Goal: Task Accomplishment & Management: Manage account settings

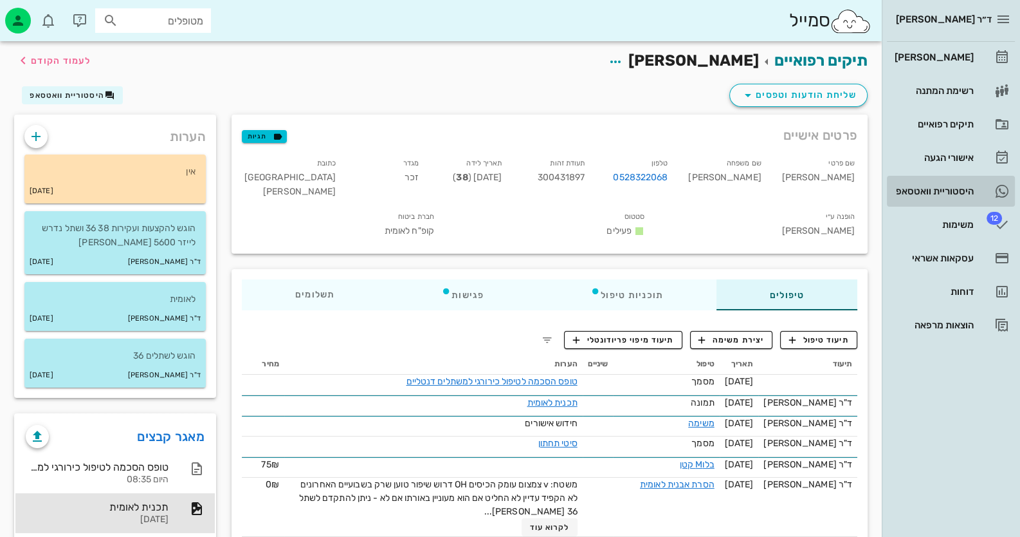
click at [952, 205] on link "היסטוריית וואטסאפ" at bounding box center [951, 191] width 128 height 31
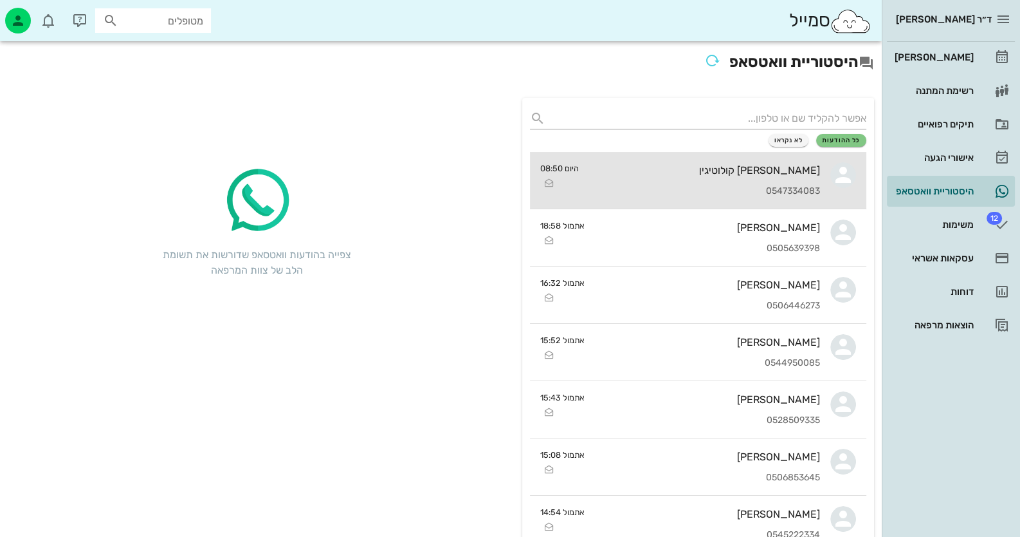
click at [791, 173] on div "[PERSON_NAME] קולוטיגין" at bounding box center [704, 170] width 231 height 12
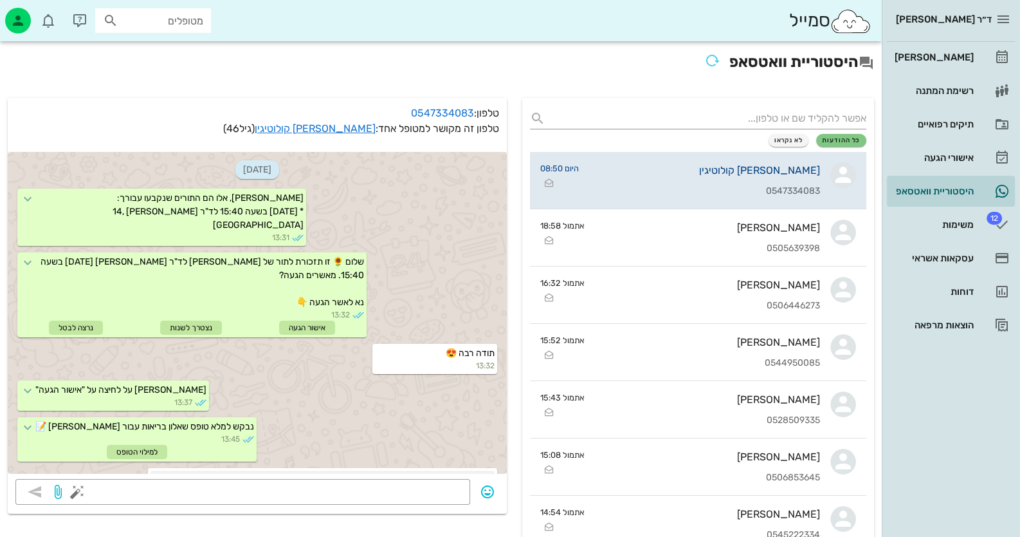
scroll to position [978, 0]
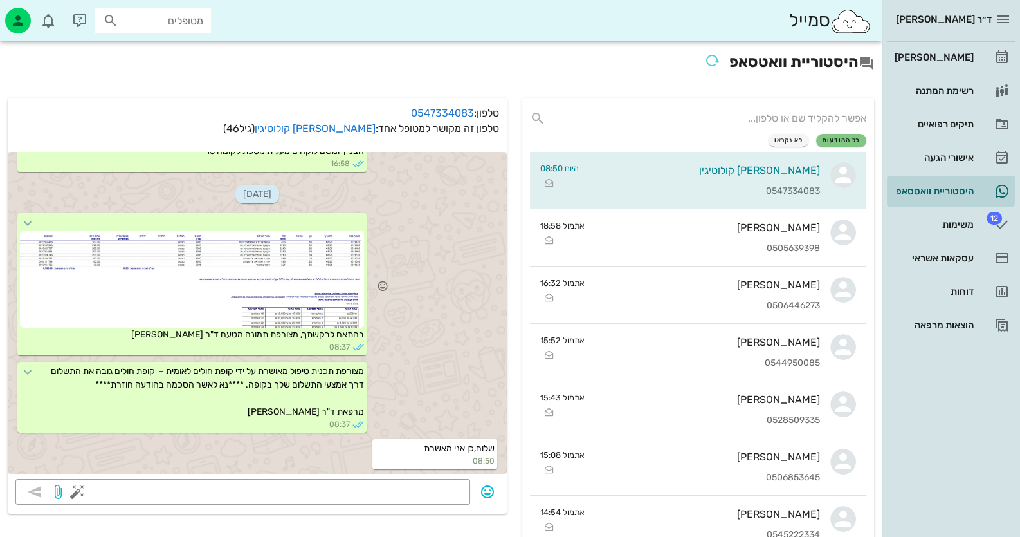
click at [286, 244] on div at bounding box center [192, 279] width 344 height 97
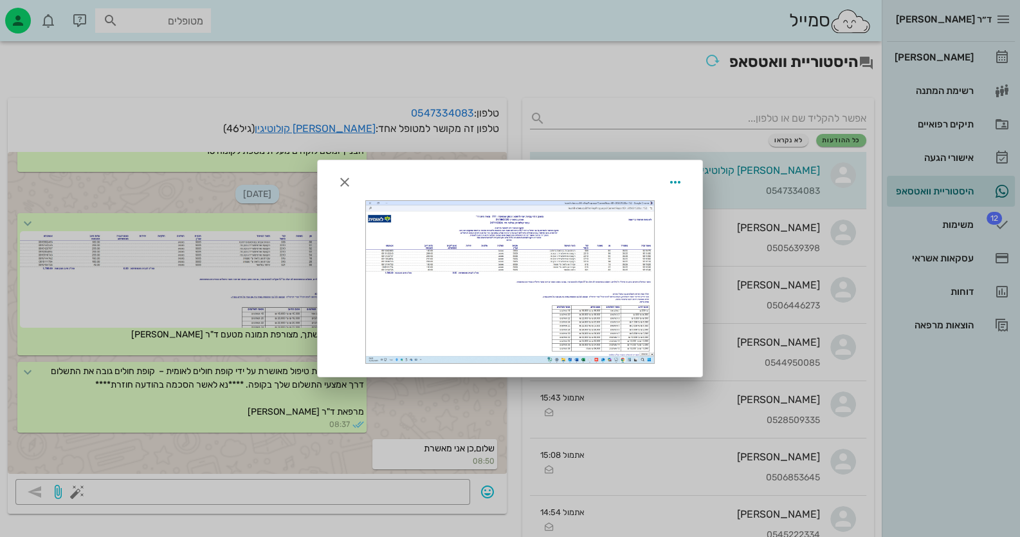
click at [335, 133] on div at bounding box center [510, 268] width 1020 height 537
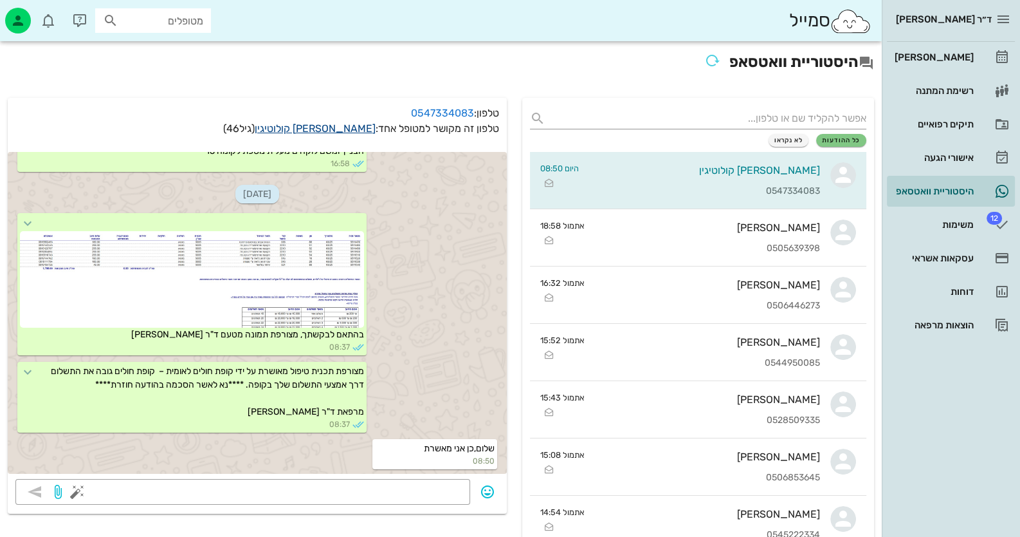
click at [336, 131] on link "[PERSON_NAME] קולוטיגין" at bounding box center [315, 128] width 121 height 12
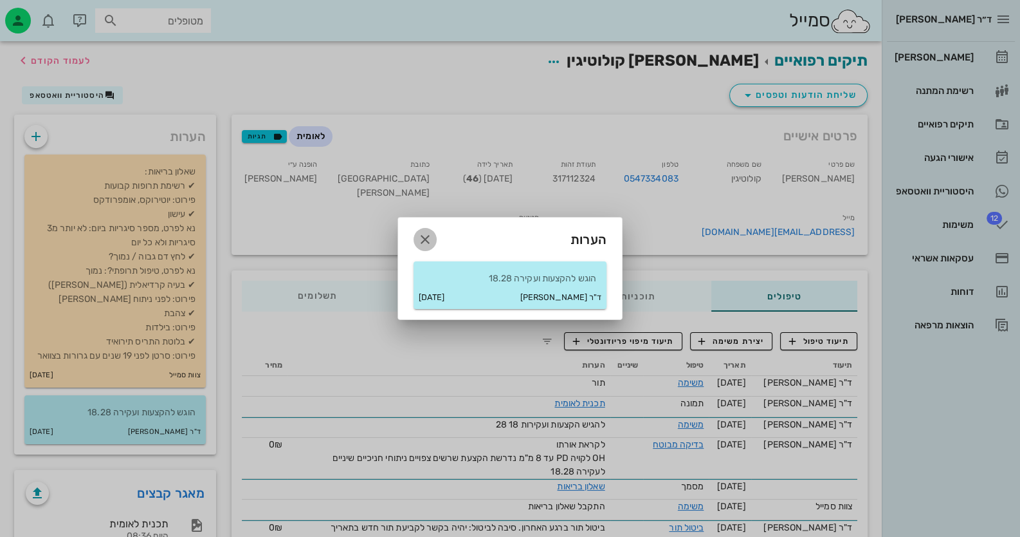
click at [418, 235] on icon "button" at bounding box center [425, 239] width 15 height 15
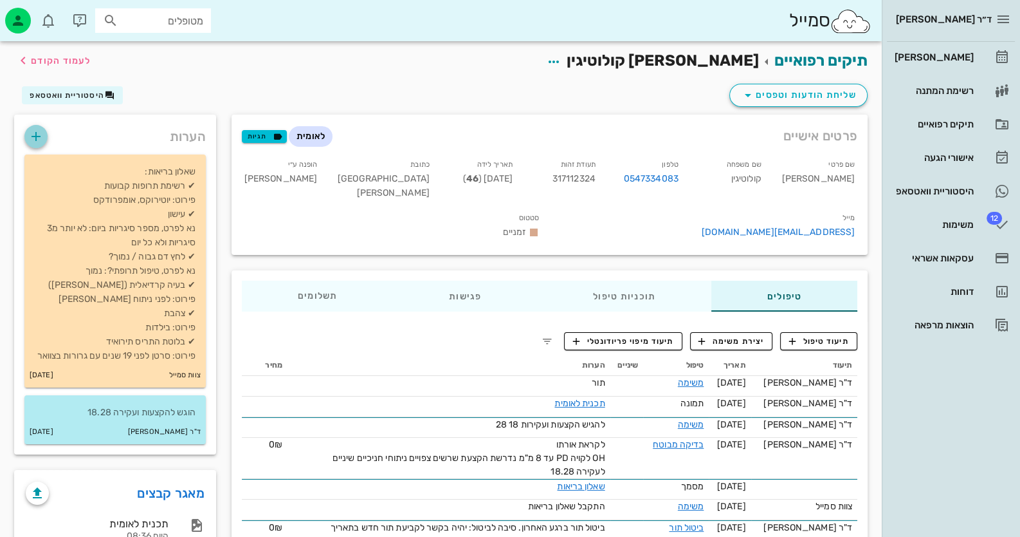
click at [40, 139] on icon "button" at bounding box center [35, 136] width 15 height 15
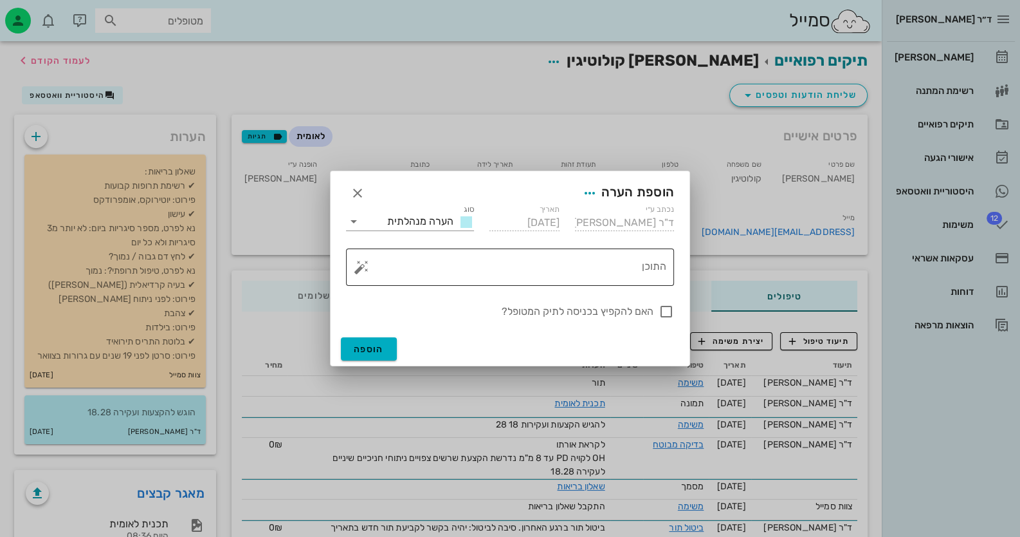
click at [356, 269] on button "button" at bounding box center [361, 266] width 15 height 15
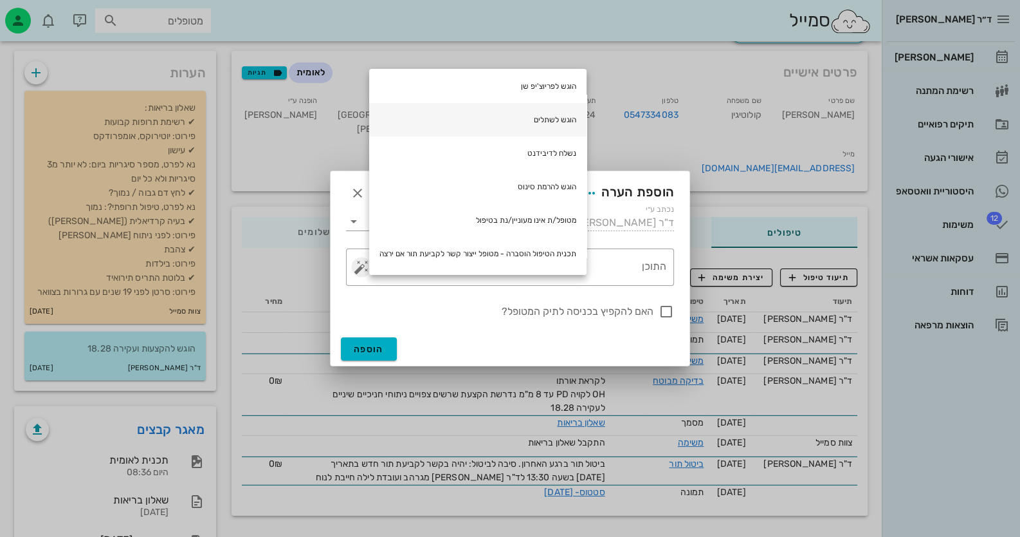
scroll to position [118, 0]
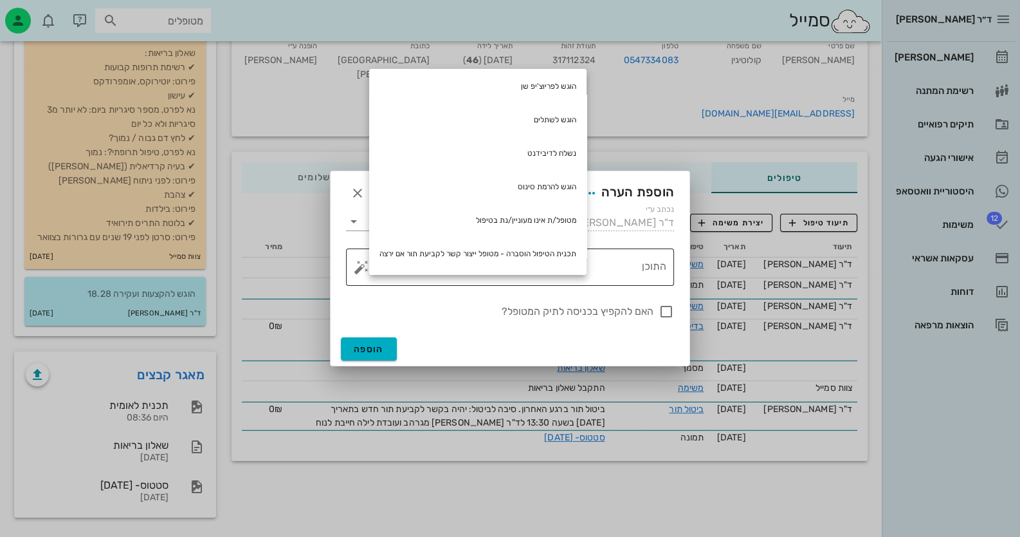
click at [596, 262] on textarea "התוכן" at bounding box center [515, 270] width 302 height 31
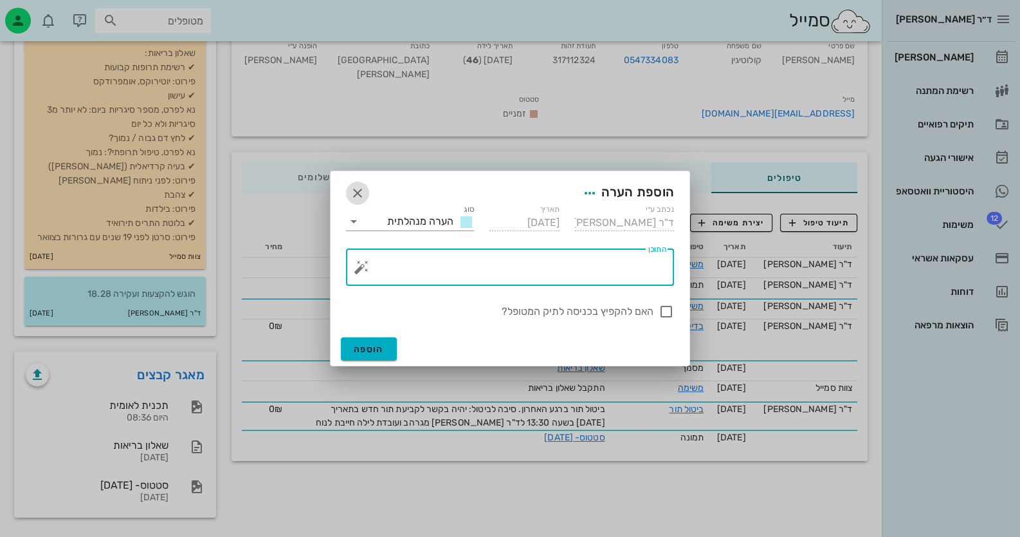
click at [355, 189] on icon "button" at bounding box center [357, 192] width 15 height 15
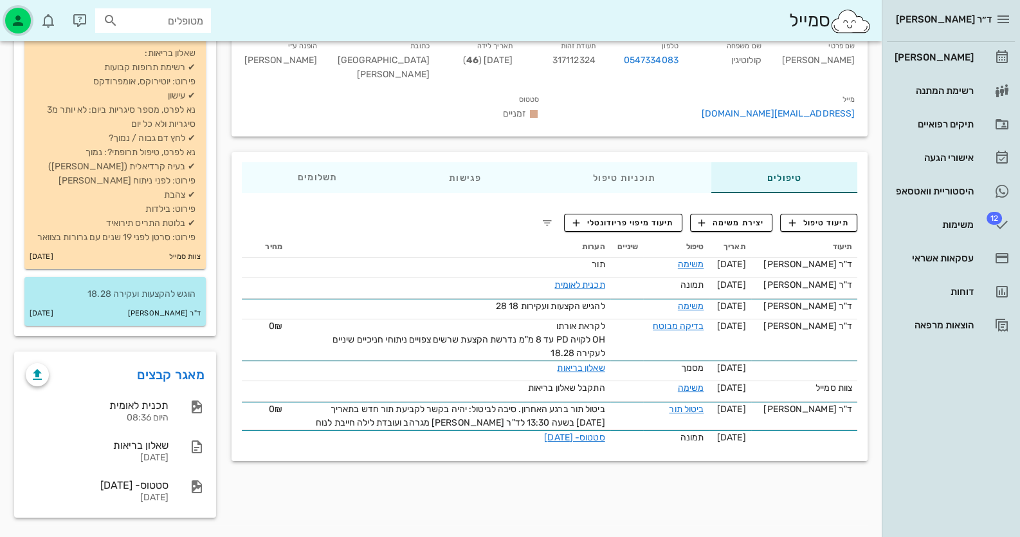
click at [29, 19] on div "button" at bounding box center [18, 21] width 26 height 26
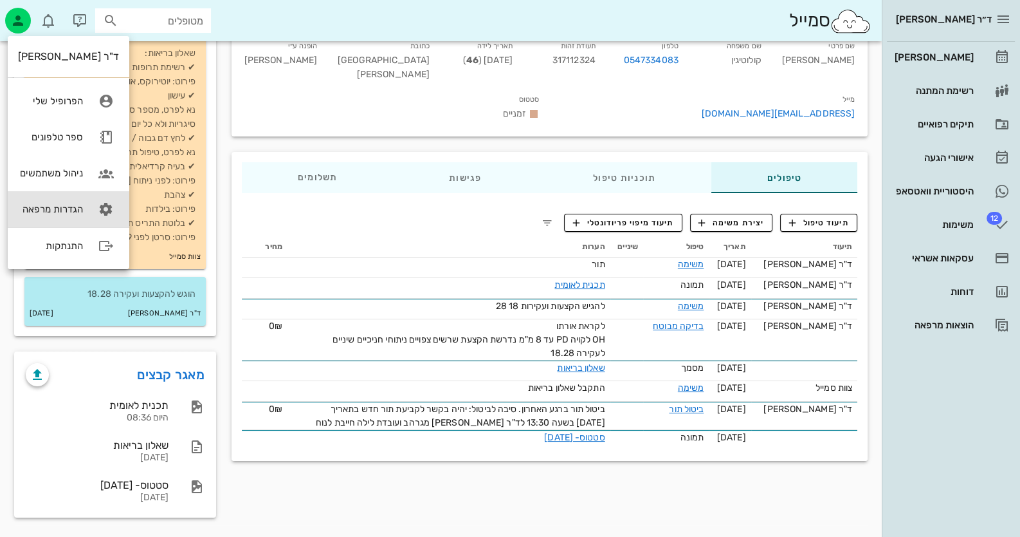
click at [77, 208] on div "הגדרות מרפאה" at bounding box center [50, 209] width 65 height 12
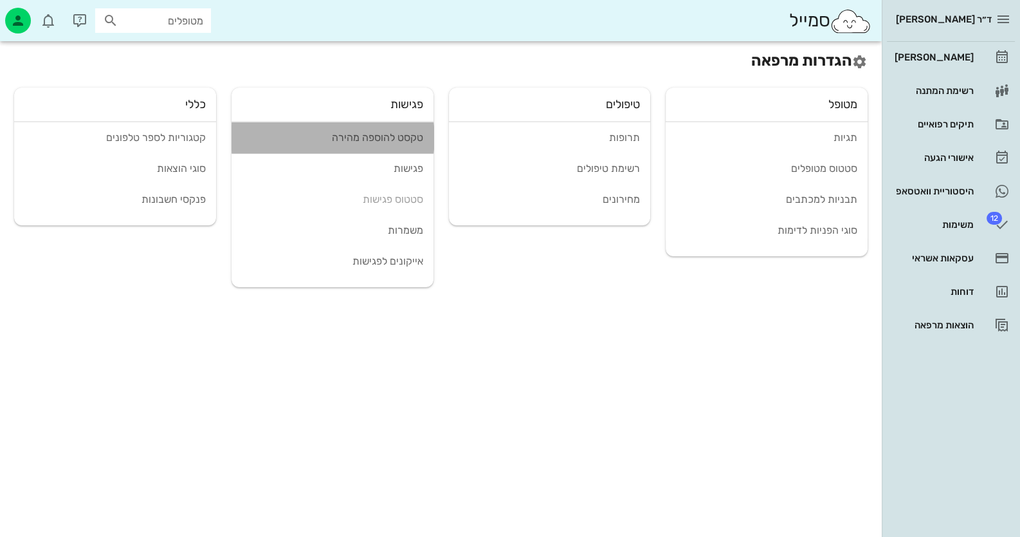
click at [379, 131] on div "טקסט להוספה מהירה" at bounding box center [332, 137] width 181 height 12
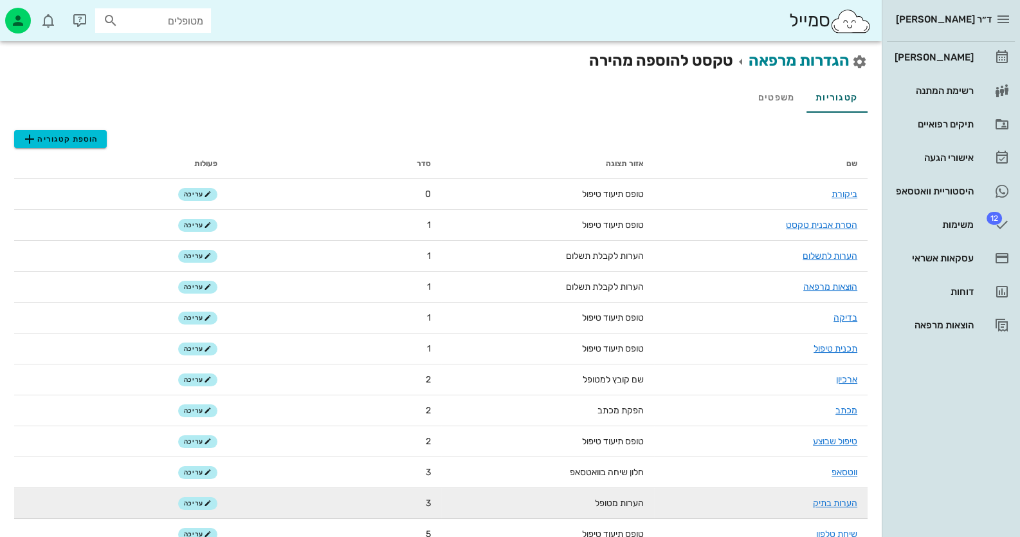
click at [827, 510] on td "הערות בתיק" at bounding box center [761, 503] width 214 height 31
click at [829, 504] on link "הערות בתיק" at bounding box center [835, 502] width 44 height 11
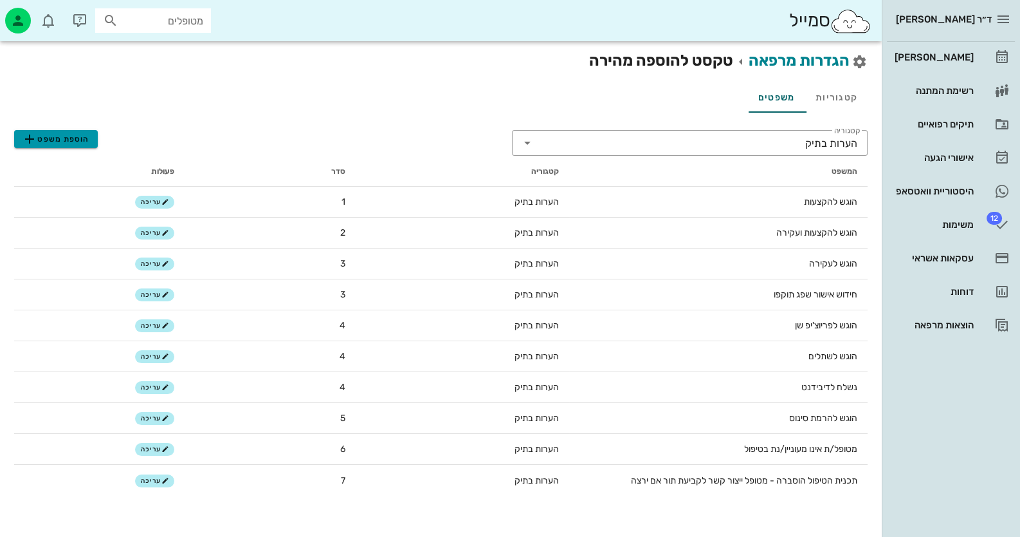
click at [80, 140] on span "הוספת משפט" at bounding box center [56, 138] width 68 height 15
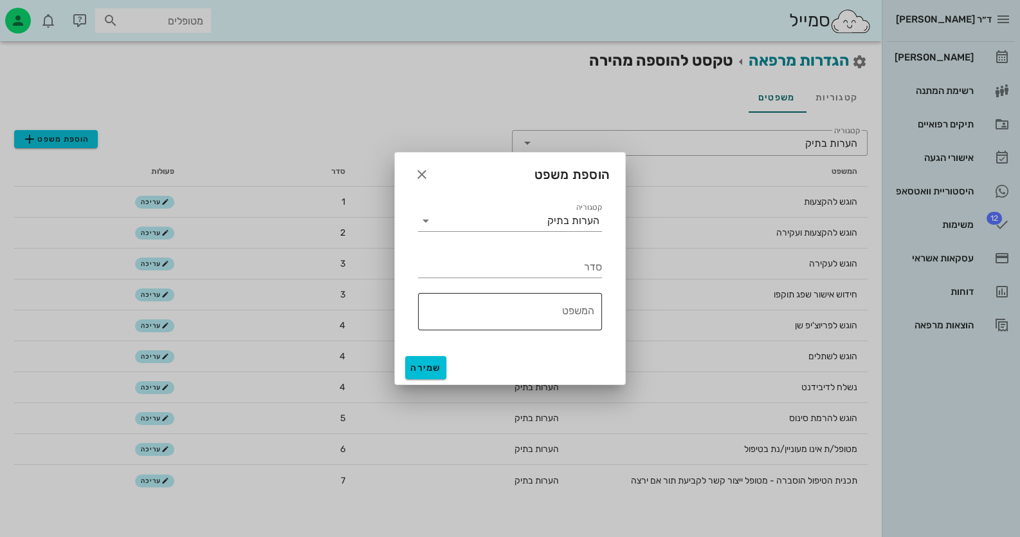
click at [589, 305] on textarea "המשפט" at bounding box center [506, 314] width 176 height 31
type textarea "י"
type textarea "יצור קשר לקביעת תור"
click at [594, 267] on input "סדר" at bounding box center [510, 267] width 184 height 21
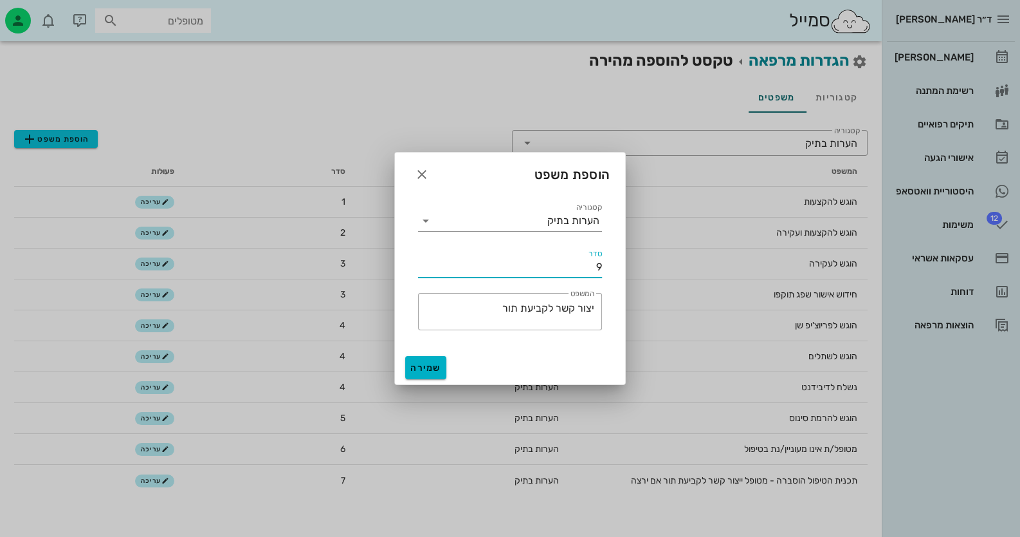
type input "9"
click at [423, 373] on button "שמירה" at bounding box center [425, 367] width 41 height 23
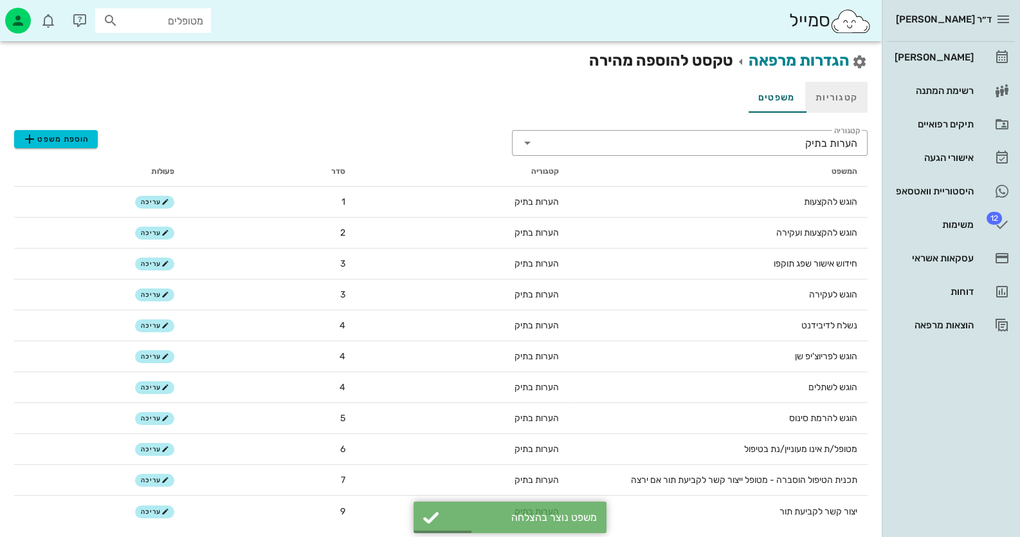
click at [834, 102] on link "קטגוריות" at bounding box center [836, 97] width 62 height 31
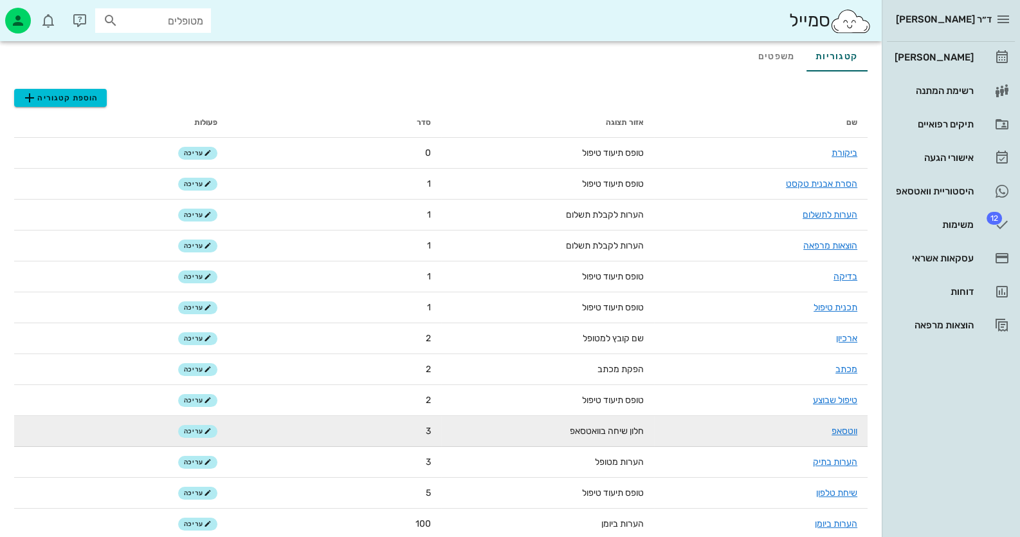
scroll to position [64, 0]
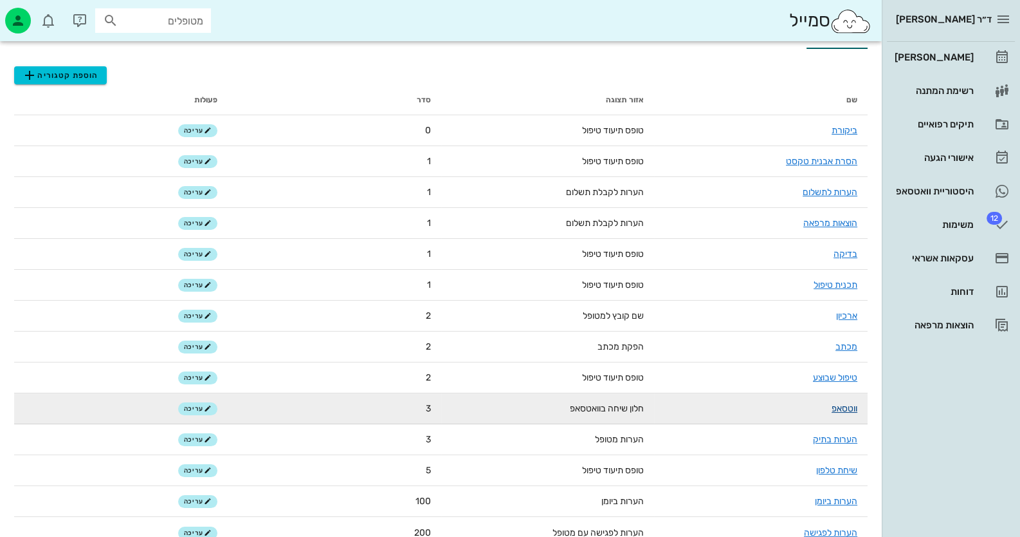
click at [854, 406] on link "ווטסאפ" at bounding box center [845, 408] width 26 height 11
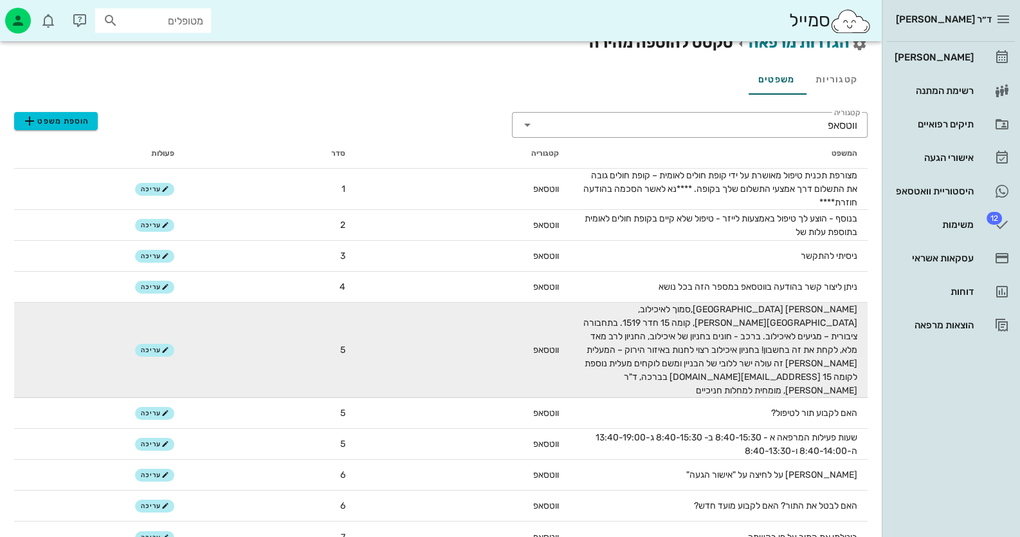
scroll to position [27, 0]
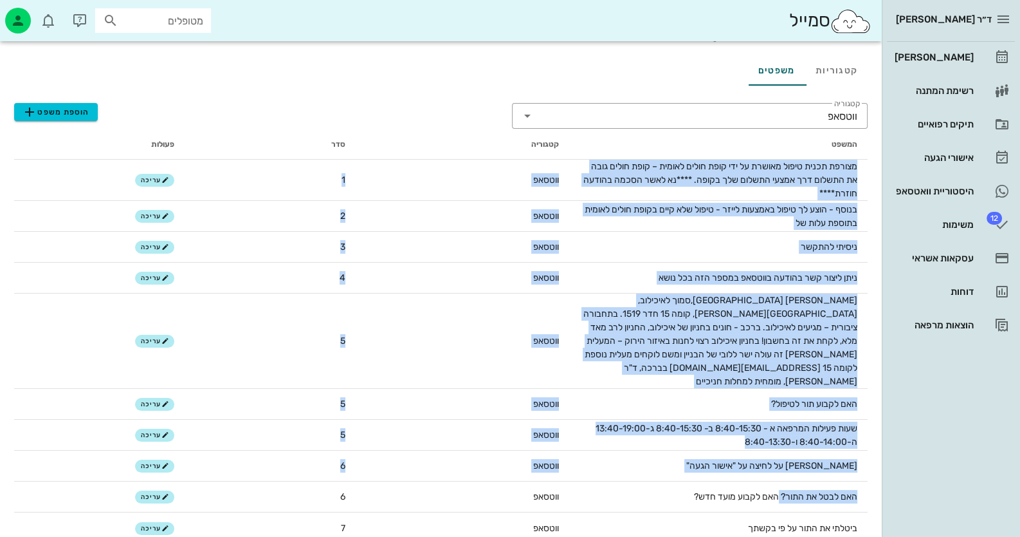
drag, startPoint x: 777, startPoint y: 481, endPoint x: 869, endPoint y: 479, distance: 92.0
click at [869, 479] on div "הגדרות מרפאה טקסט להוספה מהירה קטגוריות משפטים ​ קטגוריה ווטסאפ הוספת משפט המשפ…" at bounding box center [441, 282] width 882 height 537
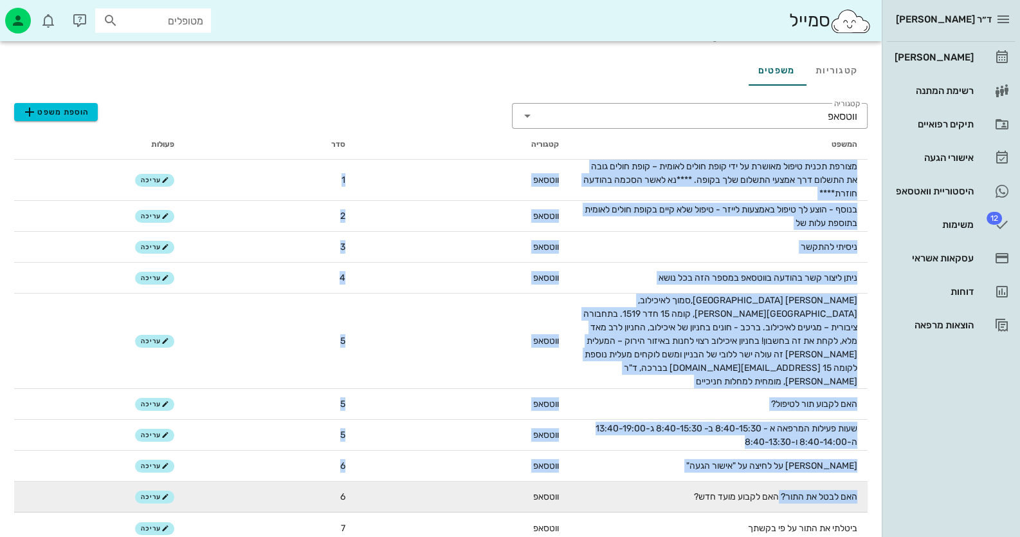
click at [762, 488] on td "האם לבטל את התור? האם לקבוע מועד חדש?" at bounding box center [718, 496] width 299 height 31
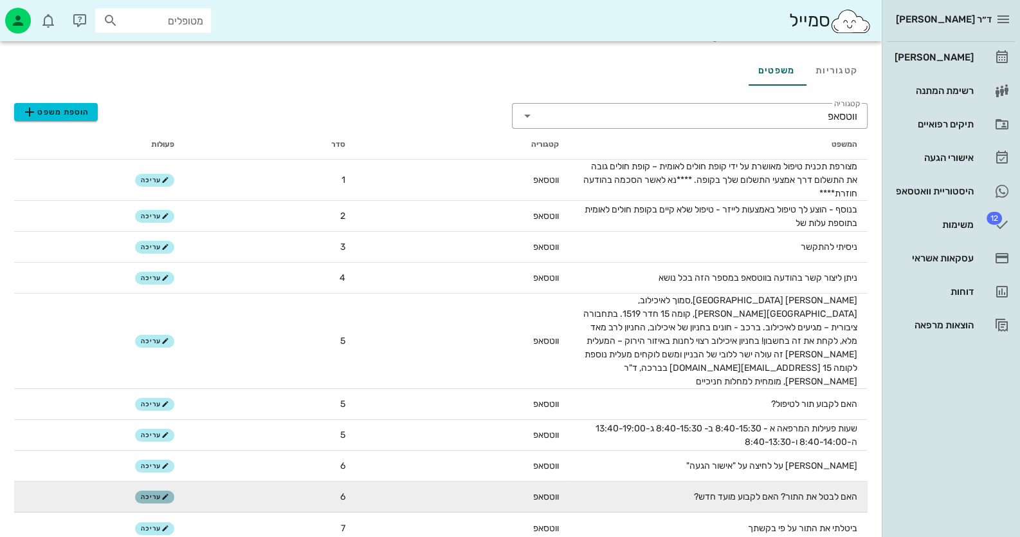
click at [147, 493] on span "עריכה" at bounding box center [155, 497] width 28 height 8
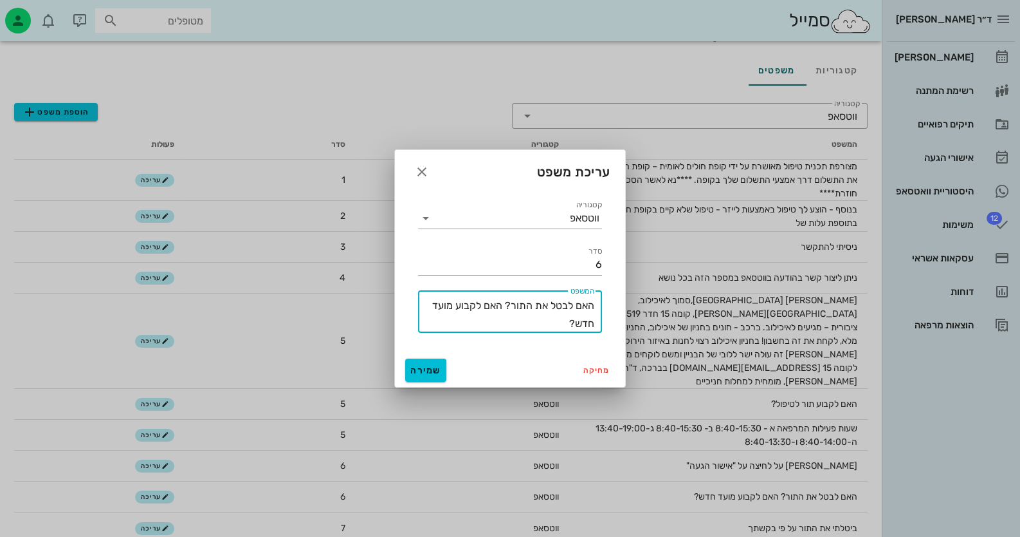
drag, startPoint x: 502, startPoint y: 305, endPoint x: 599, endPoint y: 305, distance: 97.1
click at [599, 305] on div "​ המשפט האם לבטל את התור? האם לקבוע מועד חדש?" at bounding box center [510, 311] width 184 height 42
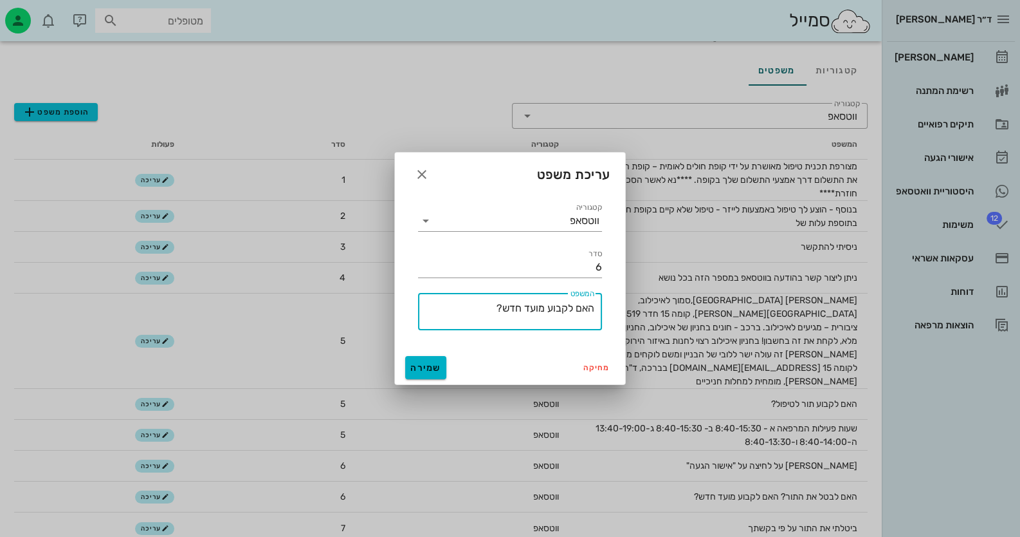
type textarea "האם לקבוע מועד חדש?"
click at [434, 369] on span "שמירה" at bounding box center [425, 367] width 31 height 11
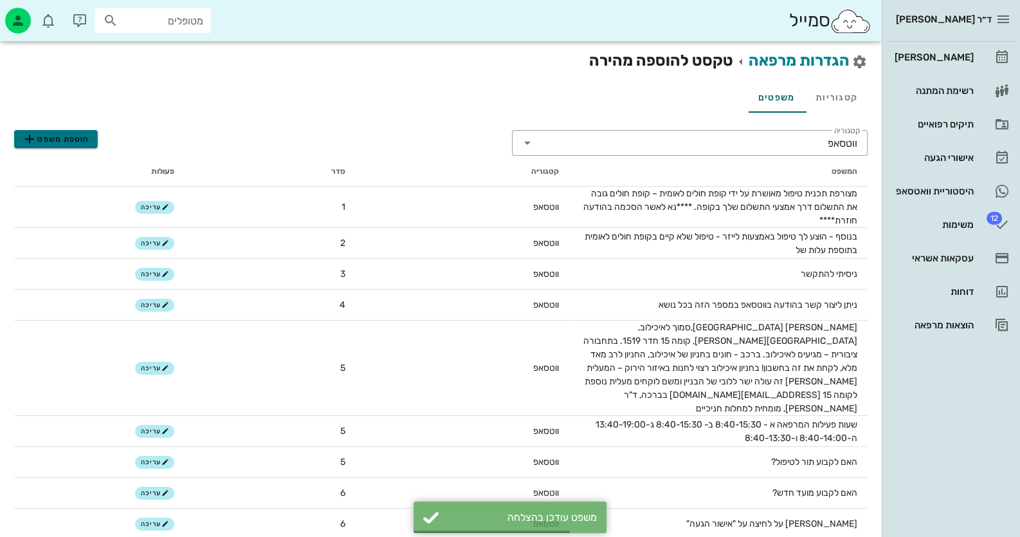
click at [60, 141] on span "הוספת משפט" at bounding box center [56, 138] width 68 height 15
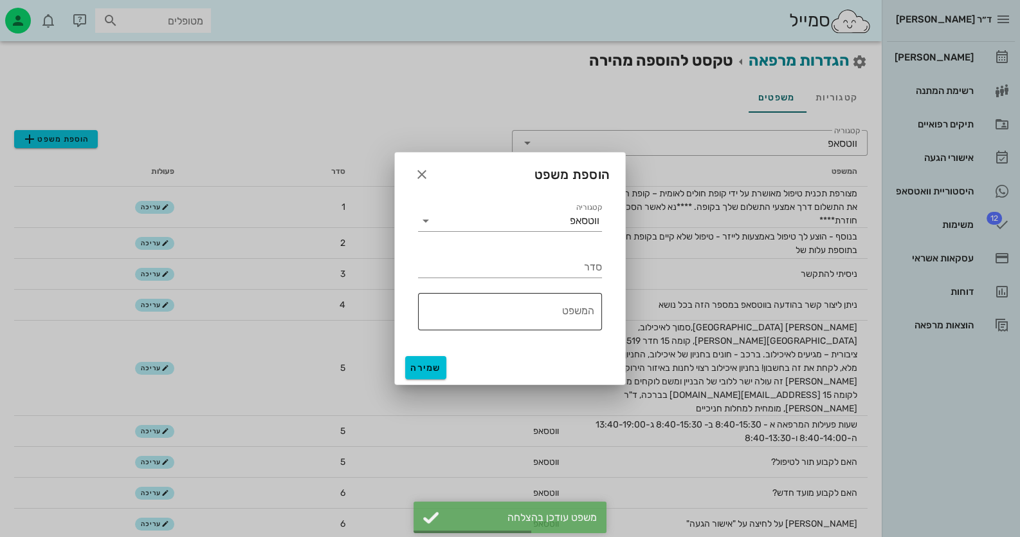
click at [492, 315] on textarea "המשפט" at bounding box center [506, 314] width 176 height 31
paste textarea "האם לבטל את התור?"
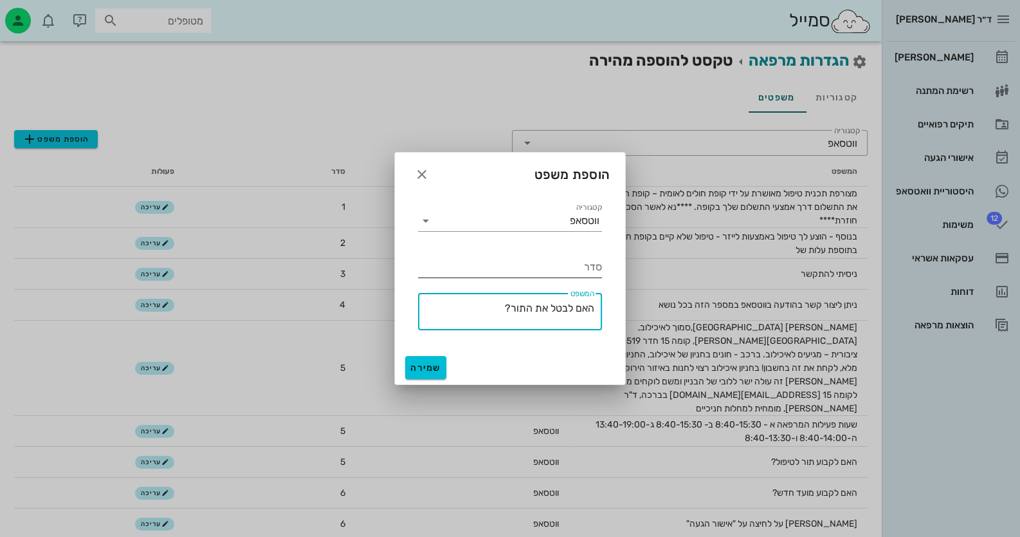
type textarea "האם לבטל את התור?"
click at [553, 265] on input "סדר" at bounding box center [510, 267] width 184 height 21
type input "10"
click at [434, 366] on span "שמירה" at bounding box center [425, 367] width 31 height 11
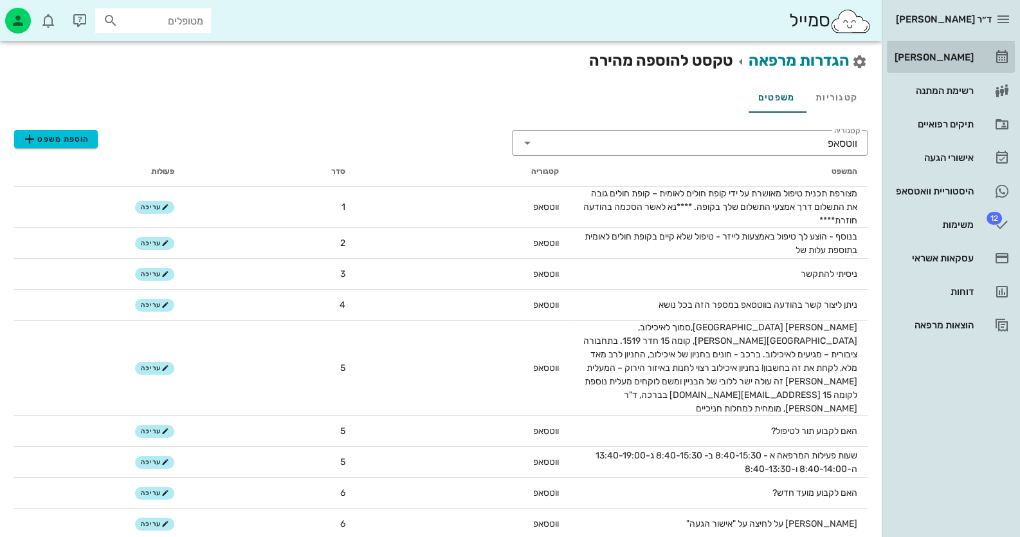
click at [971, 69] on link "[PERSON_NAME]" at bounding box center [951, 57] width 128 height 31
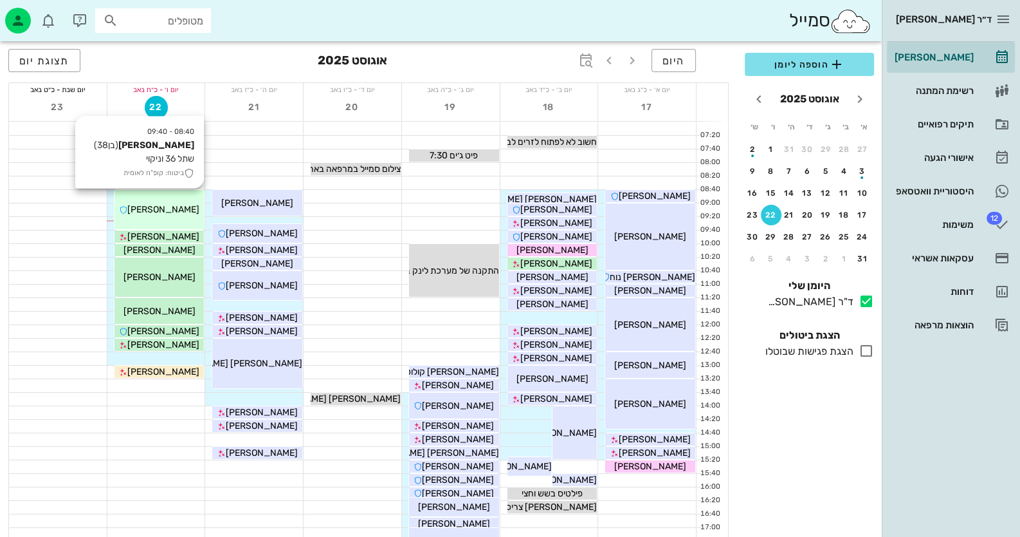
click at [163, 204] on span "[PERSON_NAME]" at bounding box center [163, 209] width 72 height 11
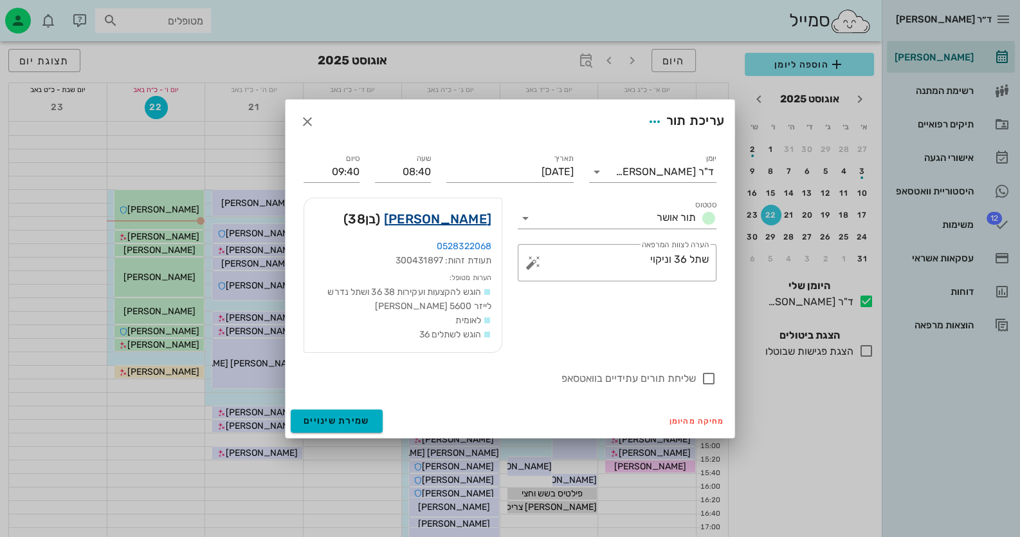
click at [468, 216] on link "[PERSON_NAME]" at bounding box center [437, 218] width 107 height 21
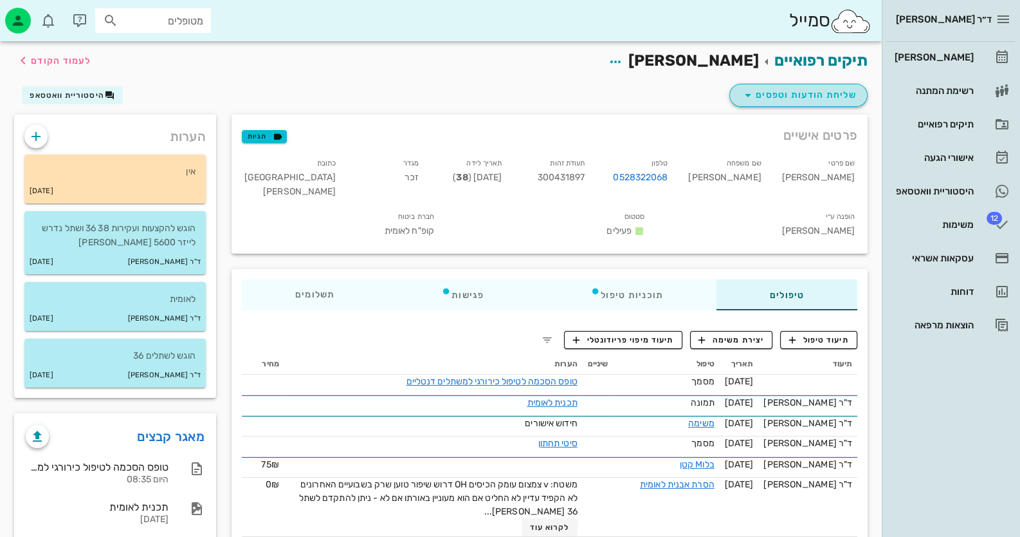
click at [831, 90] on span "שליחת הודעות וטפסים" at bounding box center [799, 94] width 116 height 15
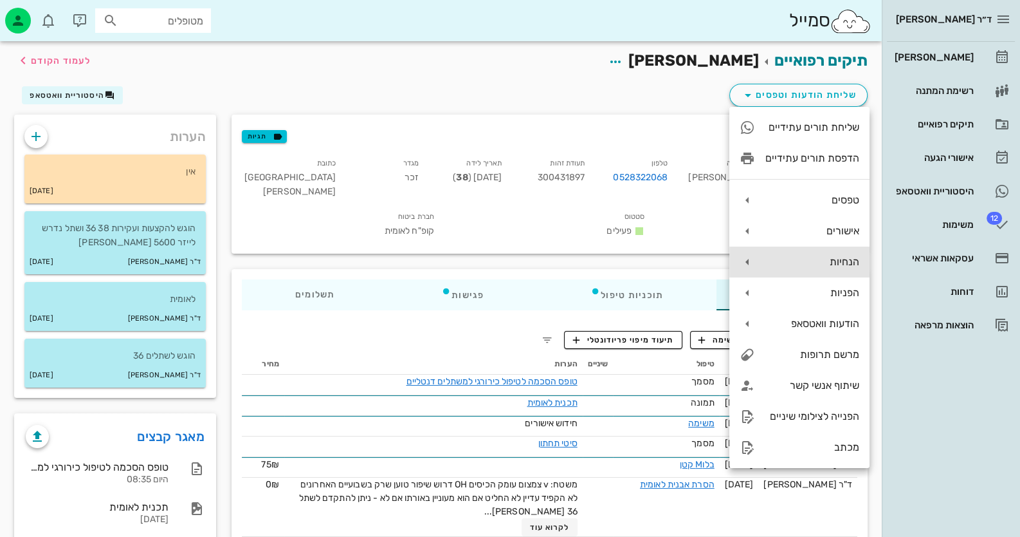
click at [835, 262] on div "הנחיות" at bounding box center [813, 261] width 94 height 12
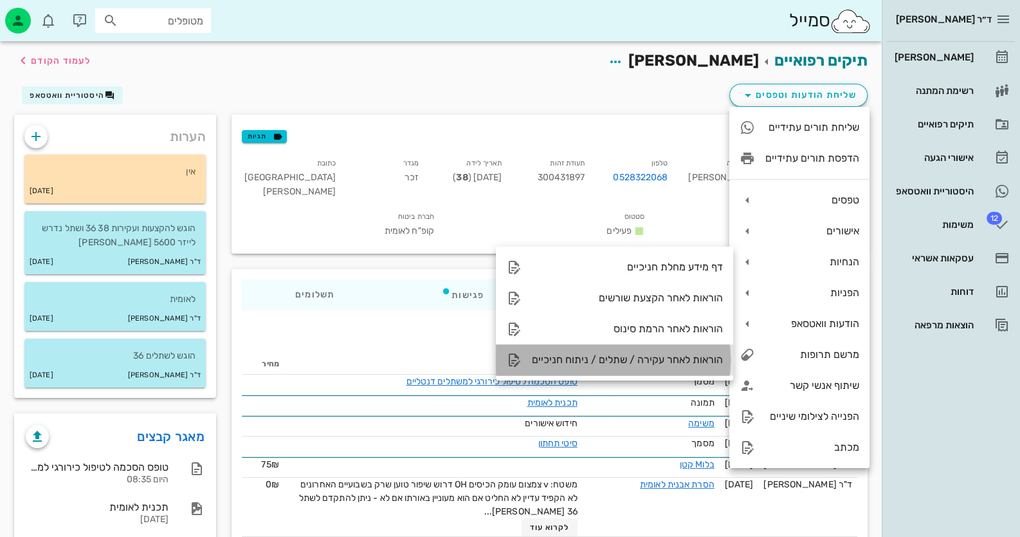
click at [695, 357] on div "הוראות לאחר עקירה / שתלים / ניתוח חניכיים" at bounding box center [627, 359] width 191 height 12
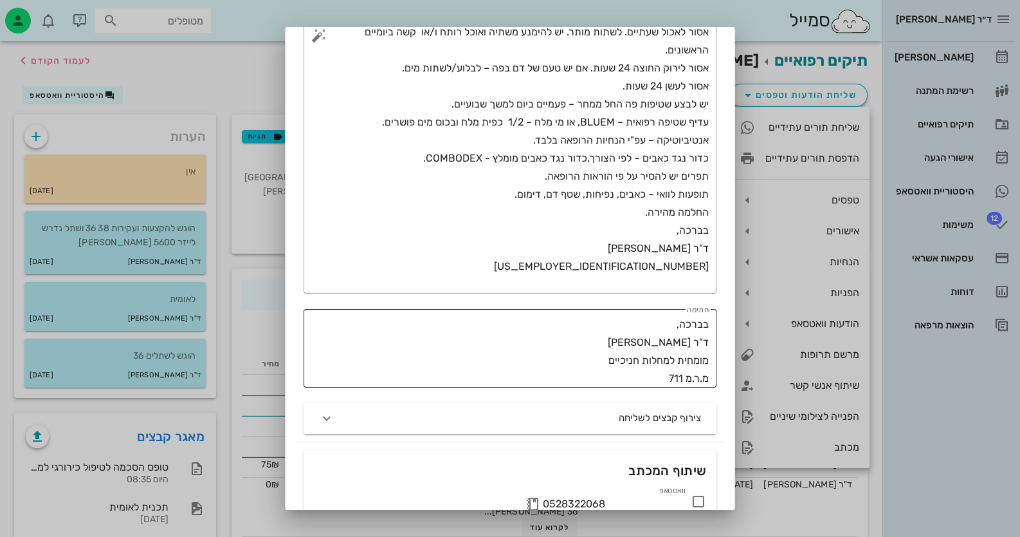
scroll to position [299, 0]
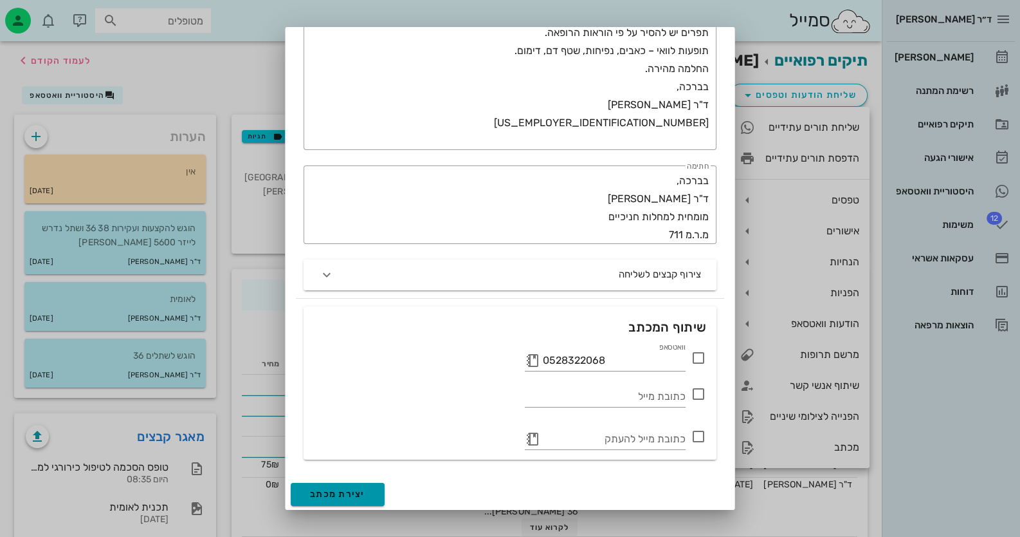
click at [380, 486] on button "יצירת מכתב" at bounding box center [338, 494] width 94 height 23
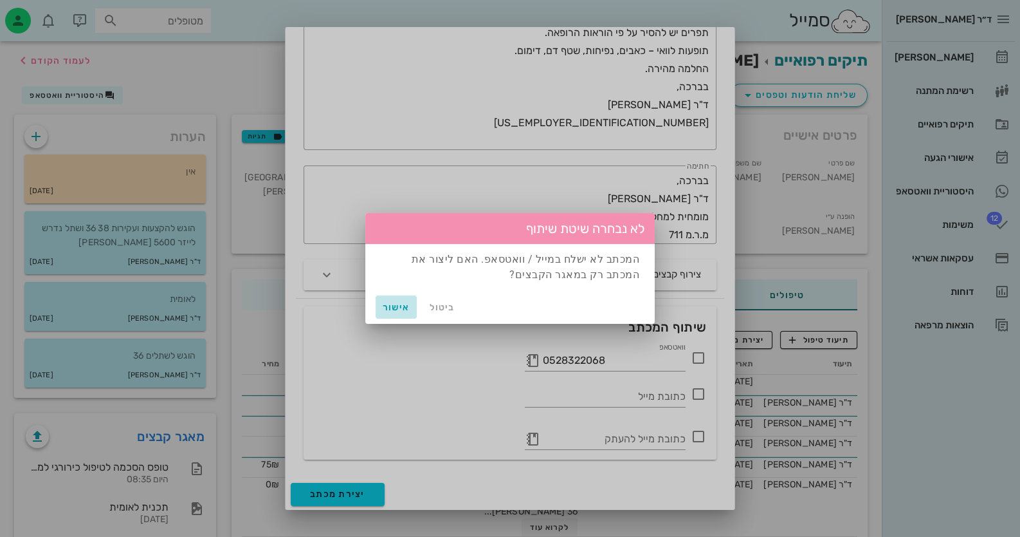
click at [401, 308] on span "אישור" at bounding box center [396, 307] width 31 height 11
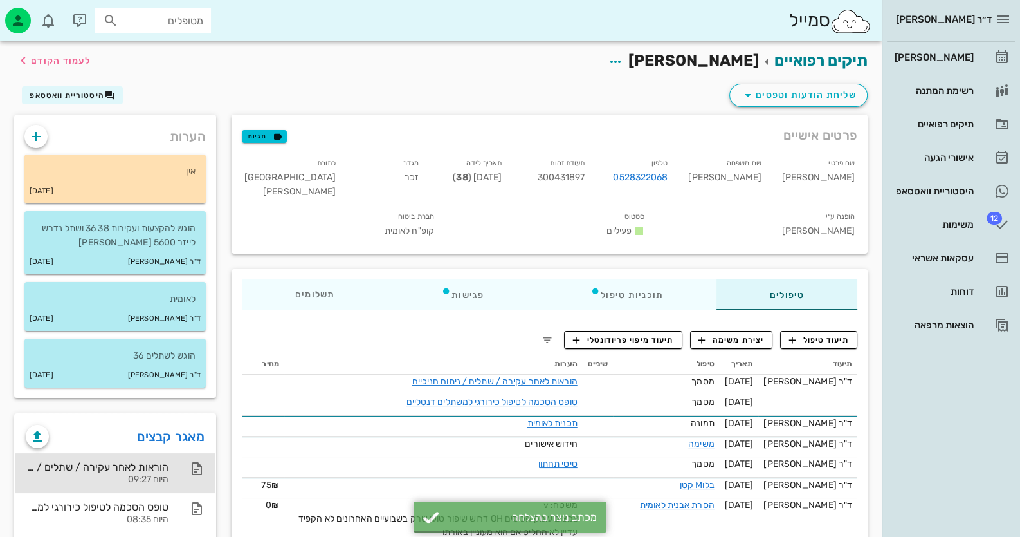
click at [112, 474] on div "היום 09:27" at bounding box center [97, 479] width 143 height 11
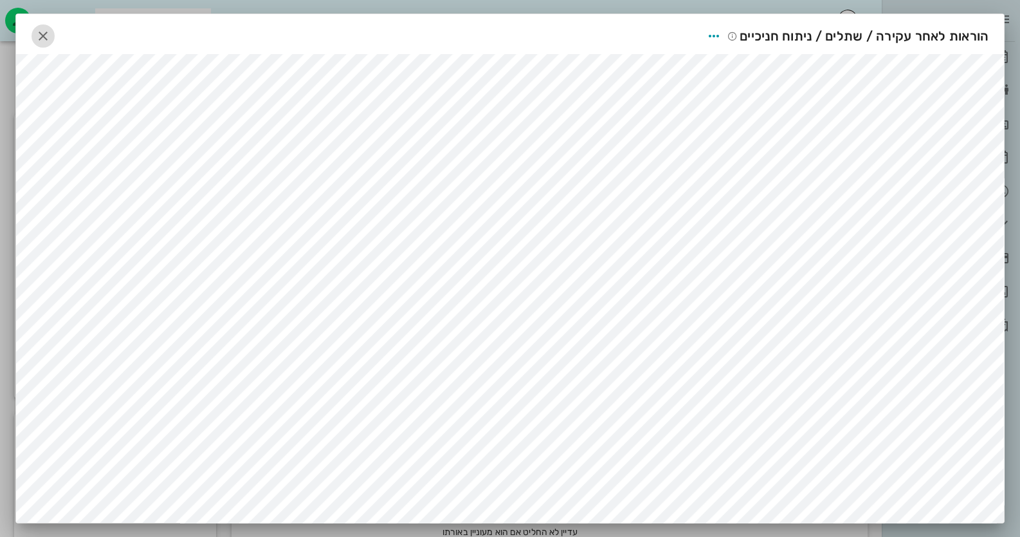
click at [42, 29] on icon "button" at bounding box center [42, 35] width 15 height 15
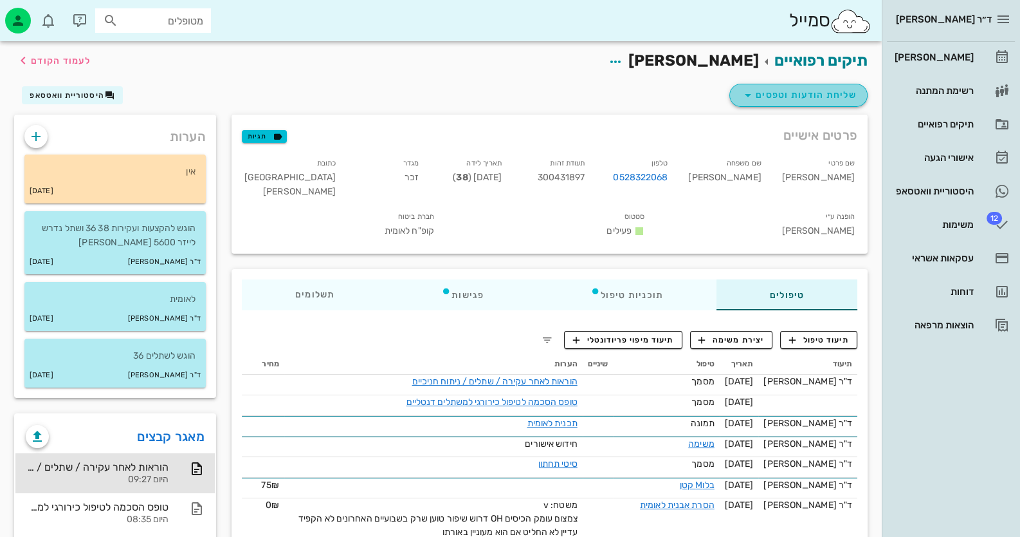
click at [849, 95] on span "שליחת הודעות וטפסים" at bounding box center [799, 94] width 116 height 15
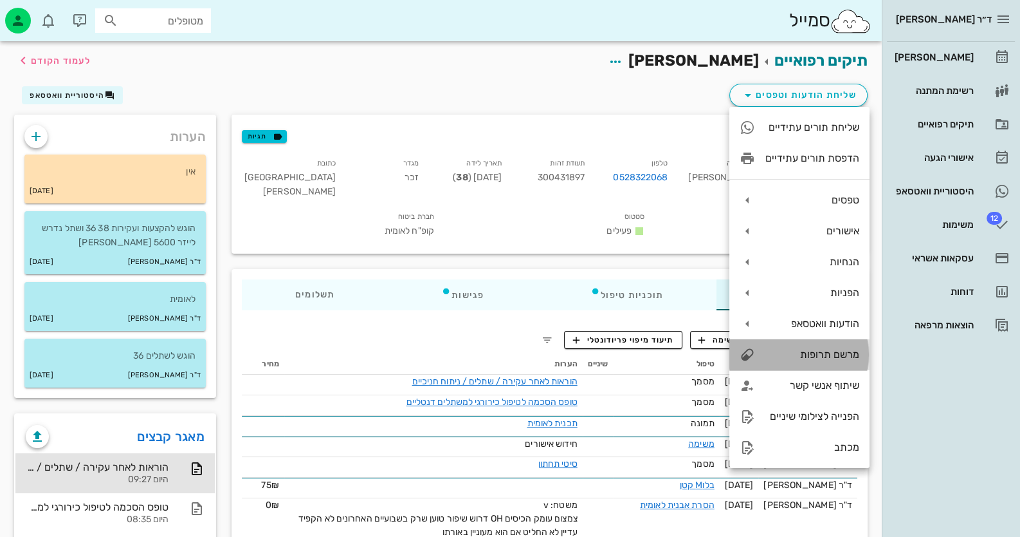
click at [820, 345] on div "מרשם תרופות" at bounding box center [800, 354] width 140 height 31
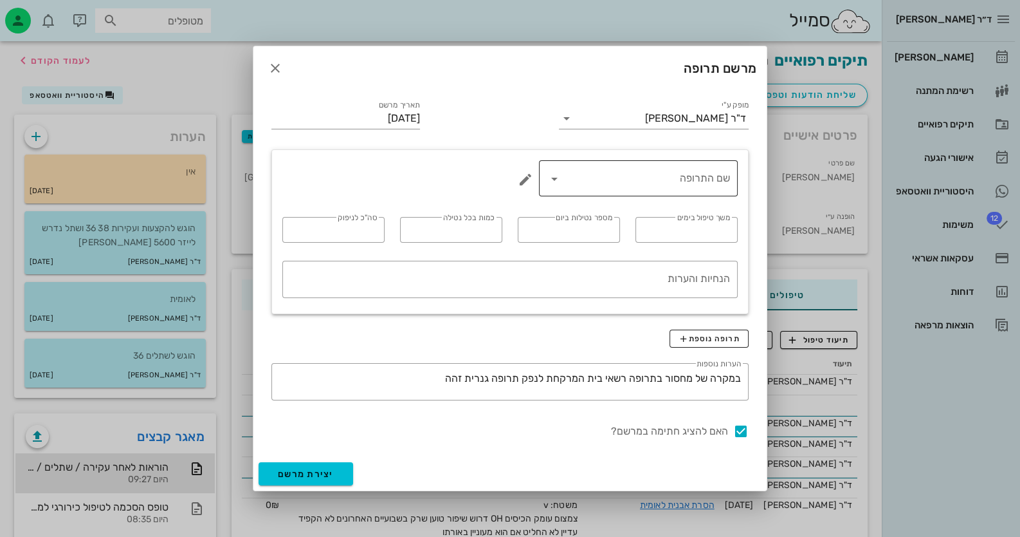
click at [697, 181] on input "שם התרופה" at bounding box center [647, 178] width 165 height 21
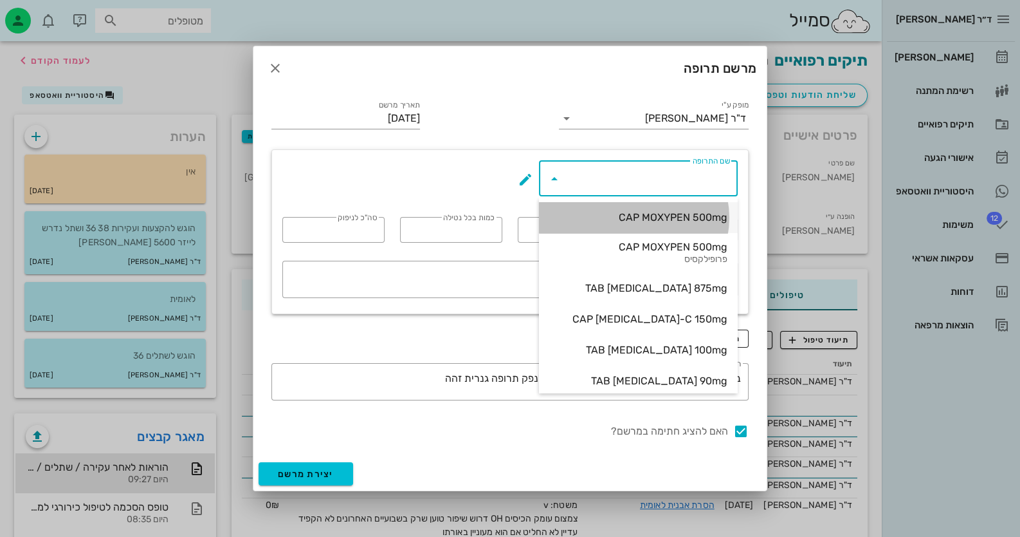
click at [710, 224] on div "CAP MOXYPEN 500mg" at bounding box center [638, 217] width 178 height 28
type input "CAP MOXYPEN 500mg"
type input "5"
type input "3"
type input "1"
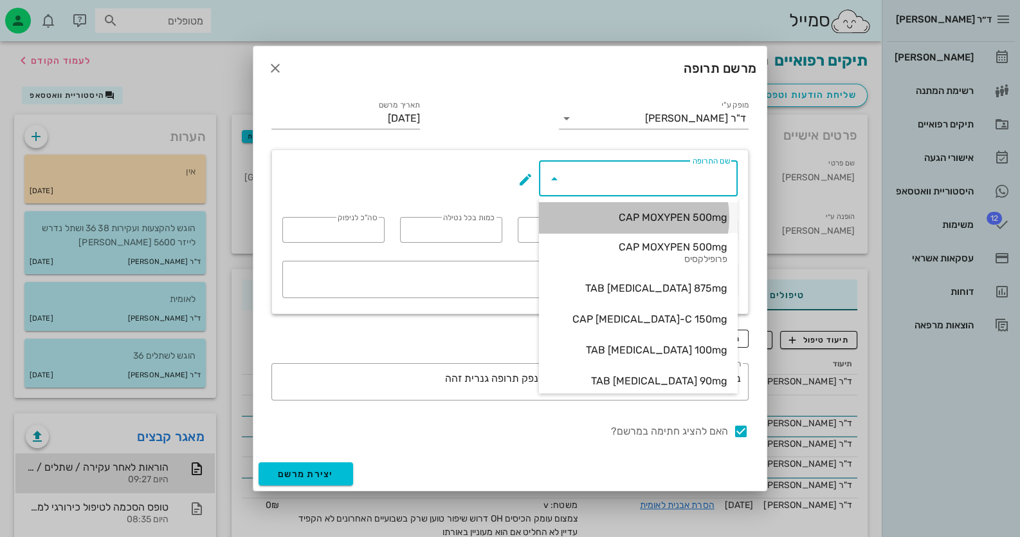
type input "15"
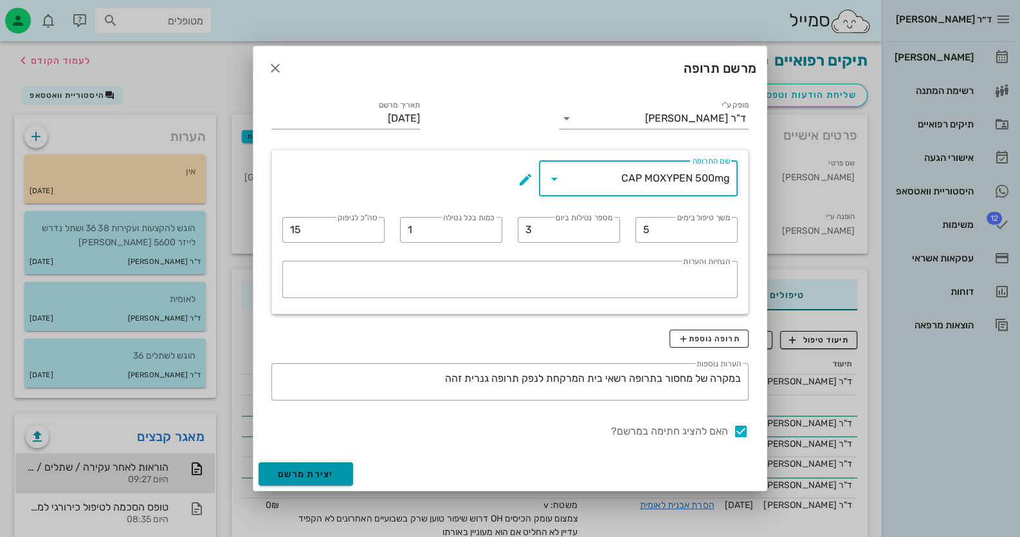
click at [321, 469] on span "יצירת מרשם" at bounding box center [306, 473] width 56 height 11
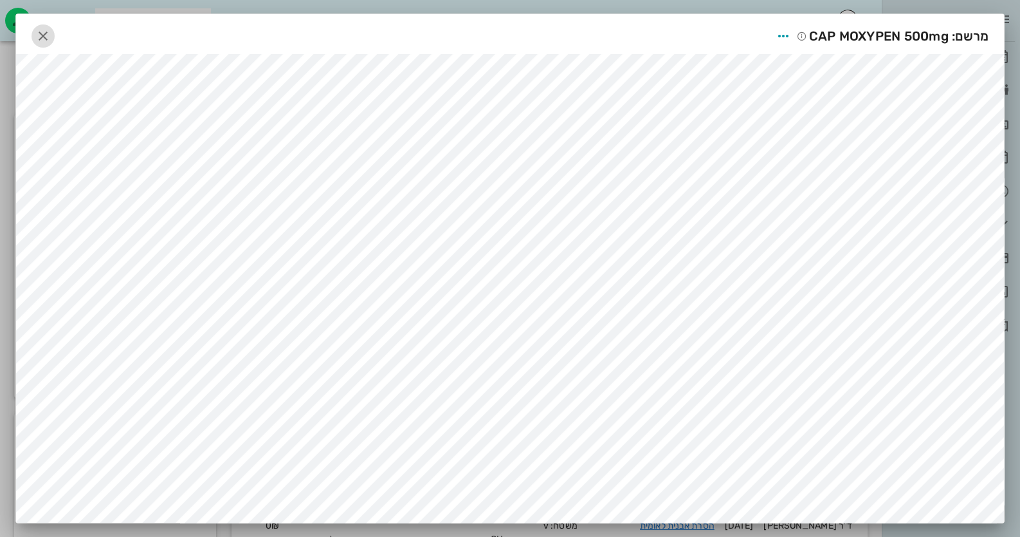
click at [46, 32] on icon "button" at bounding box center [42, 35] width 15 height 15
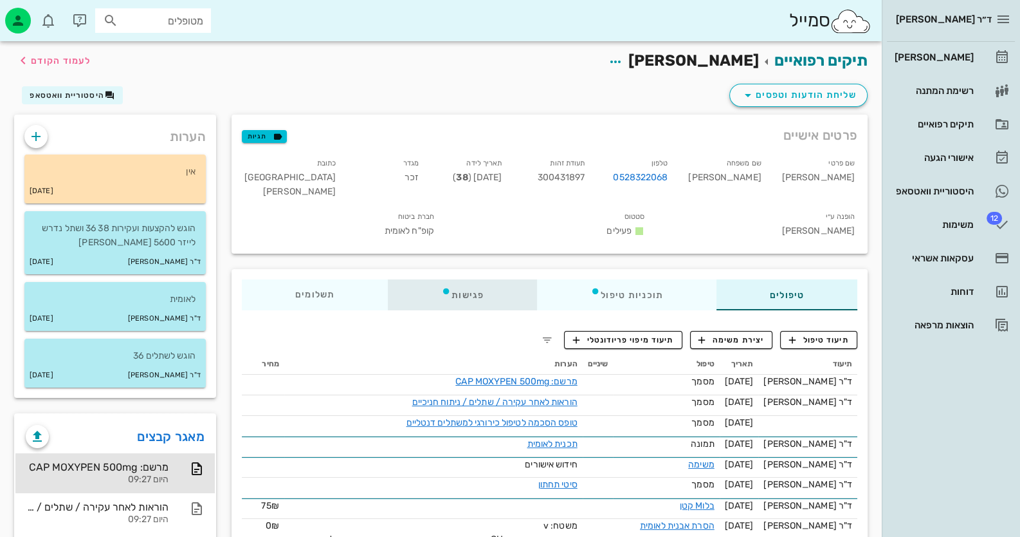
click at [450, 279] on div "פגישות" at bounding box center [462, 294] width 149 height 31
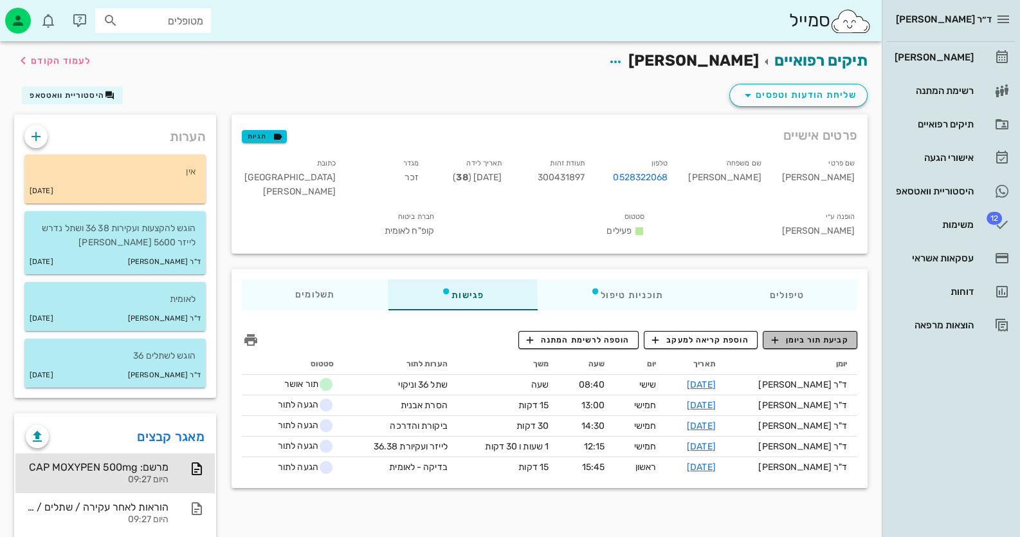
click at [826, 331] on button "קביעת תור ביומן" at bounding box center [810, 340] width 95 height 18
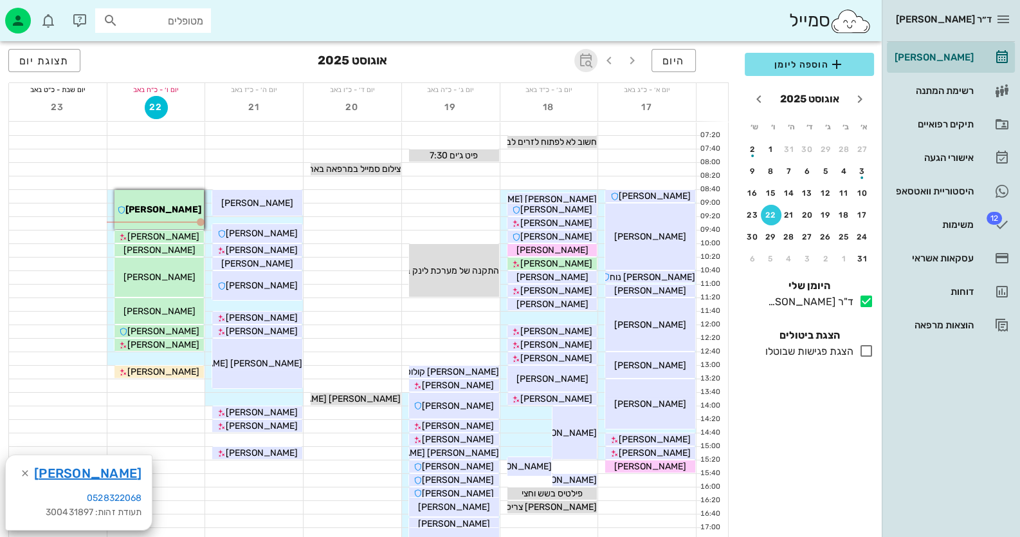
click at [590, 53] on icon "button" at bounding box center [585, 60] width 15 height 15
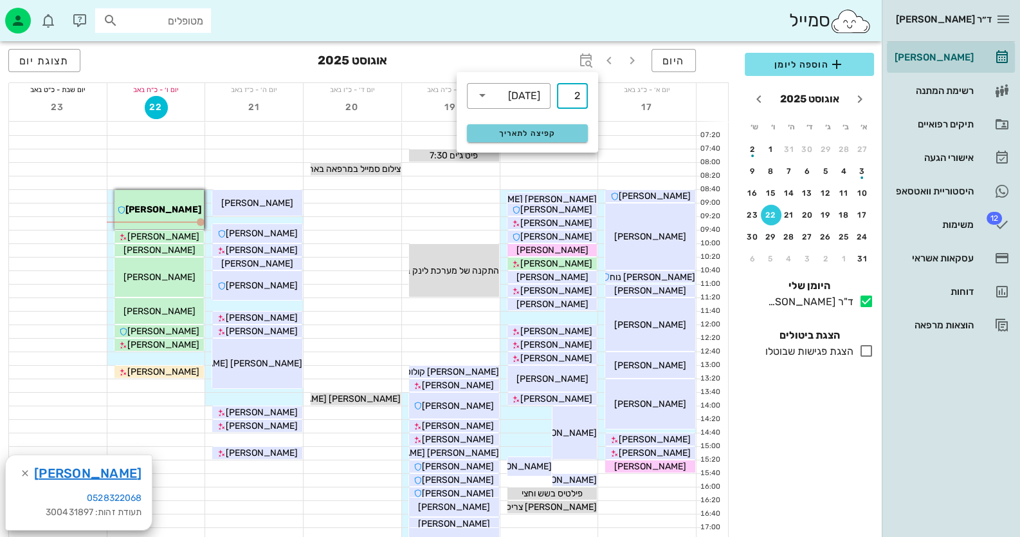
type input "2"
click at [552, 129] on span "קפיצה לתאריך" at bounding box center [527, 133] width 105 height 9
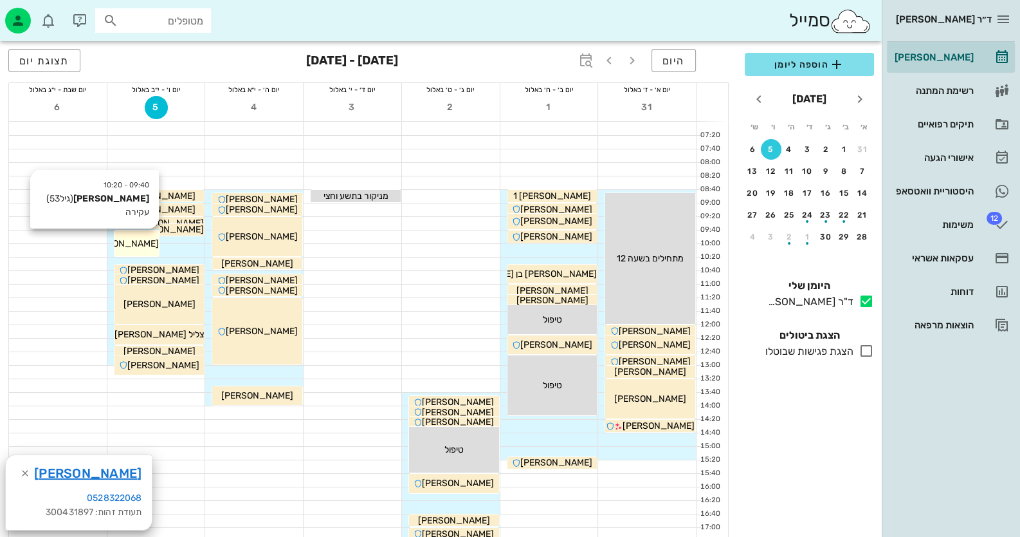
click at [617, 253] on span "[PERSON_NAME]" at bounding box center [650, 258] width 67 height 11
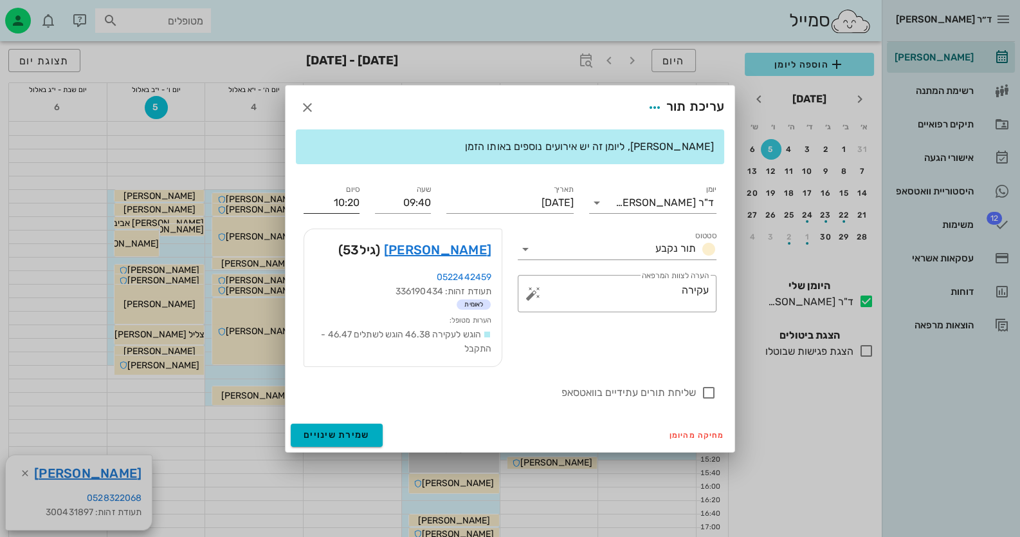
click at [345, 208] on input "10:20" at bounding box center [332, 202] width 56 height 21
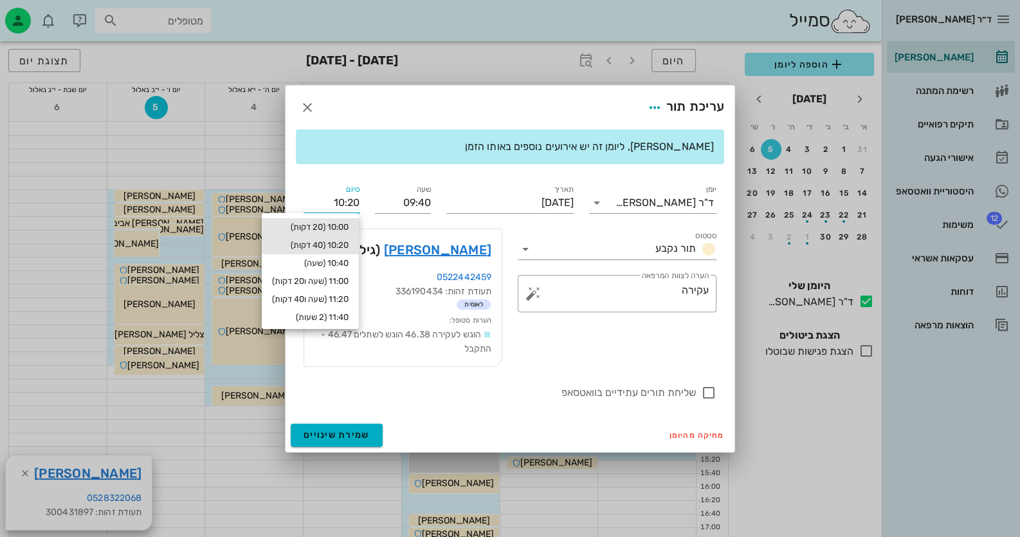
click at [316, 225] on div "10:00 (20 דקות)" at bounding box center [310, 227] width 77 height 10
type input "10:00"
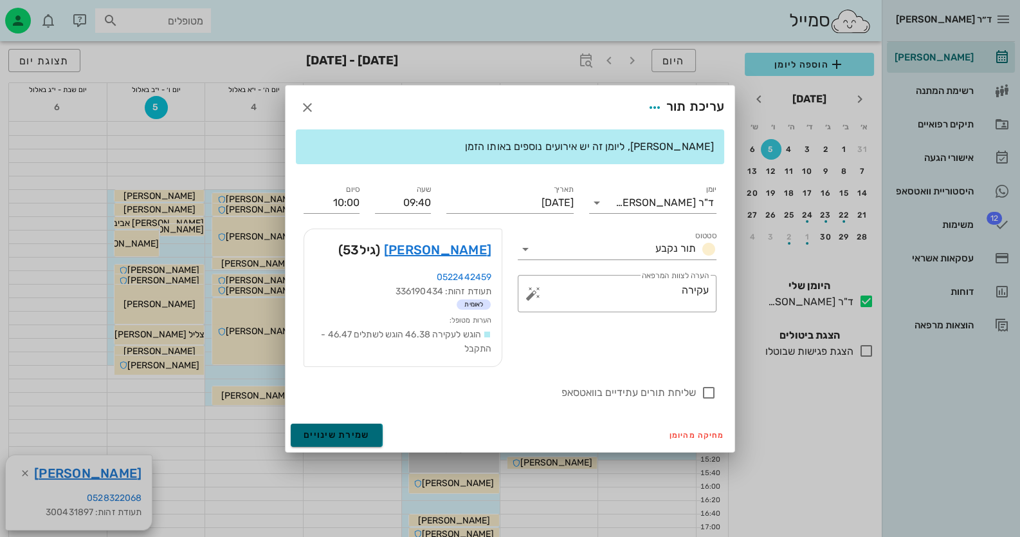
click at [358, 427] on button "שמירת שינויים" at bounding box center [337, 434] width 92 height 23
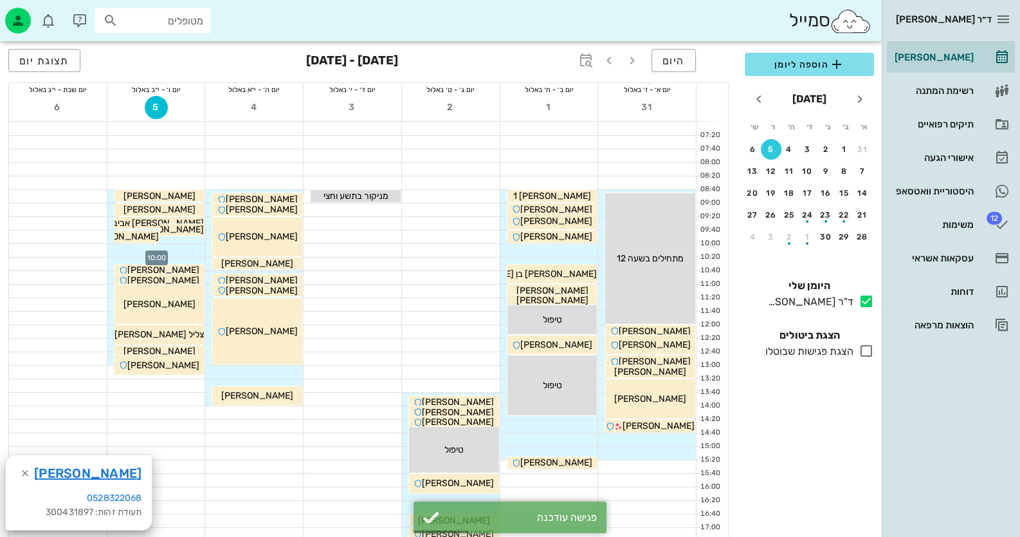
click at [180, 246] on div at bounding box center [156, 250] width 98 height 13
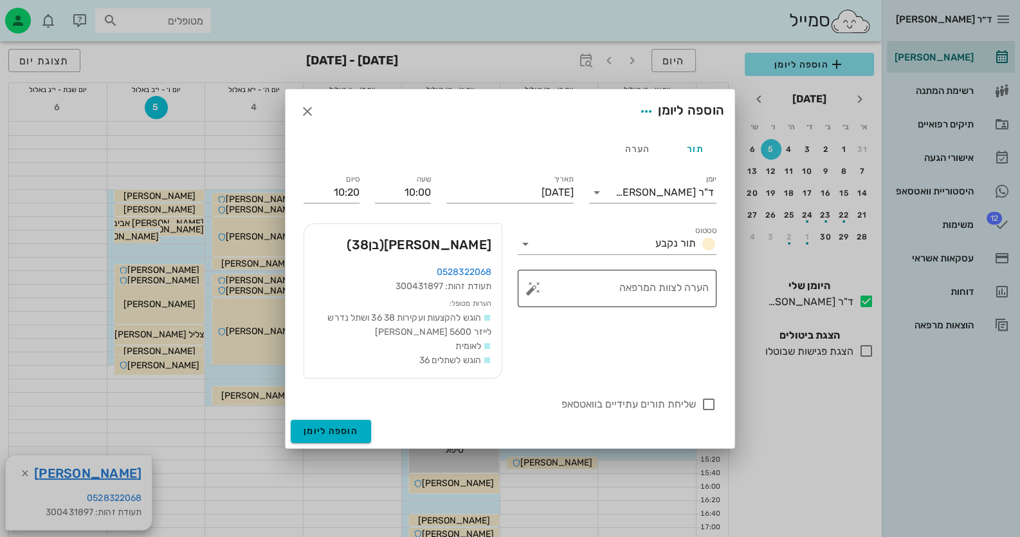
click at [531, 286] on button "button" at bounding box center [533, 288] width 15 height 15
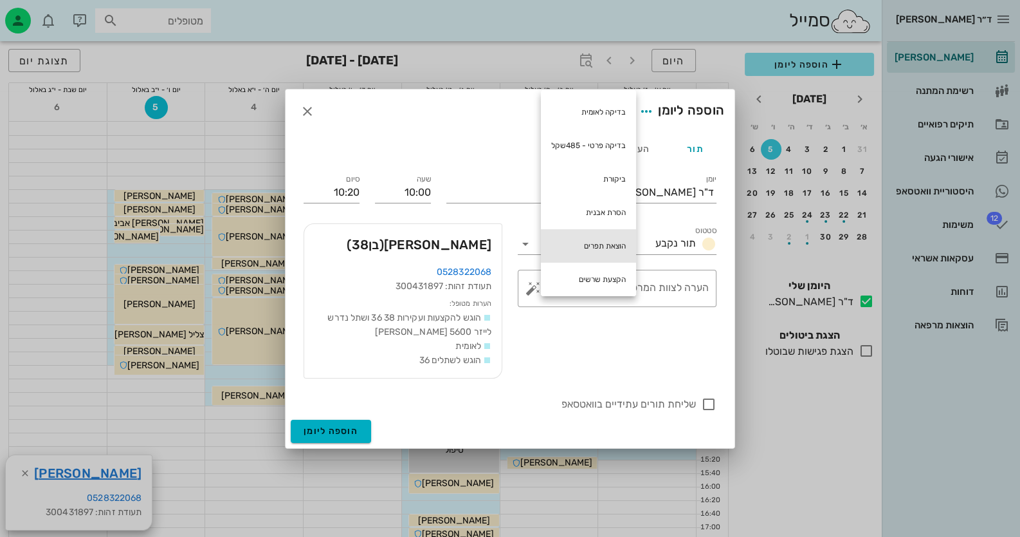
click at [597, 238] on div "הוצאת תפרים" at bounding box center [588, 245] width 95 height 33
type textarea "הוצאת תפרים"
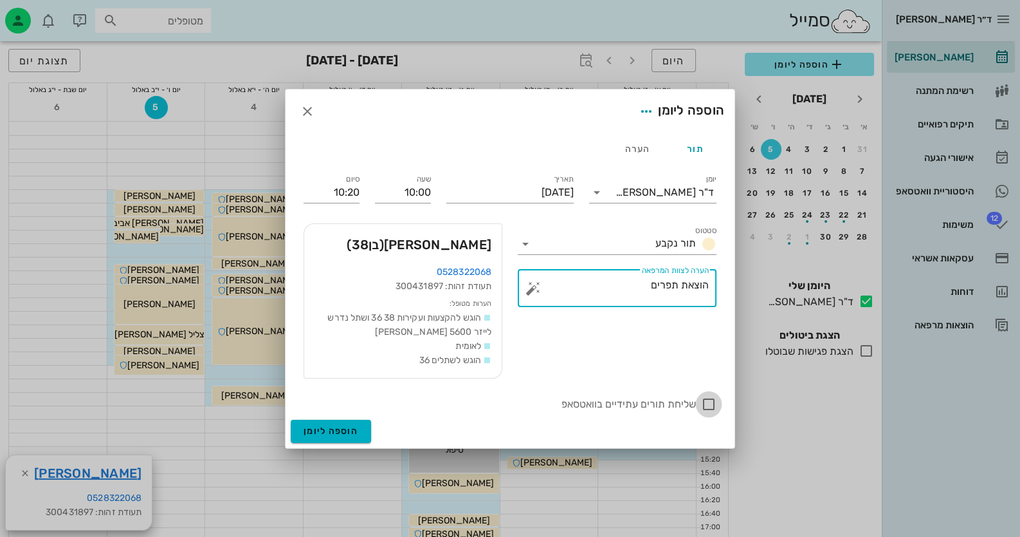
click at [712, 405] on div at bounding box center [709, 404] width 22 height 22
checkbox input "true"
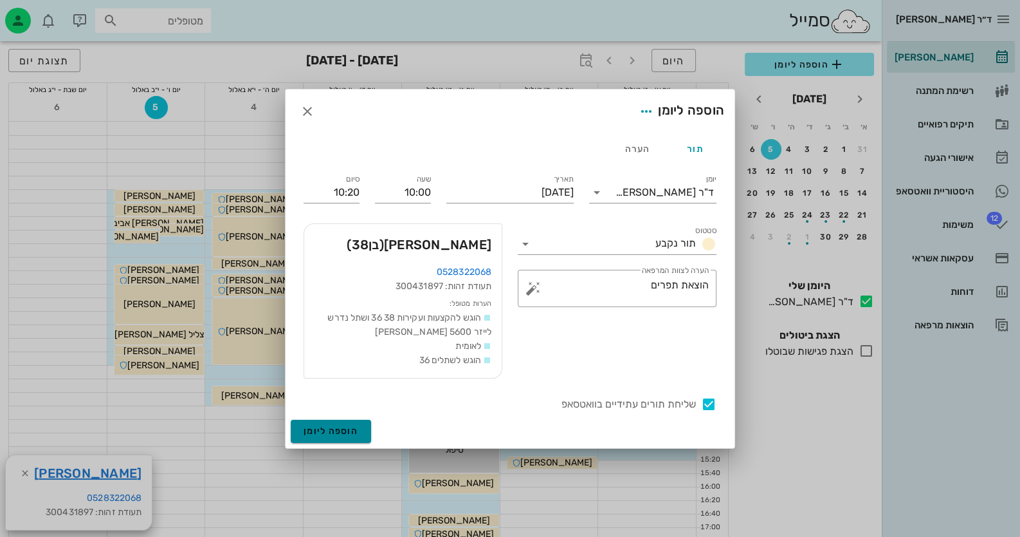
click at [351, 436] on button "הוספה ליומן" at bounding box center [331, 430] width 80 height 23
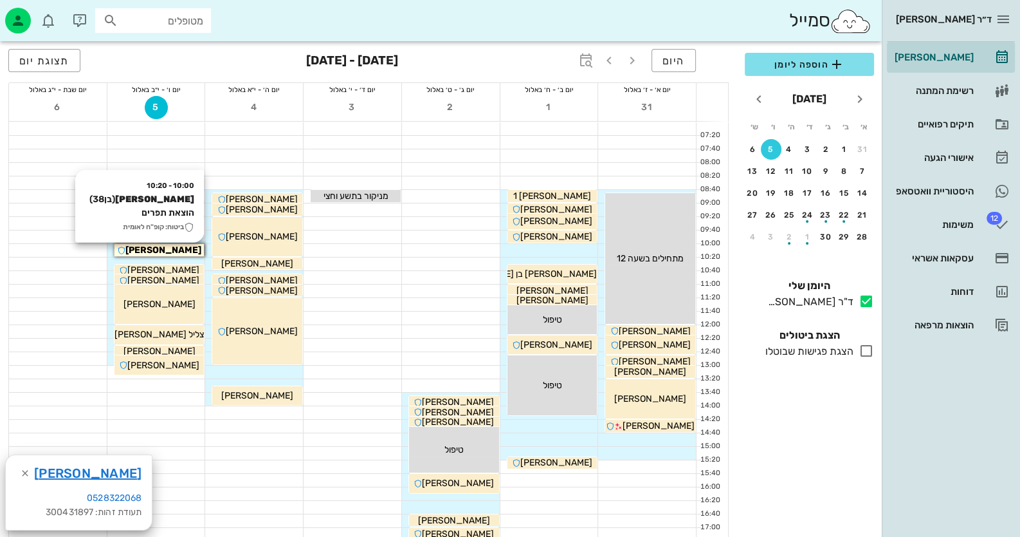
click at [189, 253] on span "[PERSON_NAME]" at bounding box center [163, 249] width 76 height 11
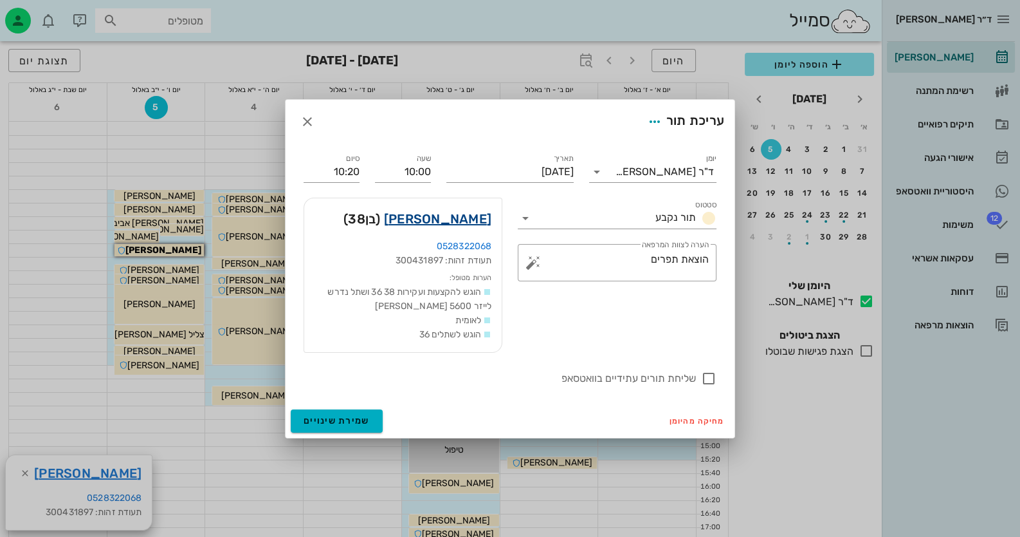
click at [441, 212] on link "[PERSON_NAME]" at bounding box center [437, 218] width 107 height 21
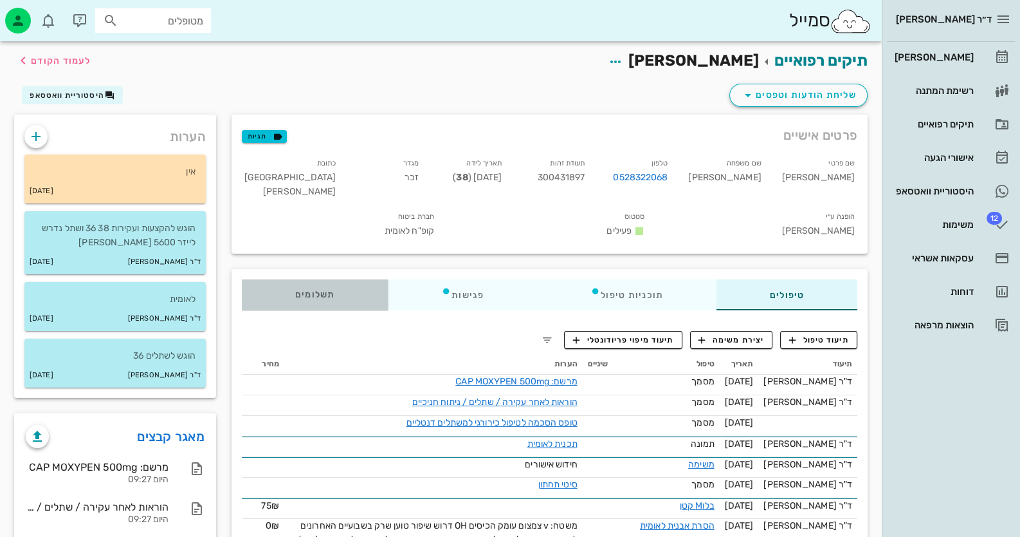
click at [331, 290] on span "תשלומים 0₪" at bounding box center [315, 294] width 40 height 9
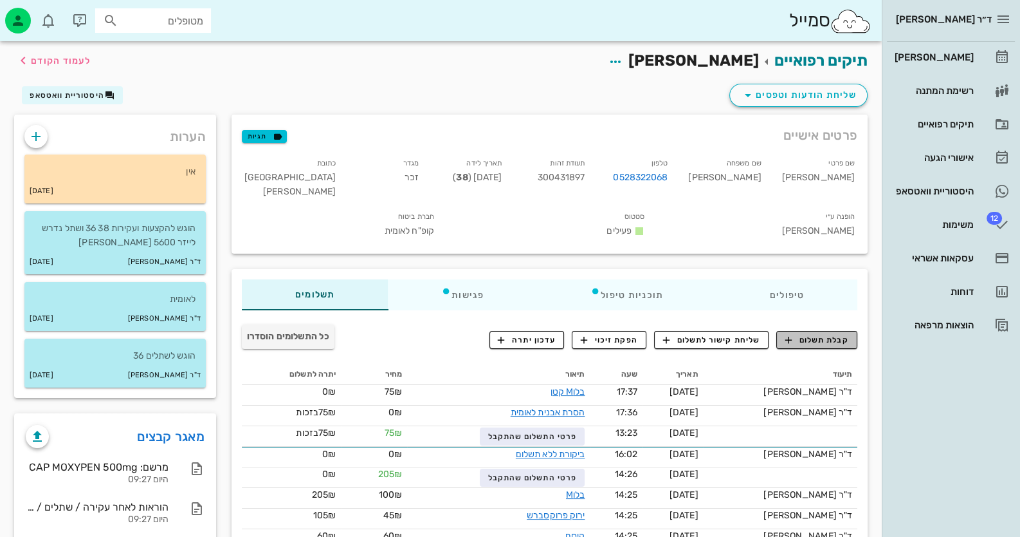
click at [814, 334] on span "קבלת תשלום" at bounding box center [818, 340] width 64 height 12
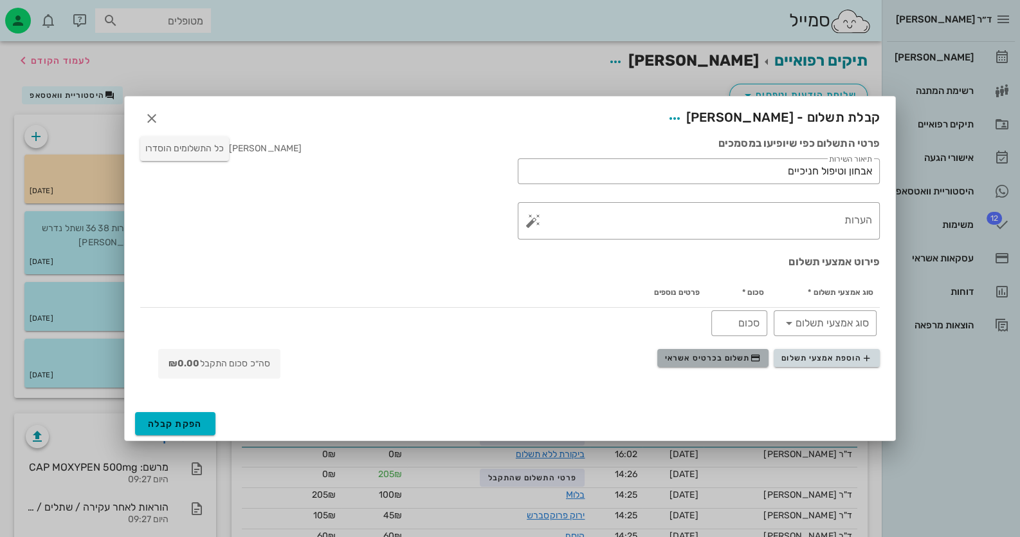
click at [706, 363] on span "תשלום בכרטיס אשראי" at bounding box center [712, 358] width 95 height 10
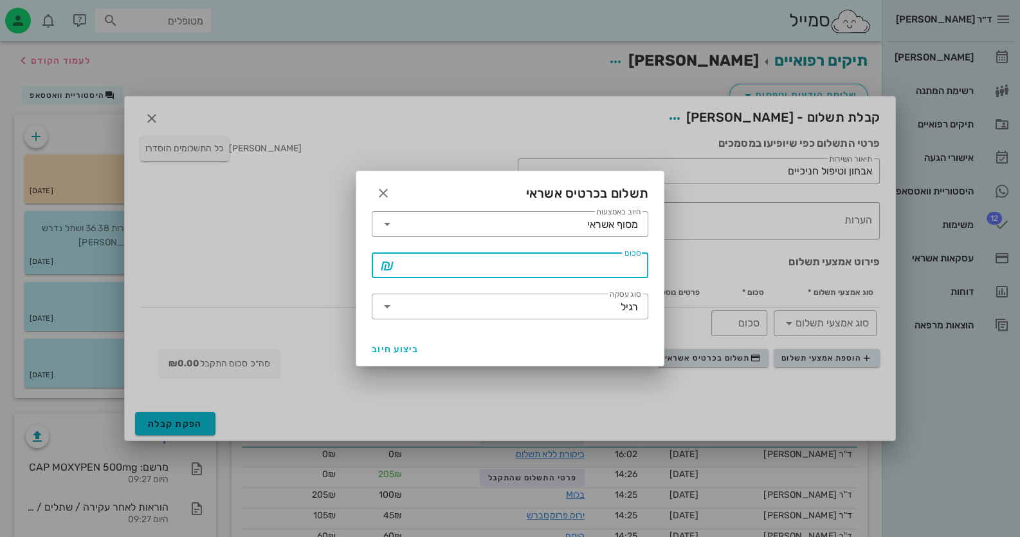
click at [622, 271] on input "סכום" at bounding box center [519, 265] width 243 height 21
type input "100"
click at [399, 347] on span "ביצוע חיוב" at bounding box center [396, 349] width 48 height 11
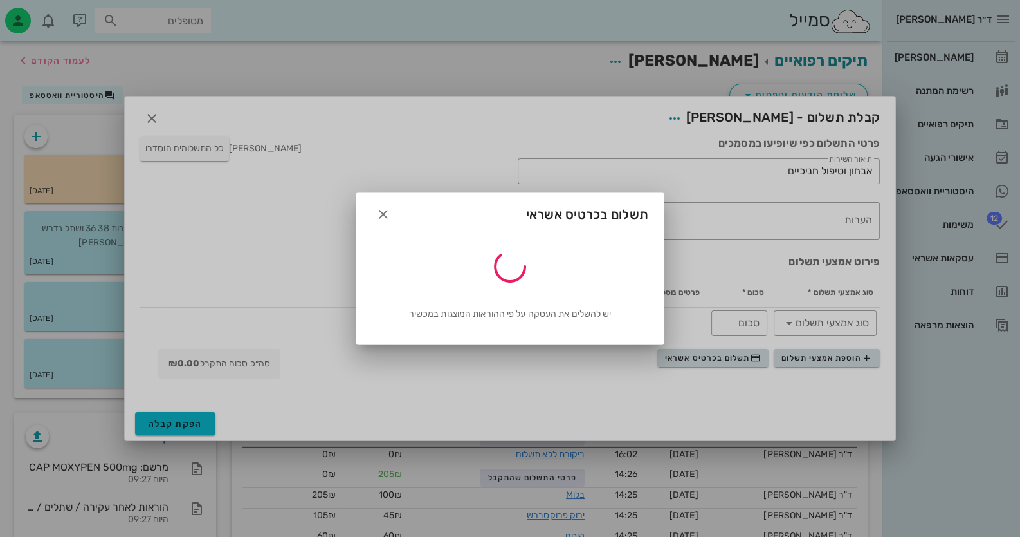
type input "100"
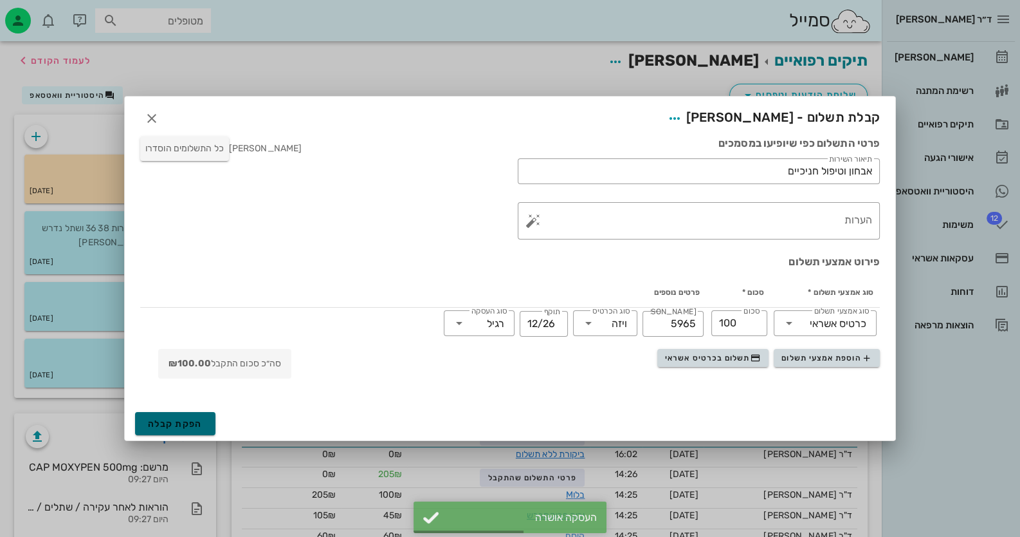
click at [179, 426] on span "הפקת קבלה" at bounding box center [175, 423] width 55 height 11
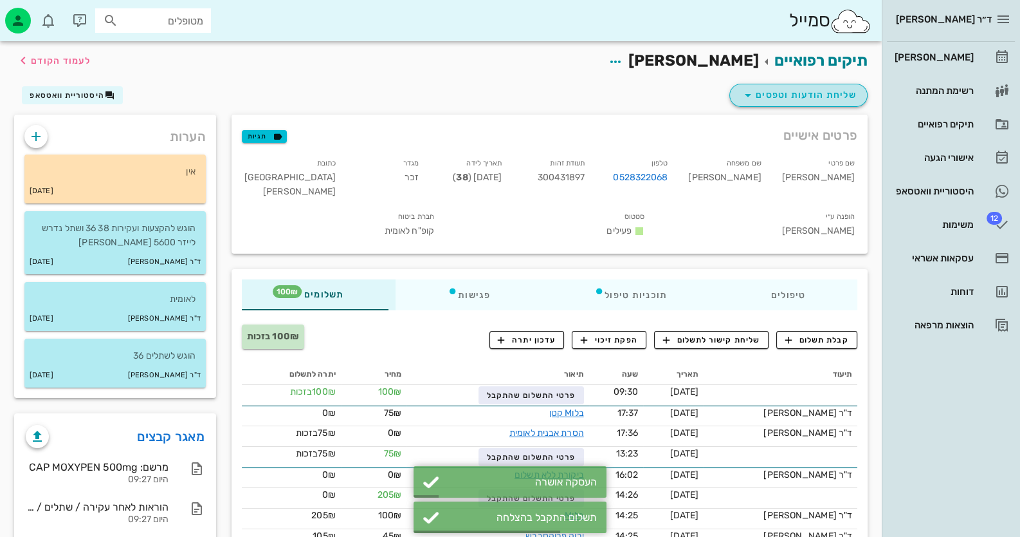
click at [827, 102] on span "שליחת הודעות וטפסים" at bounding box center [799, 94] width 116 height 15
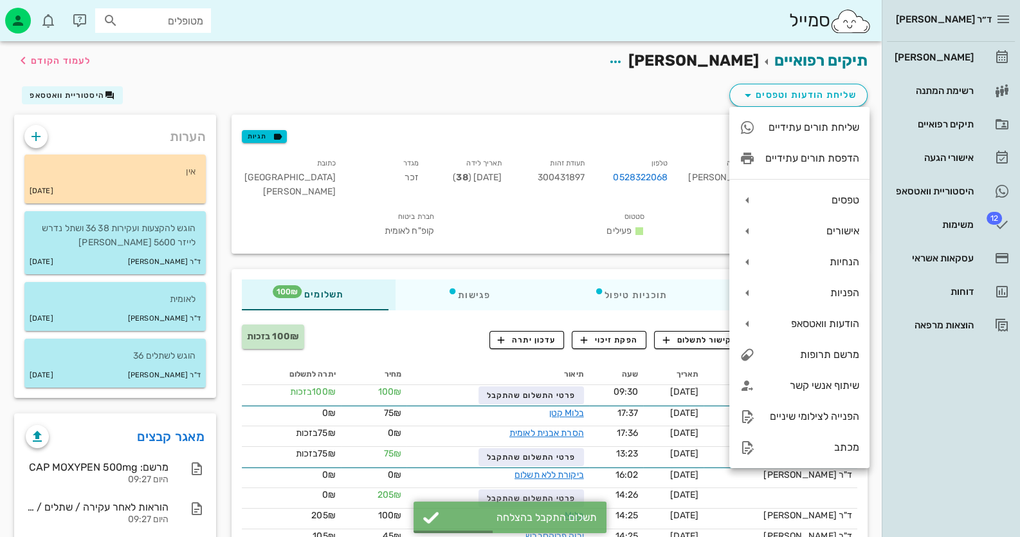
click at [623, 90] on div "שליחת הודעות וטפסים היסטוריית וואטסאפ" at bounding box center [440, 97] width 869 height 33
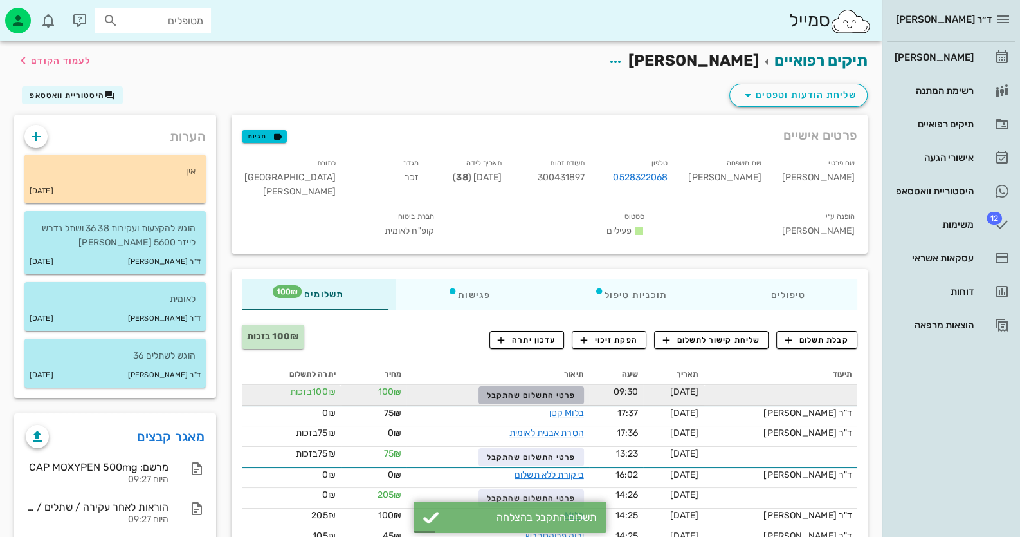
click at [571, 391] on span "פרטי התשלום שהתקבל" at bounding box center [531, 395] width 89 height 9
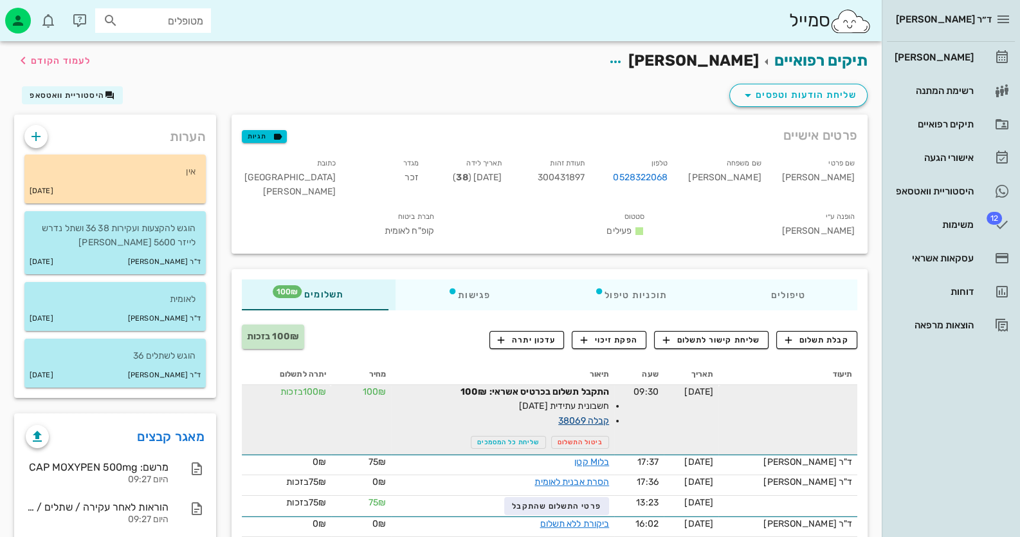
click at [609, 415] on link "קבלה 38069" at bounding box center [583, 420] width 51 height 11
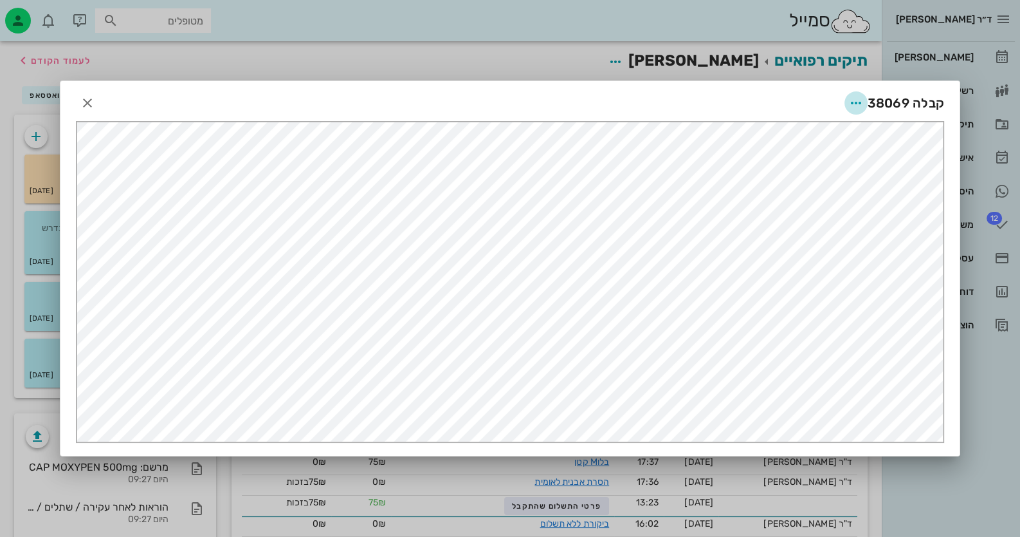
click at [853, 101] on icon "button" at bounding box center [856, 102] width 15 height 15
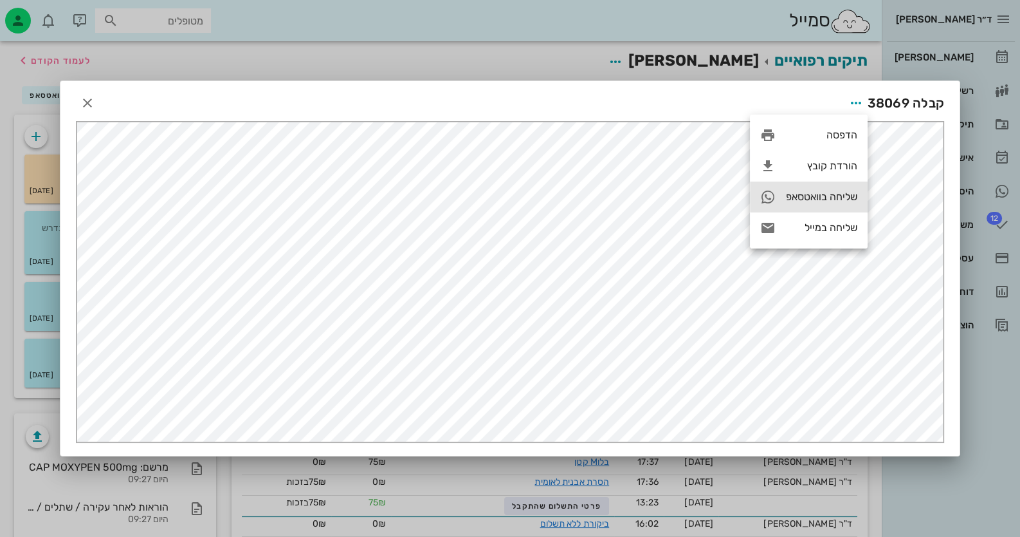
click at [823, 198] on div "שליחה בוואטסאפ" at bounding box center [821, 196] width 71 height 12
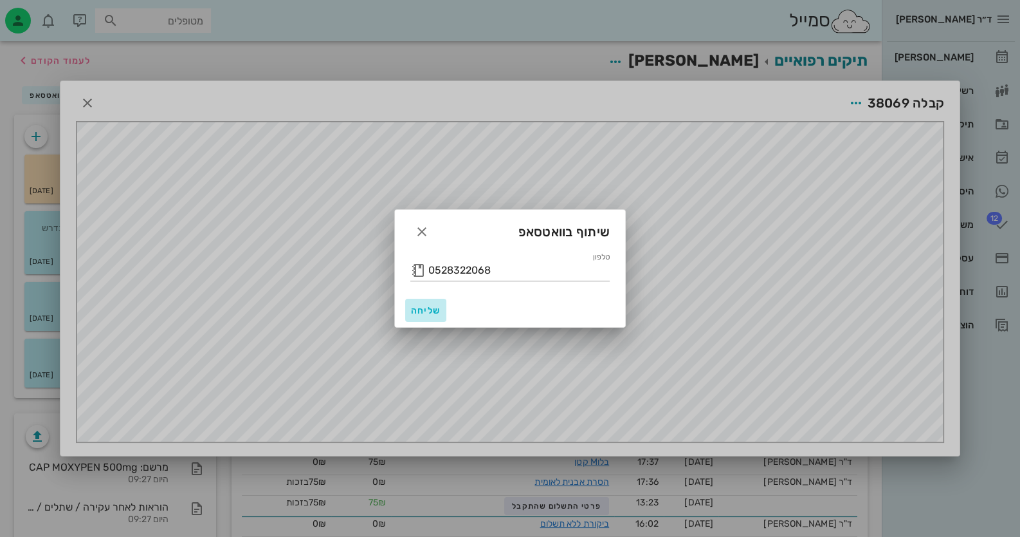
click at [430, 309] on span "שליחה" at bounding box center [425, 310] width 31 height 11
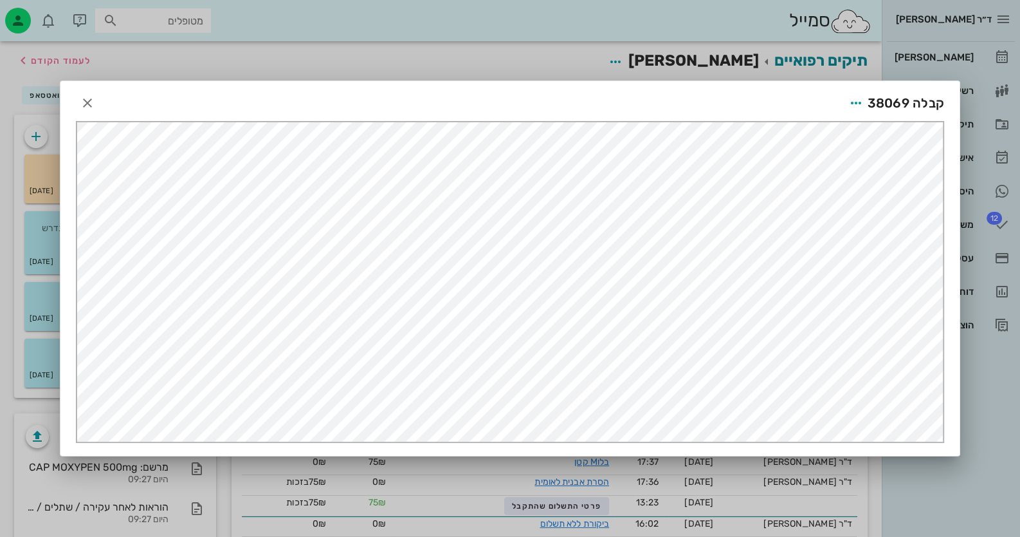
click at [343, 40] on div at bounding box center [510, 268] width 1020 height 537
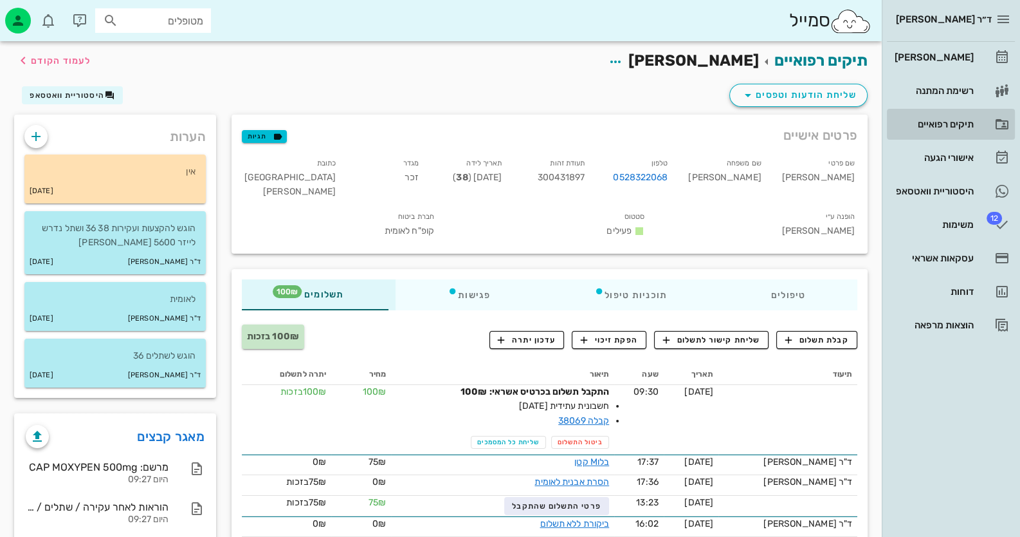
click at [969, 134] on link "תיקים רפואיים" at bounding box center [951, 124] width 128 height 31
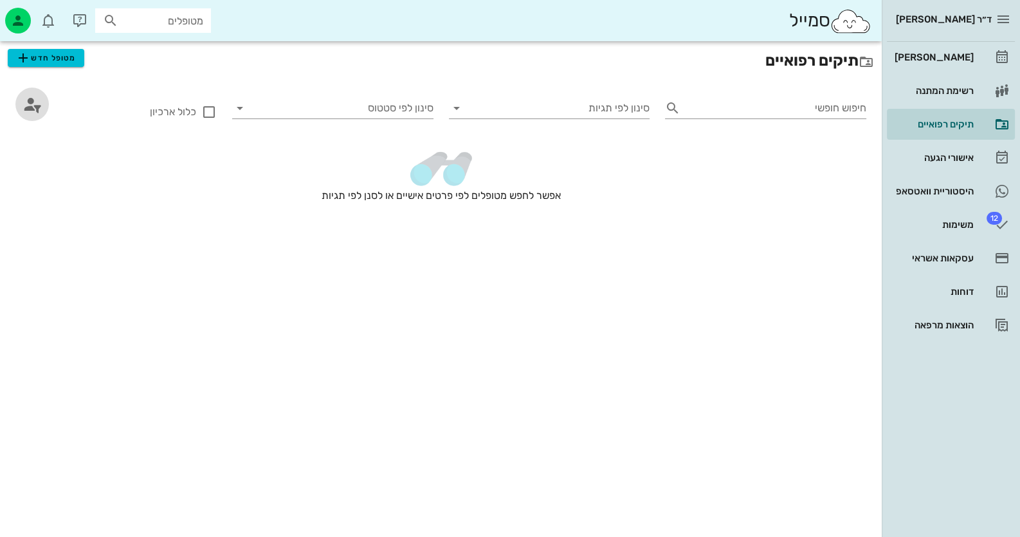
click at [23, 101] on icon "button" at bounding box center [32, 104] width 21 height 21
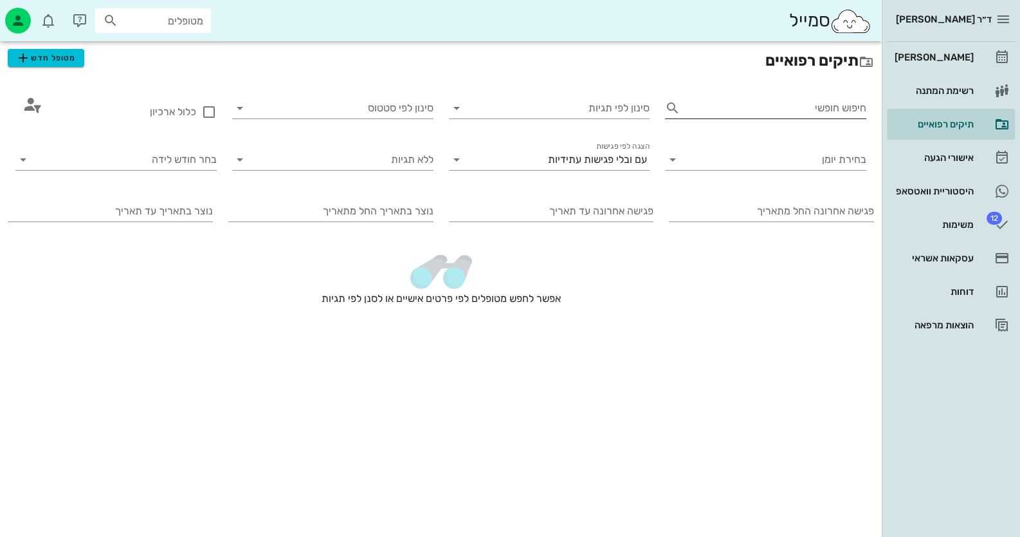
click at [762, 122] on div "חיפוש חופשי" at bounding box center [765, 111] width 201 height 26
click at [777, 115] on input "חיפוש חופשי" at bounding box center [776, 108] width 181 height 21
click at [51, 62] on span "מטופל חדש" at bounding box center [45, 57] width 60 height 15
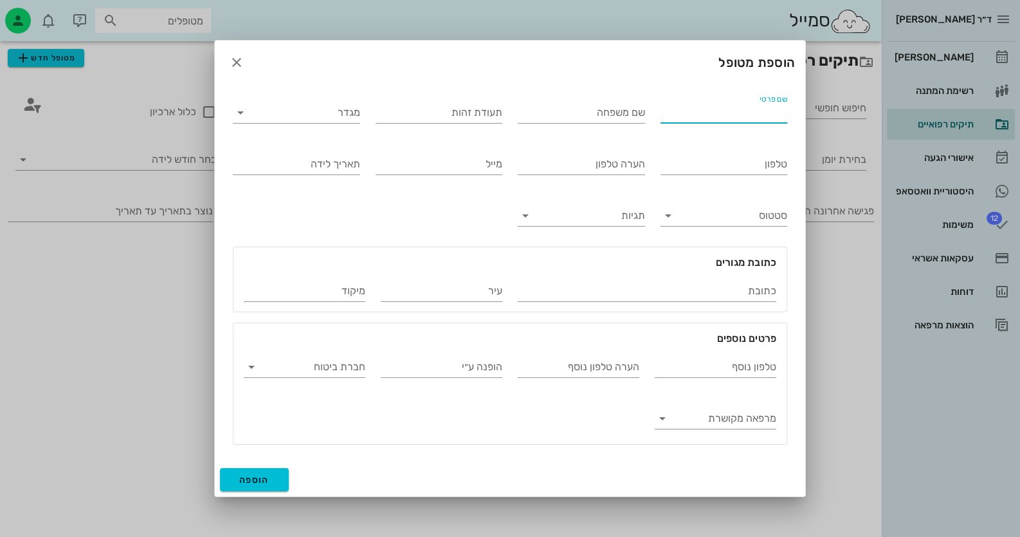
click at [751, 119] on input "שם פרטי" at bounding box center [724, 112] width 127 height 21
type input "לינק"
drag, startPoint x: 603, startPoint y: 117, endPoint x: 656, endPoint y: 116, distance: 52.8
click at [656, 116] on div "שם פרטי לינק שם משפחה לינק תעודת זהות מגדר טלפון הערה טלפון מייל תאריך לידה סטט…" at bounding box center [510, 268] width 570 height 368
type input "שם משתמש - 1676"
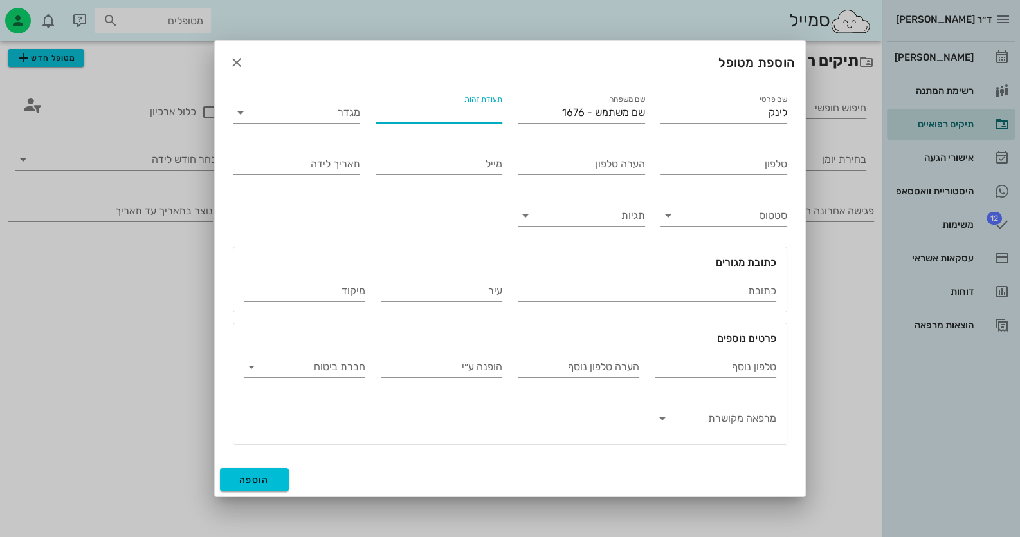
click at [483, 121] on input "תעודת זהות" at bounding box center [439, 112] width 127 height 21
type input "סיסמה 316063"
click at [774, 167] on input "טלפון" at bounding box center [724, 164] width 127 height 21
type input "*9898"
click at [425, 170] on input "מייל" at bounding box center [439, 164] width 127 height 21
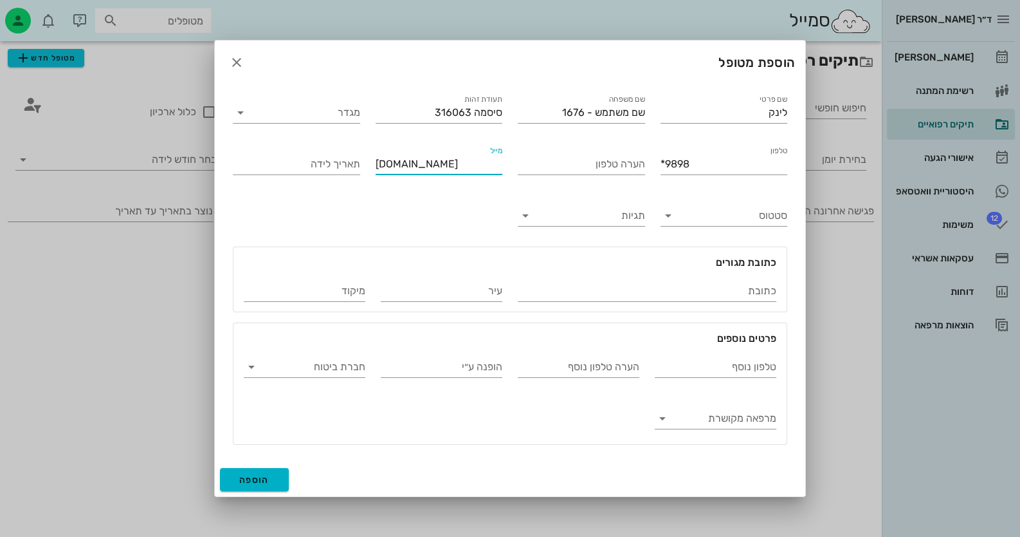
type input "[DOMAIN_NAME]"
click at [271, 471] on button "הוספה" at bounding box center [254, 479] width 69 height 23
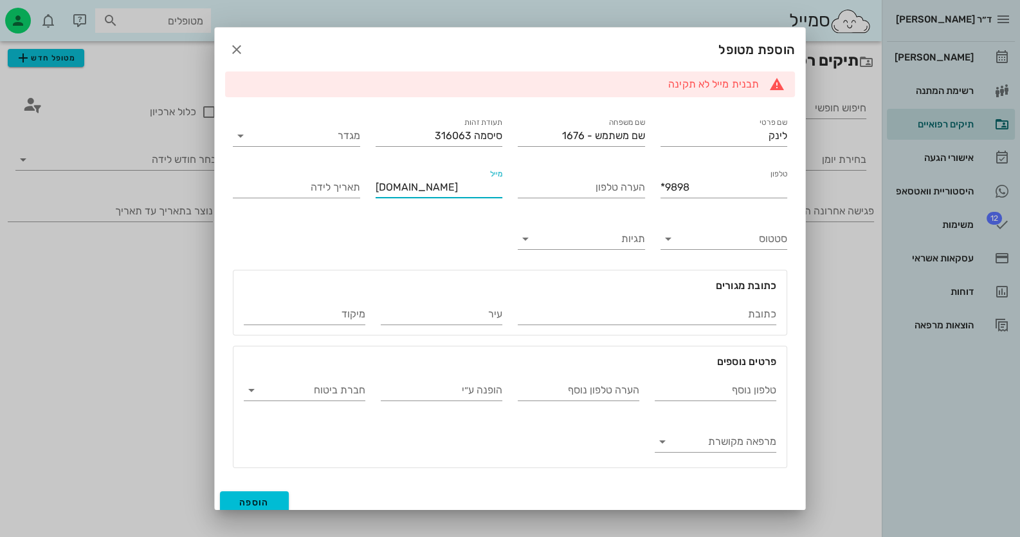
drag, startPoint x: 450, startPoint y: 186, endPoint x: 371, endPoint y: 185, distance: 79.8
click at [371, 185] on div "שם פרטי לינק שם משפחה שם משתמש - 1676 תעודת זהות סיסמה 316063 מגדר טלפון *9898 …" at bounding box center [510, 291] width 570 height 368
click at [594, 189] on input "הערה טלפון" at bounding box center [581, 187] width 127 height 21
paste input "[DOMAIN_NAME]"
type input "[DOMAIN_NAME]"
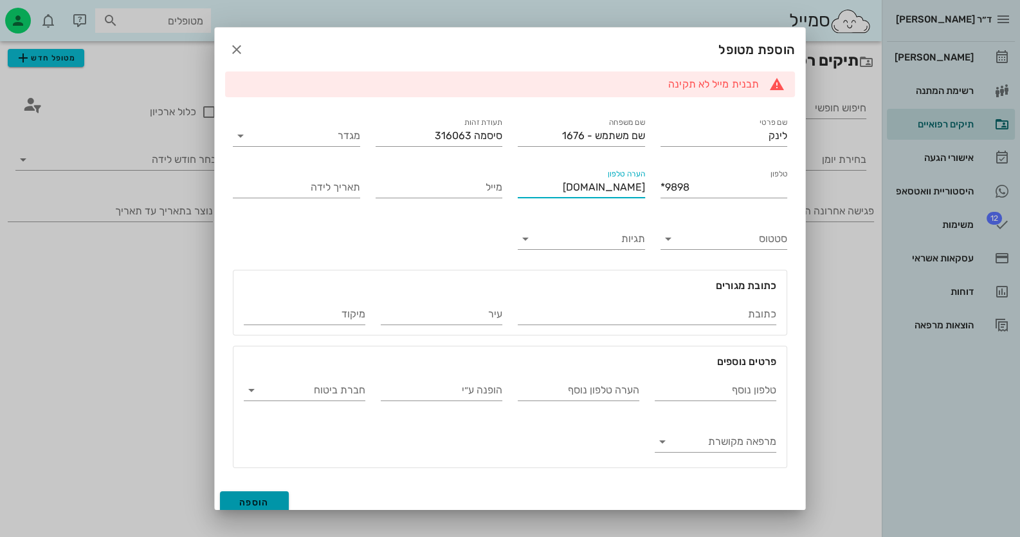
click at [284, 497] on button "הוספה" at bounding box center [254, 502] width 69 height 23
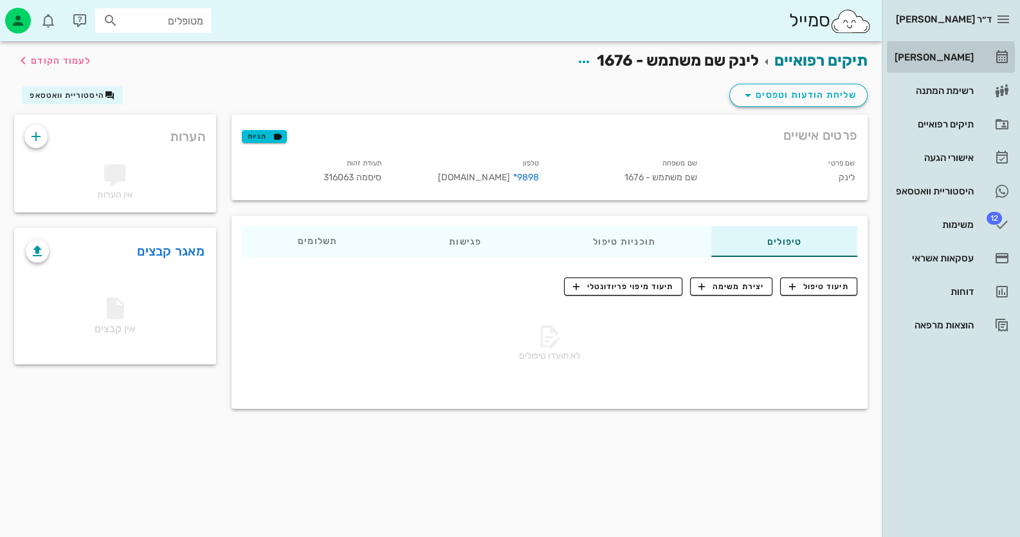
click at [964, 52] on div "[PERSON_NAME]" at bounding box center [933, 57] width 82 height 10
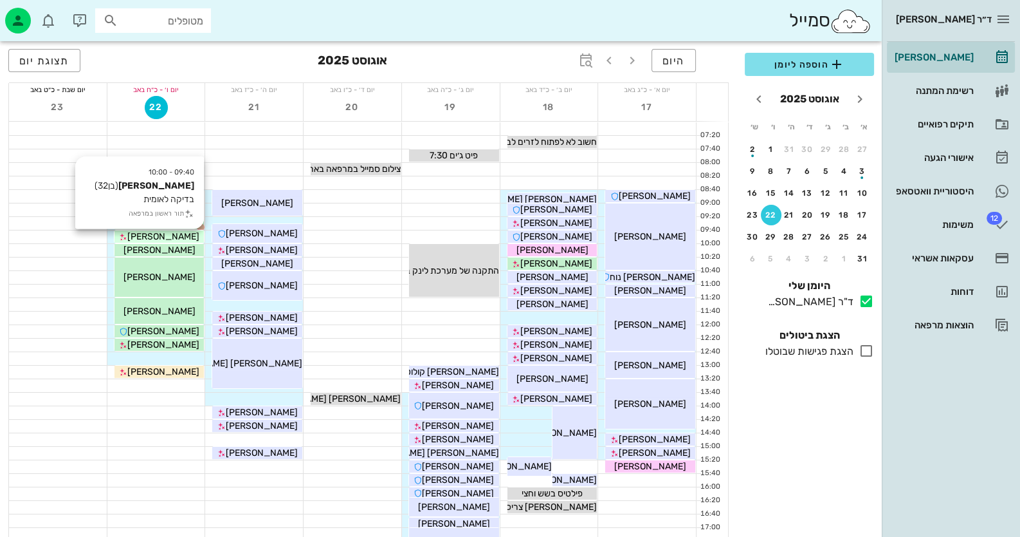
click at [180, 235] on span "[PERSON_NAME]" at bounding box center [163, 236] width 72 height 11
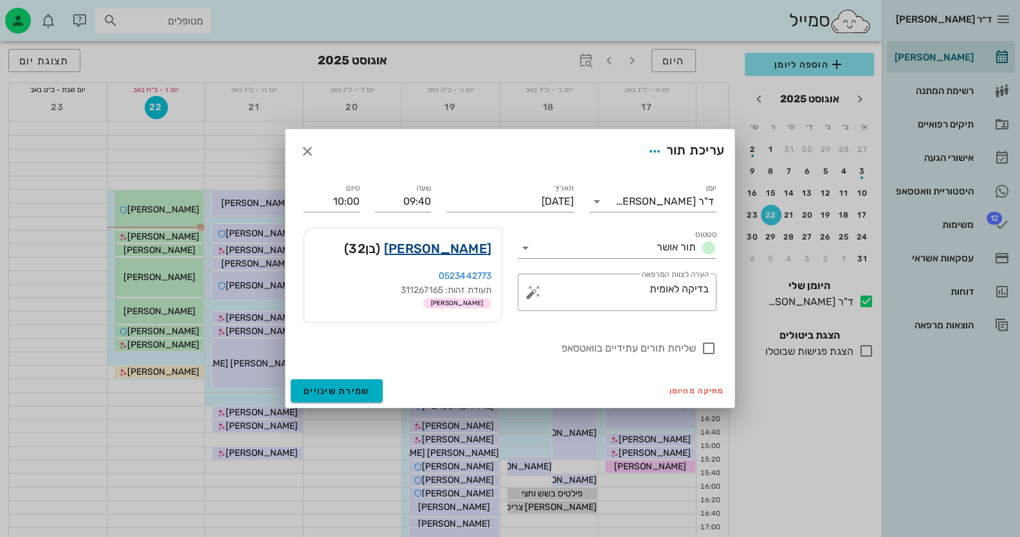
click at [464, 246] on link "[PERSON_NAME]" at bounding box center [437, 248] width 107 height 21
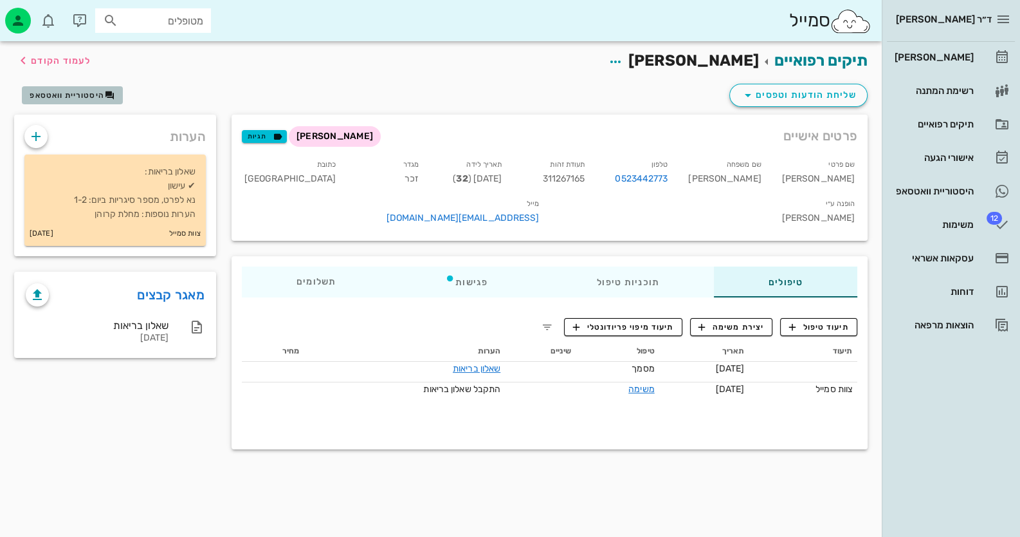
click at [109, 91] on icon "button" at bounding box center [110, 95] width 10 height 10
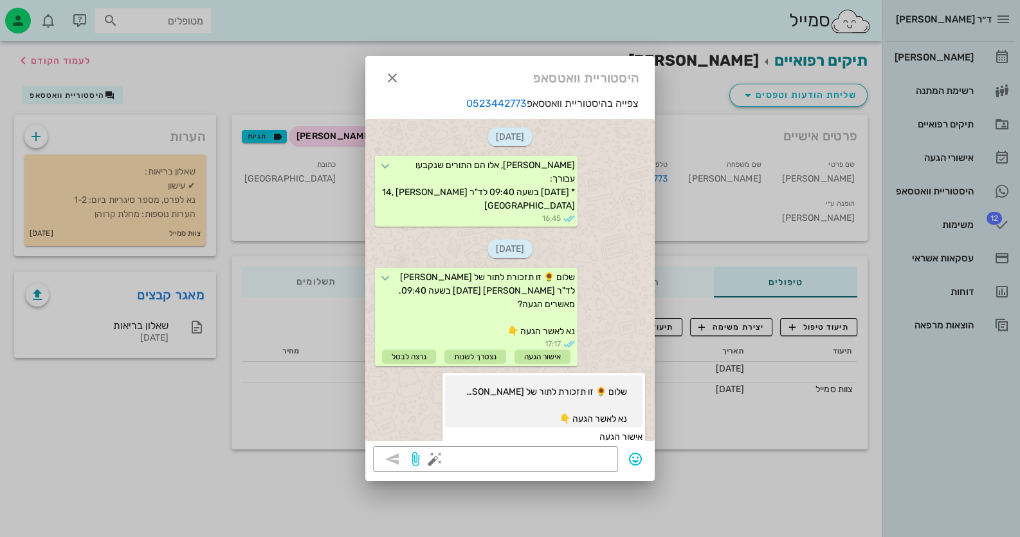
scroll to position [270, 0]
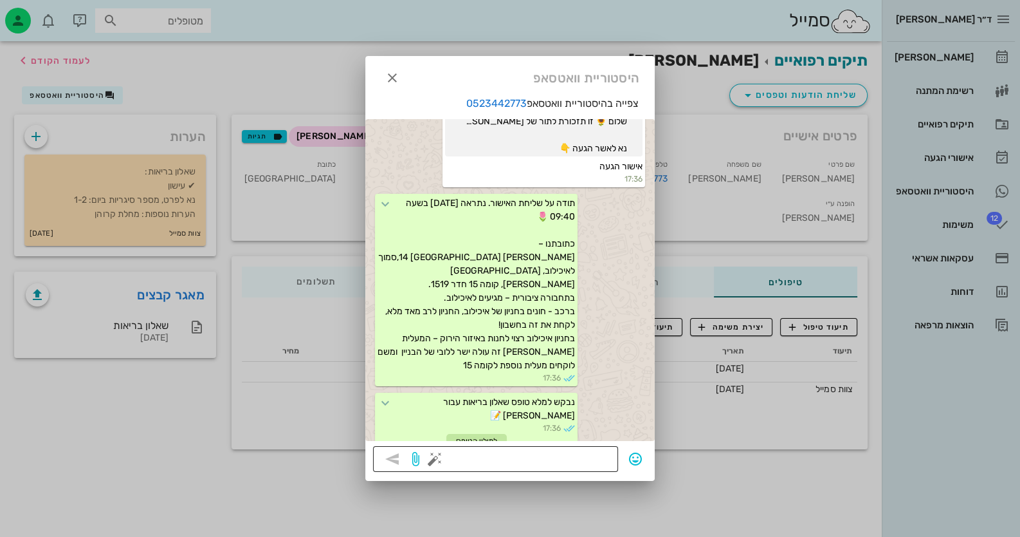
click at [589, 453] on textarea at bounding box center [523, 460] width 173 height 21
type textarea "jhv"
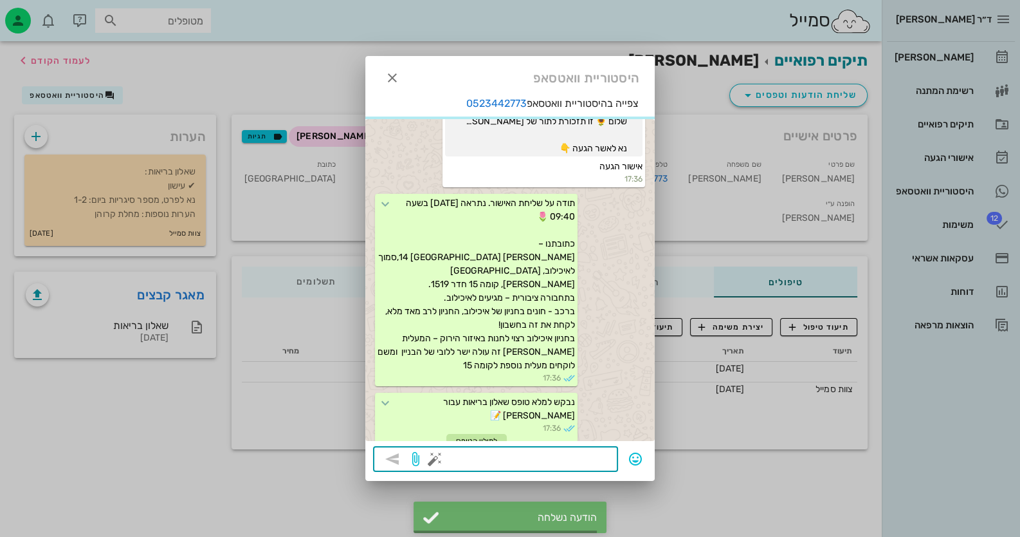
scroll to position [369, 0]
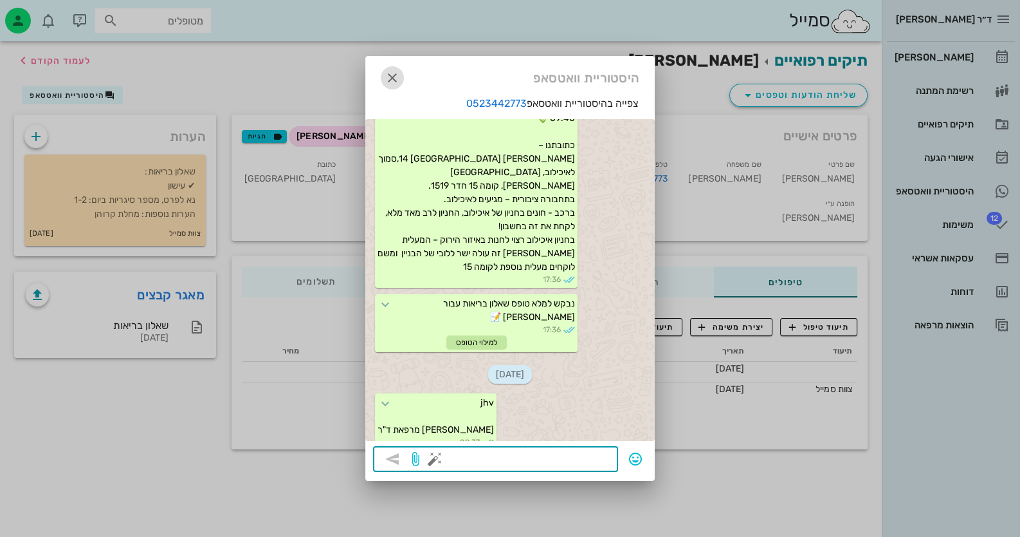
click at [394, 77] on icon "button" at bounding box center [392, 77] width 15 height 15
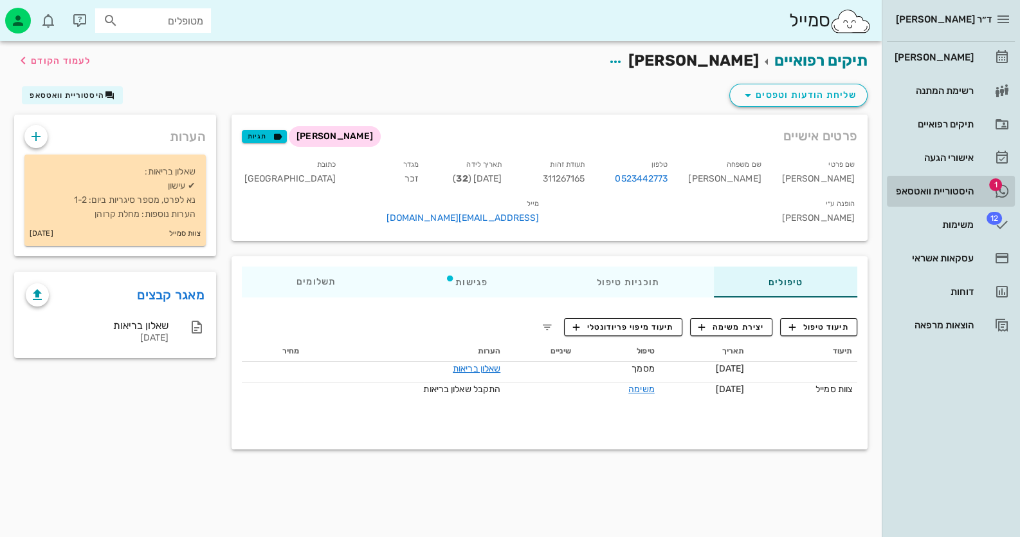
click at [997, 197] on icon at bounding box center [1002, 190] width 15 height 15
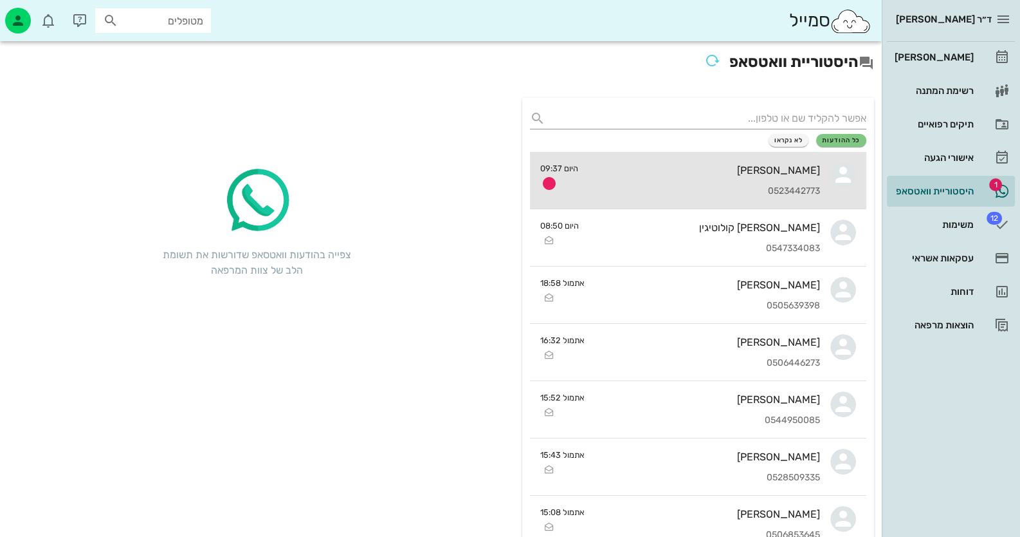
click at [762, 164] on div "[PERSON_NAME]" at bounding box center [705, 170] width 232 height 12
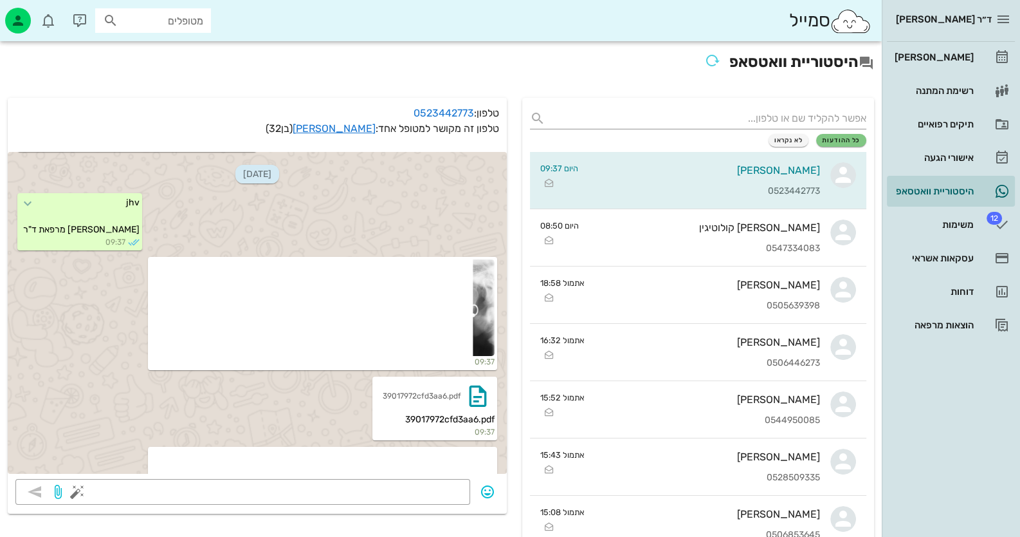
scroll to position [464, 0]
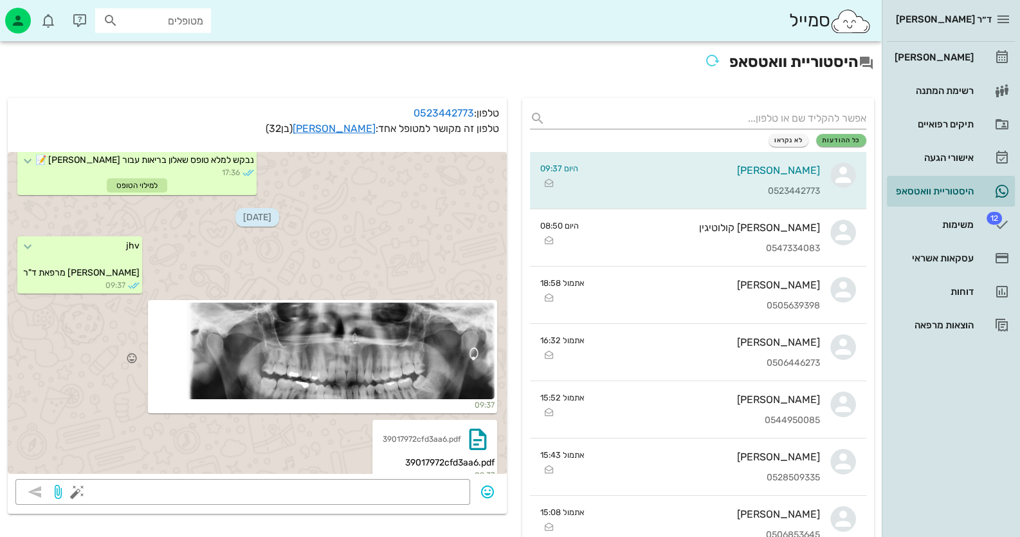
click at [385, 351] on div at bounding box center [323, 350] width 344 height 97
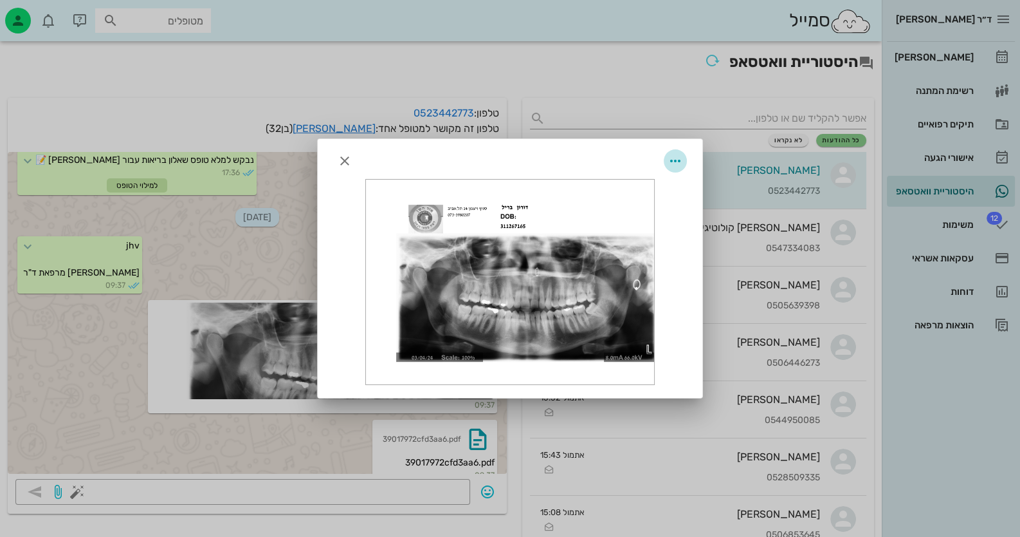
click at [681, 166] on icon "button" at bounding box center [675, 160] width 15 height 15
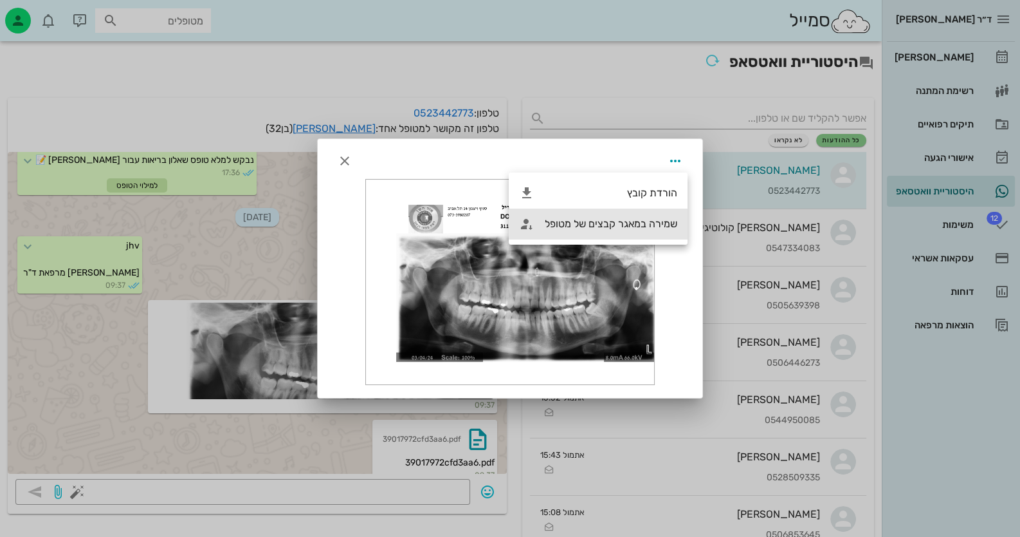
click at [654, 228] on div "שמירה במאגר קבצים של מטופל" at bounding box center [611, 223] width 133 height 12
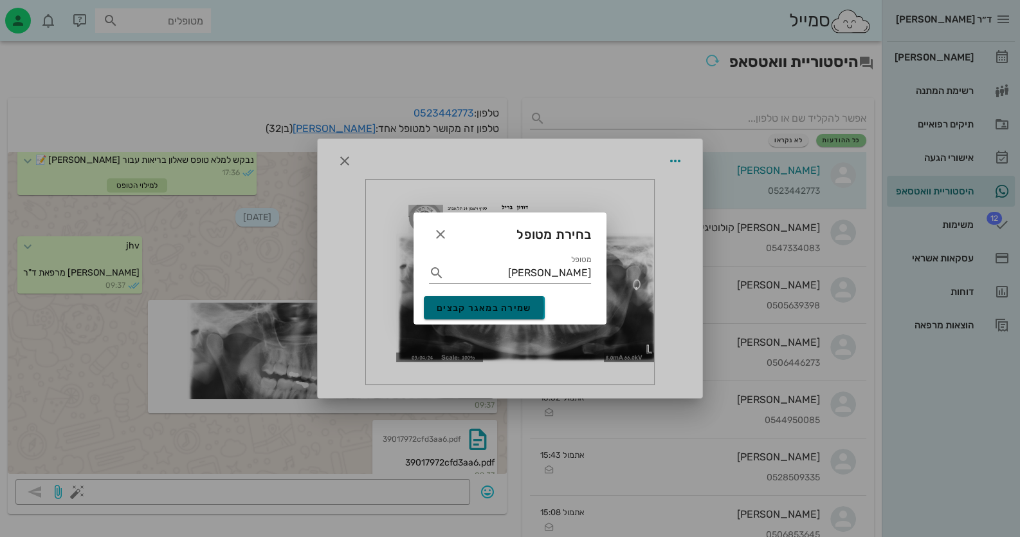
click at [490, 306] on span "שמירה במאגר קבצים" at bounding box center [484, 307] width 95 height 11
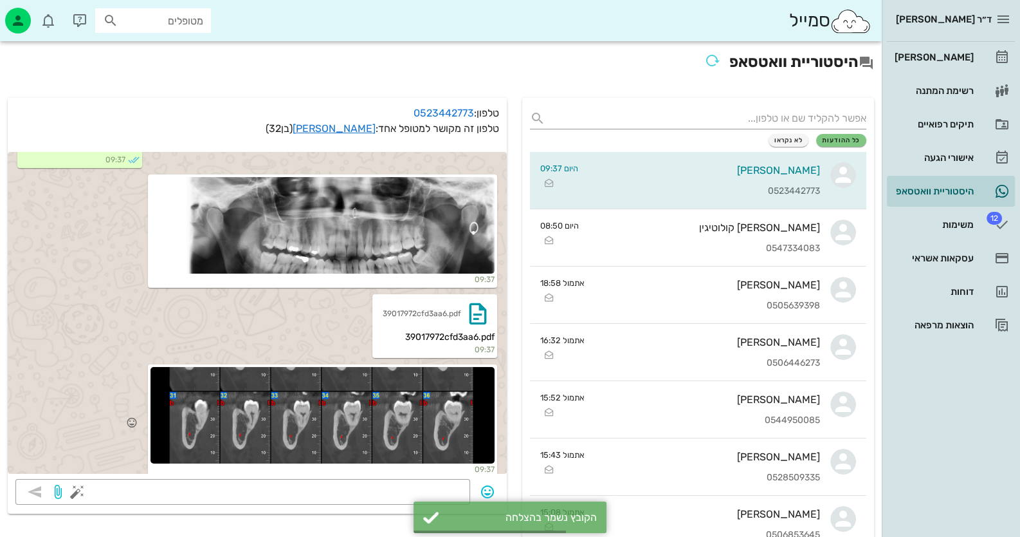
scroll to position [593, 0]
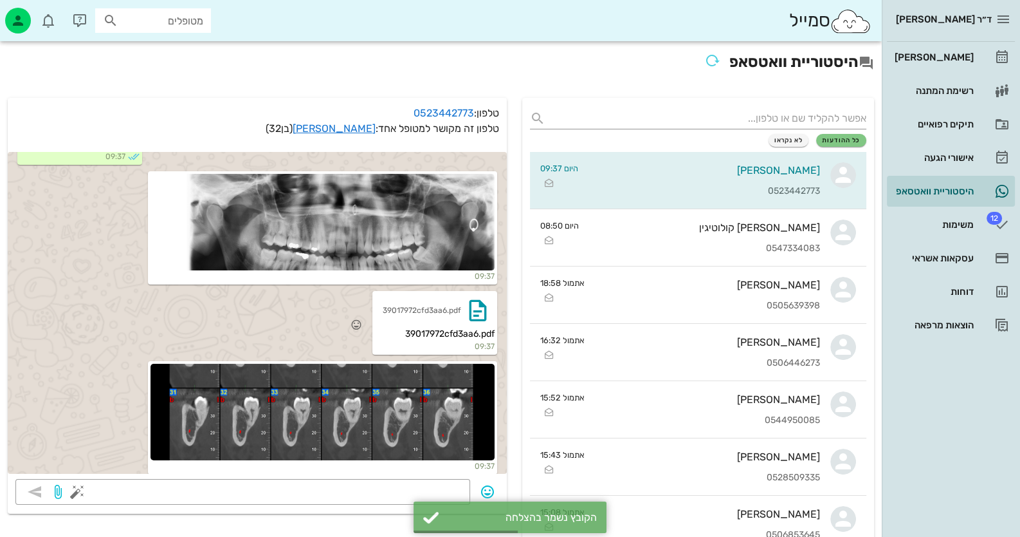
click at [479, 339] on span "39017972cfd3aa6.pdf" at bounding box center [449, 333] width 89 height 11
click at [378, 319] on div "39017972cfd3aa6.pdf" at bounding box center [435, 309] width 120 height 33
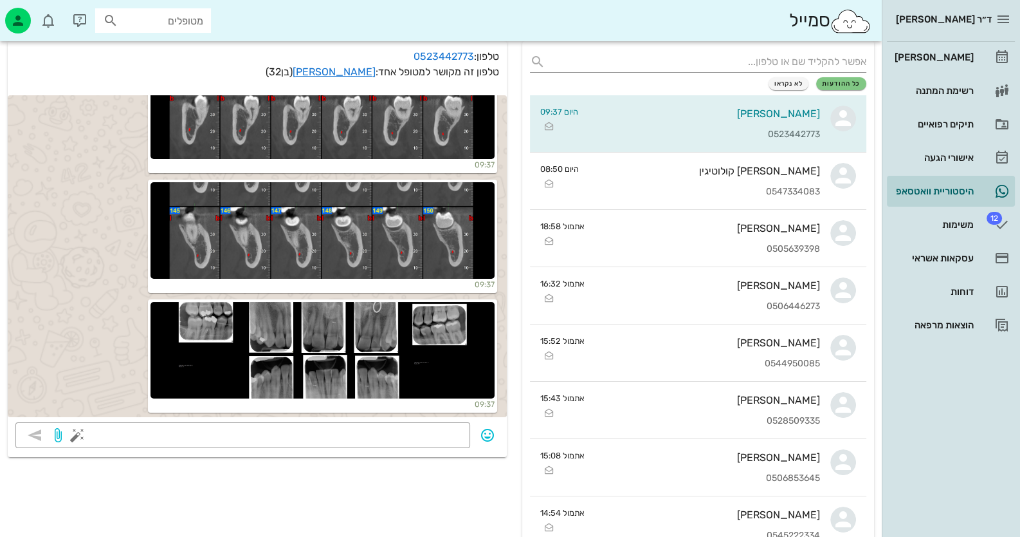
scroll to position [193, 0]
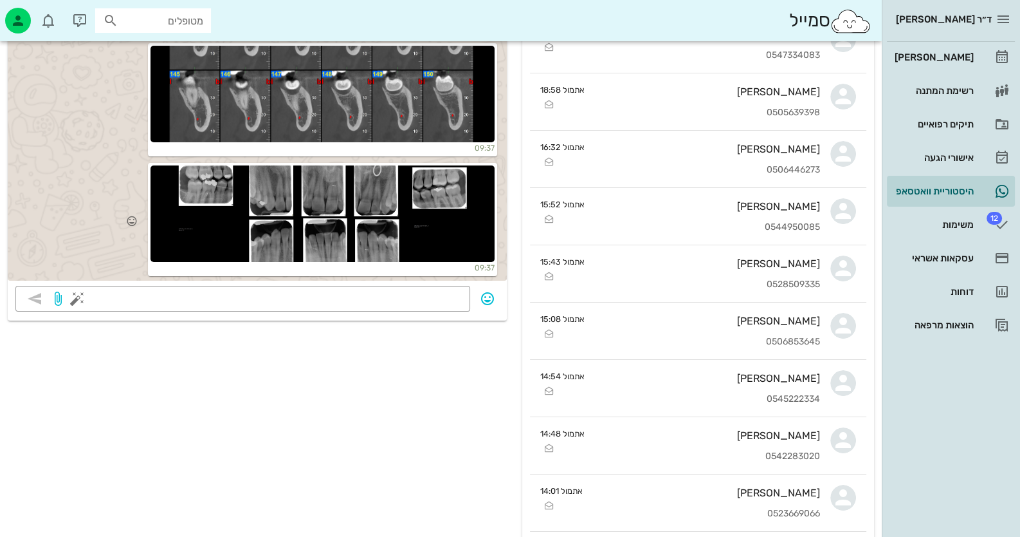
click at [366, 189] on div at bounding box center [323, 213] width 344 height 97
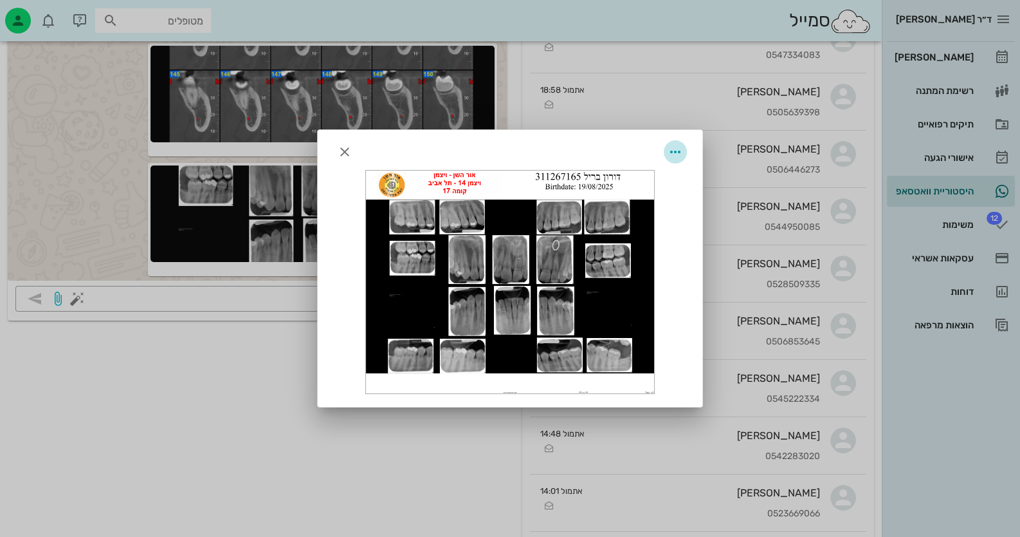
click at [681, 149] on icon "button" at bounding box center [675, 151] width 15 height 15
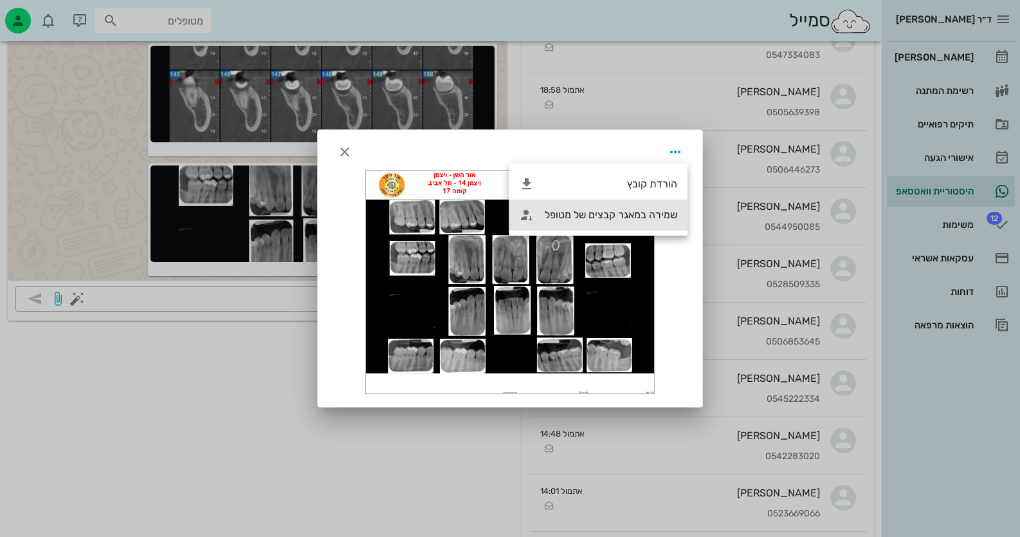
click at [659, 219] on div "שמירה במאגר קבצים של מטופל" at bounding box center [611, 214] width 133 height 12
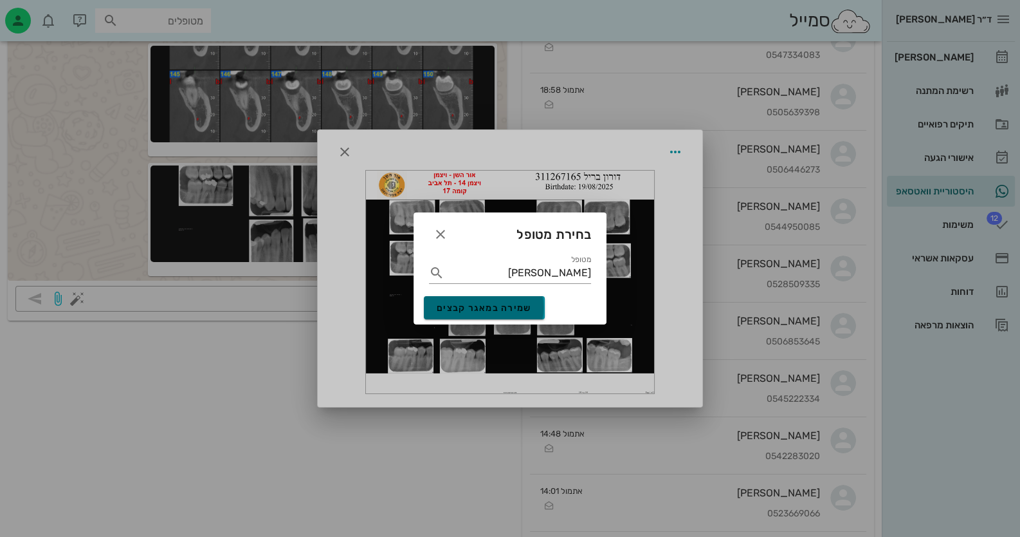
click at [490, 300] on button "שמירה במאגר קבצים" at bounding box center [484, 307] width 121 height 23
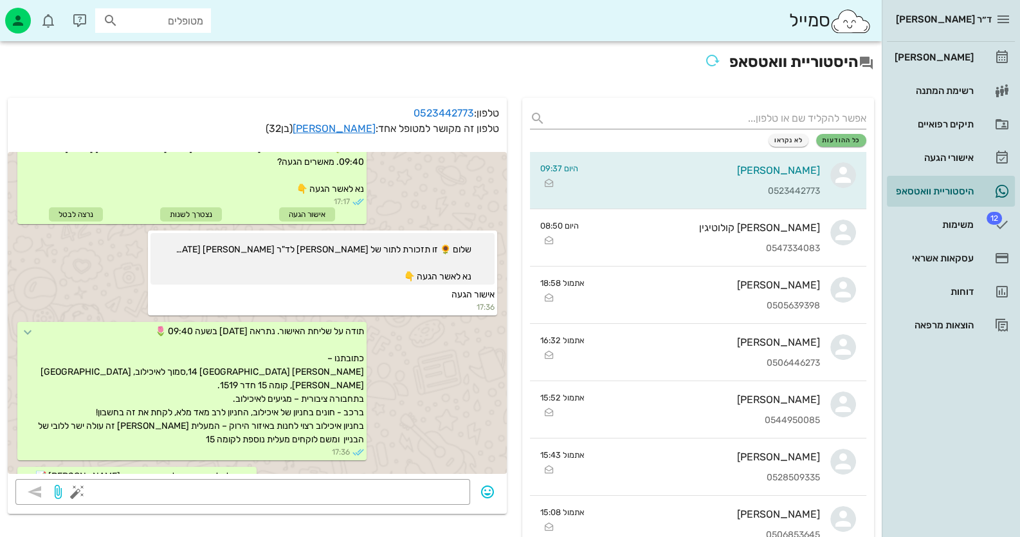
scroll to position [142, 0]
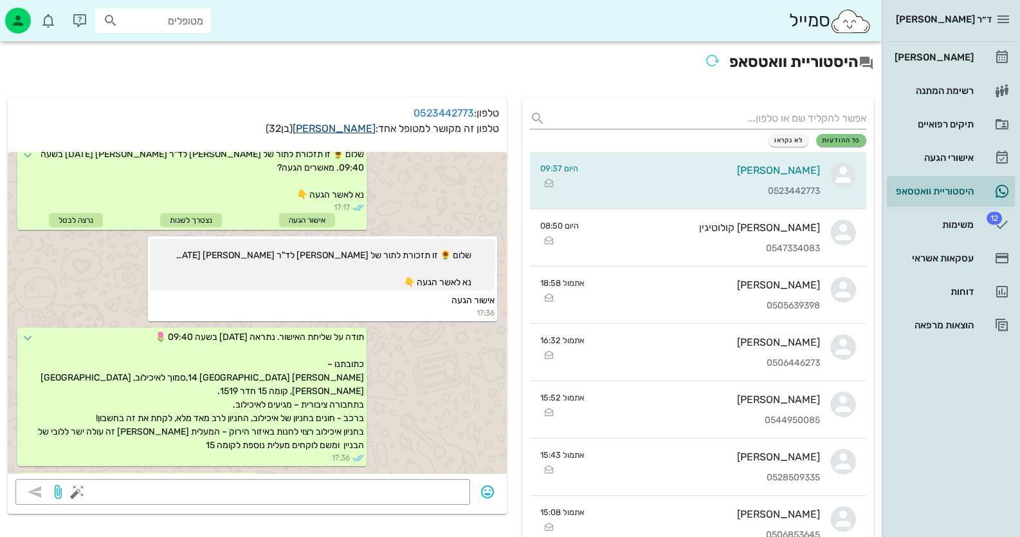
click at [357, 131] on link "[PERSON_NAME]" at bounding box center [334, 128] width 83 height 12
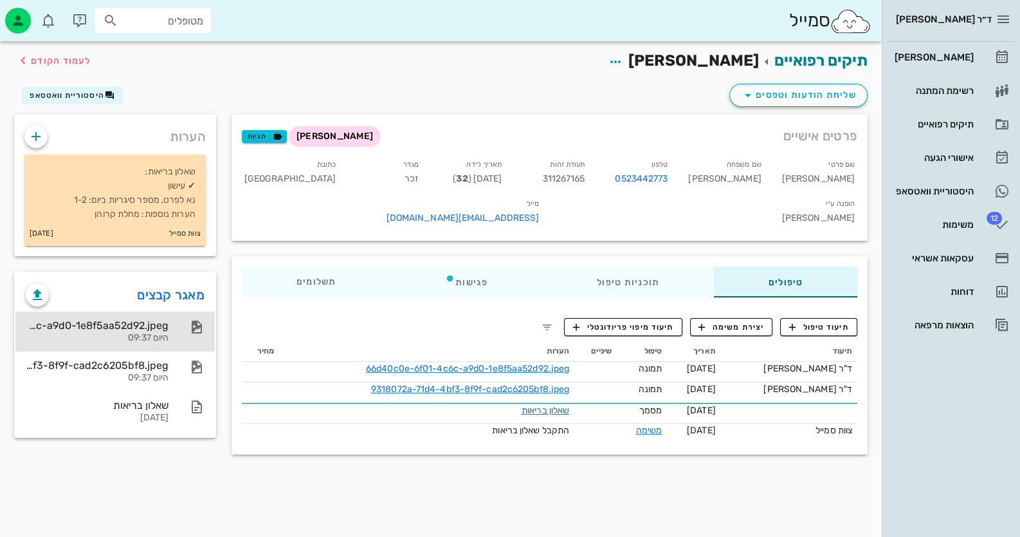
click at [163, 327] on div "66d40c0e-6f01-4c6c-a9d0-1e8f5aa52d92.jpeg" at bounding box center [97, 325] width 143 height 12
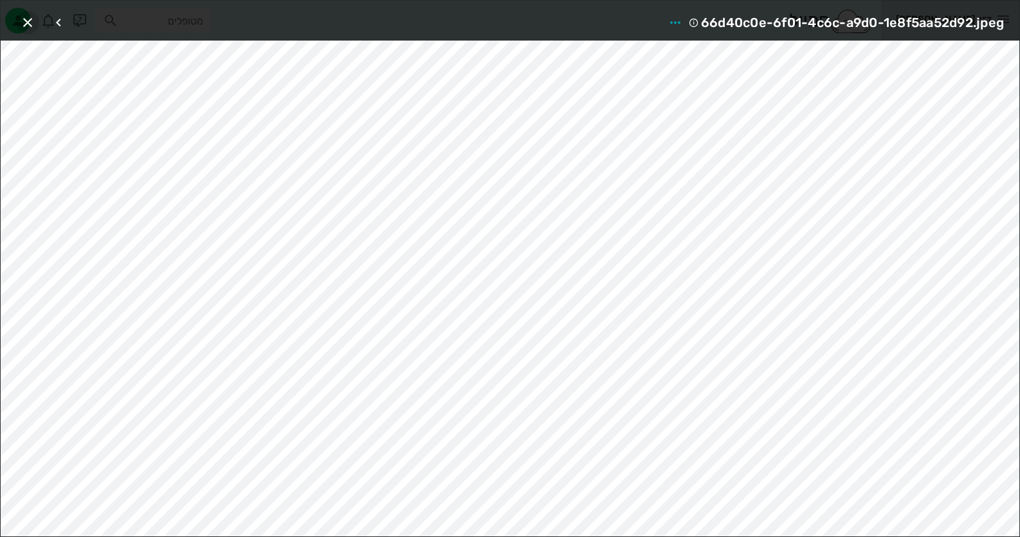
click at [32, 23] on icon "button" at bounding box center [27, 22] width 15 height 15
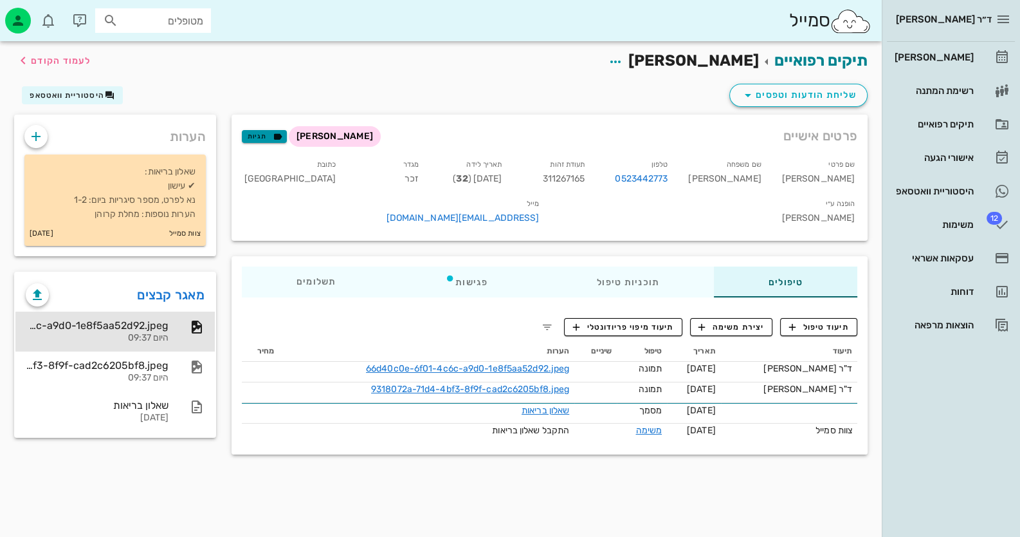
click at [243, 134] on button "תגיות" at bounding box center [264, 136] width 45 height 13
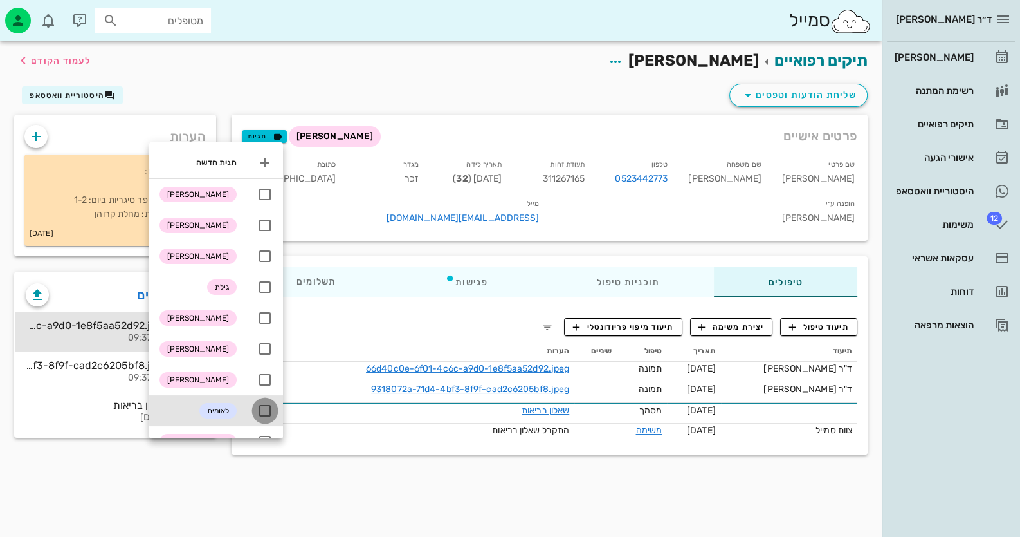
click at [264, 413] on div at bounding box center [265, 411] width 22 height 22
checkbox input "true"
click at [383, 72] on div "תיקים רפואיים [PERSON_NAME] לעמוד הקודם" at bounding box center [440, 61] width 869 height 40
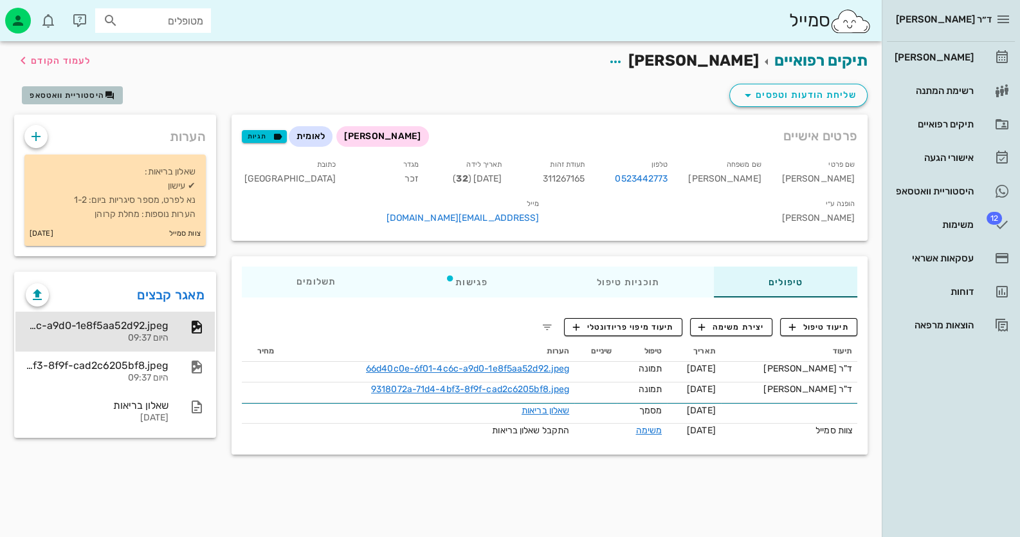
click at [54, 93] on span "היסטוריית וואטסאפ" at bounding box center [67, 95] width 75 height 9
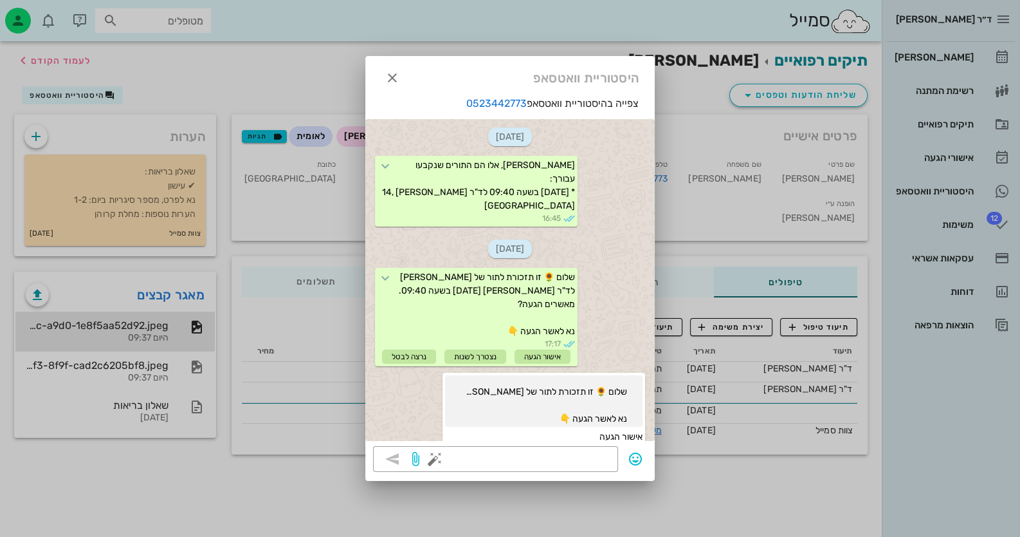
scroll to position [917, 0]
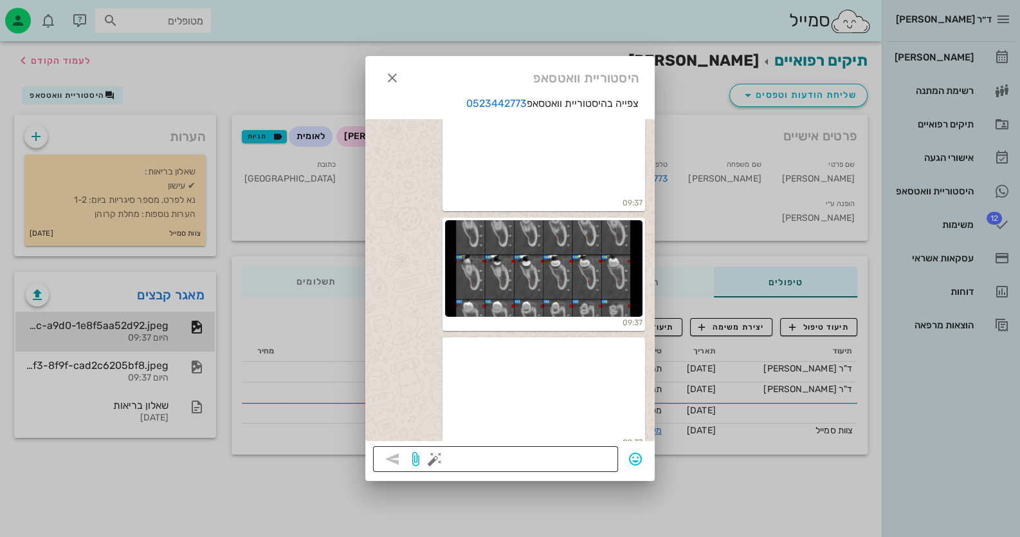
click at [589, 455] on textarea at bounding box center [523, 460] width 173 height 21
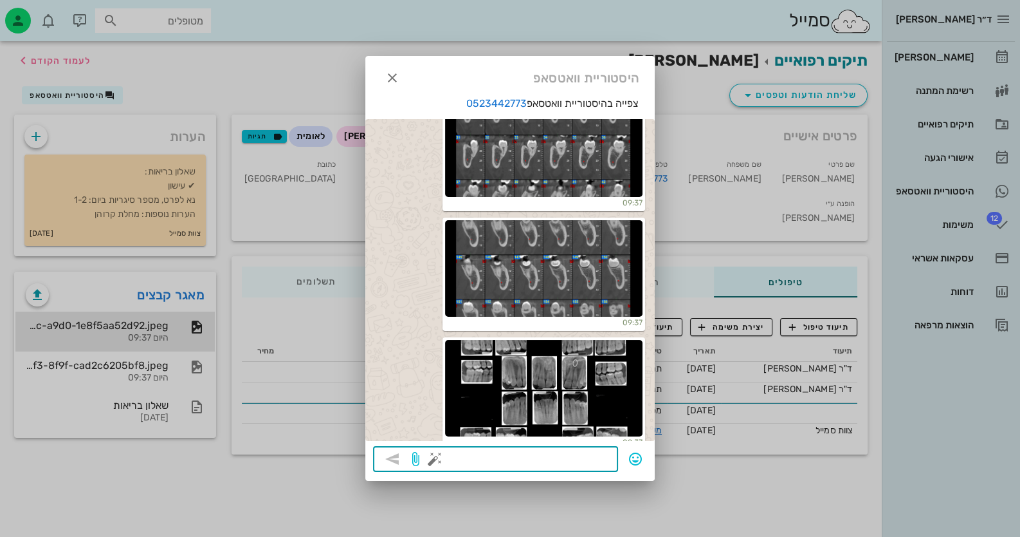
paste textarea "שלום רב, אלה המוצרים המומלצים עבורך, ופרטי הקשר לרכישתם [URL][DOMAIN_NAME] תודה."
type textarea "שלום רב, אלה המוצרים המומלצים עבורך, ופרטי הקשר לרכישתם [URL][DOMAIN_NAME] תודה."
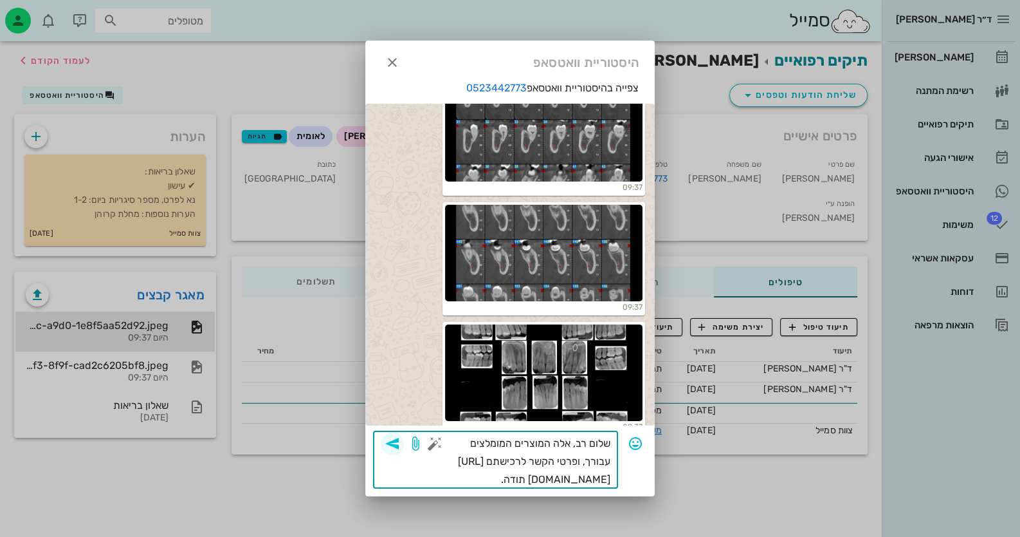
click at [400, 434] on button "button" at bounding box center [392, 443] width 23 height 23
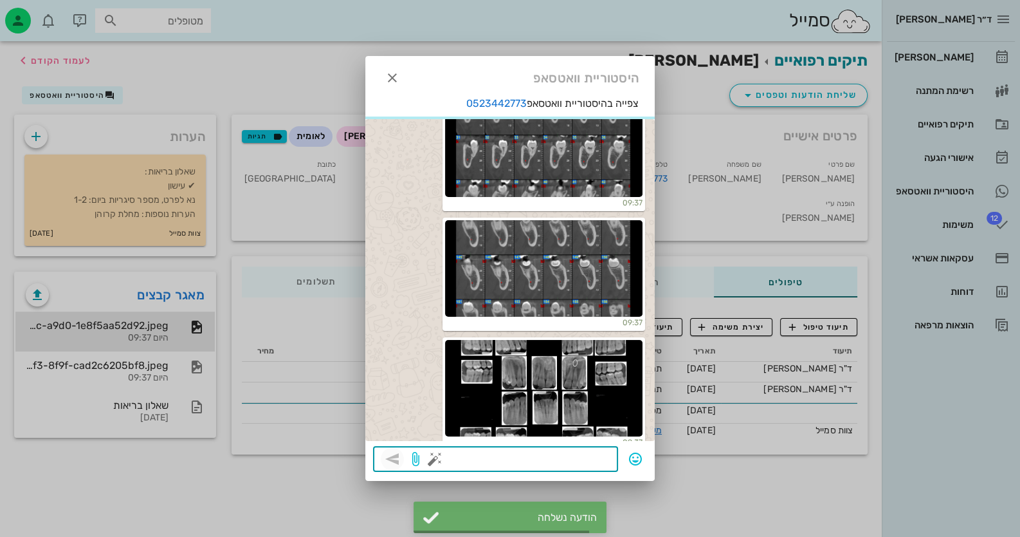
scroll to position [981, 0]
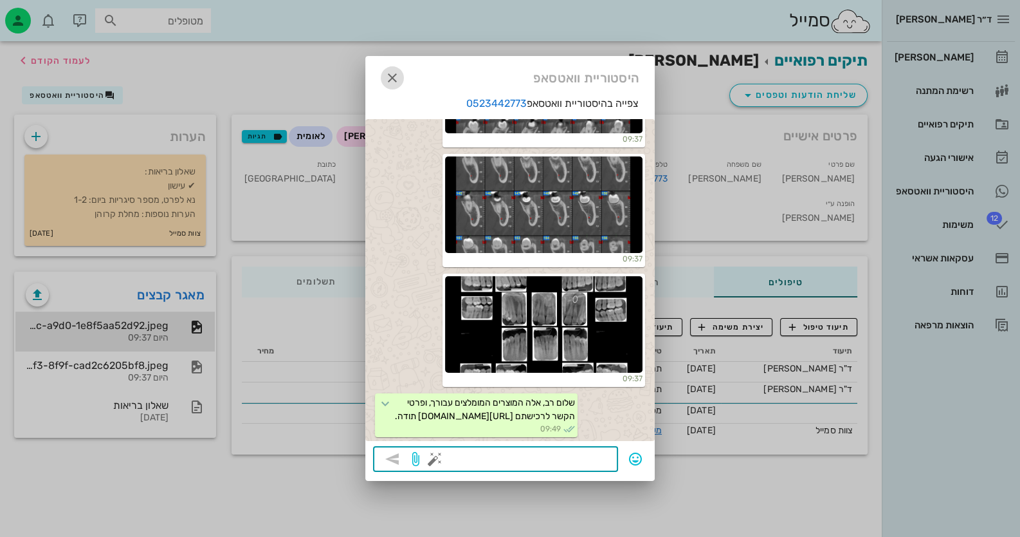
click at [401, 78] on span "button" at bounding box center [392, 77] width 23 height 15
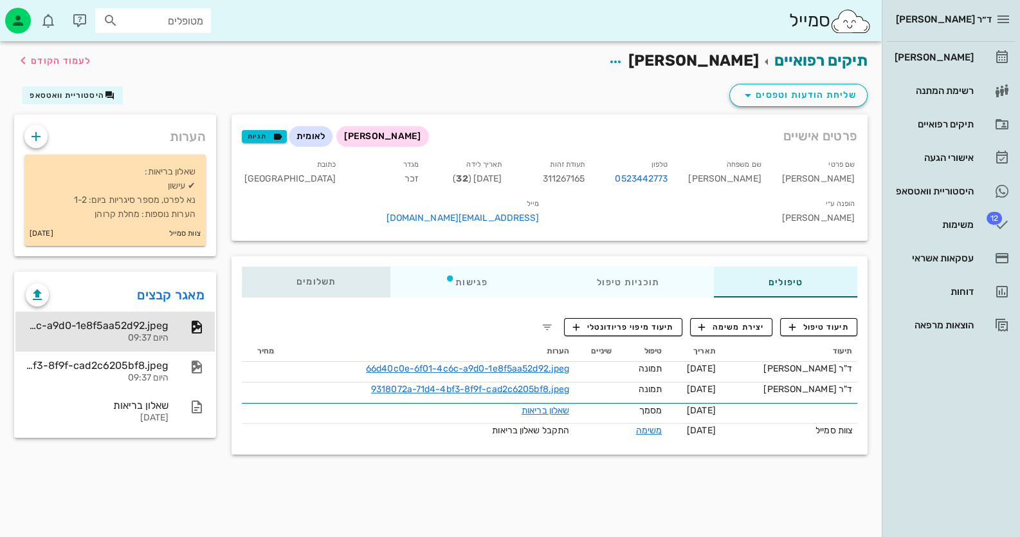
click at [315, 277] on span "תשלומים 0₪" at bounding box center [317, 281] width 40 height 9
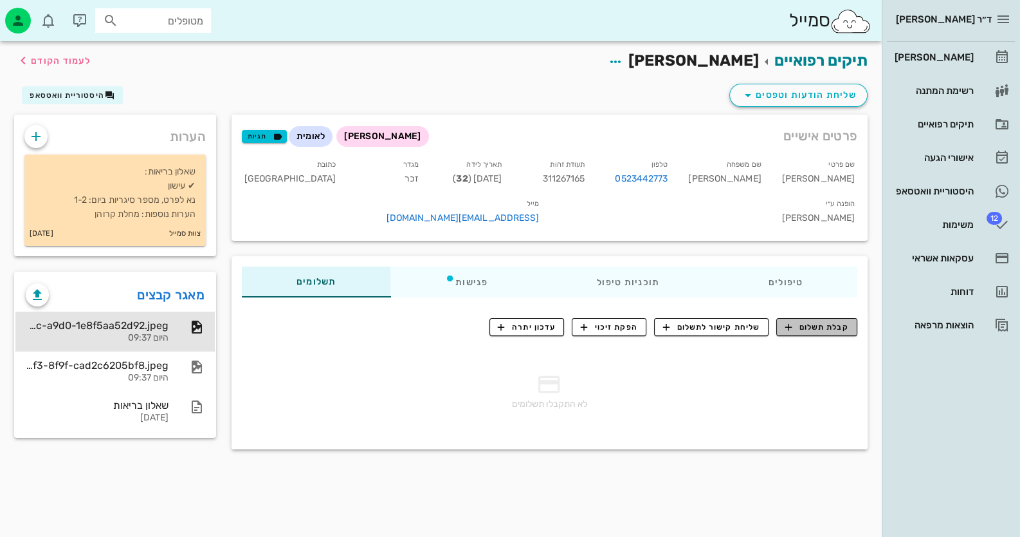
click at [820, 321] on span "קבלת תשלום" at bounding box center [818, 327] width 64 height 12
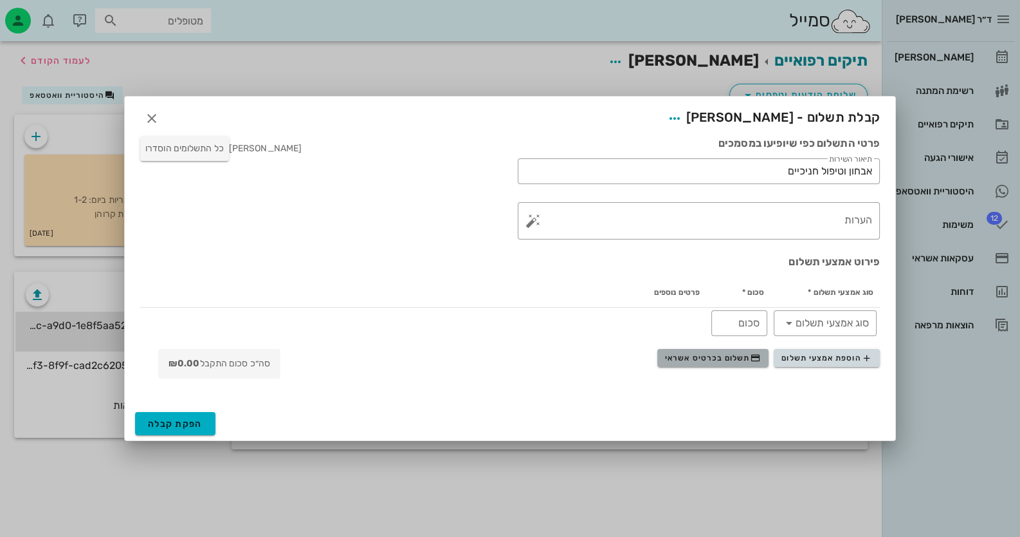
click at [750, 361] on span "תשלום בכרטיס אשראי" at bounding box center [712, 358] width 95 height 10
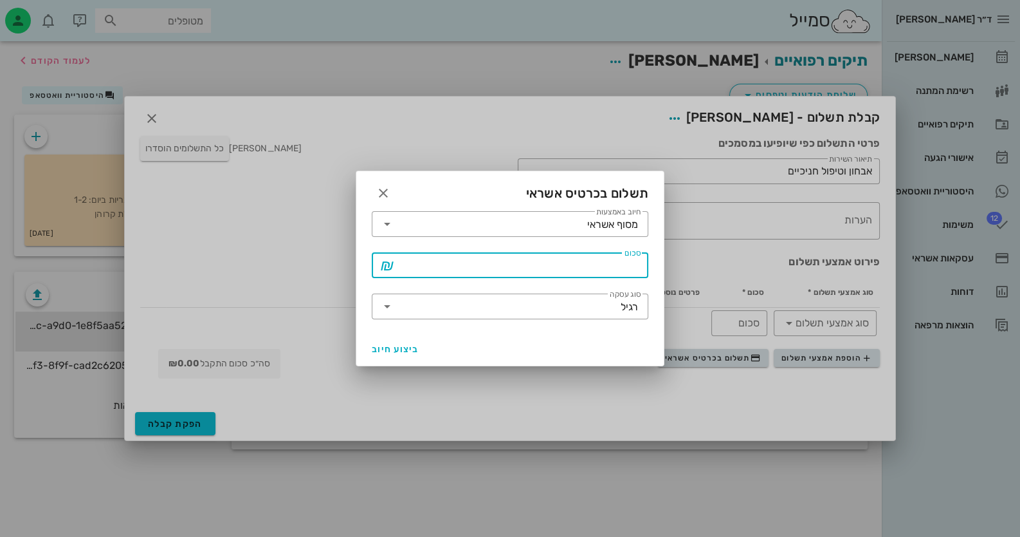
click at [593, 266] on input "סכום" at bounding box center [519, 265] width 243 height 21
type input "80"
click at [405, 347] on span "ביצוע חיוב" at bounding box center [396, 349] width 48 height 11
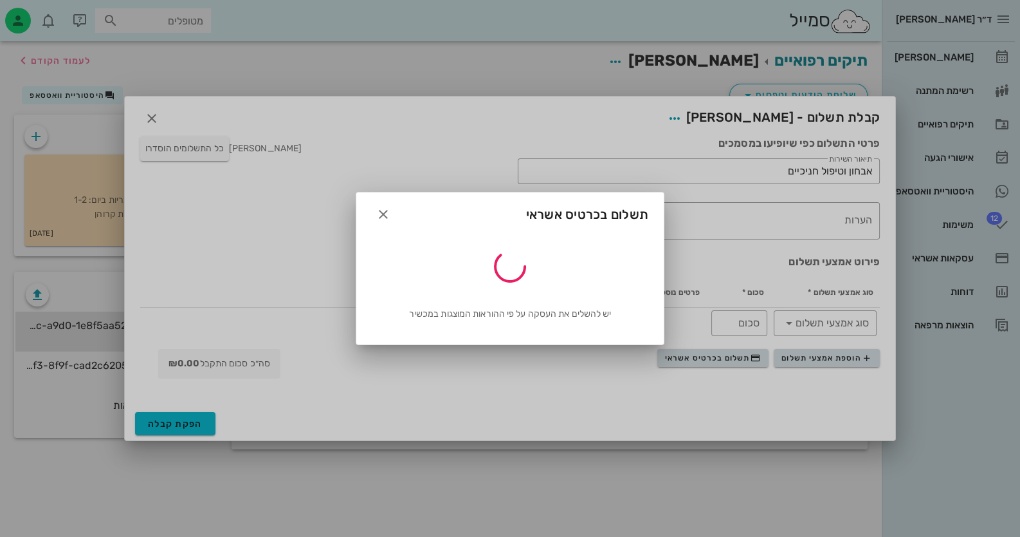
type input "80"
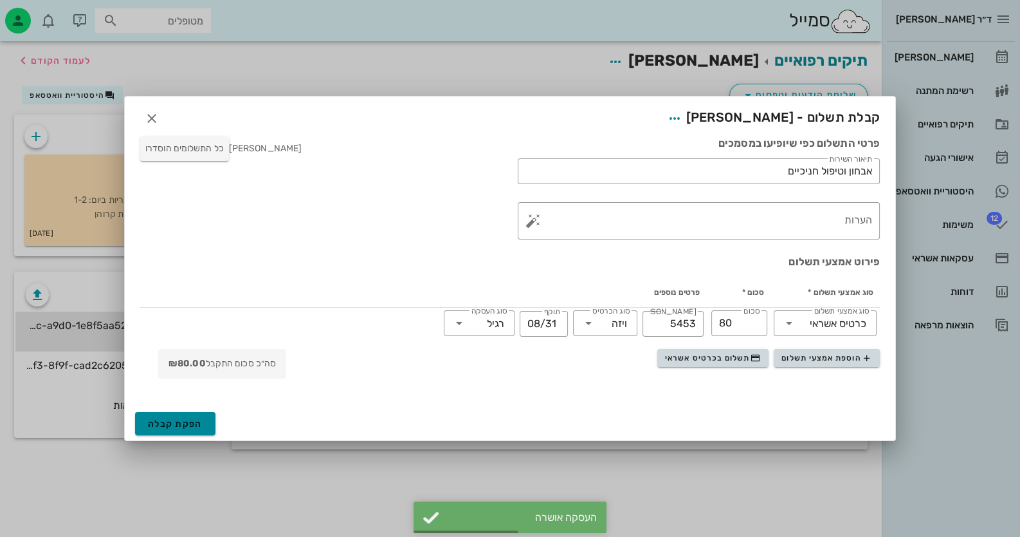
click at [167, 418] on span "הפקת קבלה" at bounding box center [175, 423] width 55 height 11
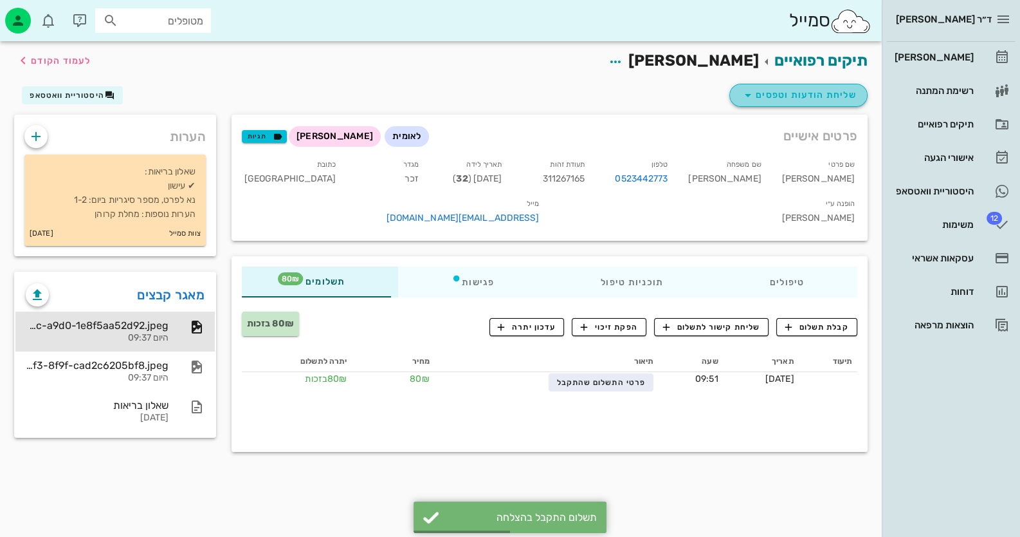
click at [775, 98] on span "שליחת הודעות וטפסים" at bounding box center [799, 94] width 116 height 15
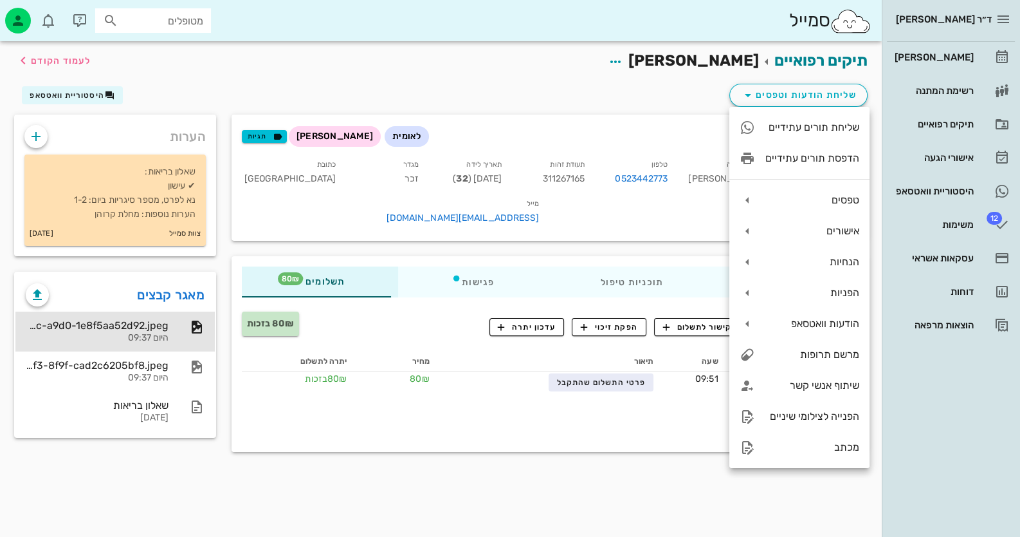
click at [574, 77] on div "תיקים רפואיים [PERSON_NAME] לעמוד הקודם" at bounding box center [440, 61] width 869 height 40
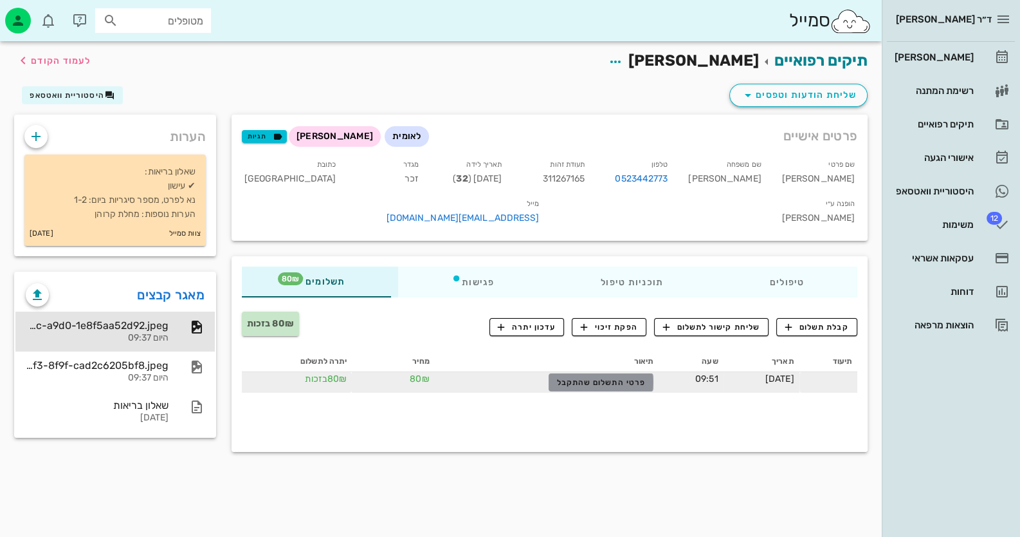
click at [602, 378] on span "פרטי התשלום שהתקבל" at bounding box center [601, 382] width 89 height 9
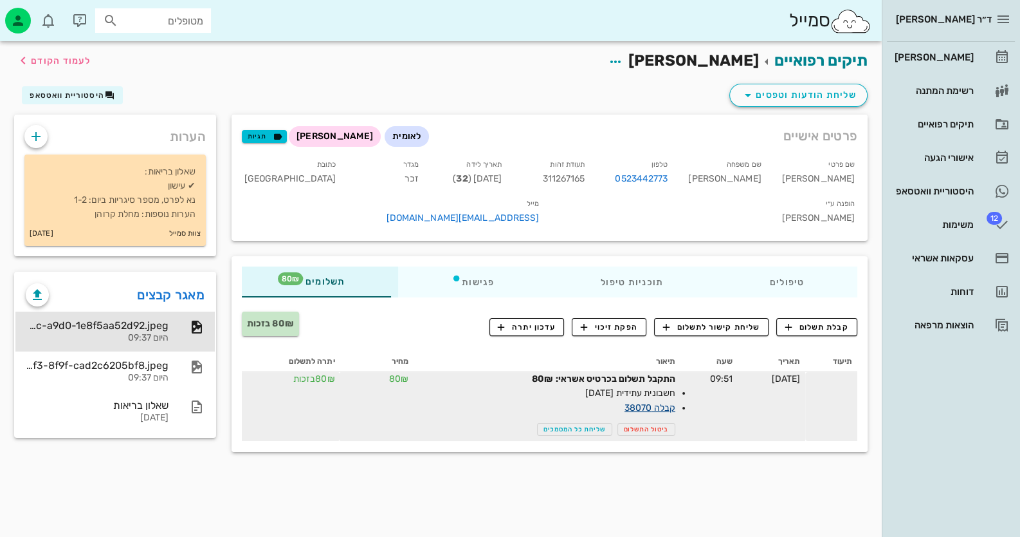
click at [637, 402] on link "קבלה 38070" at bounding box center [650, 407] width 51 height 11
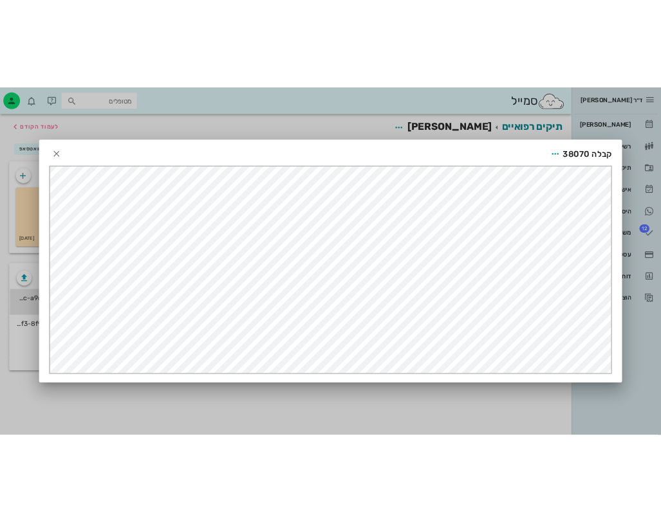
scroll to position [0, 0]
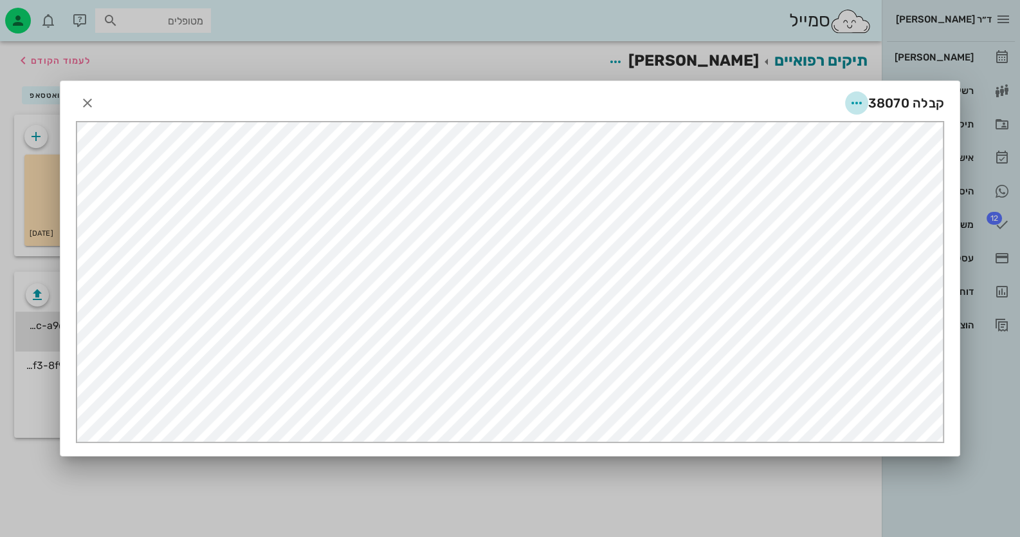
click at [856, 101] on icon "button" at bounding box center [856, 102] width 15 height 15
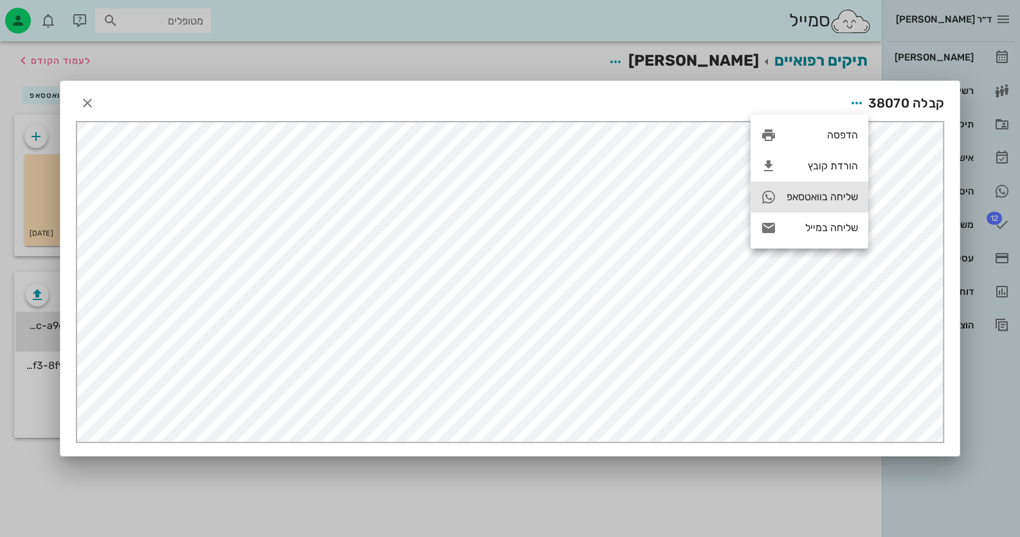
click at [827, 203] on div "שליחה בוואטסאפ" at bounding box center [822, 196] width 71 height 12
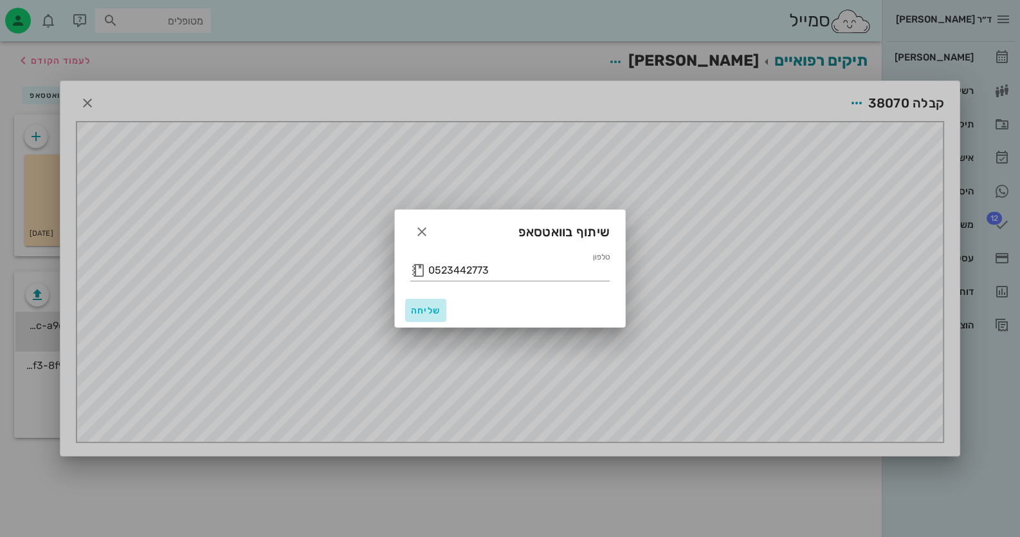
click at [428, 311] on span "שליחה" at bounding box center [425, 310] width 31 height 11
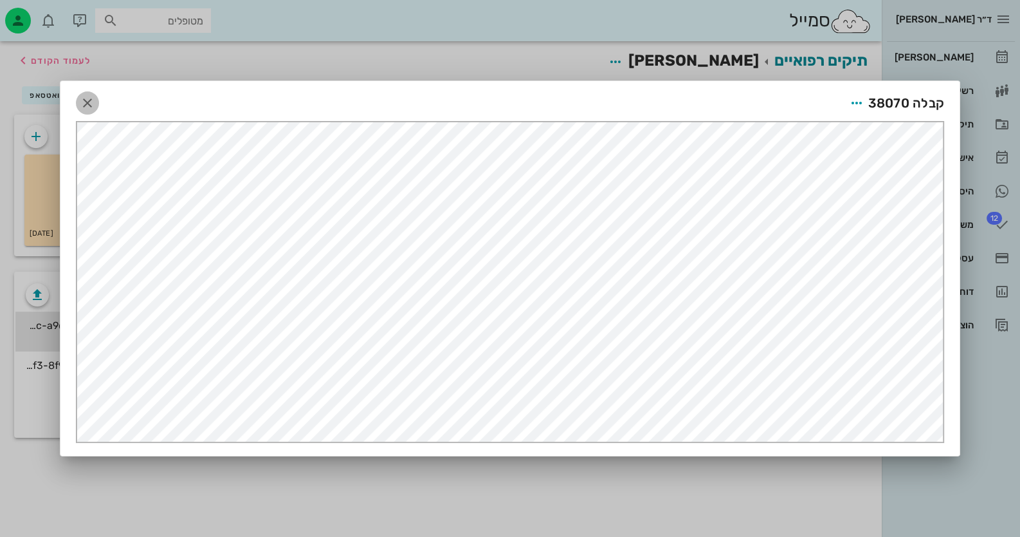
click at [87, 97] on icon "button" at bounding box center [87, 102] width 15 height 15
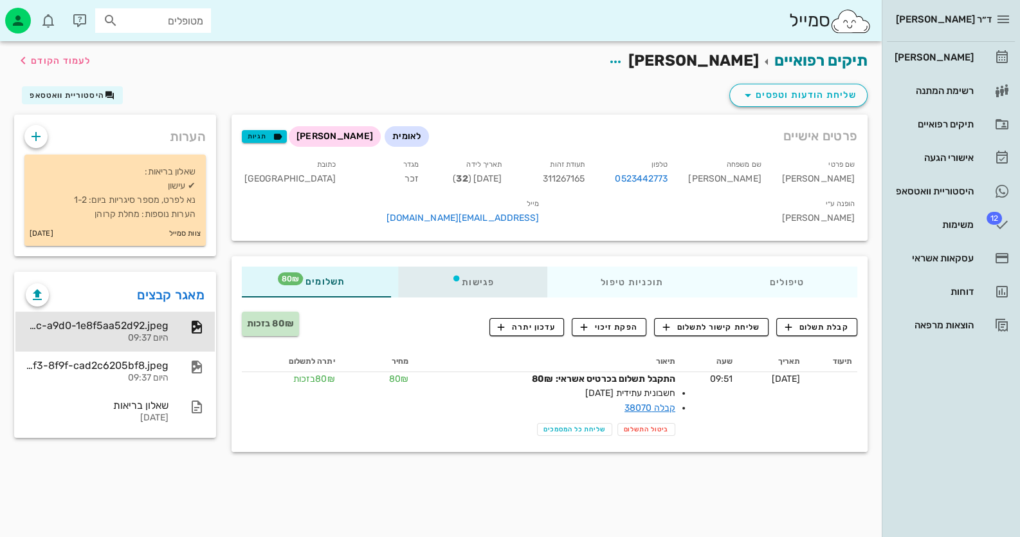
click at [462, 273] on icon at bounding box center [457, 278] width 10 height 10
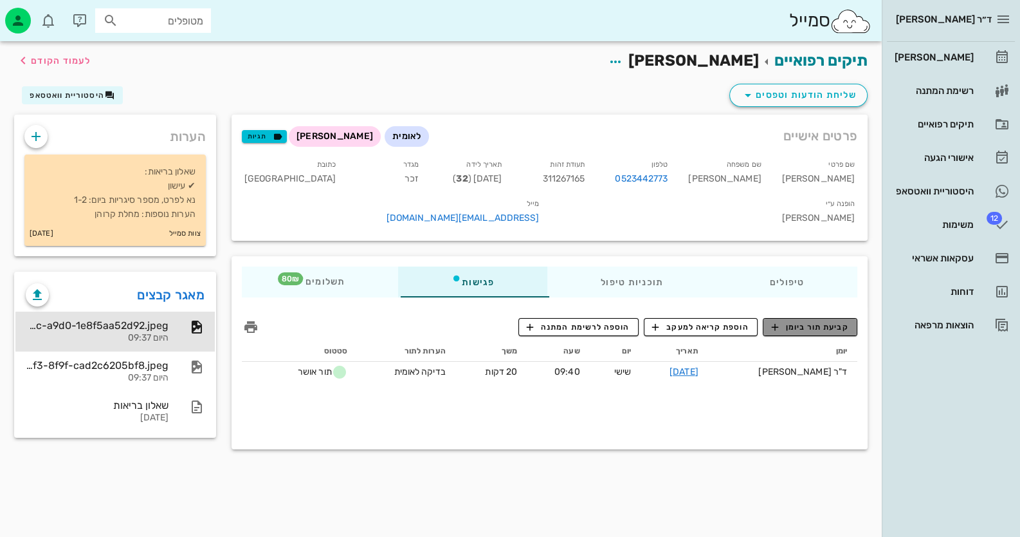
click at [818, 321] on span "קביעת תור ביומן" at bounding box center [809, 327] width 77 height 12
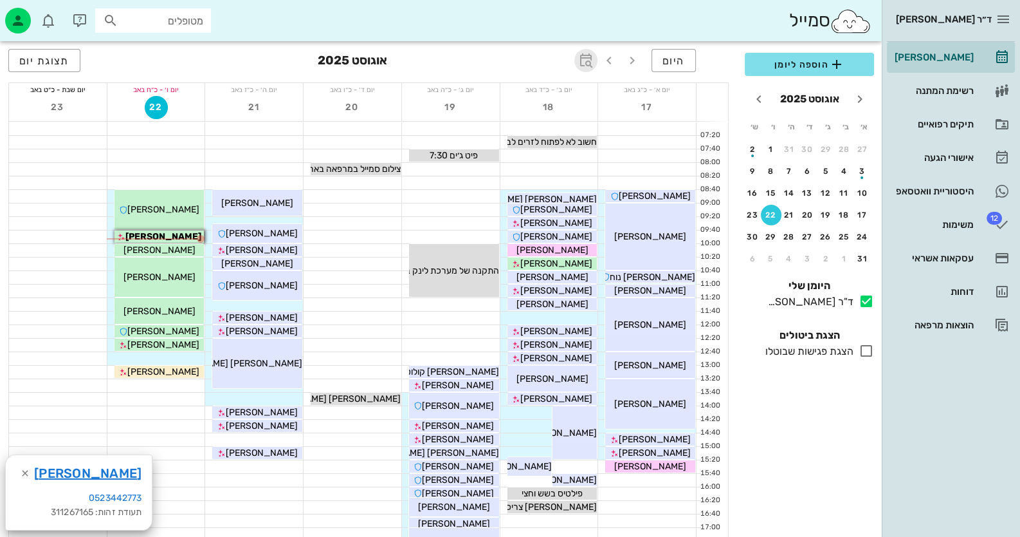
click at [595, 59] on span "button" at bounding box center [586, 60] width 23 height 15
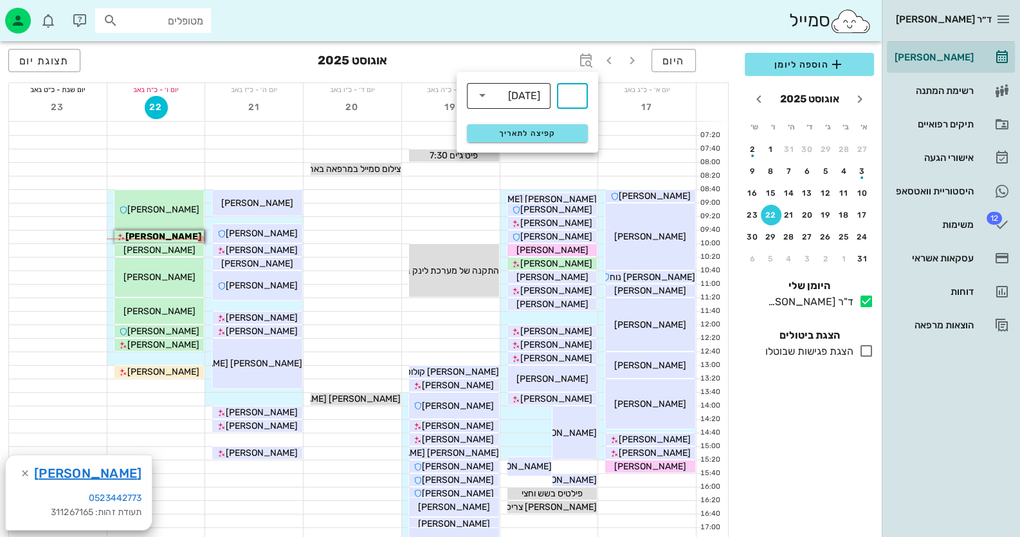
click at [511, 89] on div "[DATE]" at bounding box center [518, 95] width 50 height 26
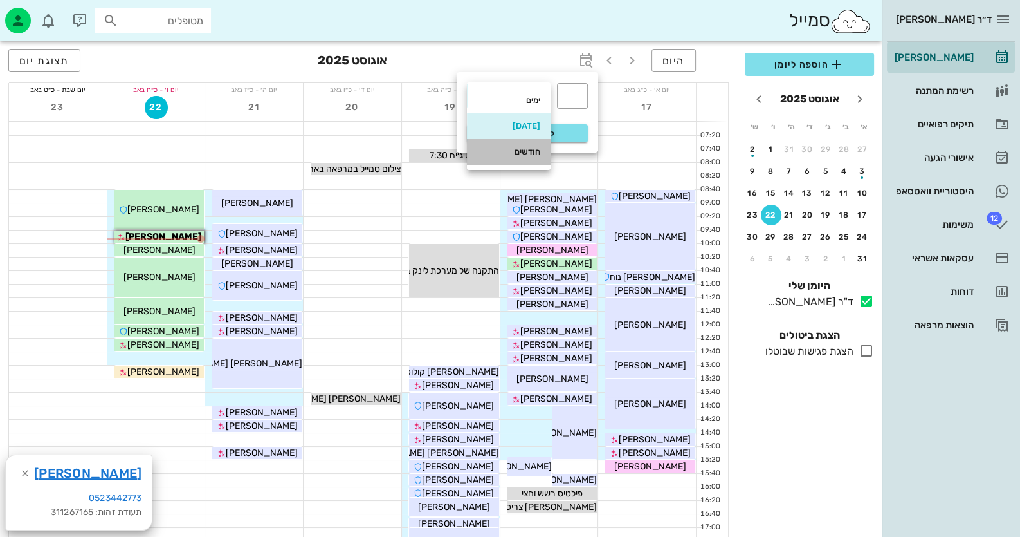
click at [519, 155] on div "חודשים" at bounding box center [508, 152] width 63 height 10
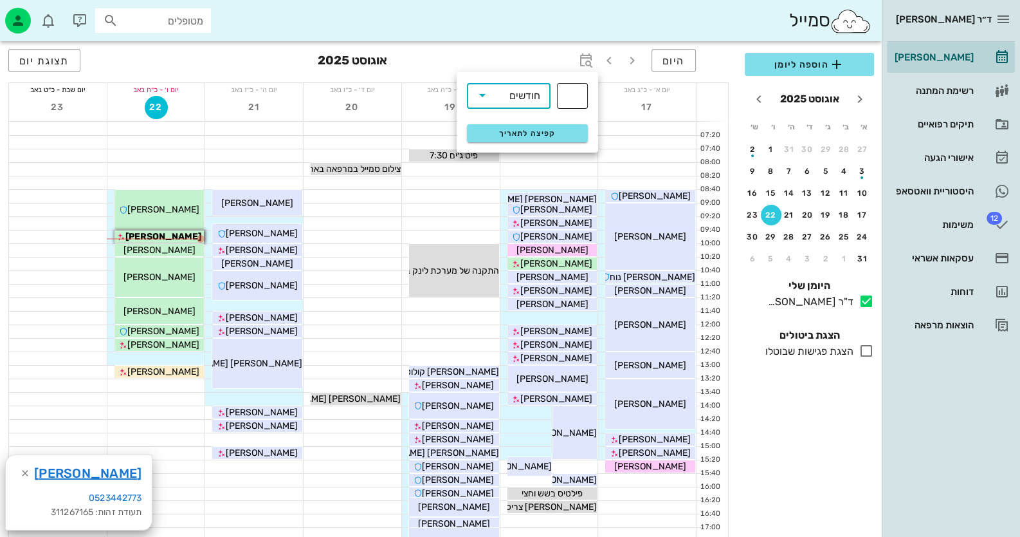
click at [574, 104] on input "text" at bounding box center [572, 96] width 15 height 21
type input "2"
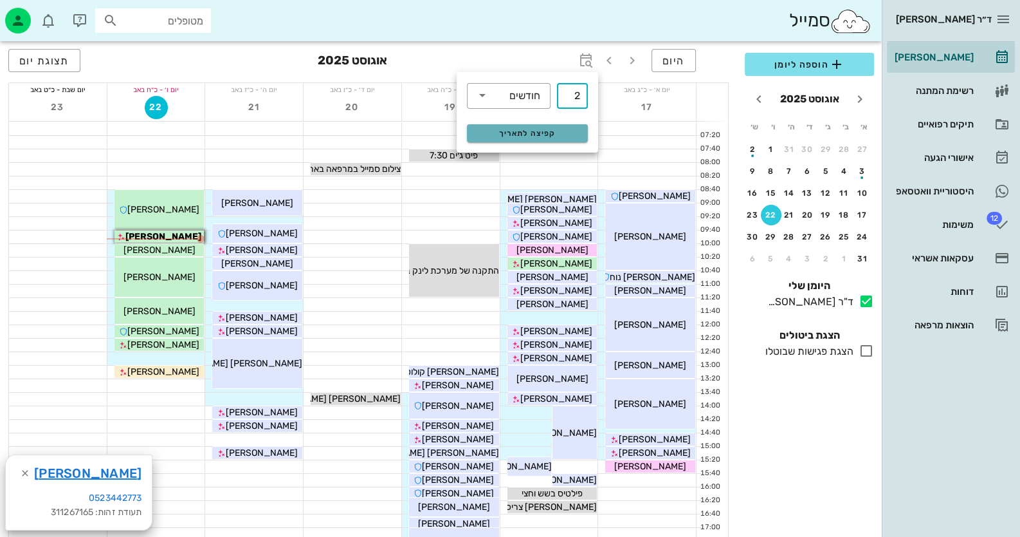
click at [566, 133] on span "קפיצה לתאריך" at bounding box center [527, 133] width 105 height 9
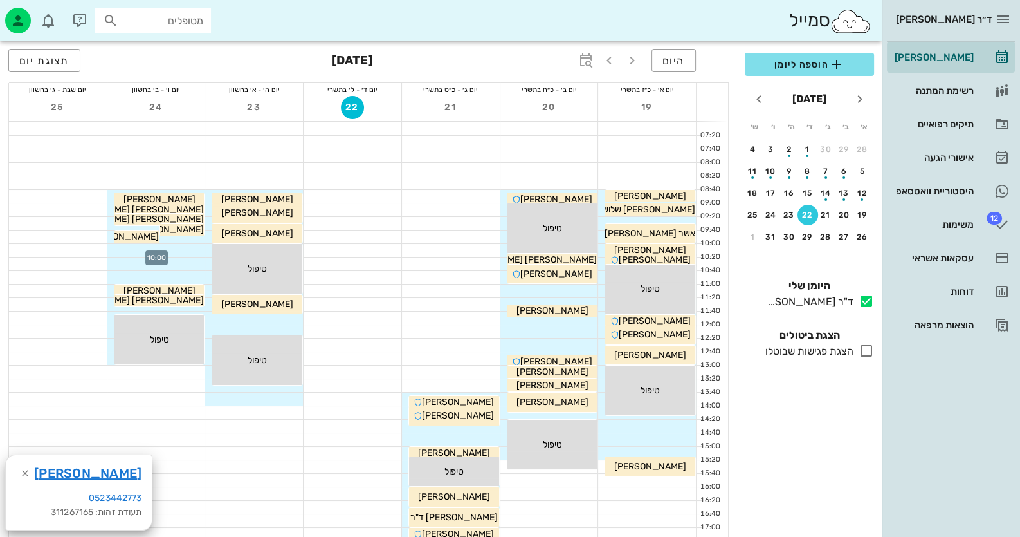
click at [187, 248] on div at bounding box center [156, 250] width 98 height 13
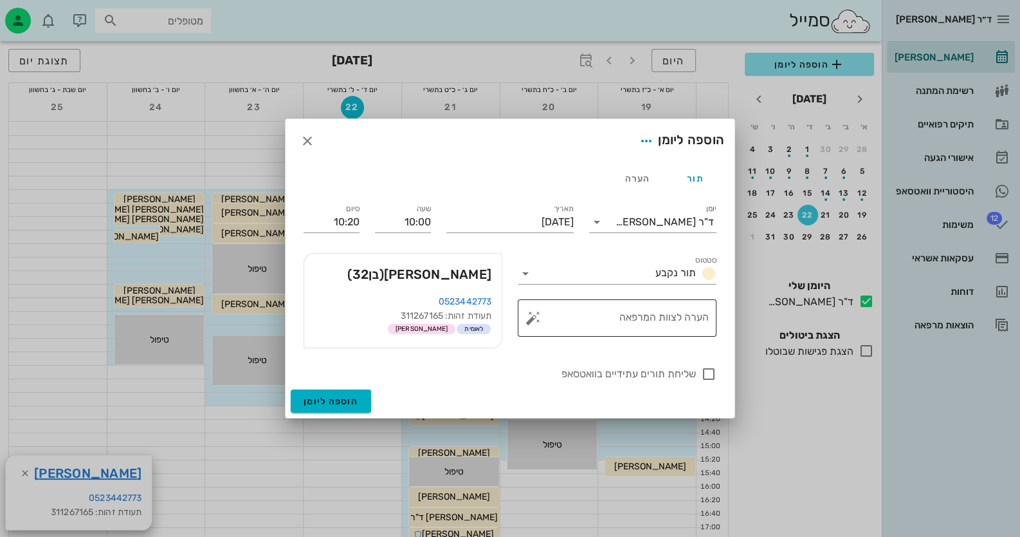
click at [532, 318] on button "button" at bounding box center [533, 317] width 15 height 15
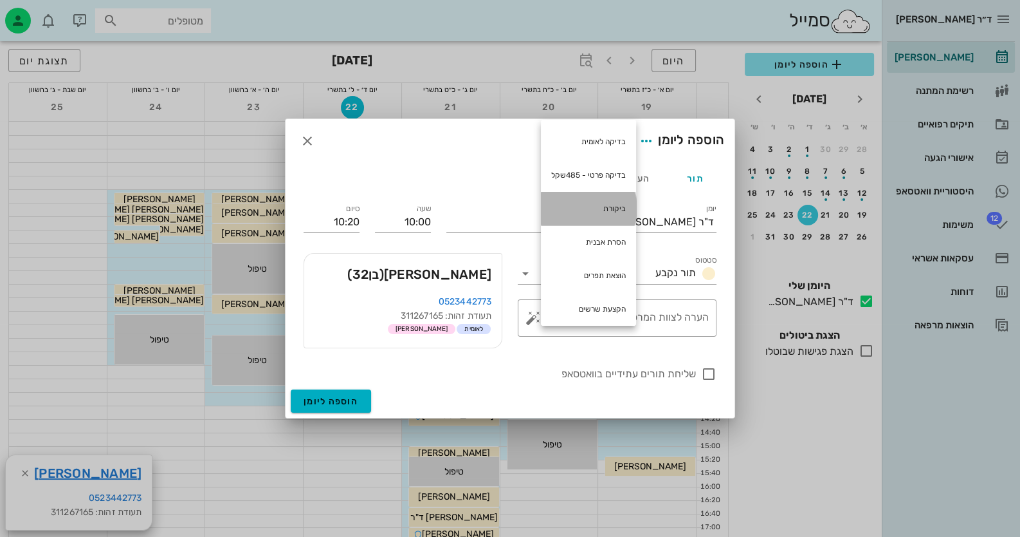
click at [600, 215] on div "ביקורת" at bounding box center [588, 208] width 95 height 33
type textarea "ביקורת"
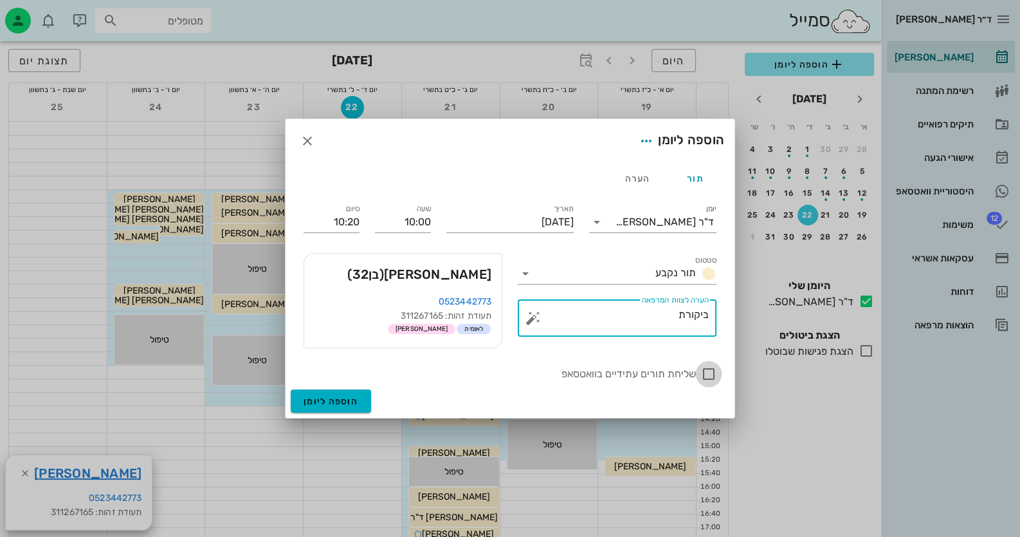
click at [703, 377] on div at bounding box center [709, 374] width 22 height 22
checkbox input "true"
click at [382, 397] on div "הוספה ליומן" at bounding box center [510, 403] width 449 height 28
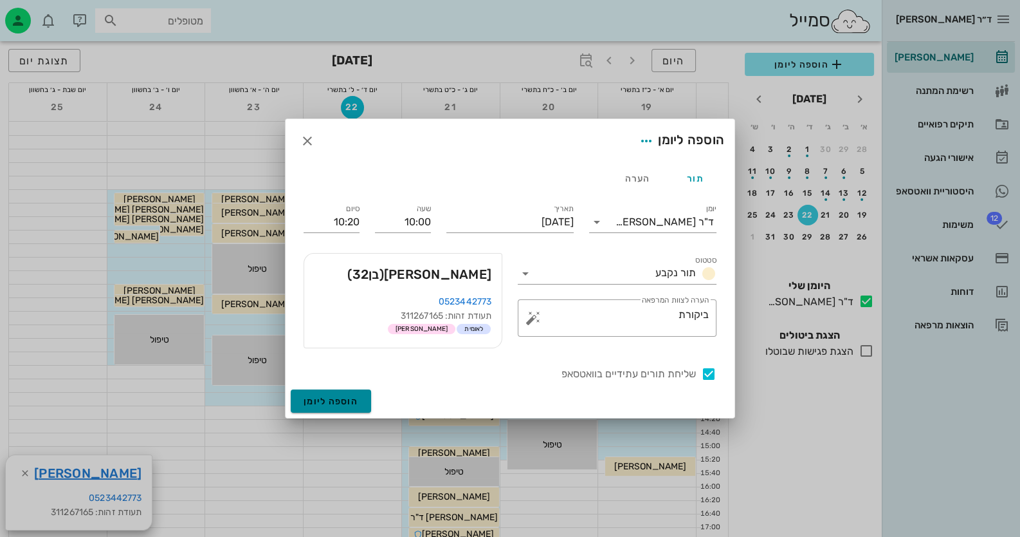
click at [360, 398] on button "הוספה ליומן" at bounding box center [331, 400] width 80 height 23
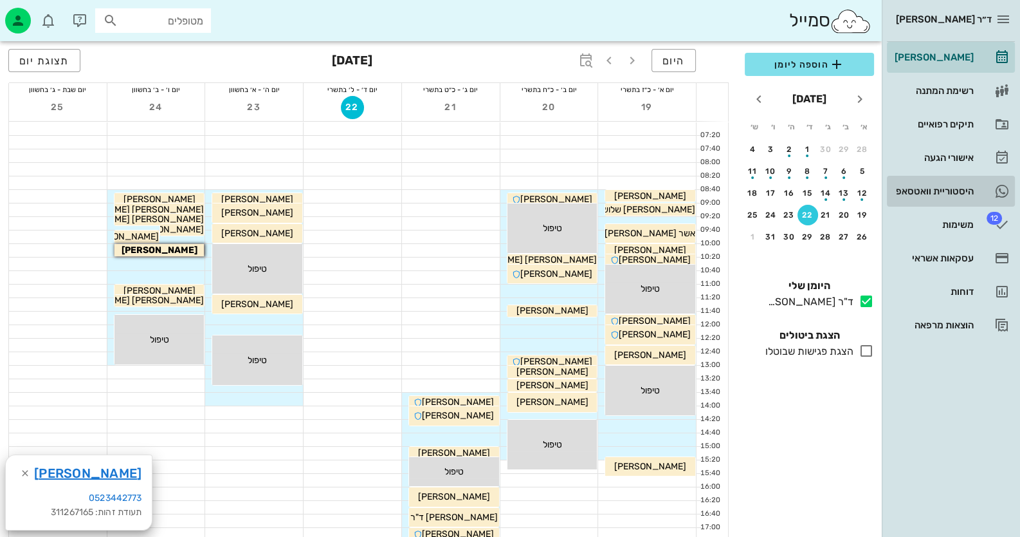
click at [944, 183] on div "היסטוריית וואטסאפ" at bounding box center [933, 191] width 82 height 21
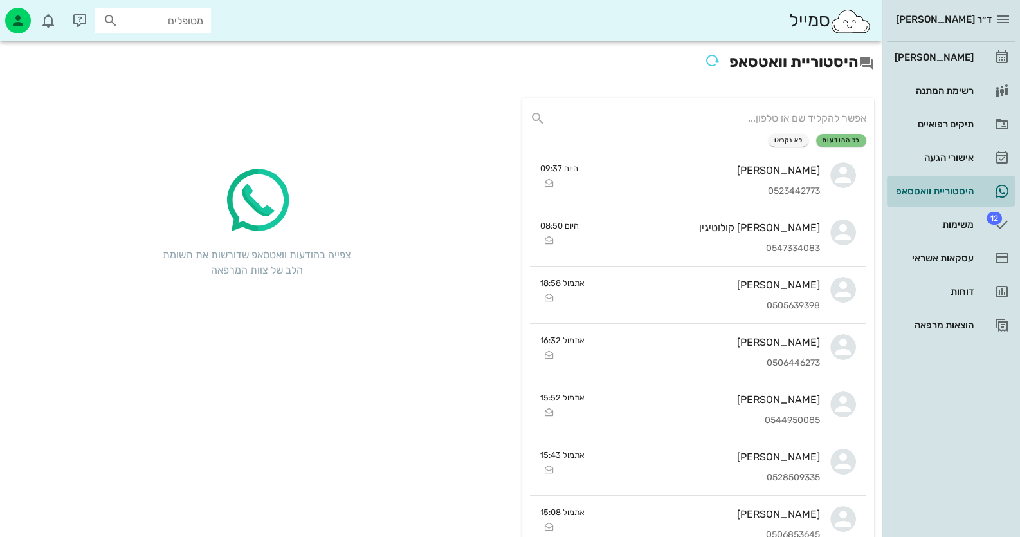
click at [984, 59] on link "[PERSON_NAME]" at bounding box center [951, 57] width 128 height 31
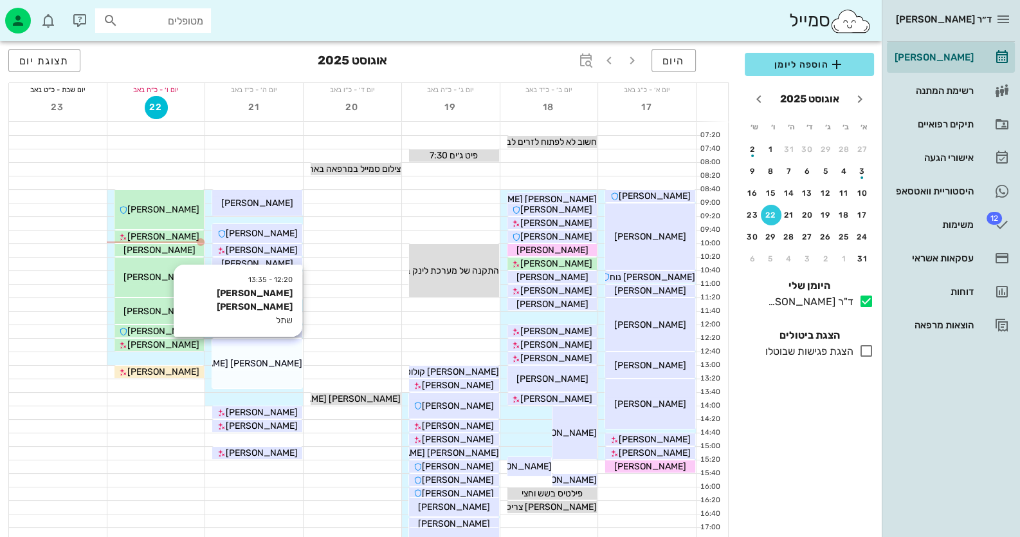
click at [268, 369] on div "[PERSON_NAME] [PERSON_NAME]" at bounding box center [257, 363] width 90 height 14
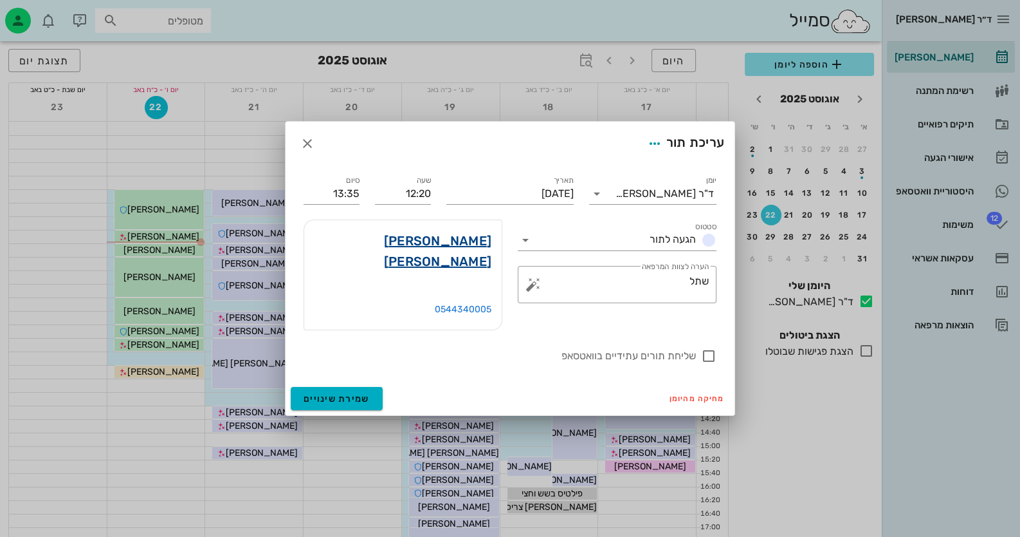
click at [447, 255] on link "[PERSON_NAME] [PERSON_NAME]" at bounding box center [403, 250] width 177 height 41
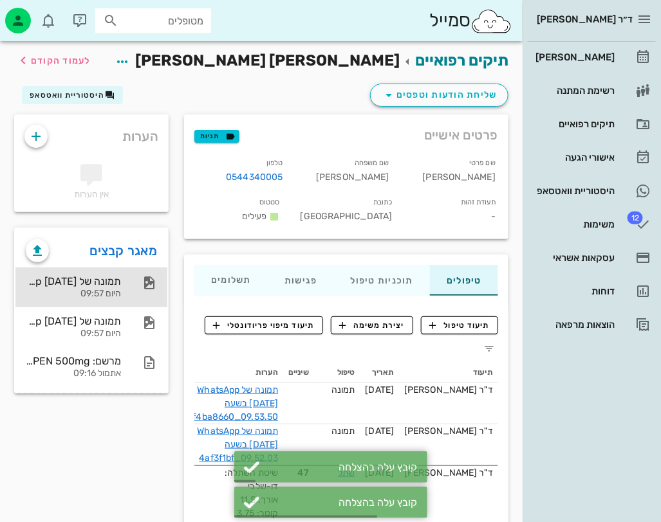
click at [127, 293] on div "תמונה של WhatsApp [DATE] בשעה 09.53.50_f4ba8660 היום 09:57" at bounding box center [91, 288] width 152 height 40
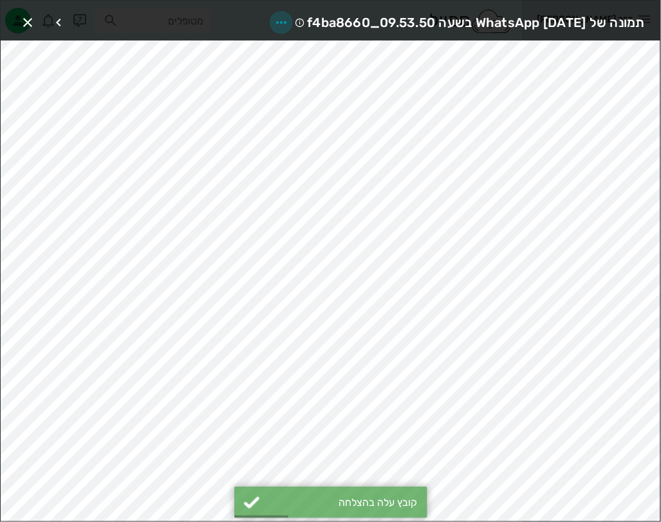
click at [273, 16] on icon "button" at bounding box center [280, 22] width 15 height 15
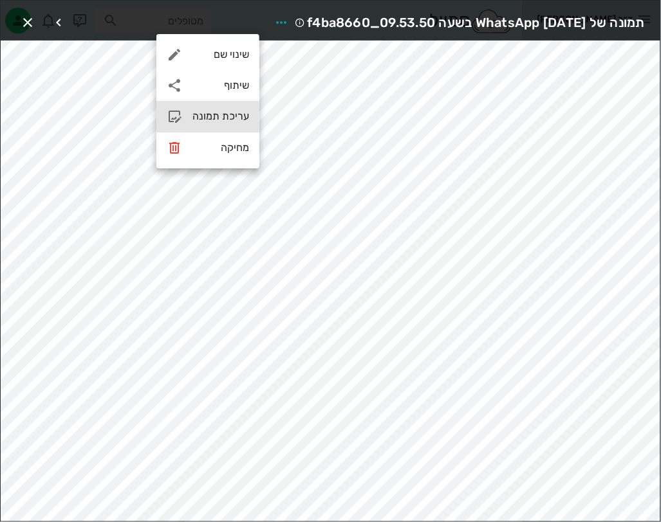
click at [235, 108] on div "עריכת תמונה" at bounding box center [207, 116] width 103 height 31
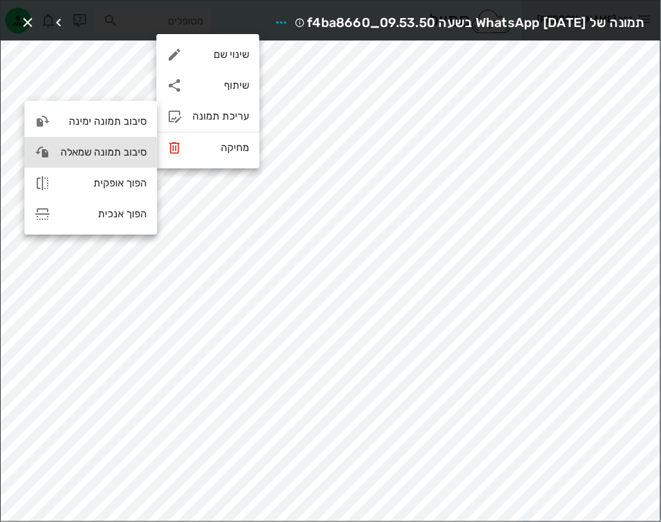
click at [106, 148] on div "סיבוב תמונה שמאלה" at bounding box center [103, 152] width 86 height 12
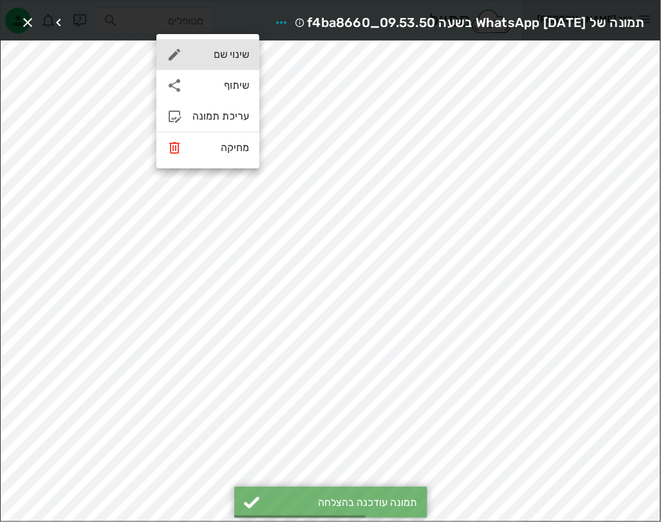
click at [210, 54] on div "שינוי שם" at bounding box center [220, 54] width 57 height 12
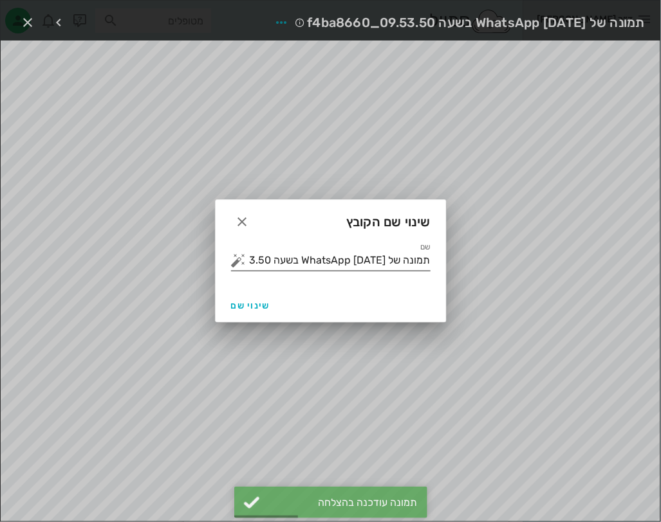
click at [360, 260] on input "תמונה של WhatsApp [DATE] בשעה 09.53.50_f4ba8660" at bounding box center [339, 260] width 181 height 21
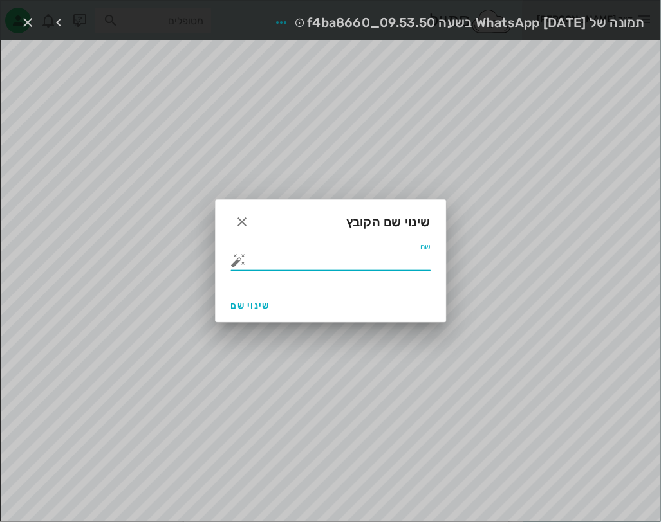
click at [233, 261] on button "button" at bounding box center [238, 260] width 15 height 15
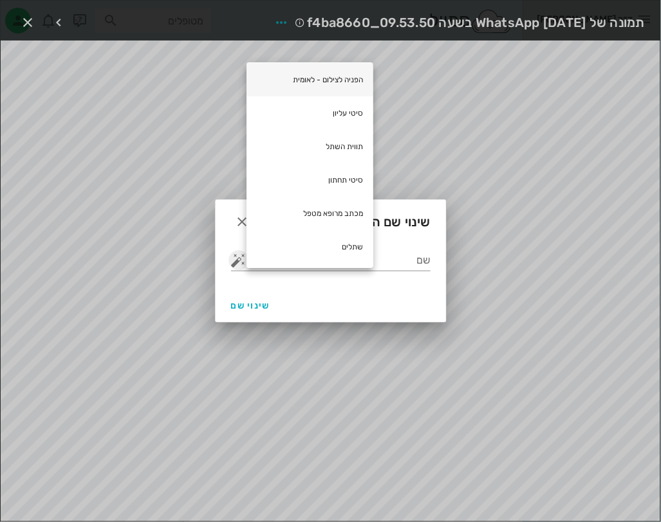
scroll to position [64, 0]
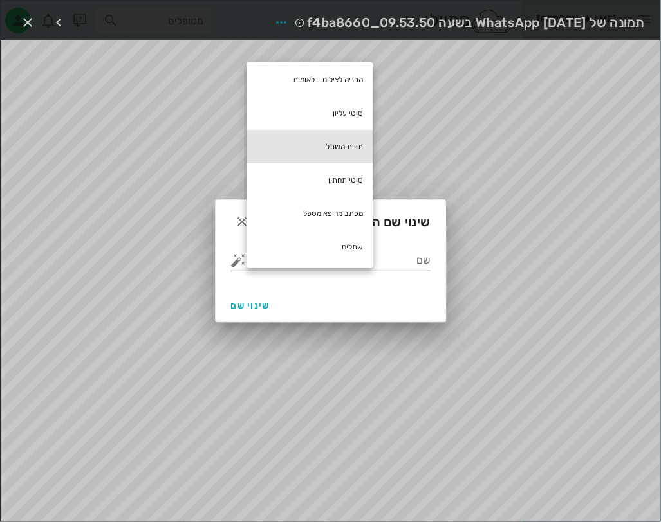
click at [351, 147] on div "תווית השתל" at bounding box center [309, 146] width 127 height 33
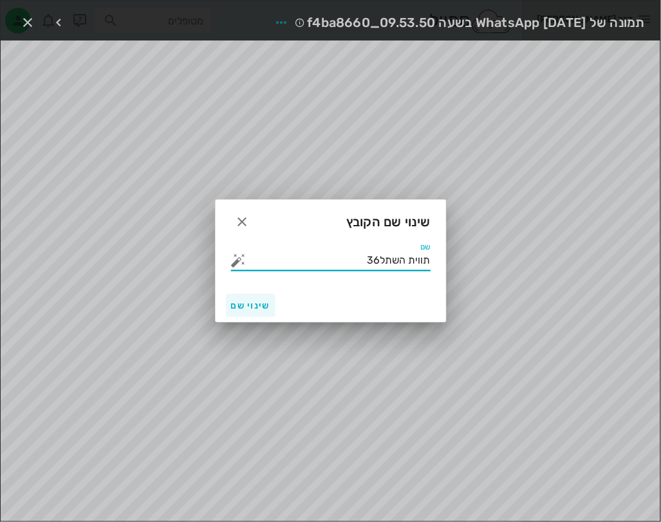
type input "תווית השתל36"
click at [251, 311] on span "שינוי שם" at bounding box center [250, 305] width 39 height 11
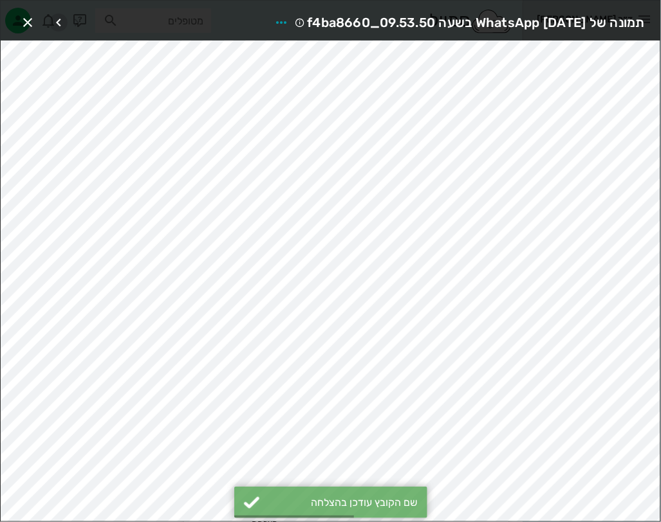
click at [56, 26] on icon "button" at bounding box center [58, 22] width 15 height 15
click at [282, 15] on icon "button" at bounding box center [289, 22] width 15 height 15
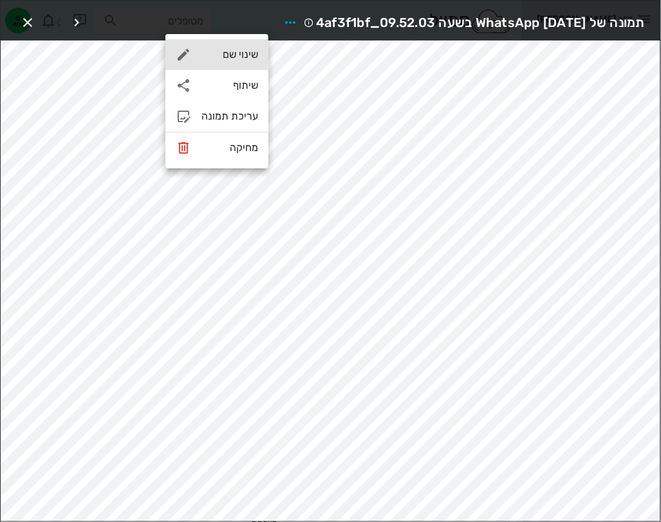
click at [249, 53] on div "שינוי שם" at bounding box center [229, 54] width 57 height 12
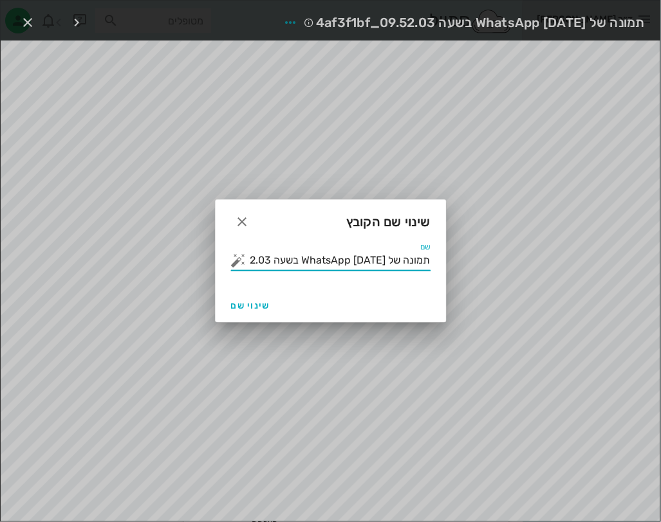
click at [346, 263] on input "תמונה של WhatsApp [DATE] בשעה 09.52.03_4af3f1bf" at bounding box center [339, 260] width 181 height 21
click at [237, 263] on button "button" at bounding box center [238, 260] width 15 height 15
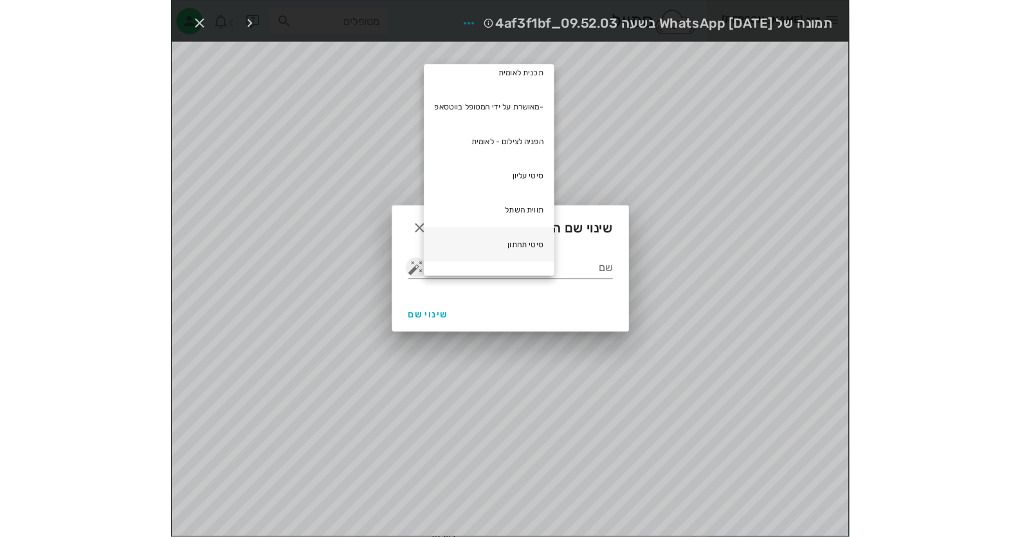
scroll to position [138, 0]
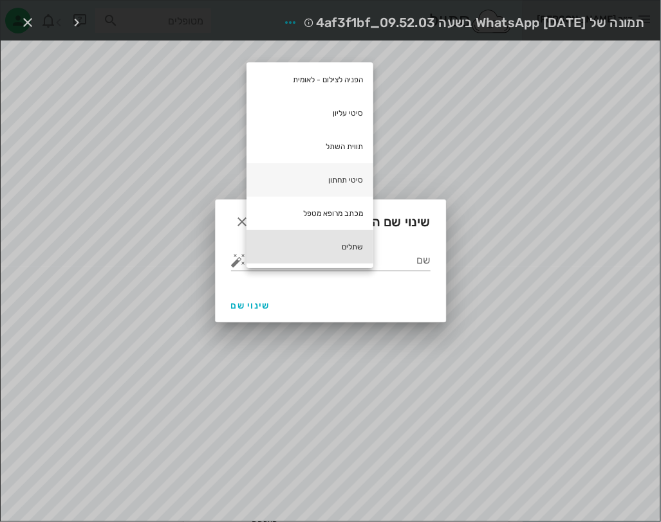
click at [295, 250] on div "שתלים" at bounding box center [309, 246] width 127 height 33
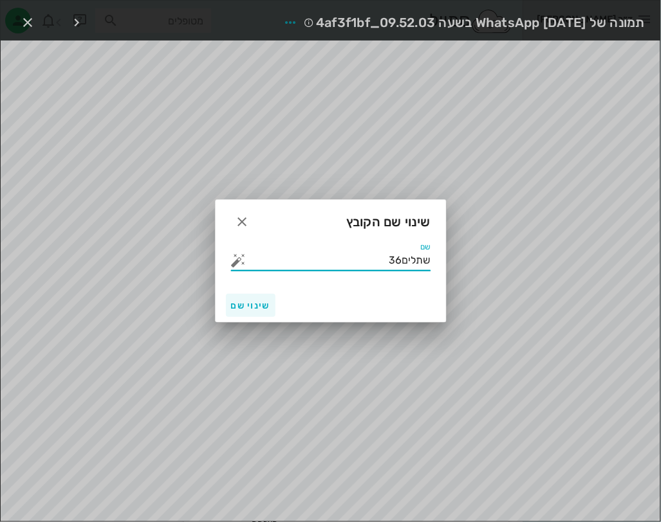
type input "שתלים36"
click at [234, 311] on button "שינוי שם" at bounding box center [251, 305] width 50 height 23
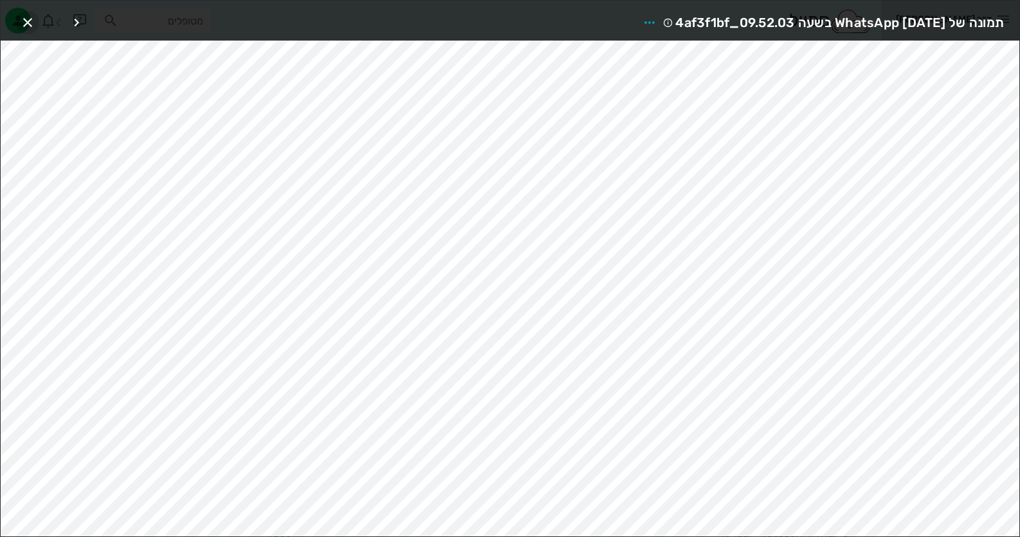
click at [32, 21] on icon "button" at bounding box center [27, 22] width 15 height 15
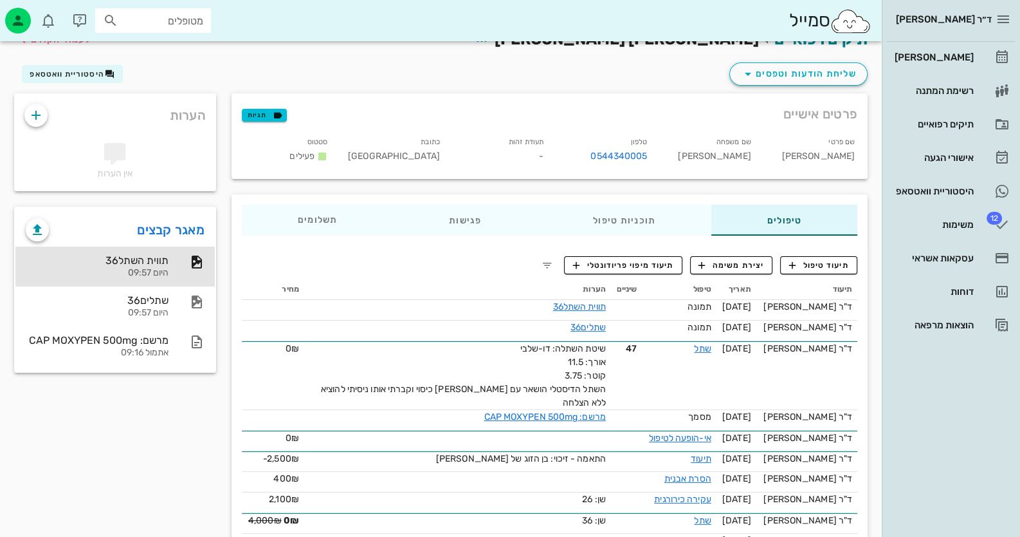
scroll to position [0, 0]
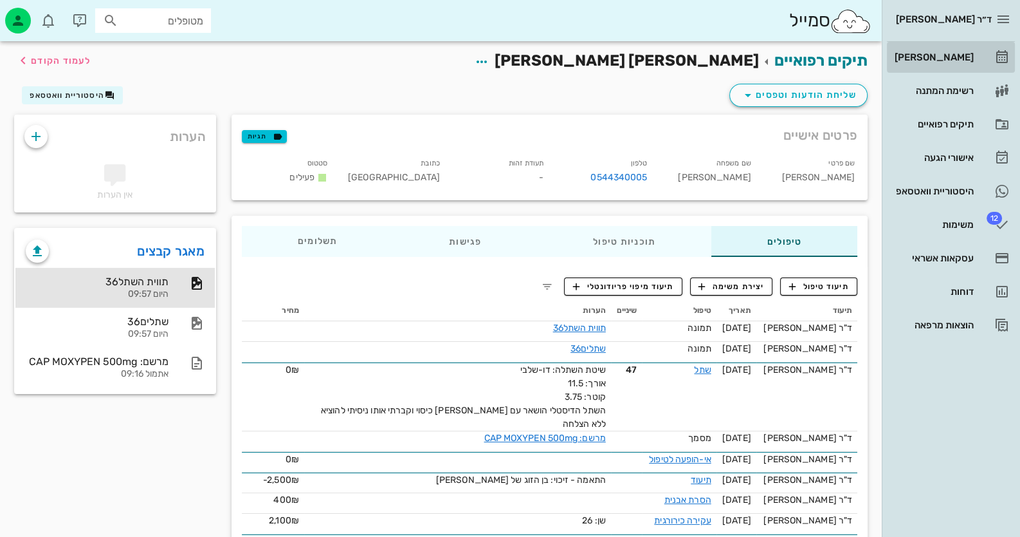
click at [984, 60] on link "[PERSON_NAME]" at bounding box center [951, 57] width 128 height 31
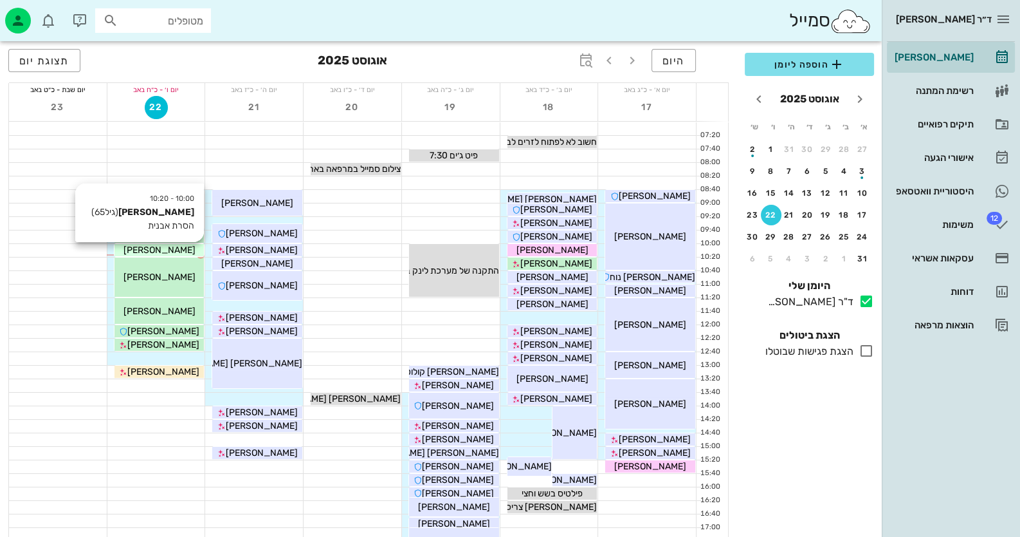
click at [156, 248] on span "[PERSON_NAME]" at bounding box center [160, 249] width 72 height 11
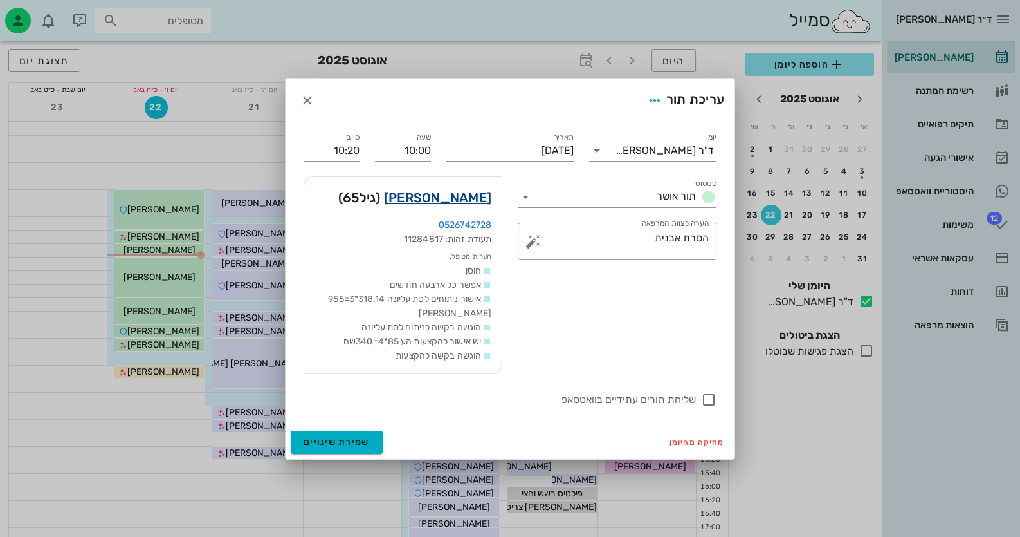
click at [486, 200] on link "[PERSON_NAME]" at bounding box center [437, 197] width 107 height 21
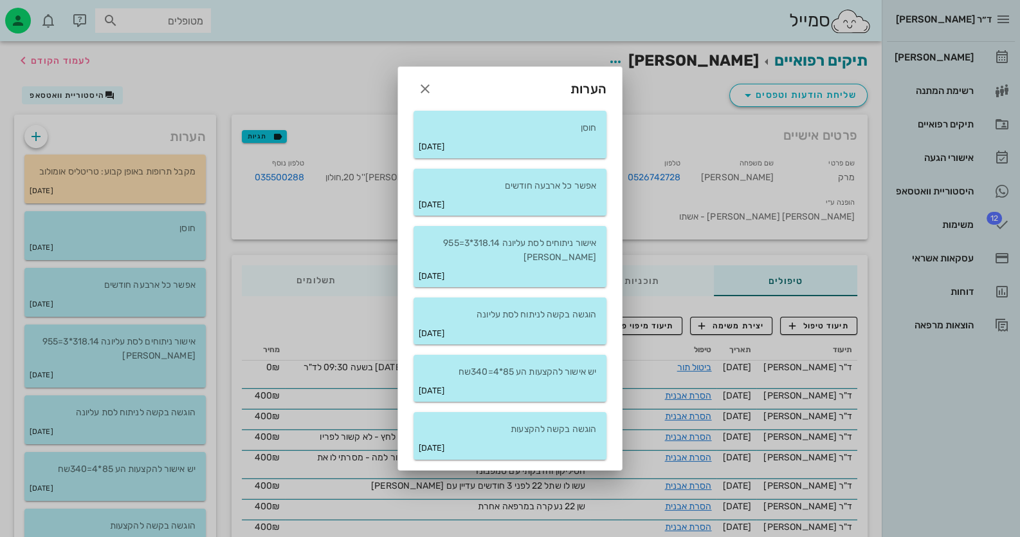
click at [440, 87] on div "הערות" at bounding box center [510, 83] width 224 height 33
click at [418, 89] on icon "button" at bounding box center [425, 88] width 15 height 15
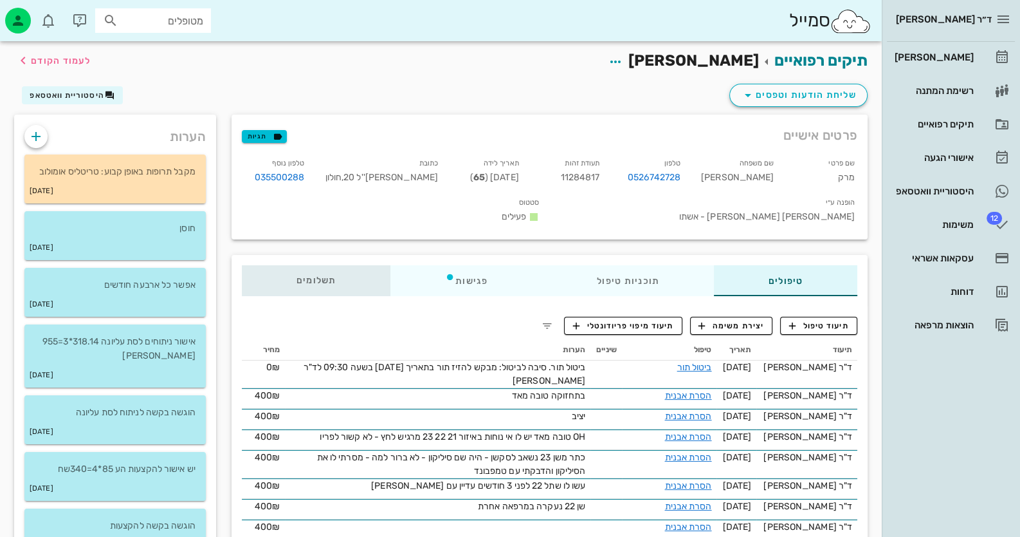
drag, startPoint x: 330, startPoint y: 247, endPoint x: 346, endPoint y: 248, distance: 16.1
click at [330, 265] on div "תשלומים 0₪" at bounding box center [316, 280] width 149 height 31
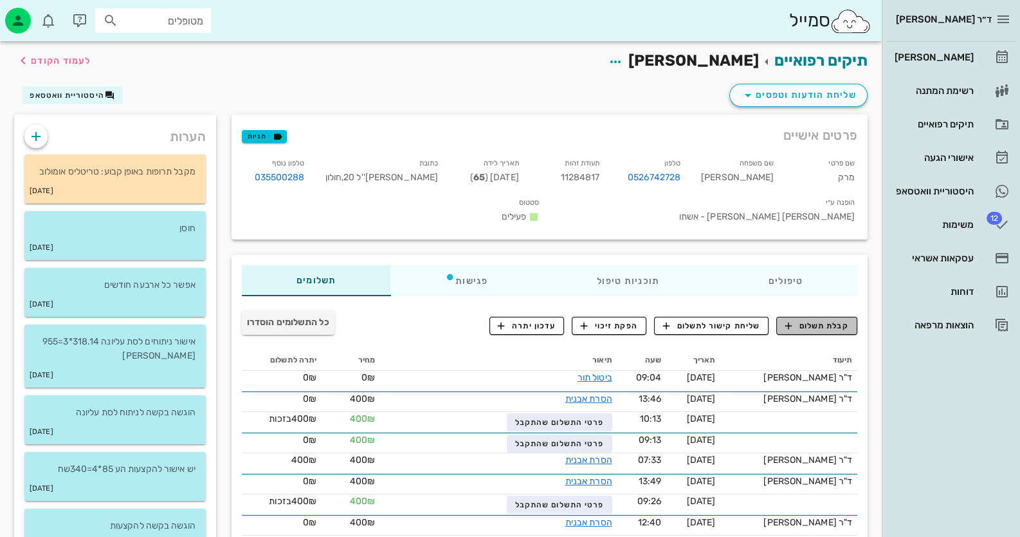
click at [816, 320] on span "קבלת תשלום" at bounding box center [818, 326] width 64 height 12
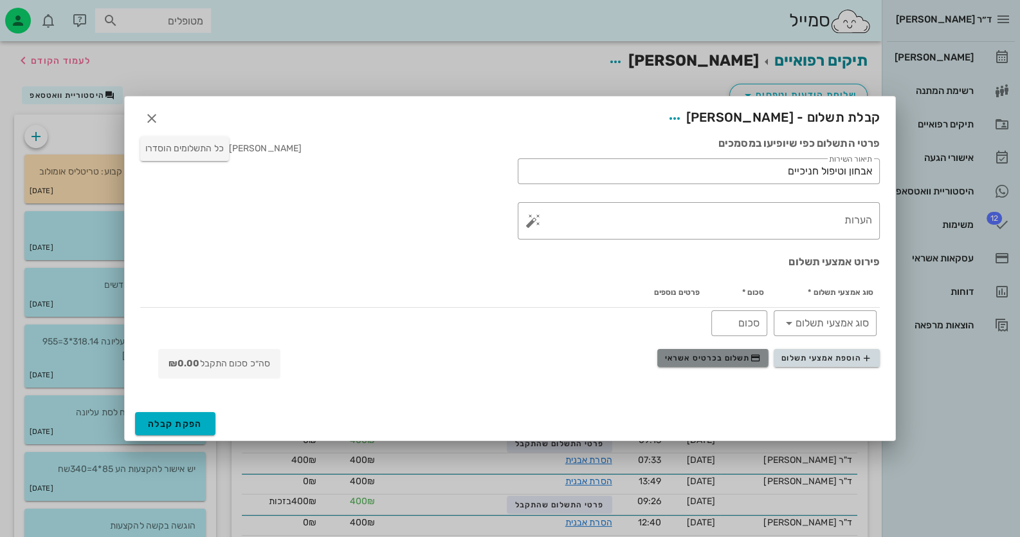
click at [684, 360] on span "תשלום בכרטיס אשראי" at bounding box center [712, 358] width 95 height 10
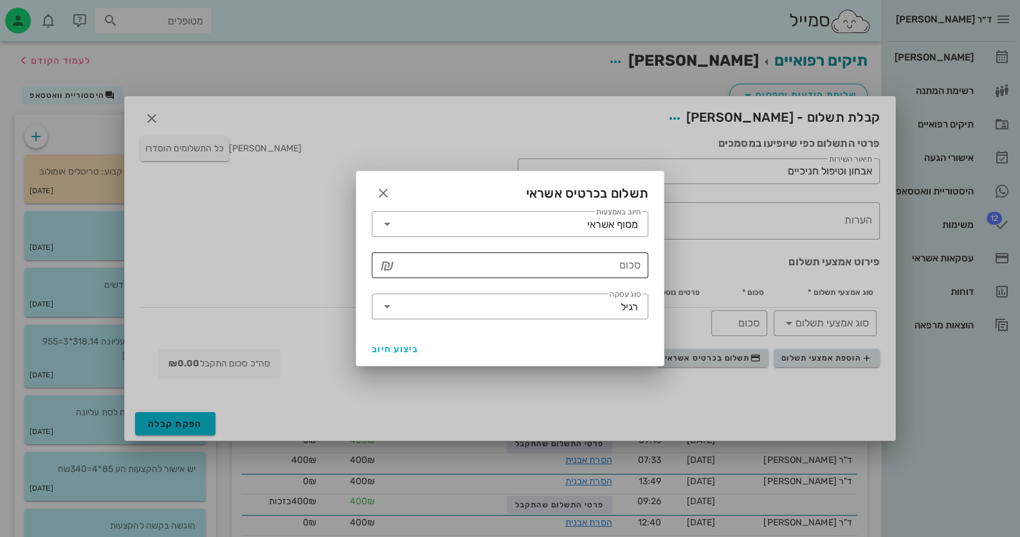
click at [627, 273] on input "סכום" at bounding box center [519, 265] width 243 height 21
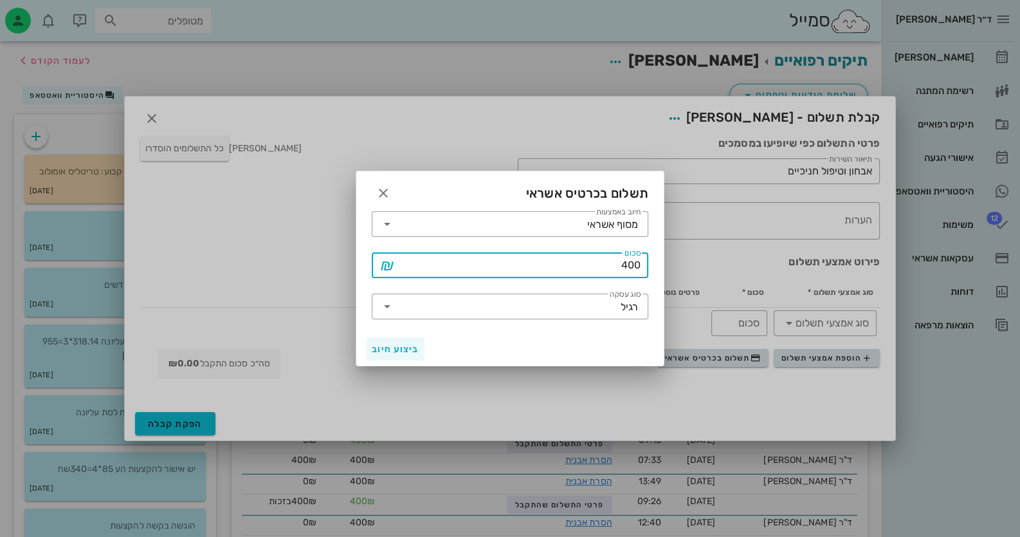
type input "400"
click at [404, 345] on span "ביצוע חיוב" at bounding box center [396, 349] width 48 height 11
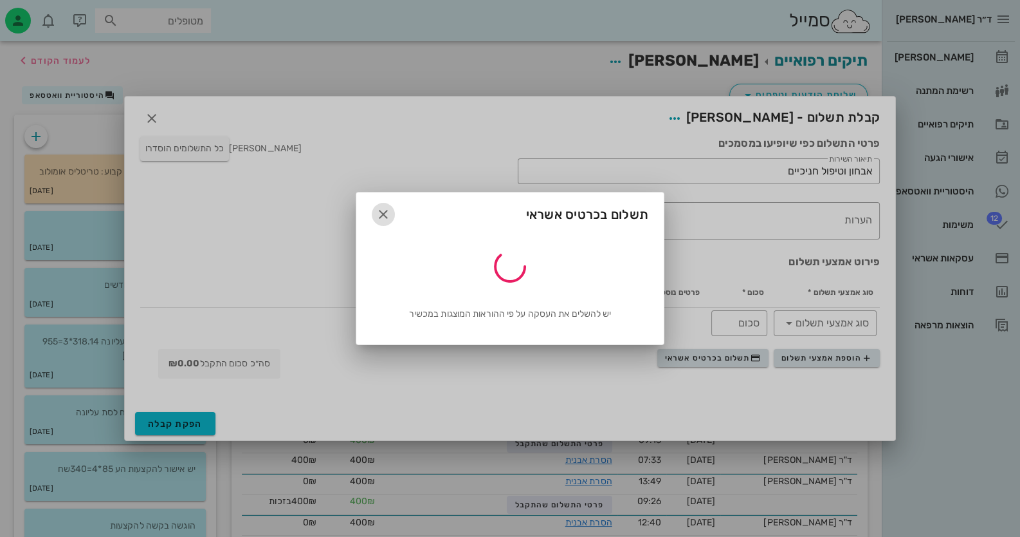
click at [388, 210] on icon "button" at bounding box center [383, 214] width 15 height 15
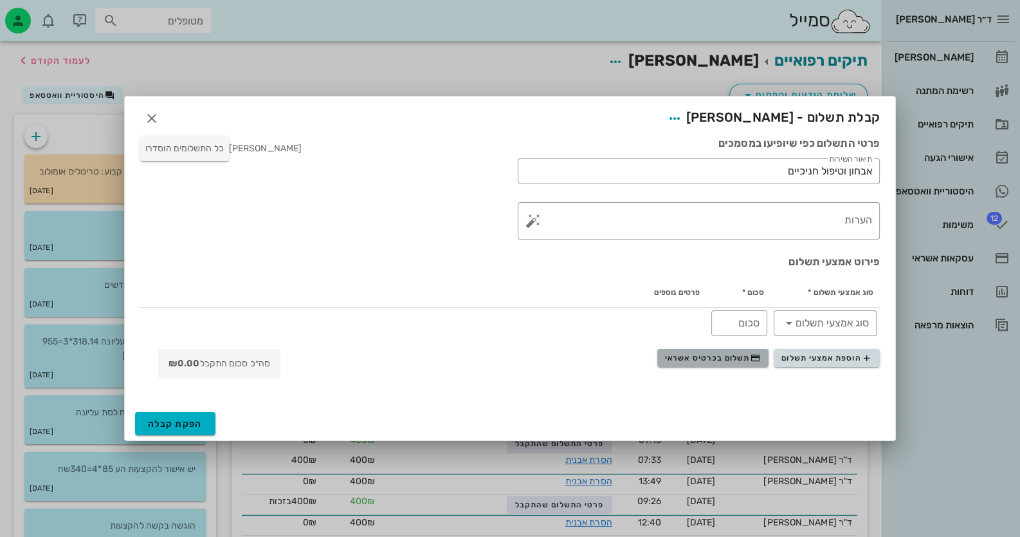
click at [703, 360] on span "תשלום בכרטיס אשראי" at bounding box center [712, 358] width 95 height 10
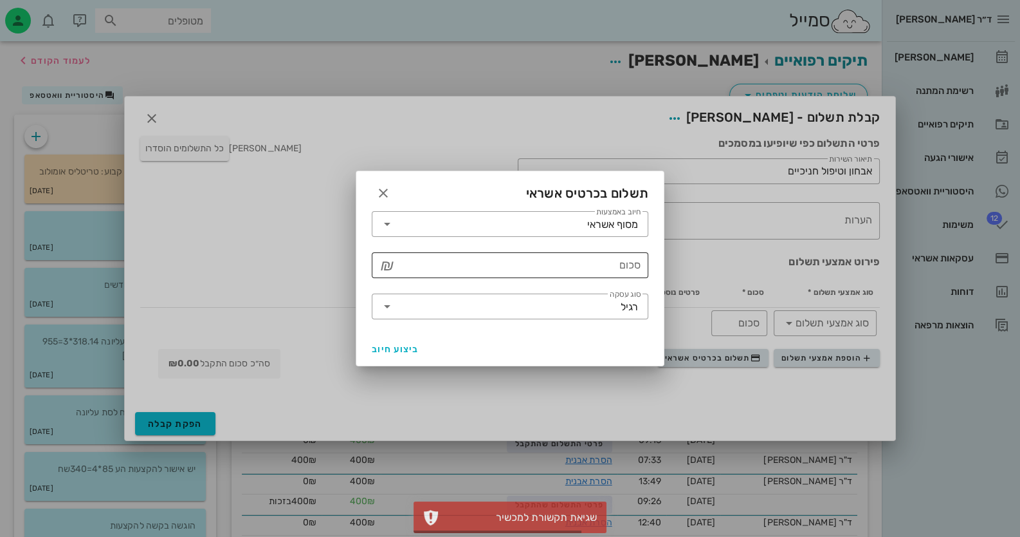
click at [568, 268] on input "סכום" at bounding box center [519, 265] width 243 height 21
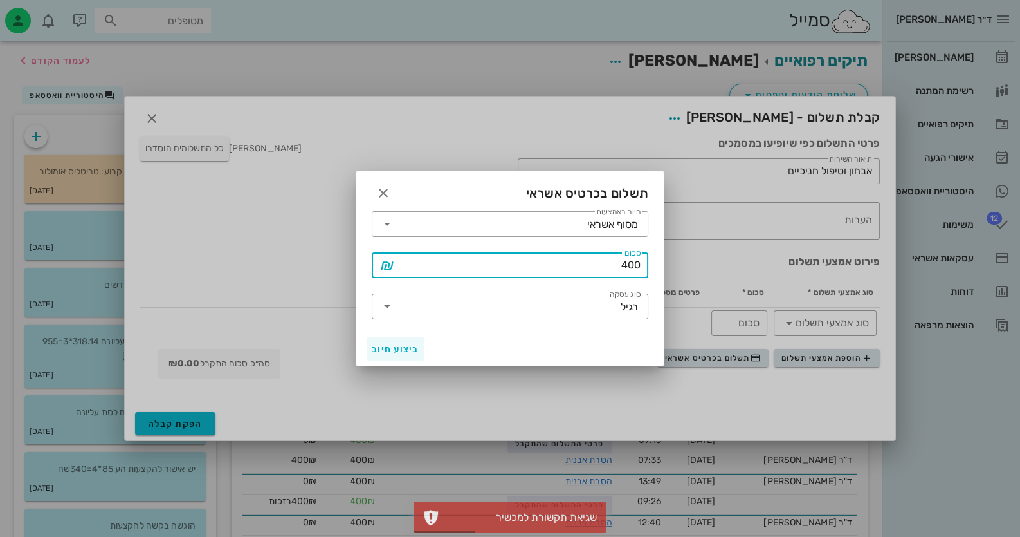
type input "400"
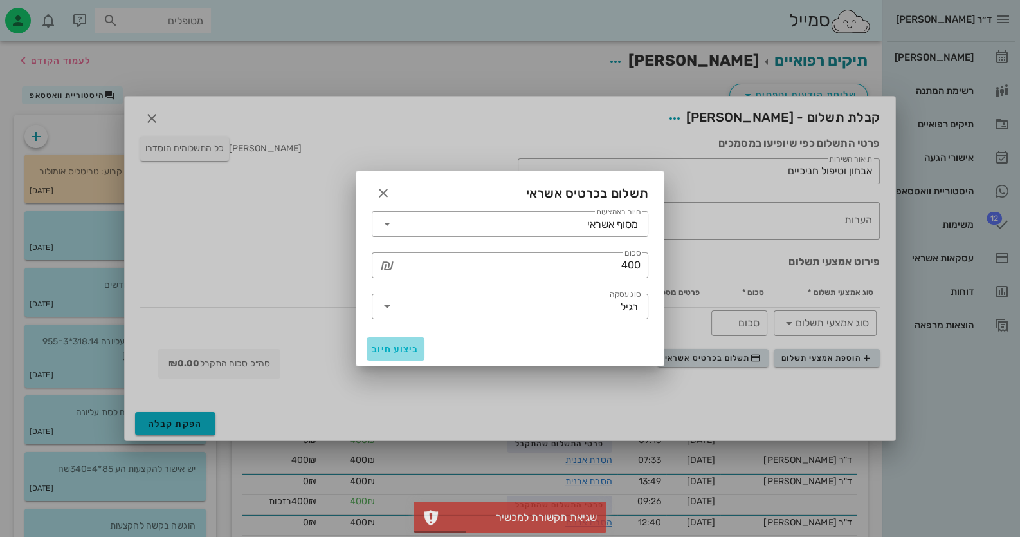
click at [405, 347] on span "ביצוע חיוב" at bounding box center [396, 349] width 48 height 11
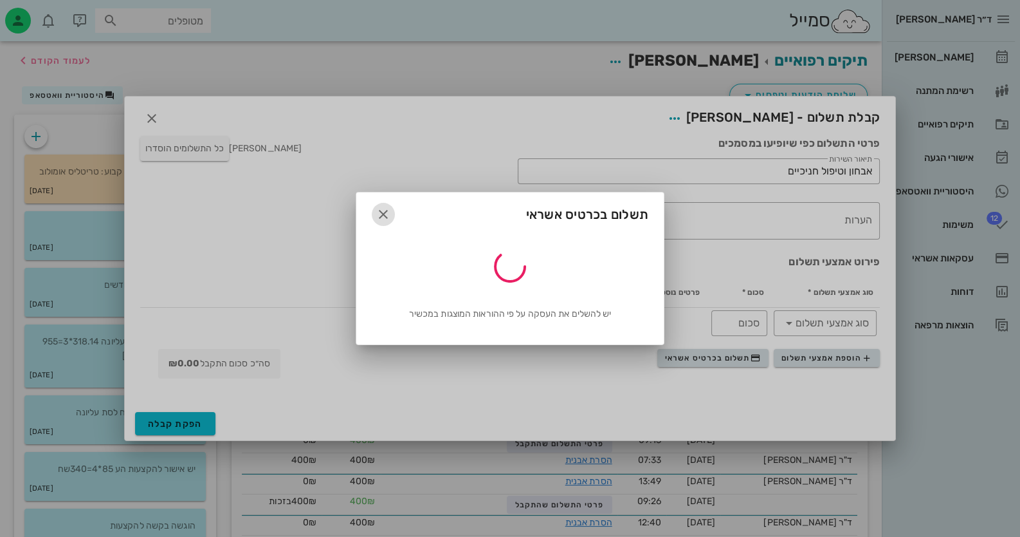
click at [389, 210] on icon "button" at bounding box center [383, 214] width 15 height 15
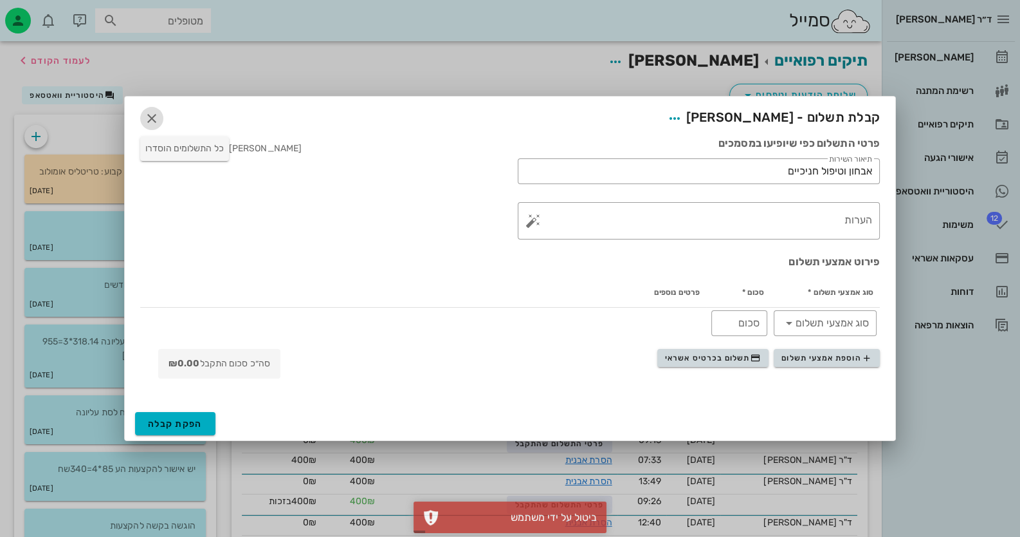
click at [153, 122] on icon "button" at bounding box center [151, 118] width 15 height 15
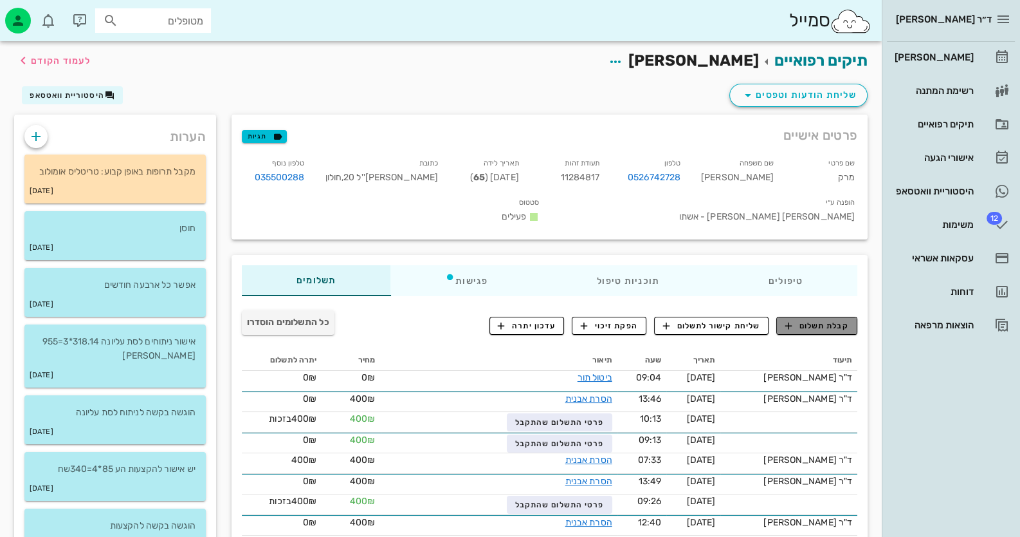
click at [843, 320] on span "קבלת תשלום" at bounding box center [818, 326] width 64 height 12
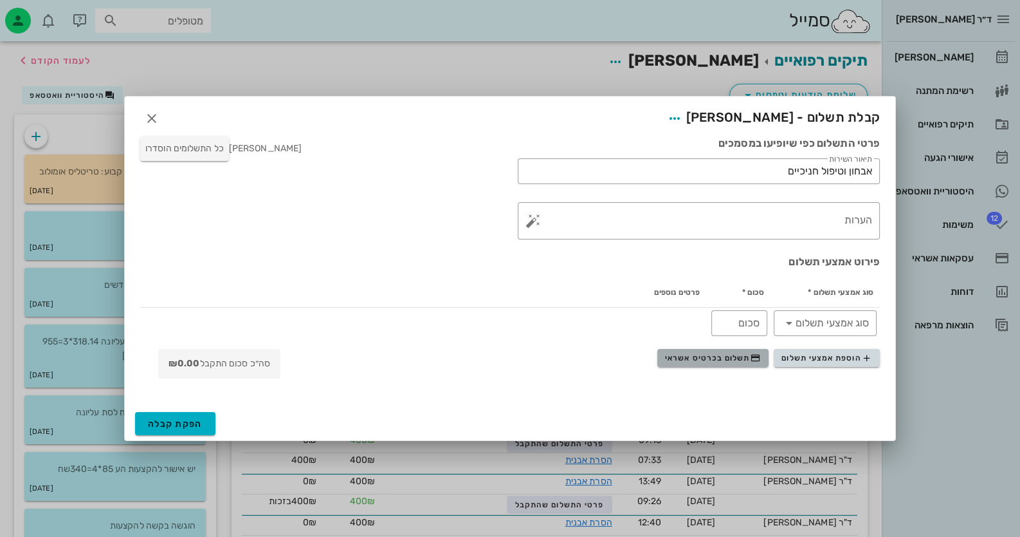
click at [735, 360] on span "תשלום בכרטיס אשראי" at bounding box center [712, 358] width 95 height 10
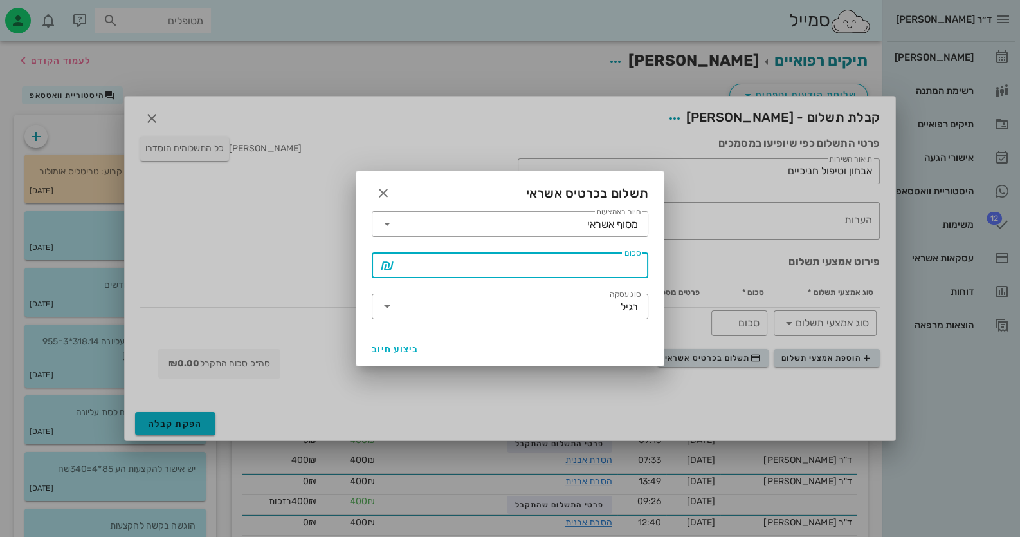
click at [596, 267] on input "סכום" at bounding box center [519, 265] width 243 height 21
type input "400"
click at [383, 353] on span "ביצוע חיוב" at bounding box center [396, 349] width 48 height 11
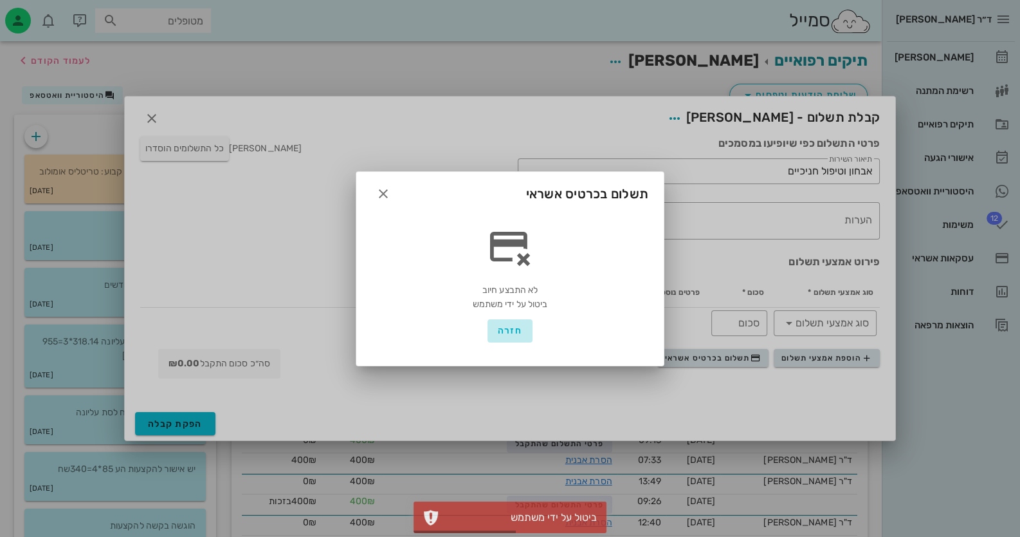
drag, startPoint x: 495, startPoint y: 335, endPoint x: 505, endPoint y: 329, distance: 10.9
click at [497, 335] on button "חזרה" at bounding box center [510, 330] width 45 height 23
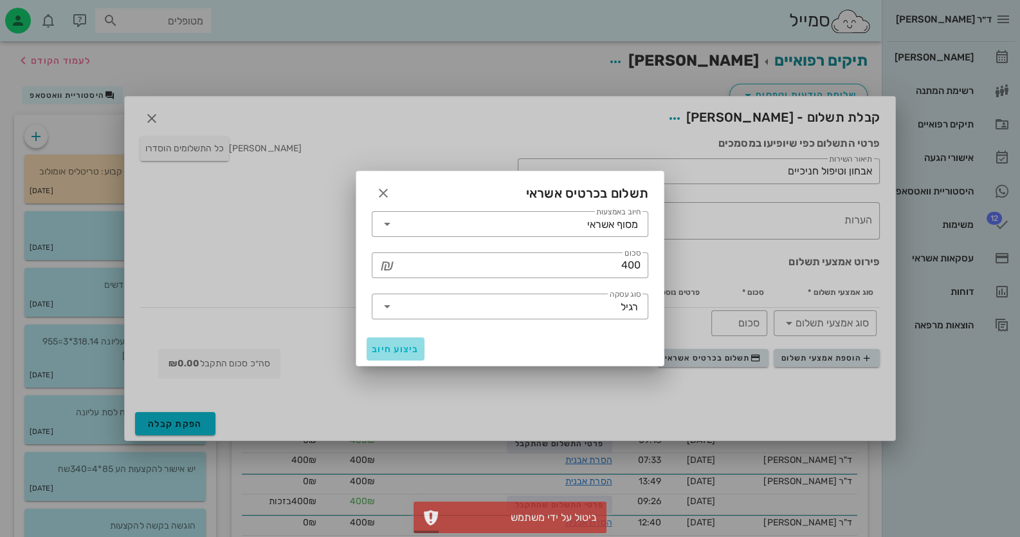
click at [377, 342] on button "ביצוע חיוב" at bounding box center [396, 348] width 58 height 23
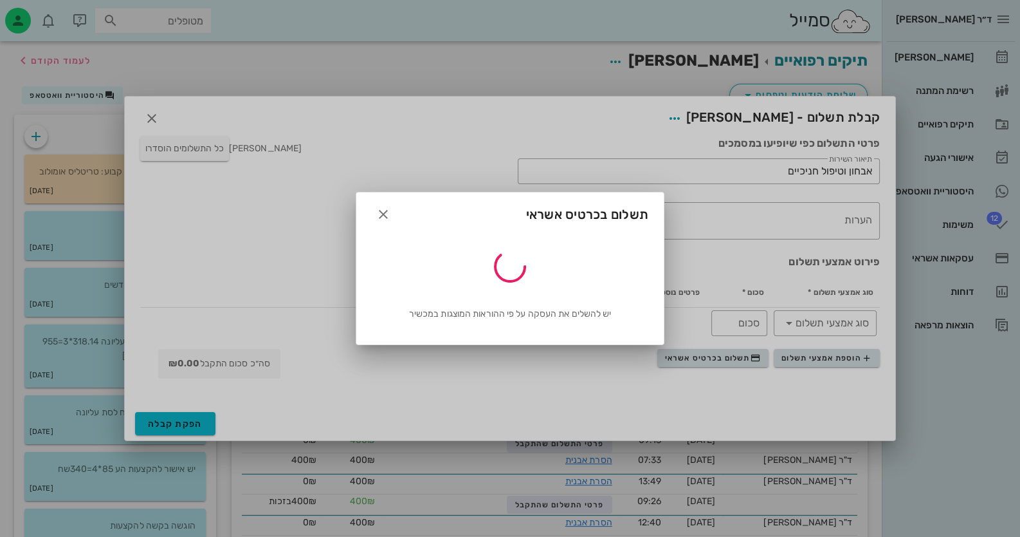
type input "400"
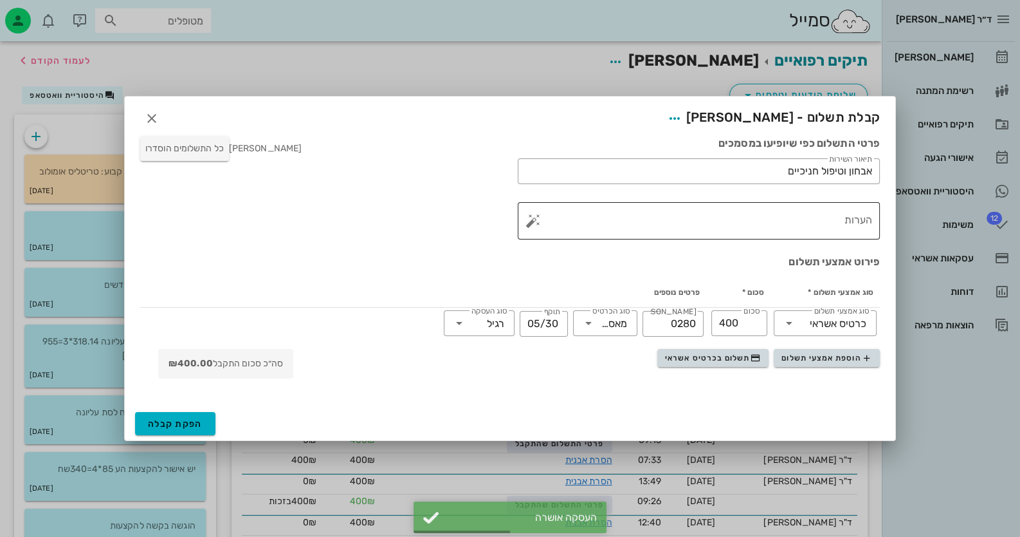
click at [527, 223] on button "button" at bounding box center [533, 220] width 15 height 15
click at [580, 165] on div "הערות לתשלום" at bounding box center [560, 169] width 68 height 26
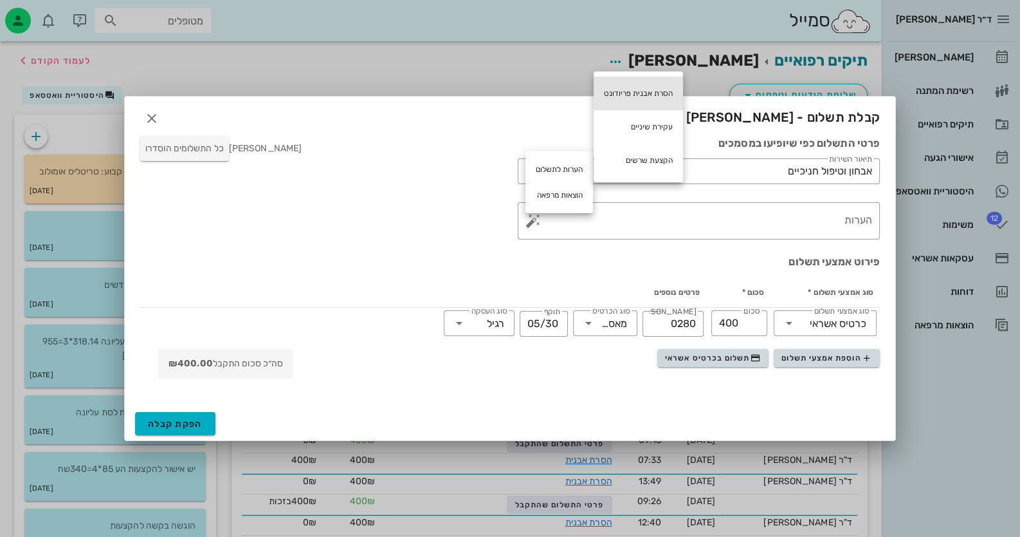
click at [644, 93] on div "הסרת אבנית פריודונט" at bounding box center [638, 93] width 89 height 33
type textarea "הסרת אבנית פריודונט"
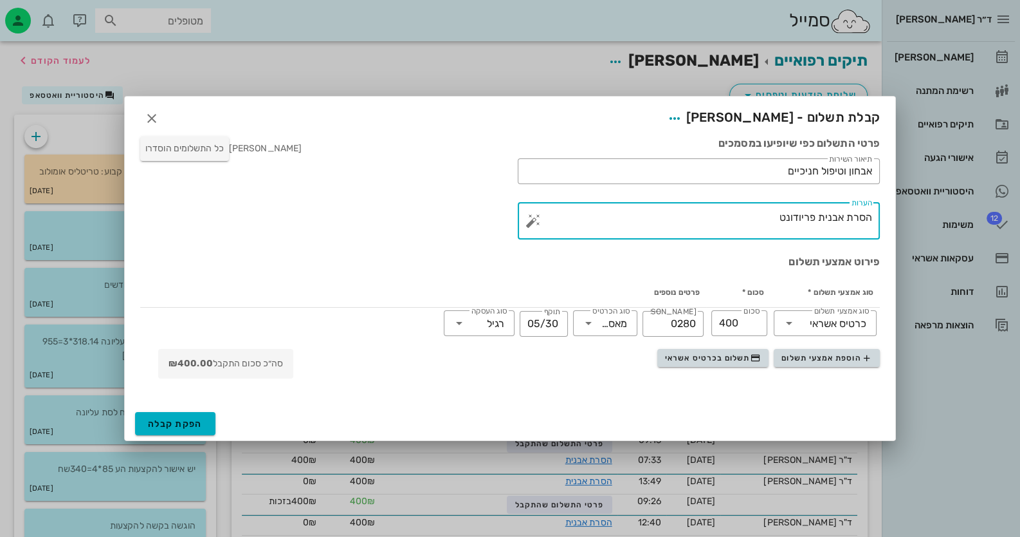
drag, startPoint x: 771, startPoint y: 219, endPoint x: 943, endPoint y: 214, distance: 171.2
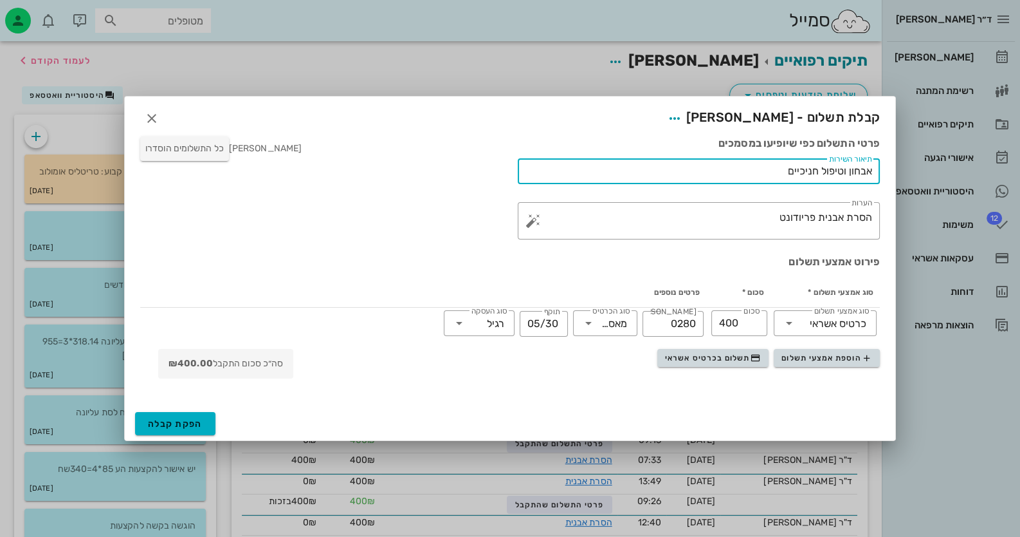
drag, startPoint x: 774, startPoint y: 165, endPoint x: 975, endPoint y: 156, distance: 201.5
paste input "סרת אבנית פריודונט"
type input "הסרת אבנית פריודונט"
click at [178, 425] on span "הפקת קבלה" at bounding box center [175, 423] width 55 height 11
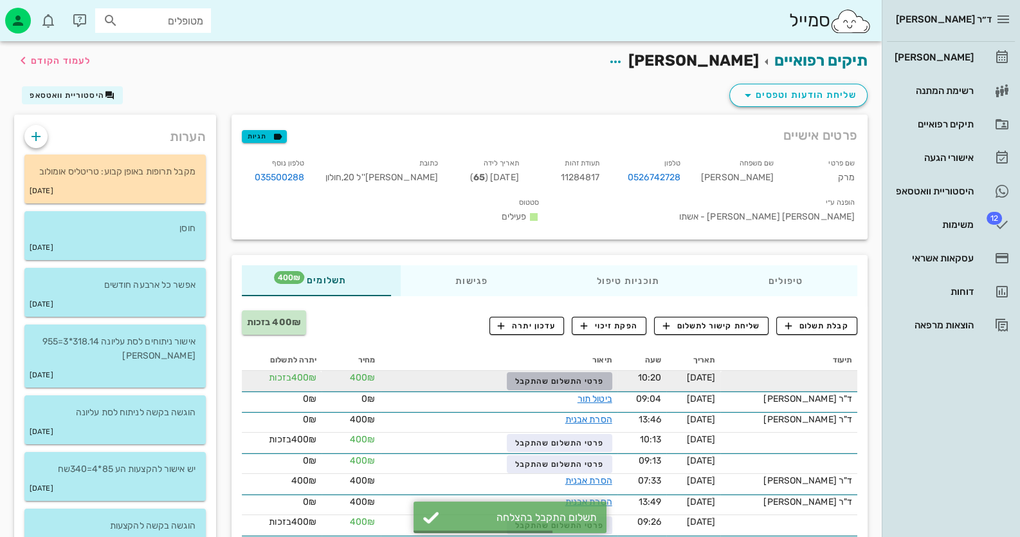
click at [566, 376] on span "פרטי התשלום שהתקבל" at bounding box center [559, 380] width 89 height 9
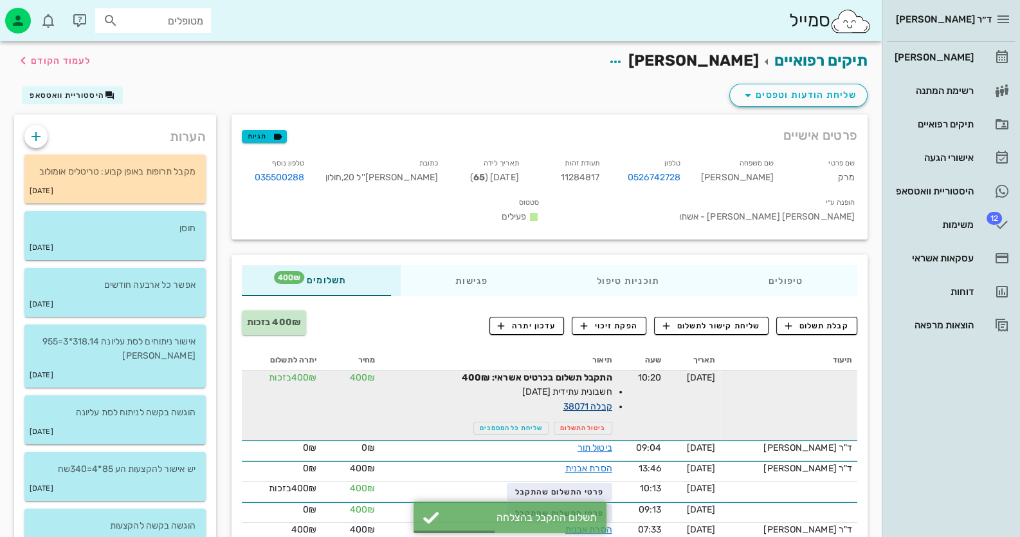
click at [605, 401] on link "קבלה 38071" at bounding box center [588, 406] width 49 height 11
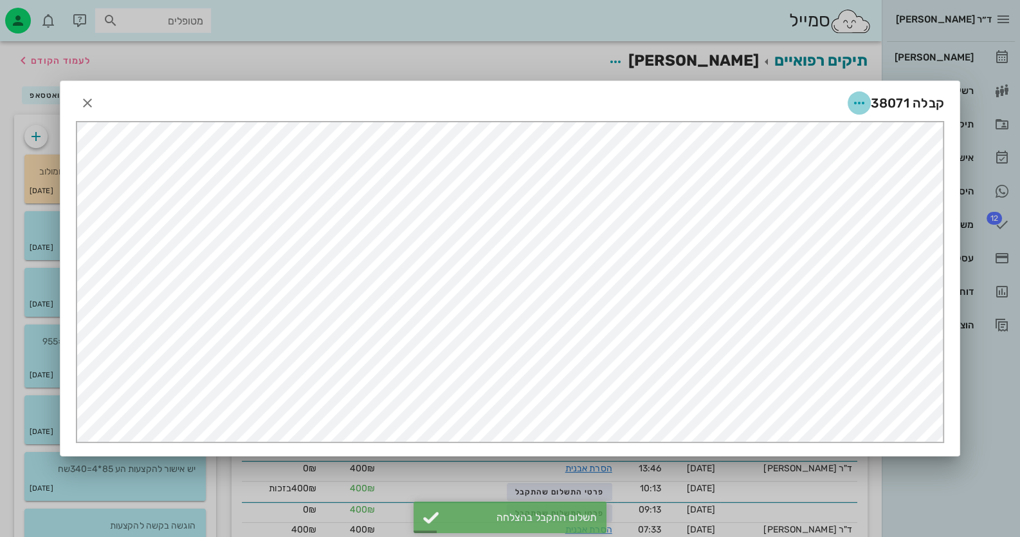
click at [860, 98] on icon "button" at bounding box center [859, 102] width 15 height 15
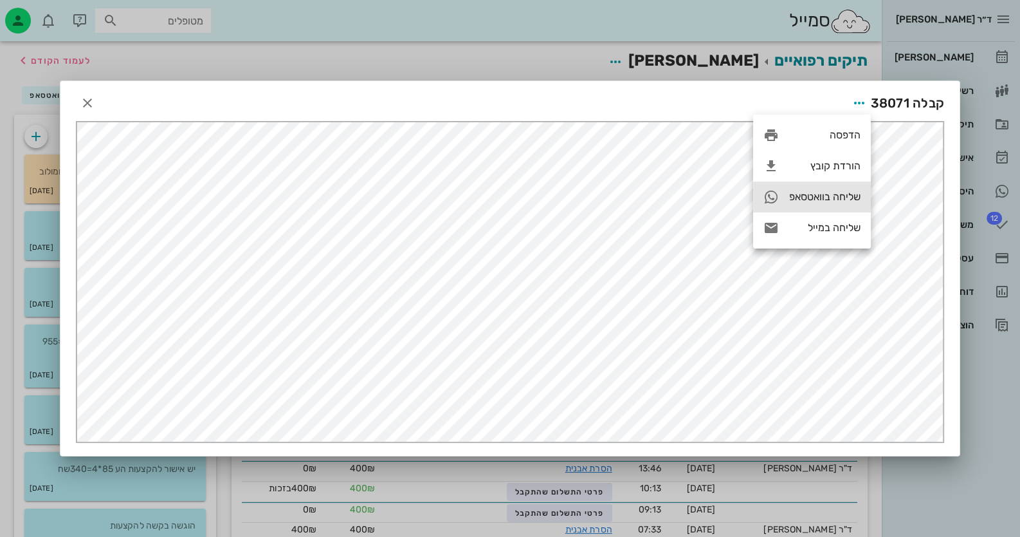
click at [833, 196] on div "שליחה בוואטסאפ" at bounding box center [824, 196] width 71 height 12
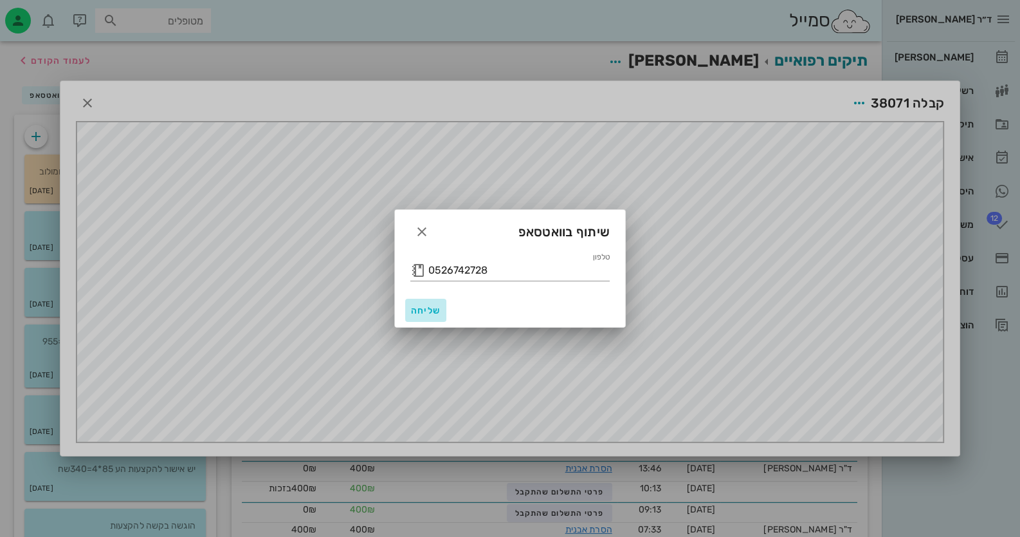
click at [422, 308] on span "שליחה" at bounding box center [425, 310] width 31 height 11
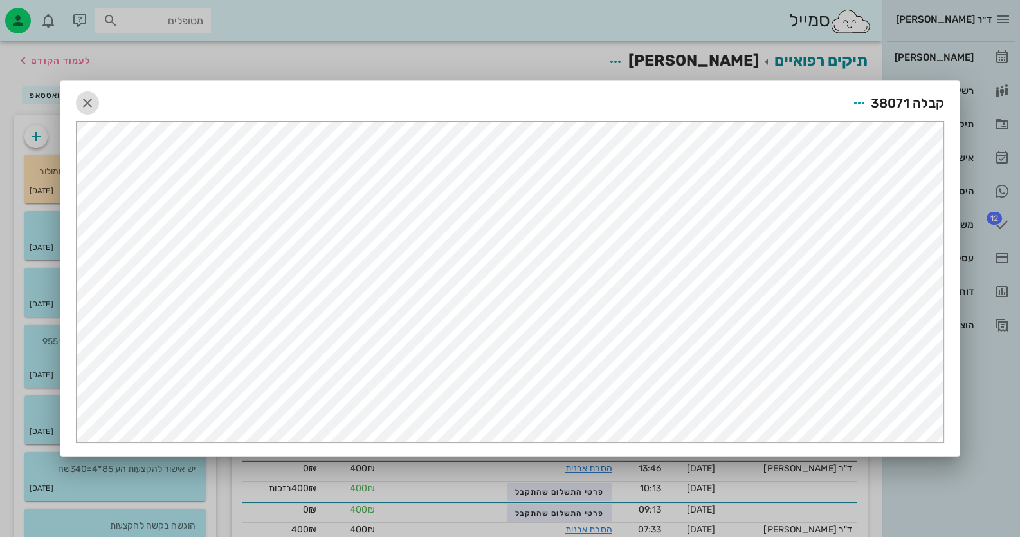
click at [90, 96] on icon "button" at bounding box center [87, 102] width 15 height 15
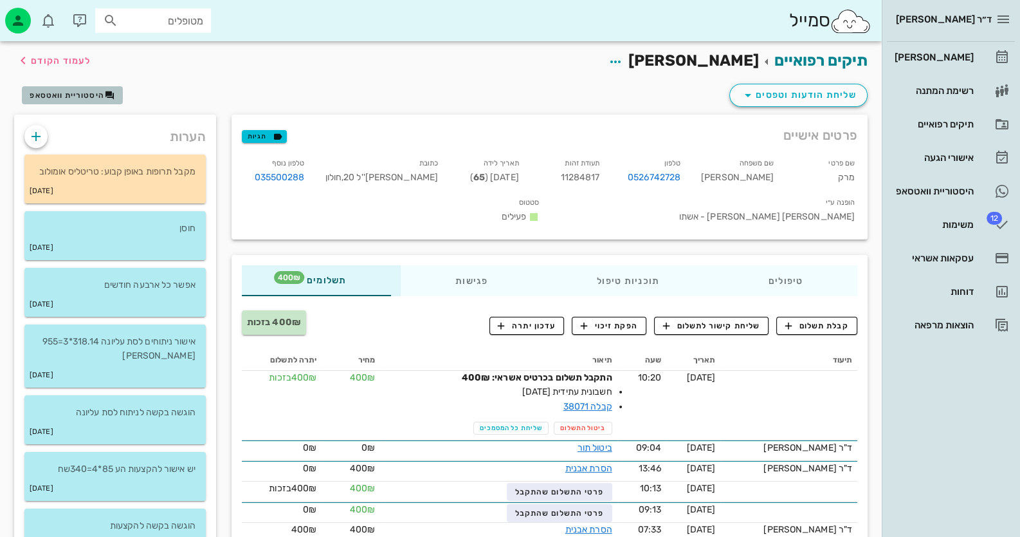
click at [84, 99] on span "היסטוריית וואטסאפ" at bounding box center [67, 95] width 75 height 9
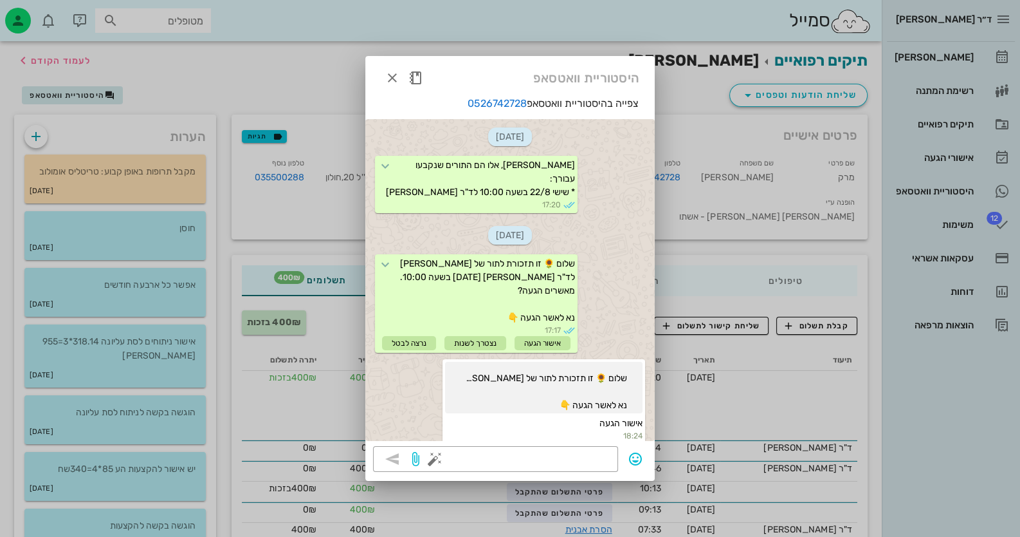
scroll to position [284, 0]
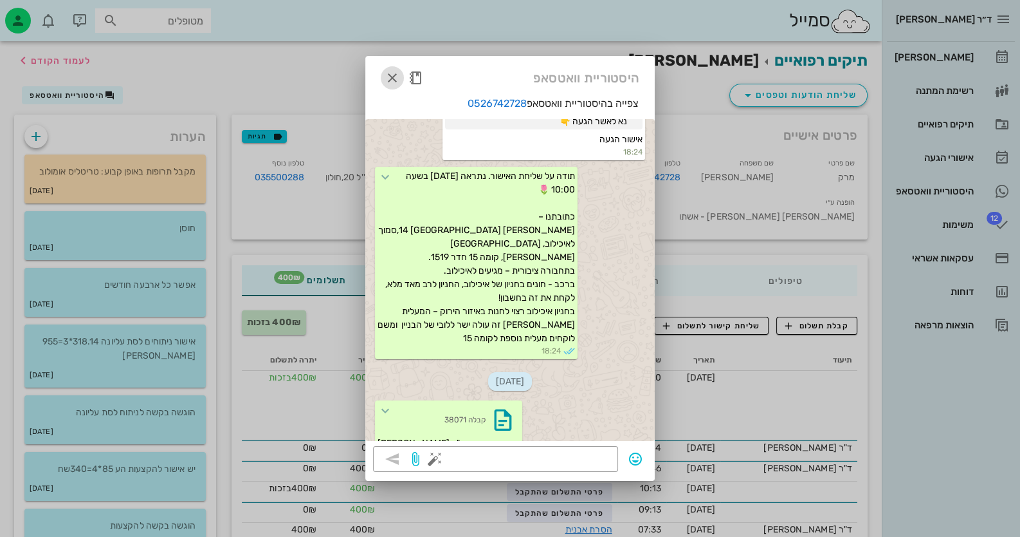
click at [396, 83] on icon "button" at bounding box center [392, 77] width 15 height 15
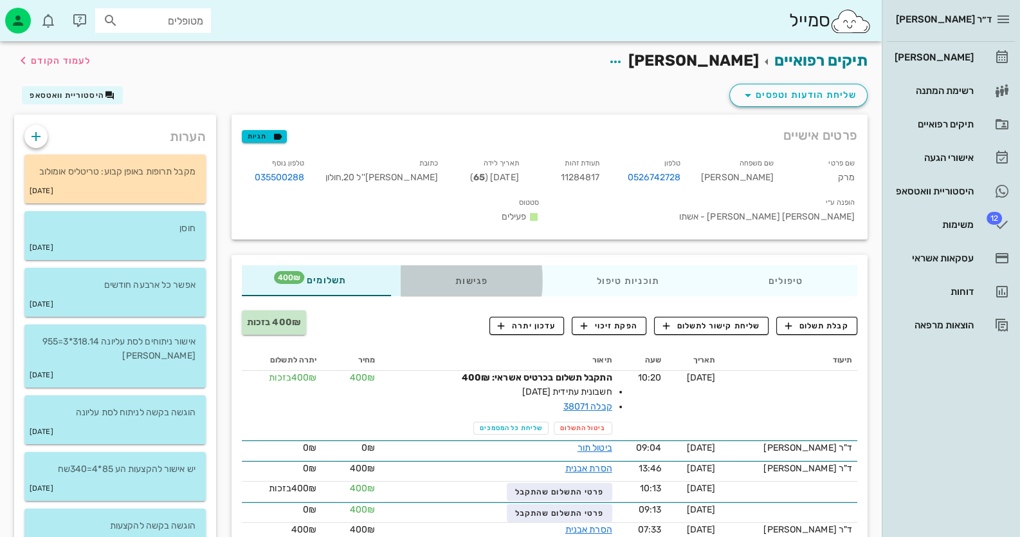
click at [483, 265] on div "פגישות" at bounding box center [472, 280] width 142 height 31
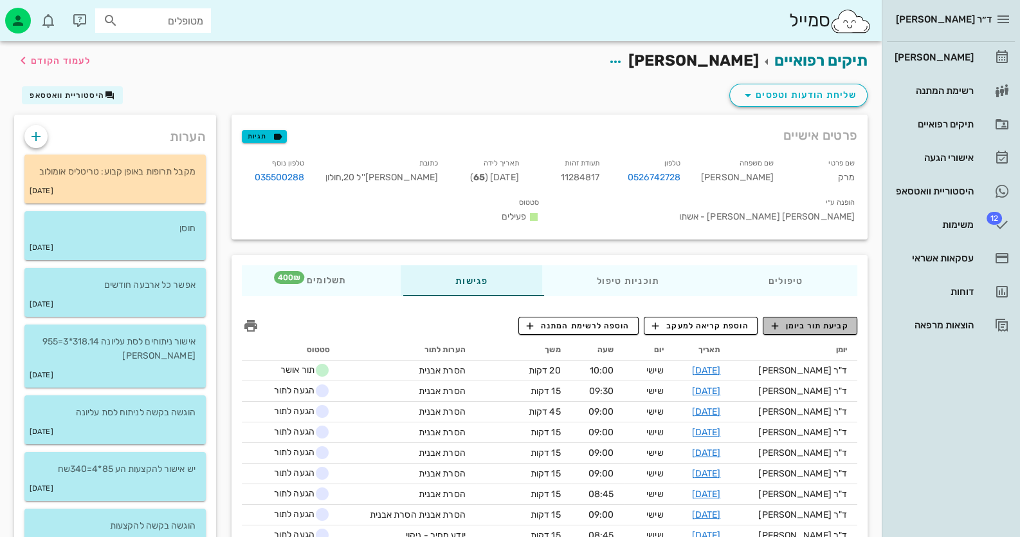
click at [823, 320] on span "קביעת תור ביומן" at bounding box center [809, 326] width 77 height 12
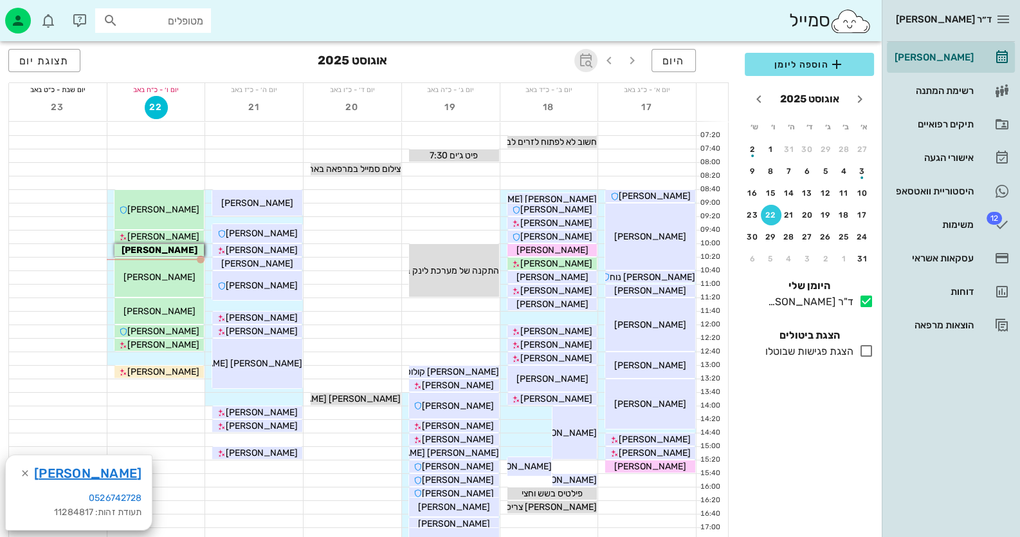
click at [582, 64] on icon "button" at bounding box center [585, 60] width 15 height 15
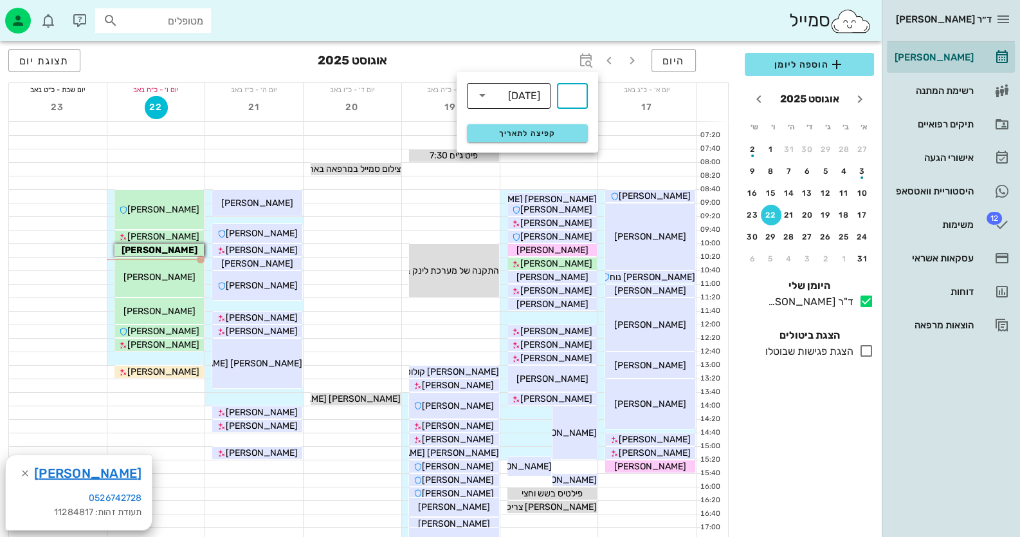
click at [533, 98] on div "[DATE]" at bounding box center [524, 96] width 32 height 12
click at [524, 152] on div "חודשים" at bounding box center [508, 152] width 63 height 10
click at [576, 102] on input "text" at bounding box center [572, 96] width 15 height 21
type input "4"
click at [583, 134] on button "קפיצה לתאריך" at bounding box center [527, 133] width 121 height 18
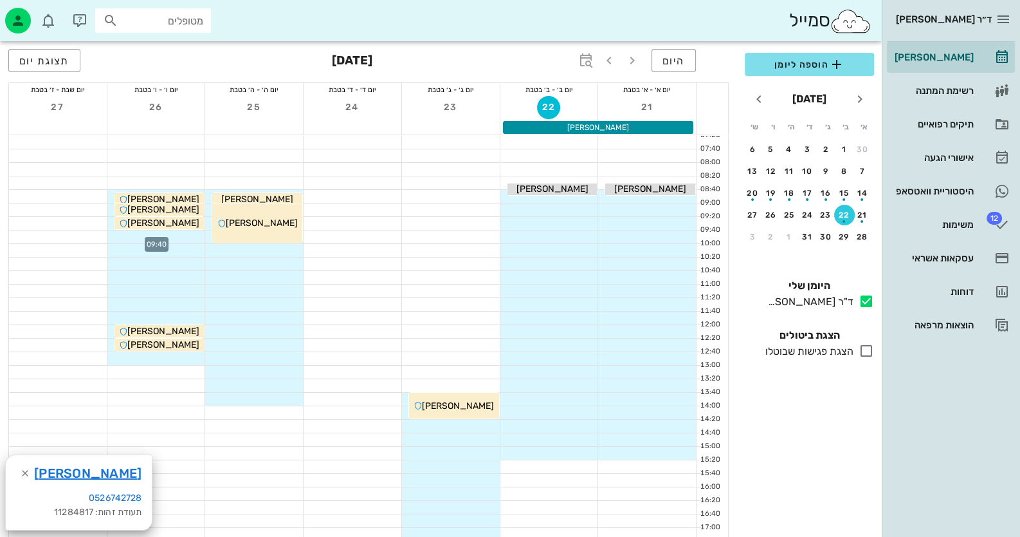
click at [184, 236] on div at bounding box center [156, 236] width 98 height 13
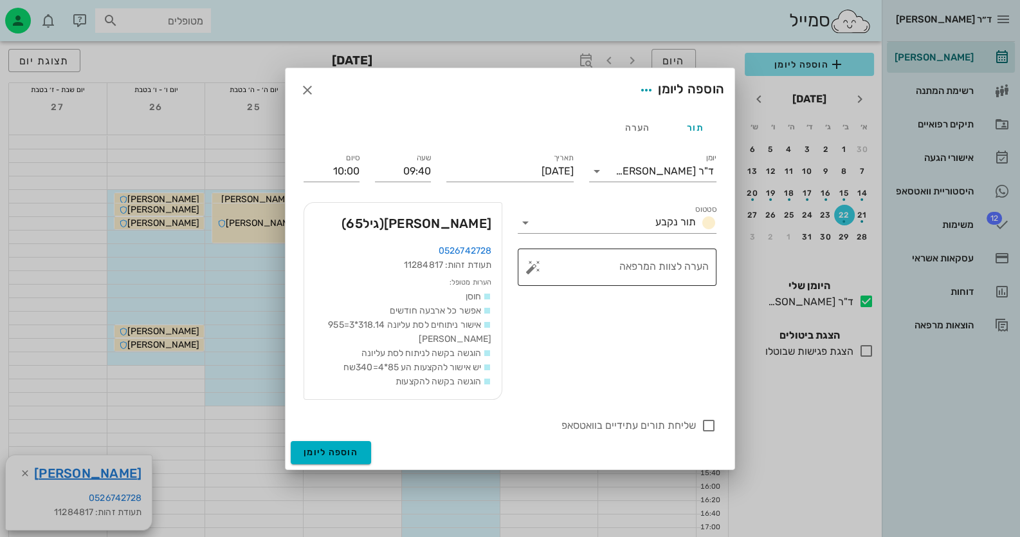
click at [532, 268] on button "button" at bounding box center [533, 266] width 15 height 15
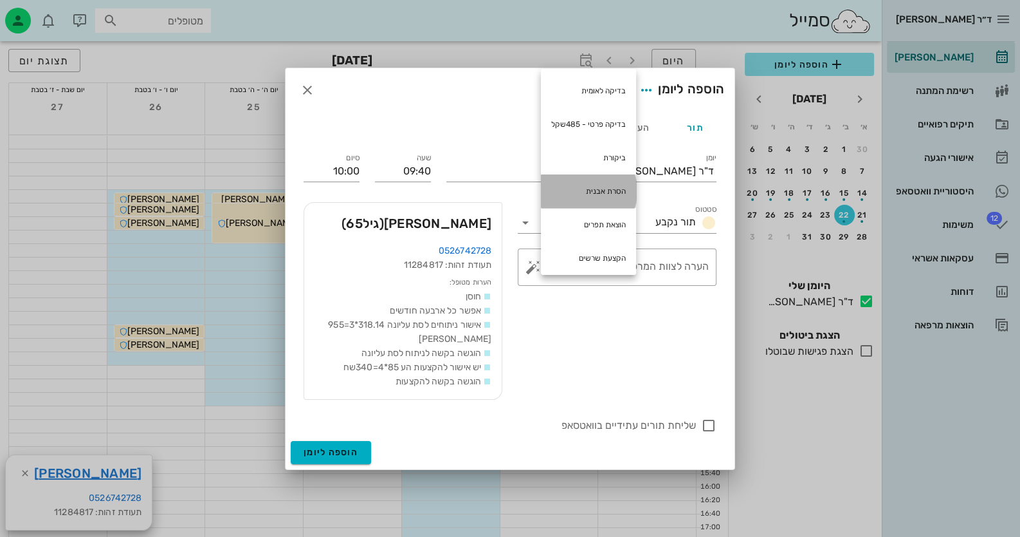
click at [614, 192] on div "הסרת אבנית" at bounding box center [588, 190] width 95 height 33
type textarea "הסרת אבנית"
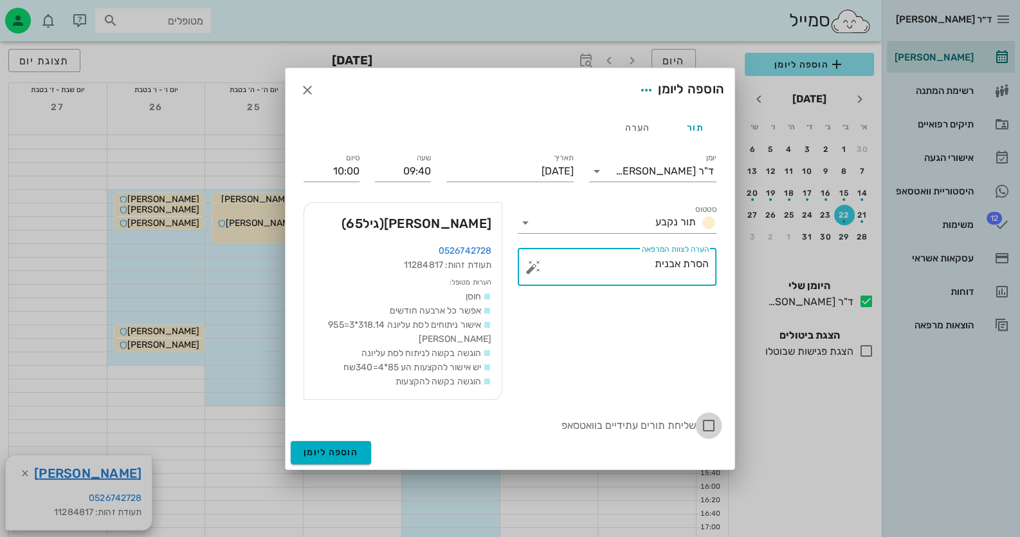
click at [704, 420] on div at bounding box center [709, 425] width 22 height 22
checkbox input "true"
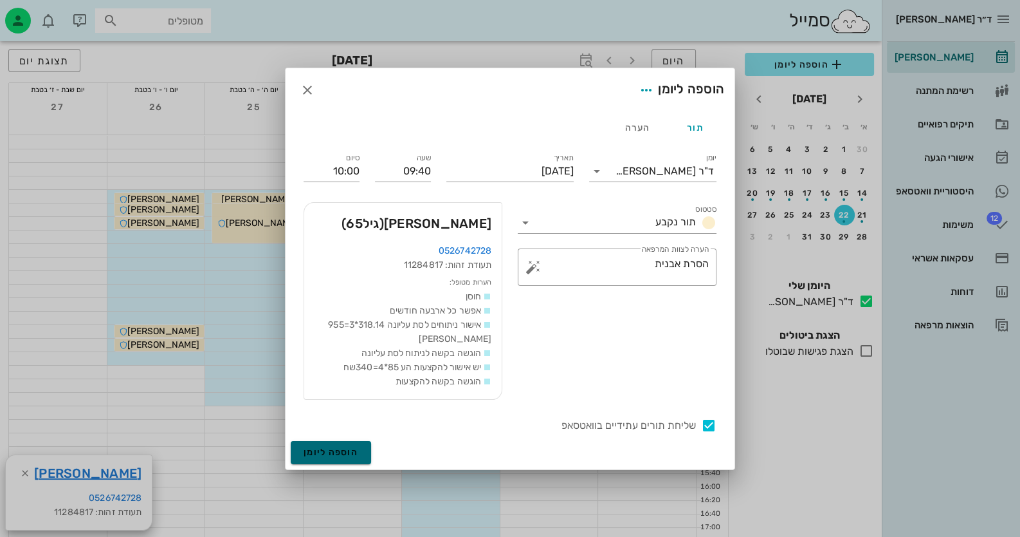
click at [321, 445] on button "הוספה ליומן" at bounding box center [331, 452] width 80 height 23
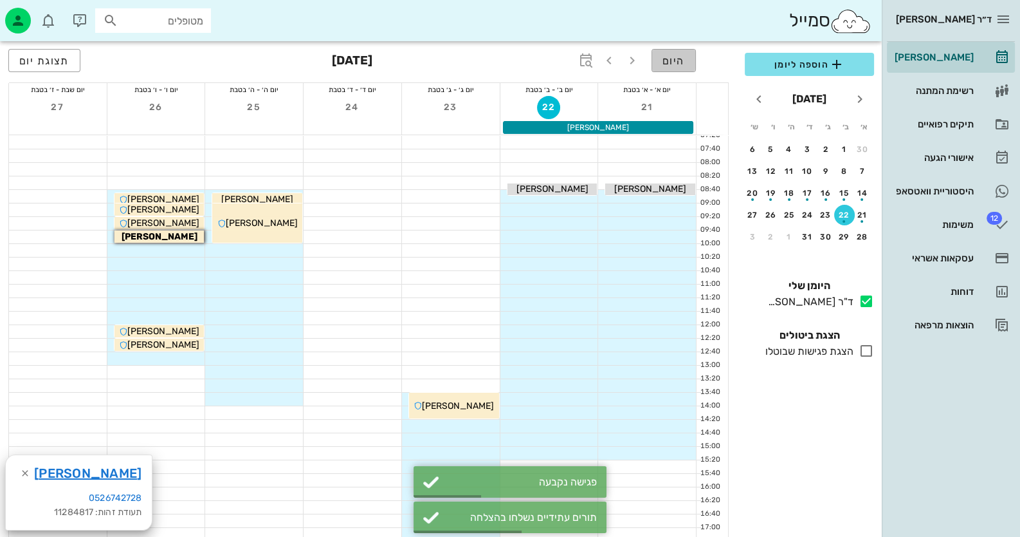
click at [674, 55] on span "היום" at bounding box center [674, 61] width 23 height 12
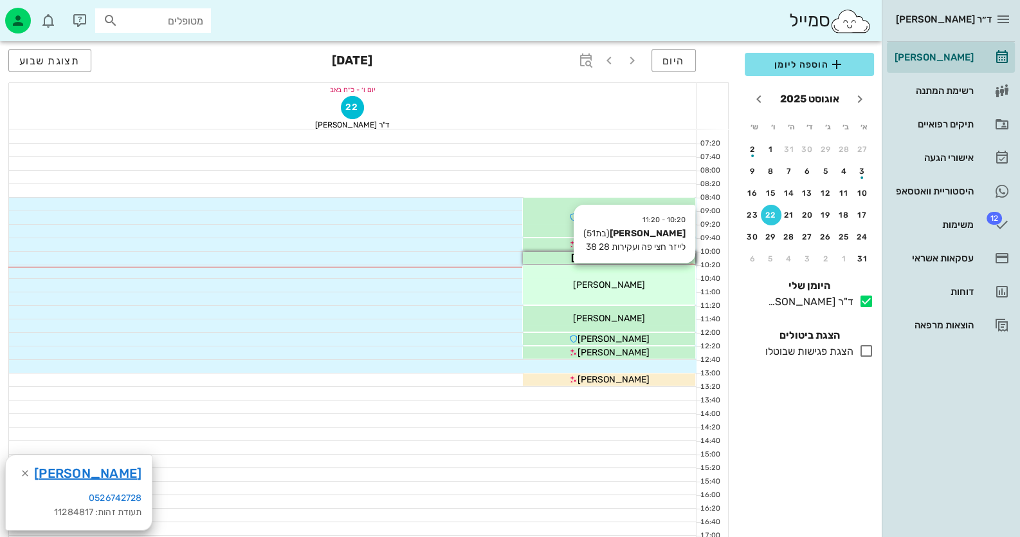
click at [624, 224] on div "[PERSON_NAME]" at bounding box center [609, 217] width 172 height 14
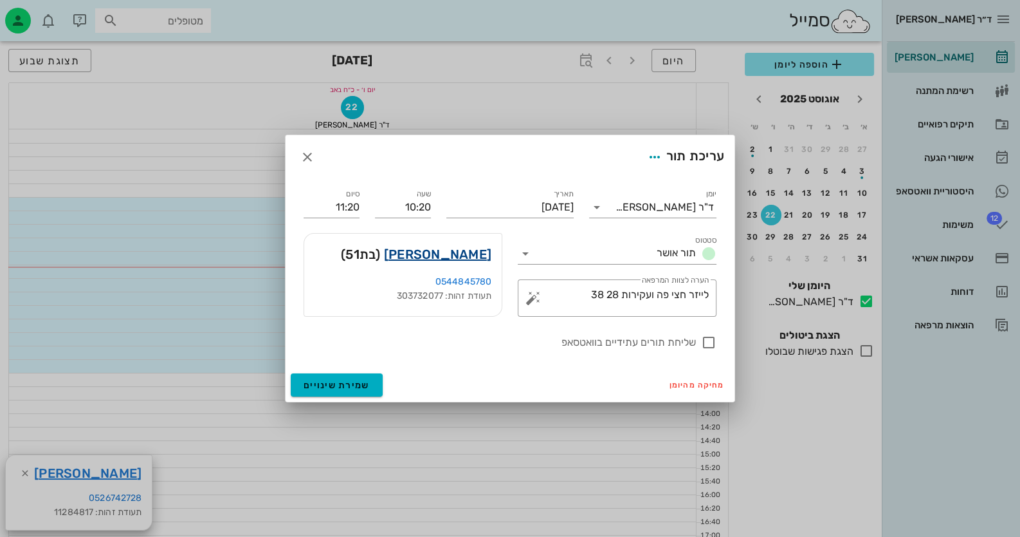
click at [466, 258] on link "[PERSON_NAME]" at bounding box center [437, 254] width 107 height 21
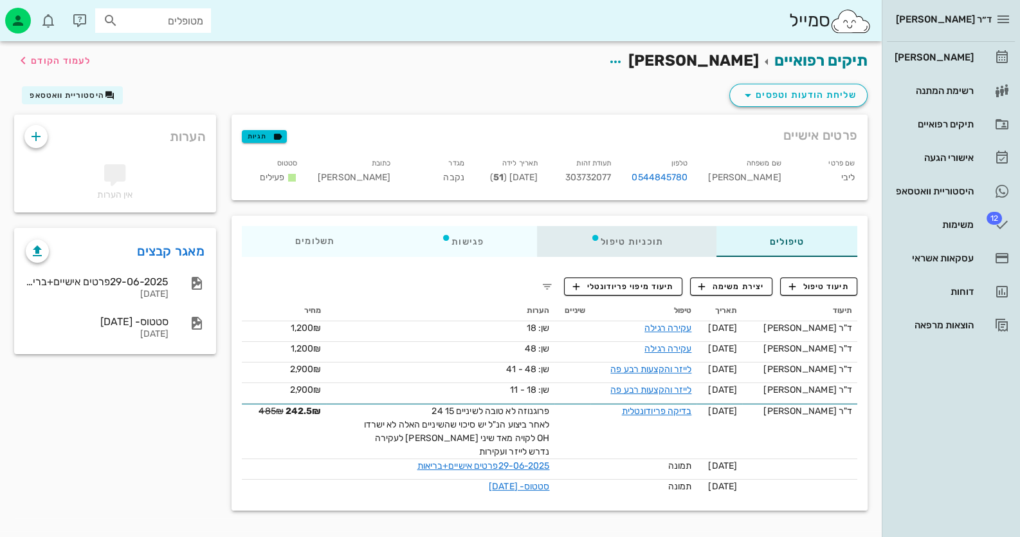
click at [670, 237] on div "תוכניות טיפול" at bounding box center [626, 241] width 179 height 31
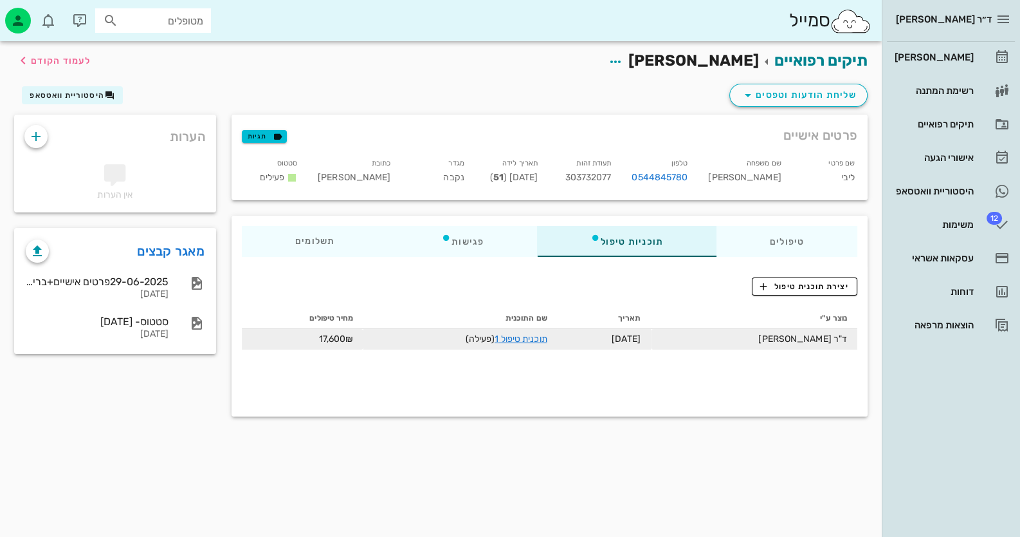
click at [528, 344] on link "תוכנית טיפול 1" at bounding box center [521, 338] width 52 height 11
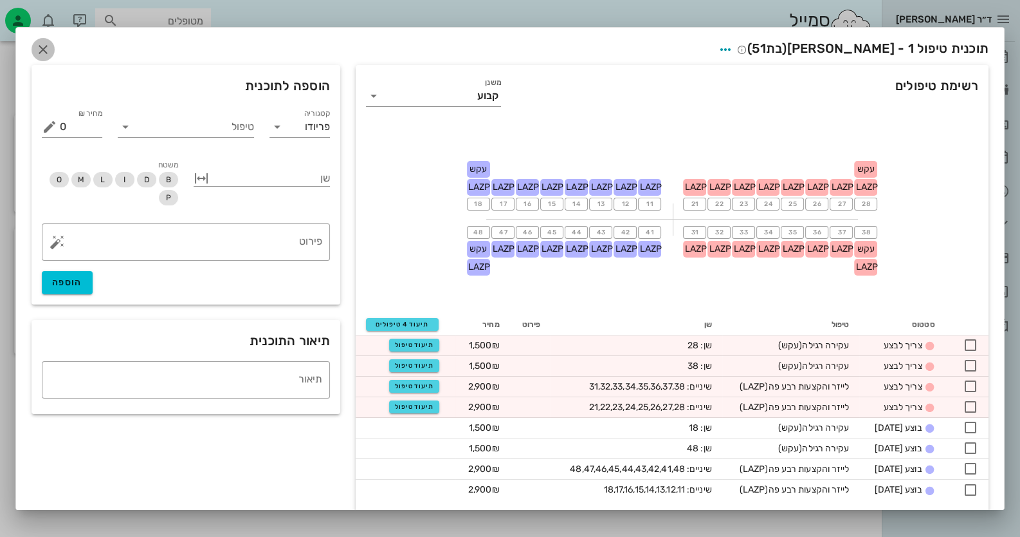
click at [44, 50] on icon "button" at bounding box center [42, 49] width 15 height 15
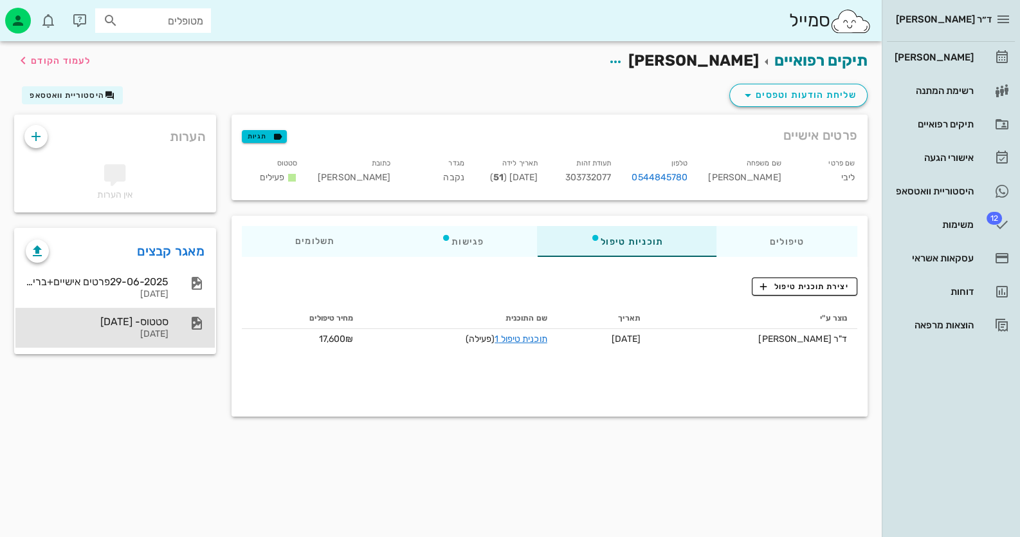
click at [189, 320] on icon at bounding box center [196, 322] width 15 height 15
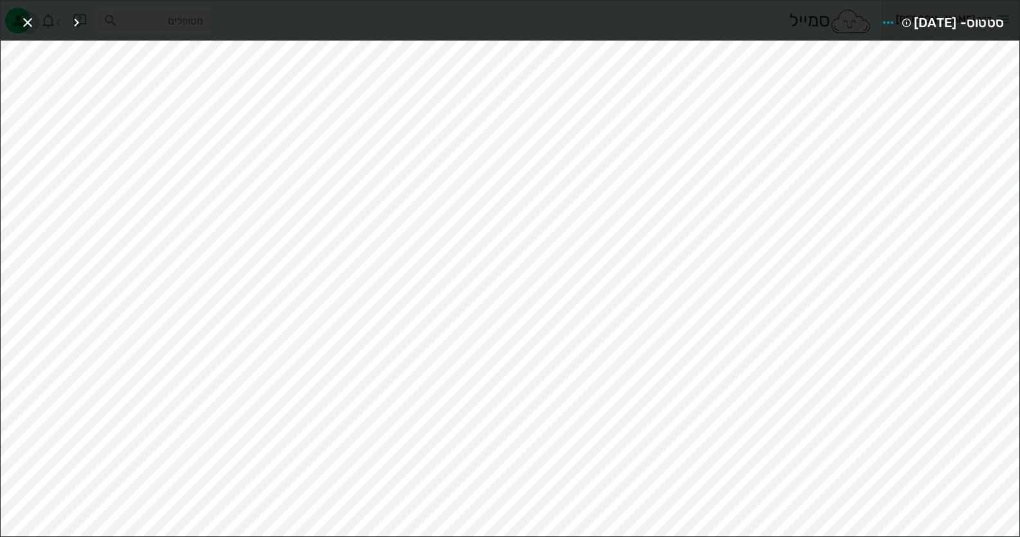
click at [33, 15] on icon "button" at bounding box center [27, 22] width 15 height 15
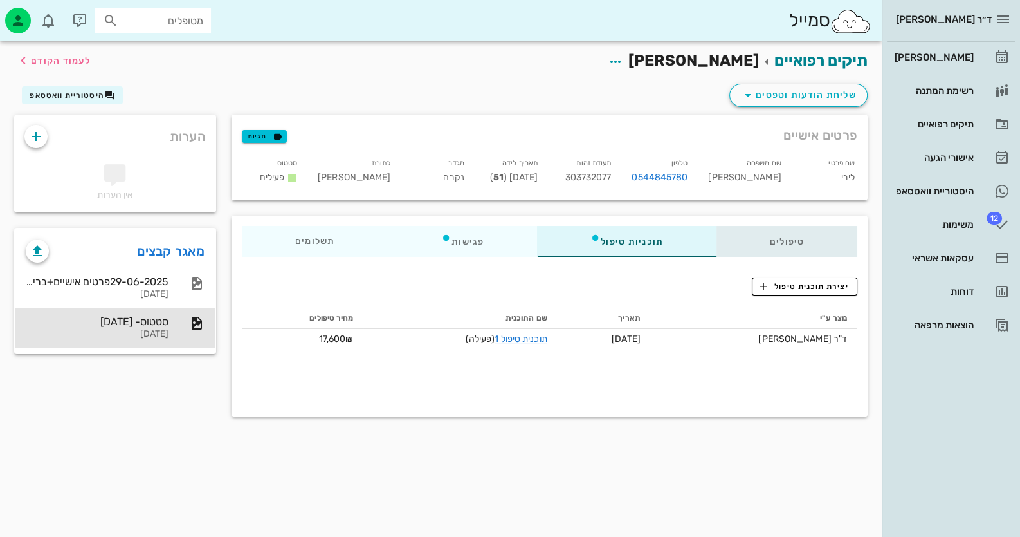
click at [800, 230] on div "טיפולים" at bounding box center [787, 241] width 141 height 31
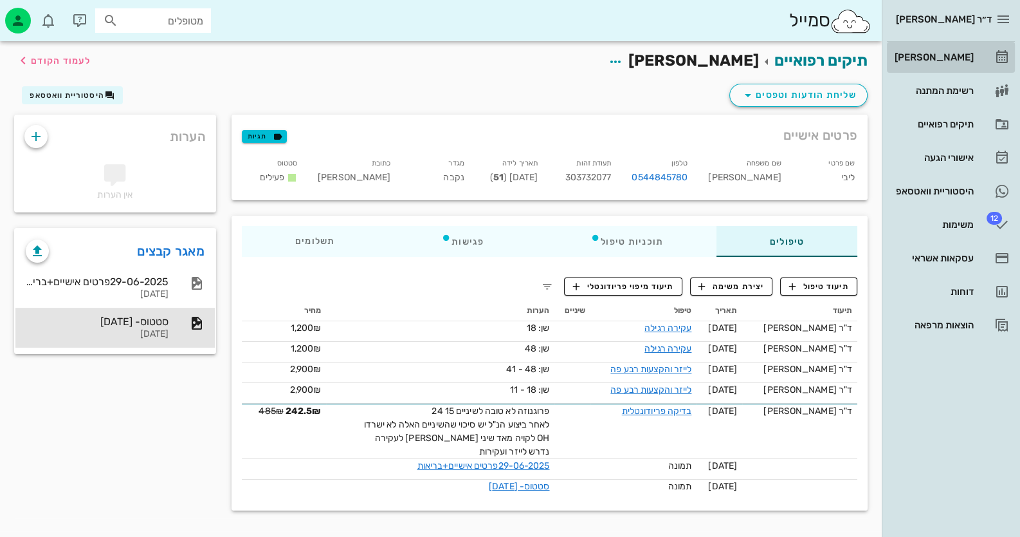
click at [907, 62] on div "[PERSON_NAME]" at bounding box center [933, 57] width 82 height 21
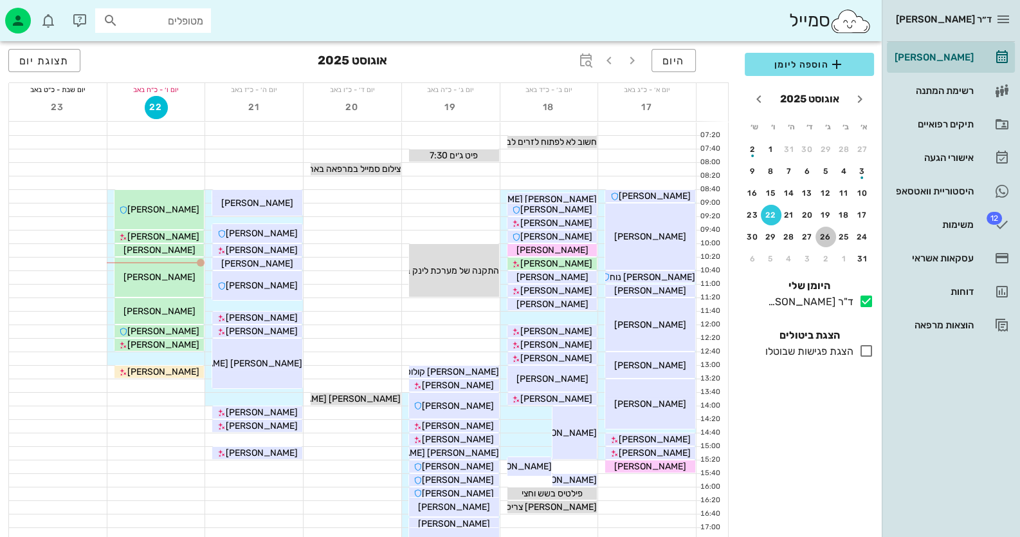
click at [836, 235] on div "26" at bounding box center [826, 236] width 21 height 9
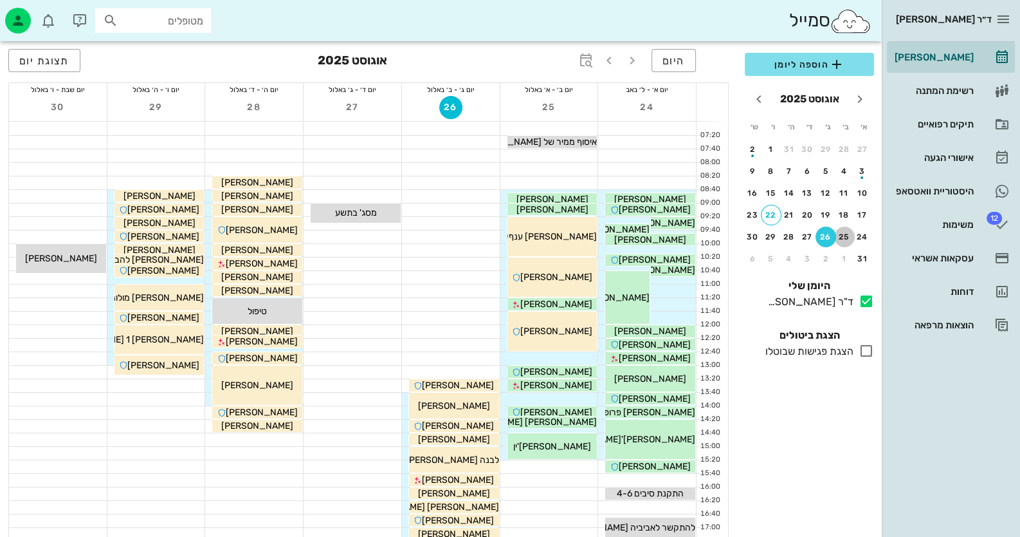
click at [846, 235] on div "25" at bounding box center [844, 236] width 21 height 9
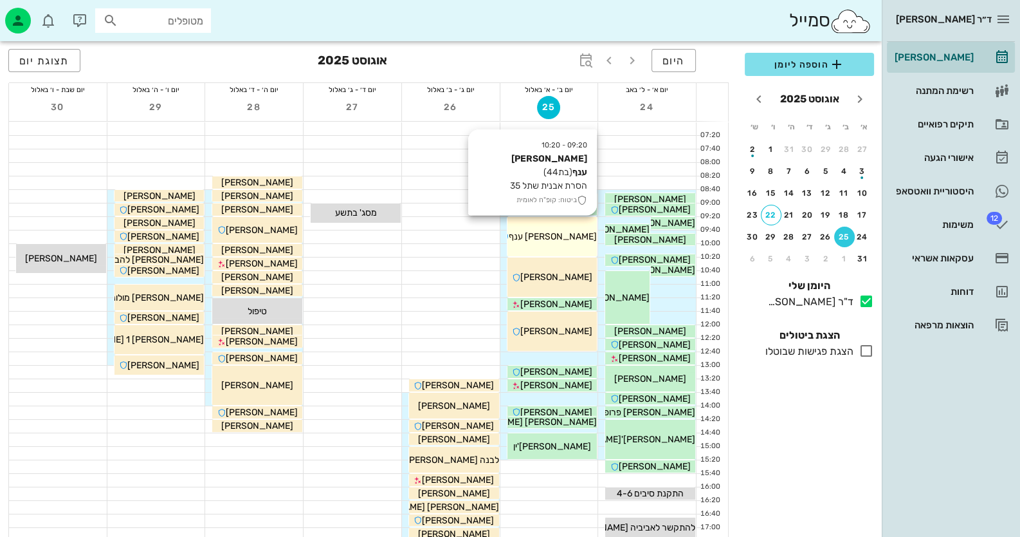
click at [550, 232] on span "[PERSON_NAME] ענף" at bounding box center [553, 236] width 88 height 11
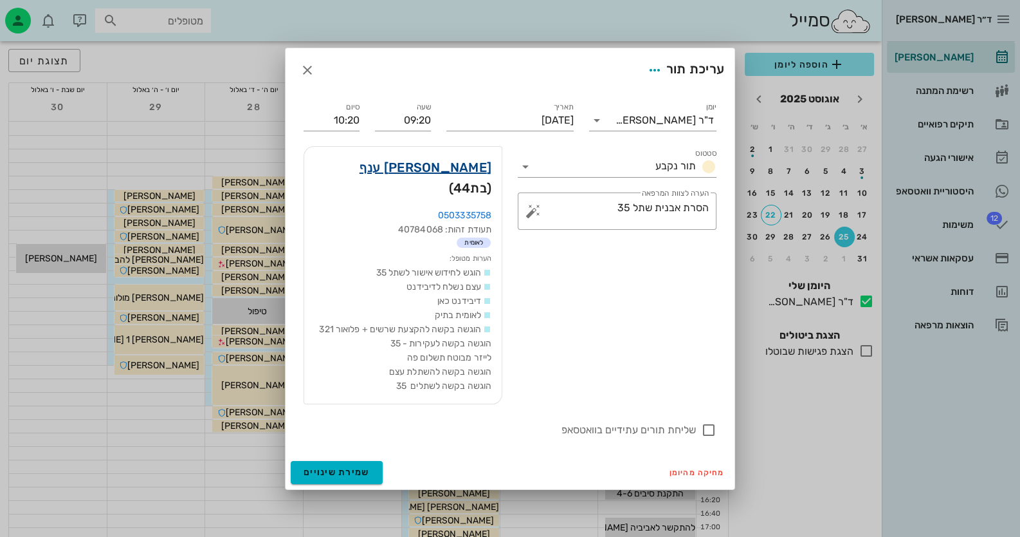
click at [472, 174] on link "[PERSON_NAME] ענף" at bounding box center [426, 167] width 132 height 21
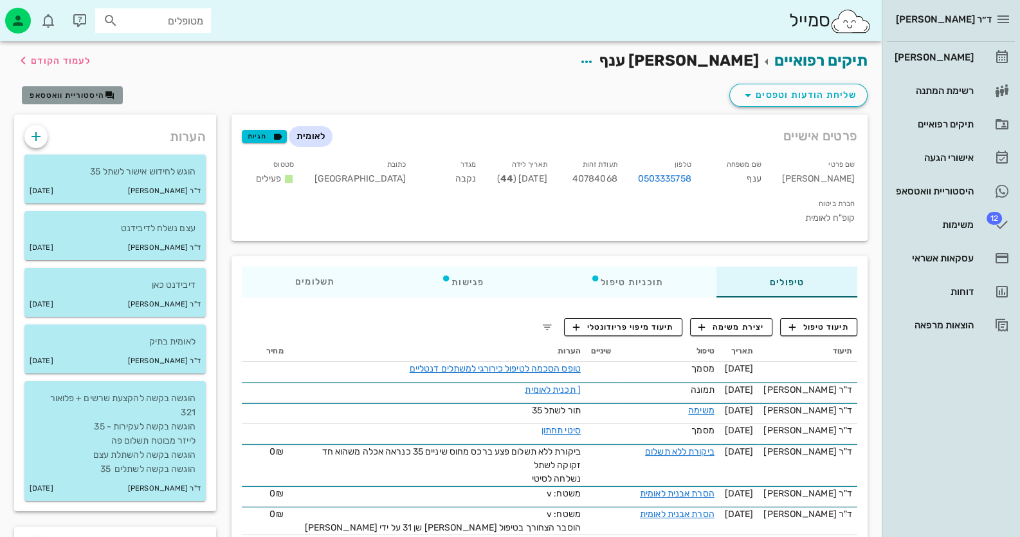
click at [53, 93] on span "היסטוריית וואטסאפ" at bounding box center [67, 95] width 75 height 9
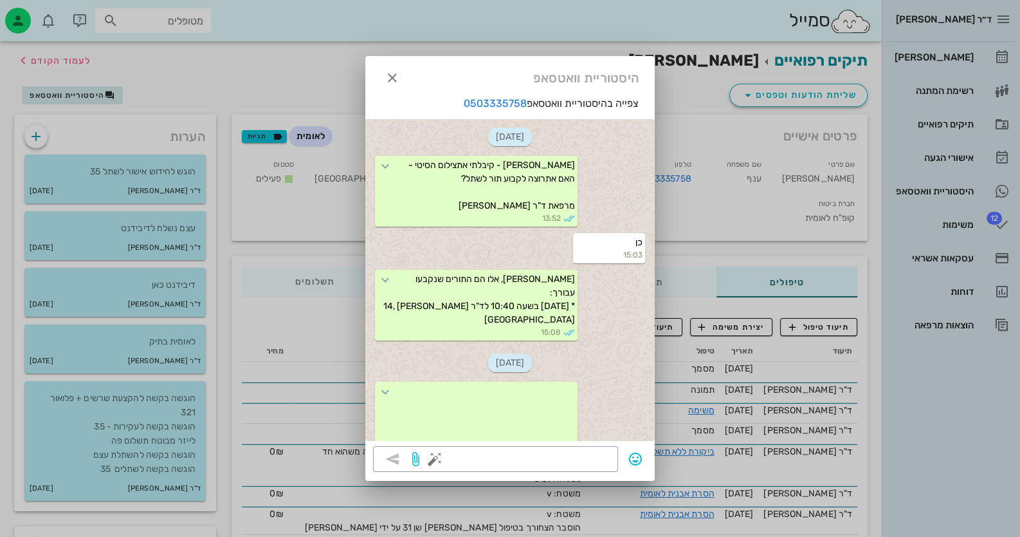
scroll to position [786, 0]
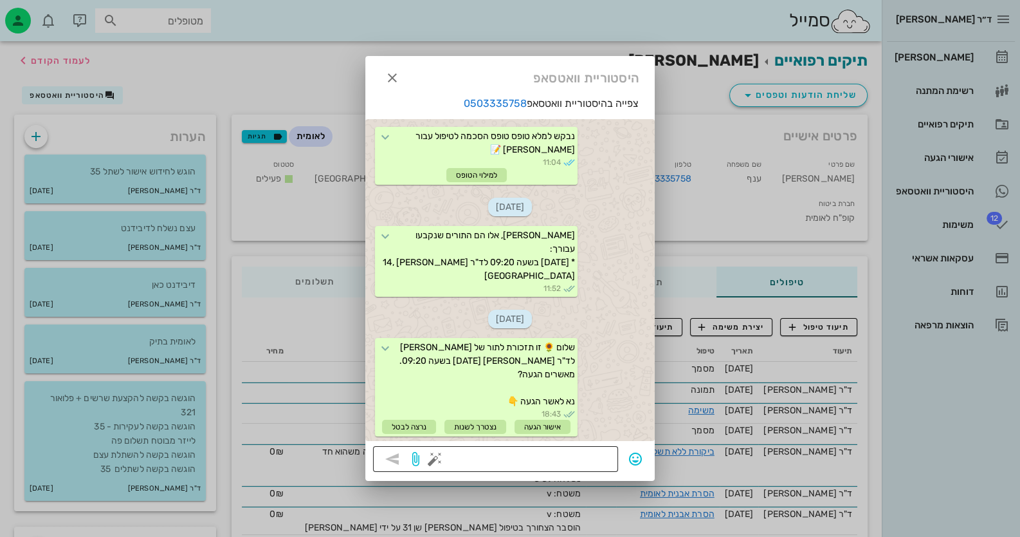
click at [602, 463] on textarea at bounding box center [523, 460] width 173 height 21
click at [434, 462] on button "button" at bounding box center [434, 458] width 15 height 15
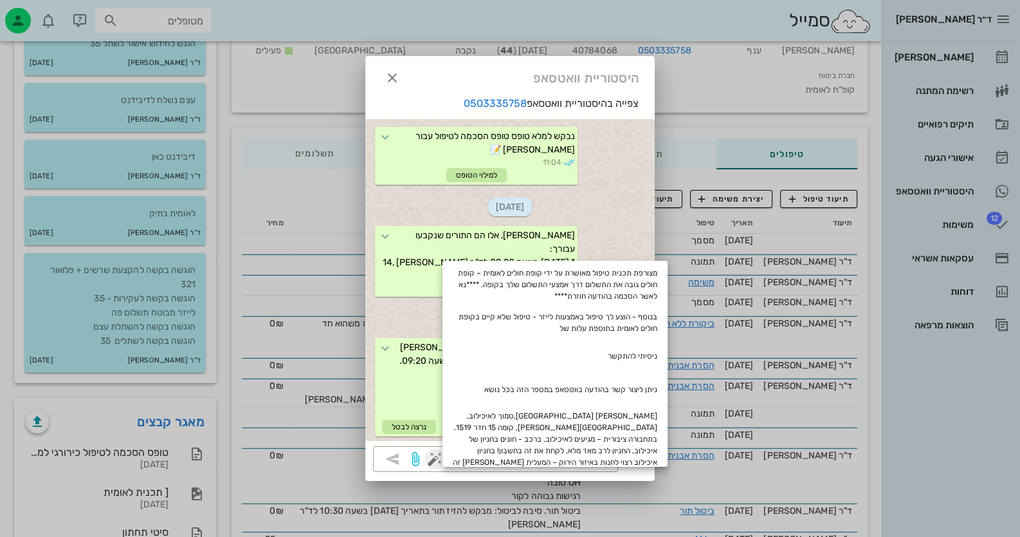
scroll to position [0, 0]
click at [19, 19] on div at bounding box center [510, 268] width 1020 height 537
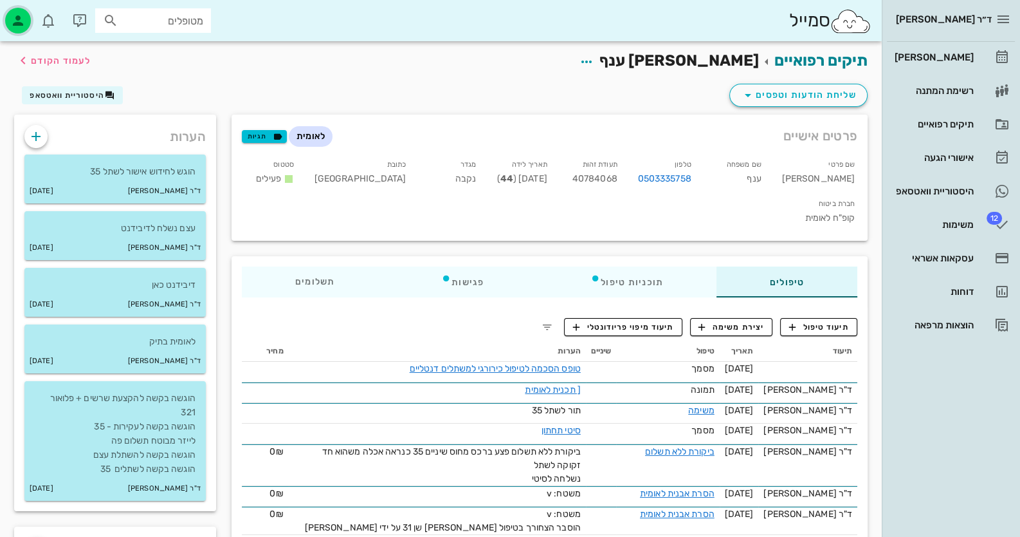
click at [24, 25] on icon "button" at bounding box center [17, 20] width 15 height 15
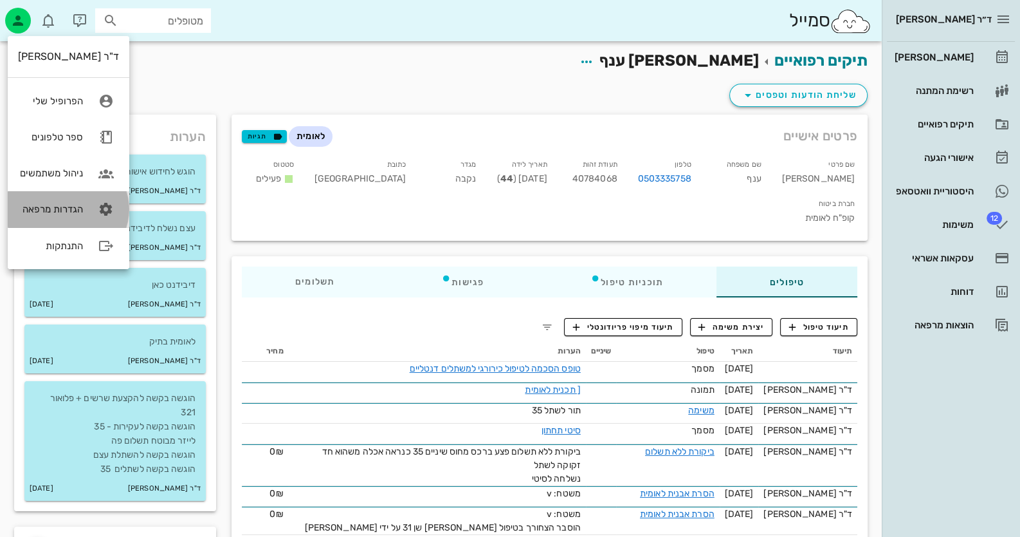
click at [86, 210] on link "הגדרות מרפאה" at bounding box center [69, 209] width 122 height 36
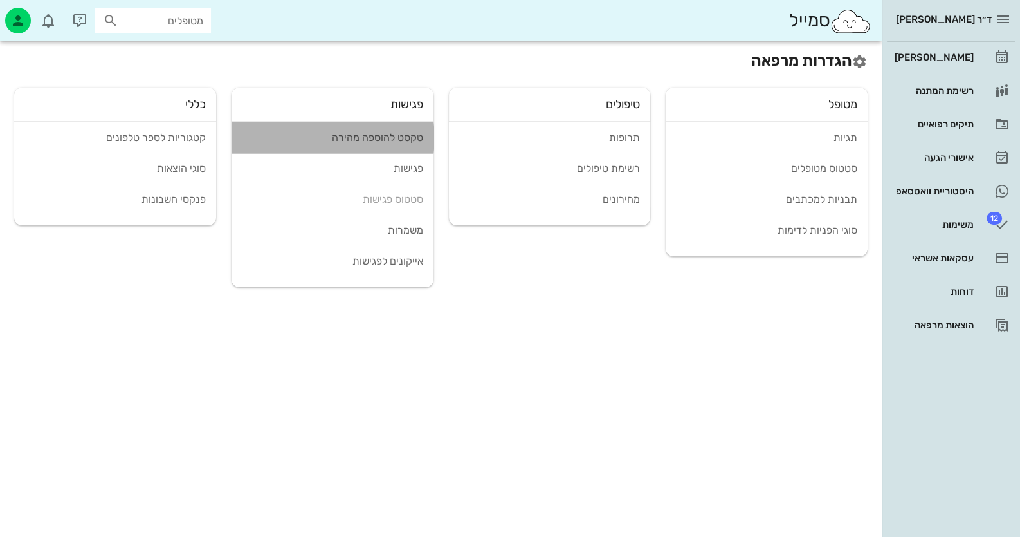
click at [354, 129] on link "טקסט להוספה מהירה" at bounding box center [333, 137] width 202 height 31
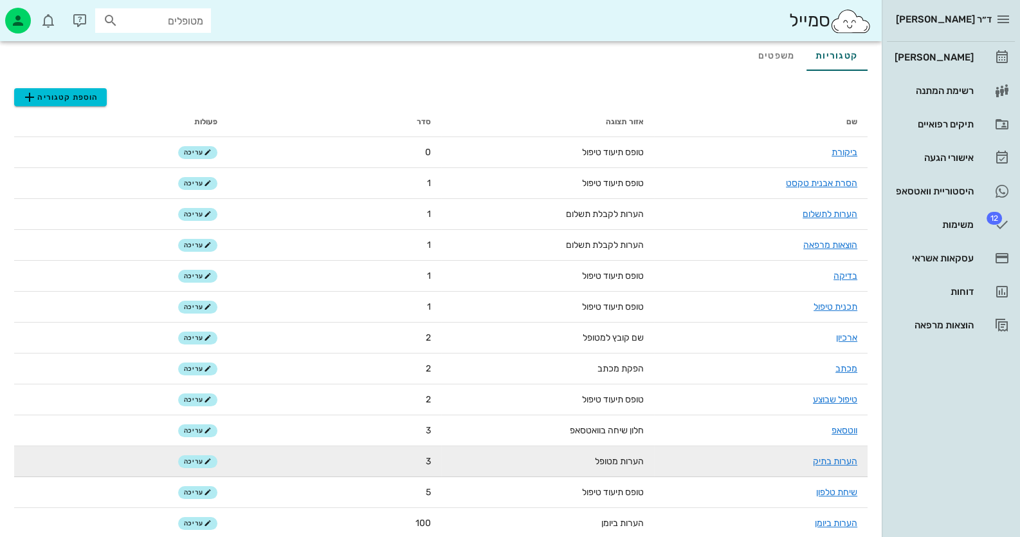
scroll to position [64, 0]
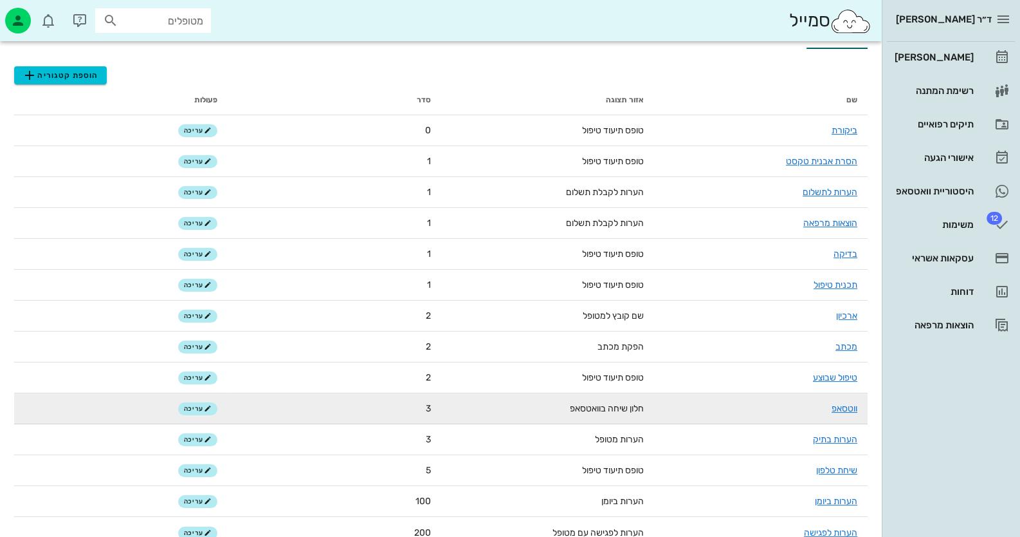
click at [772, 408] on td "ווטסאפ" at bounding box center [761, 408] width 214 height 31
click at [845, 409] on link "ווטסאפ" at bounding box center [845, 408] width 26 height 11
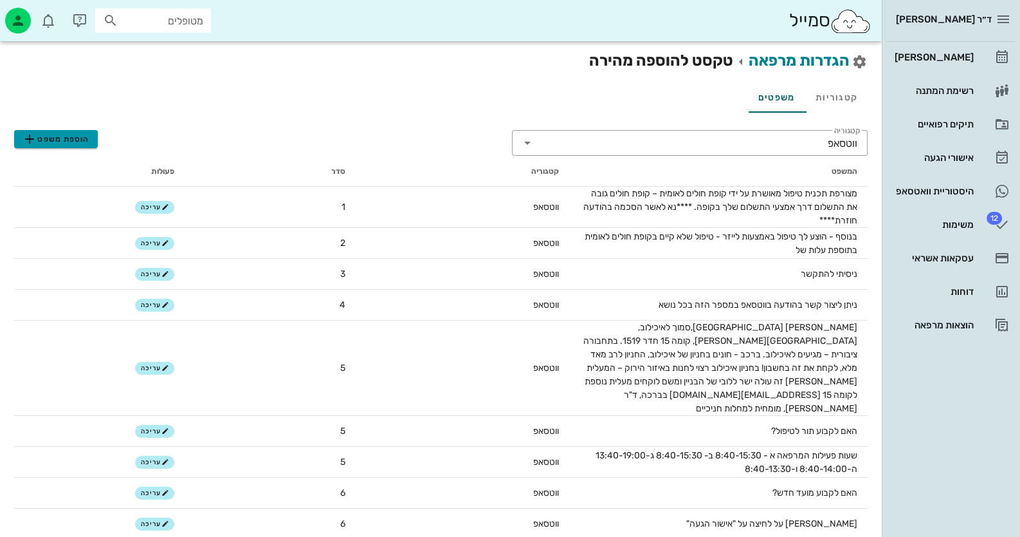
click at [69, 134] on span "הוספת משפט" at bounding box center [56, 138] width 68 height 15
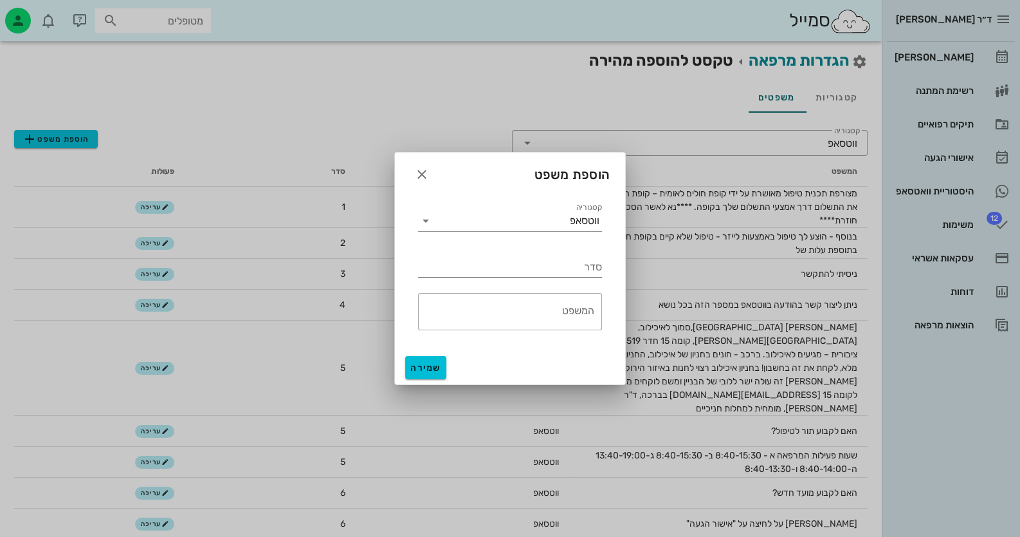
click at [563, 277] on input "סדר" at bounding box center [510, 267] width 184 height 21
type input "10"
click at [591, 313] on textarea "המשפט" at bounding box center [506, 314] width 176 height 31
type textarea "t"
click at [587, 310] on textarea "אדה על אישור הגעה" at bounding box center [506, 314] width 176 height 31
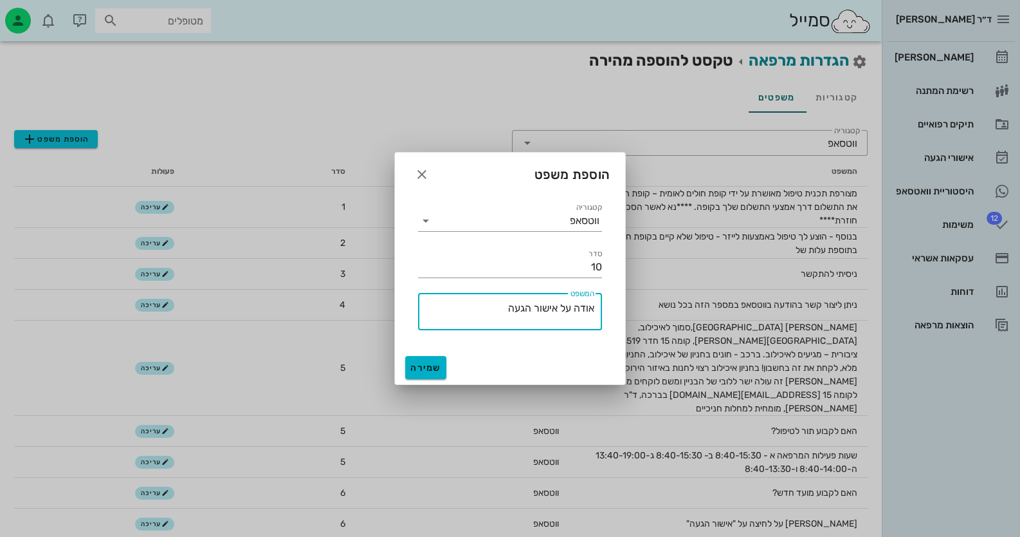
type textarea "אודה על אישור הגעה"
click at [417, 373] on span "שמירה" at bounding box center [425, 367] width 31 height 11
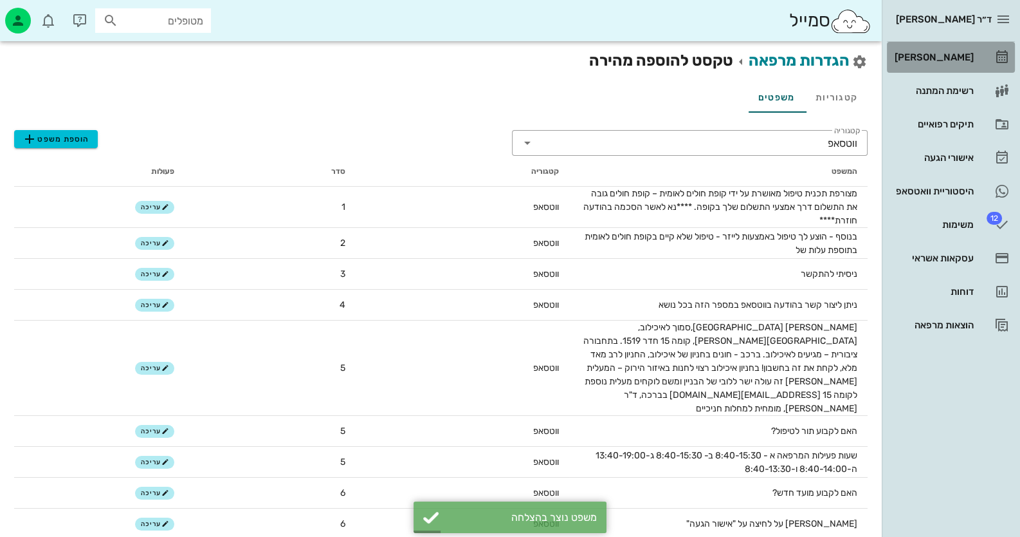
click at [975, 59] on link "[PERSON_NAME]" at bounding box center [951, 57] width 128 height 31
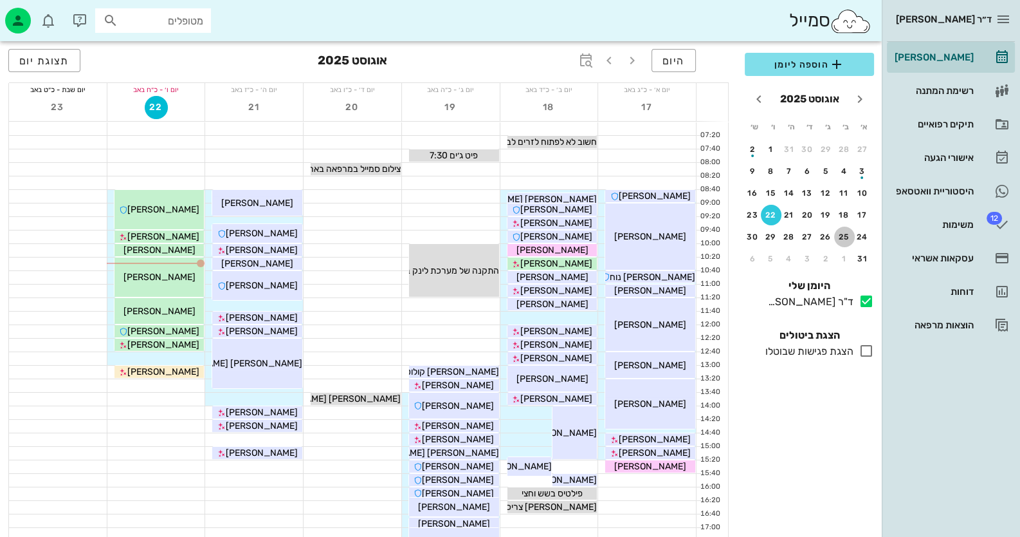
click at [852, 237] on div "25" at bounding box center [844, 236] width 21 height 9
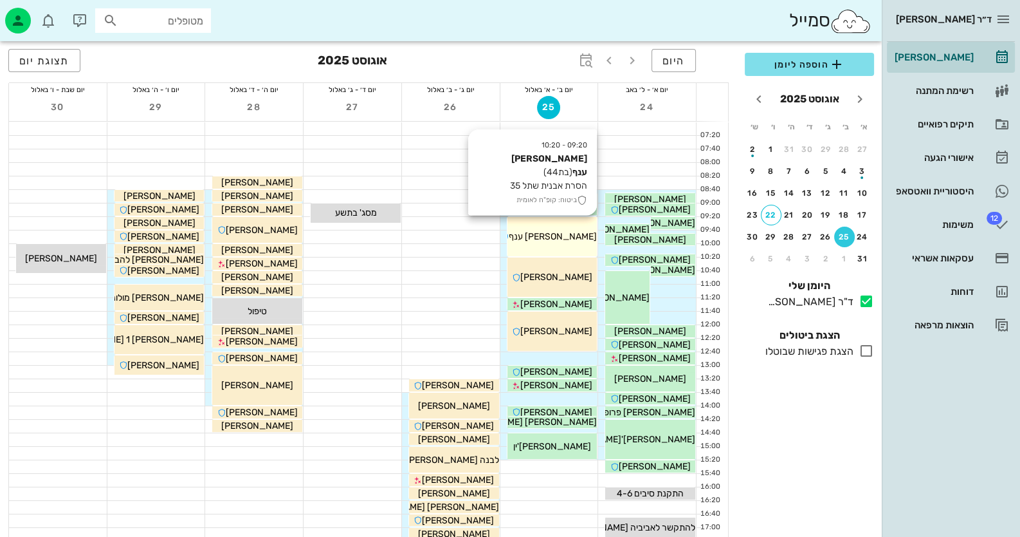
click at [582, 228] on div "09:20 - 10:20 [PERSON_NAME] ענף (בת 44 ) הסרת אבנית שתל 35 ביטוח: קופ"ח לאומית …" at bounding box center [553, 236] width 90 height 39
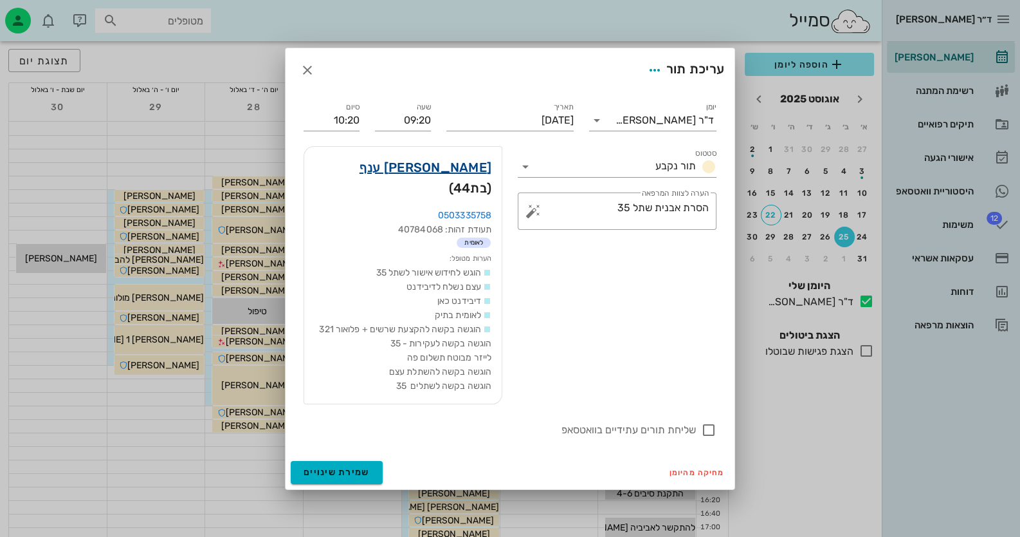
click at [464, 175] on link "[PERSON_NAME] ענף" at bounding box center [426, 167] width 132 height 21
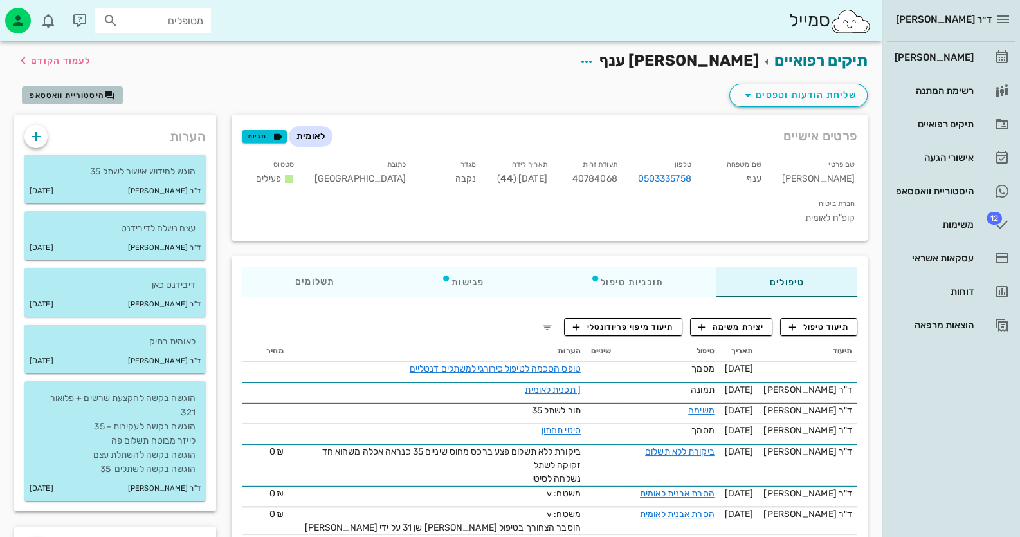
click at [91, 93] on span "היסטוריית וואטסאפ" at bounding box center [67, 95] width 75 height 9
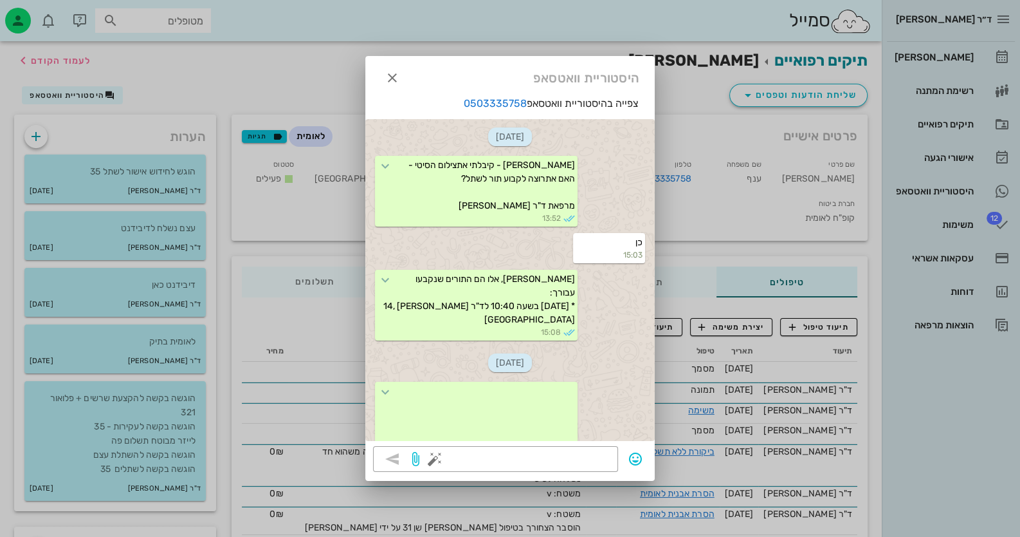
scroll to position [786, 0]
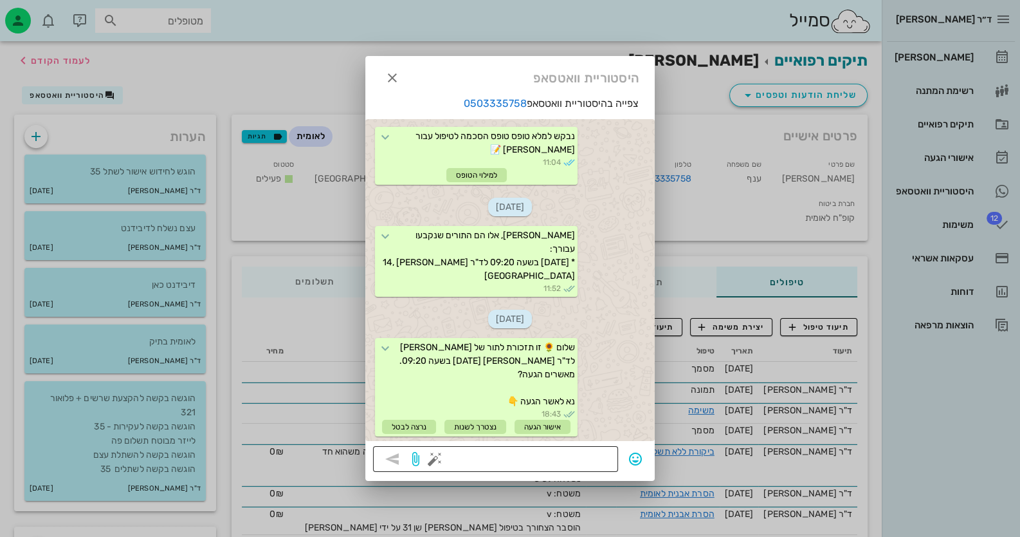
click at [434, 456] on button "button" at bounding box center [434, 458] width 15 height 15
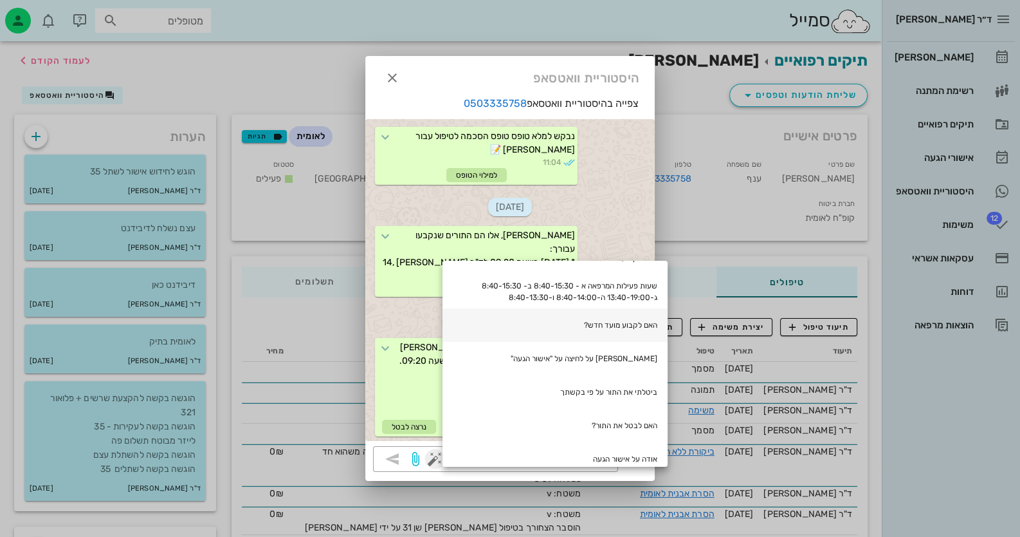
scroll to position [270, 0]
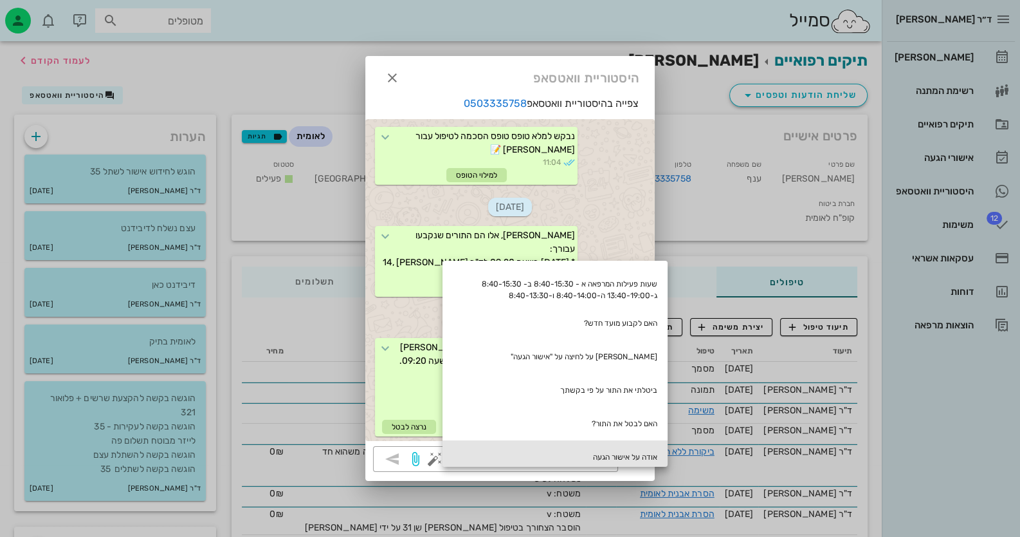
click at [632, 445] on div "אודה על אישור הגעה" at bounding box center [555, 456] width 225 height 33
type textarea "אודה על אישור הגעה"
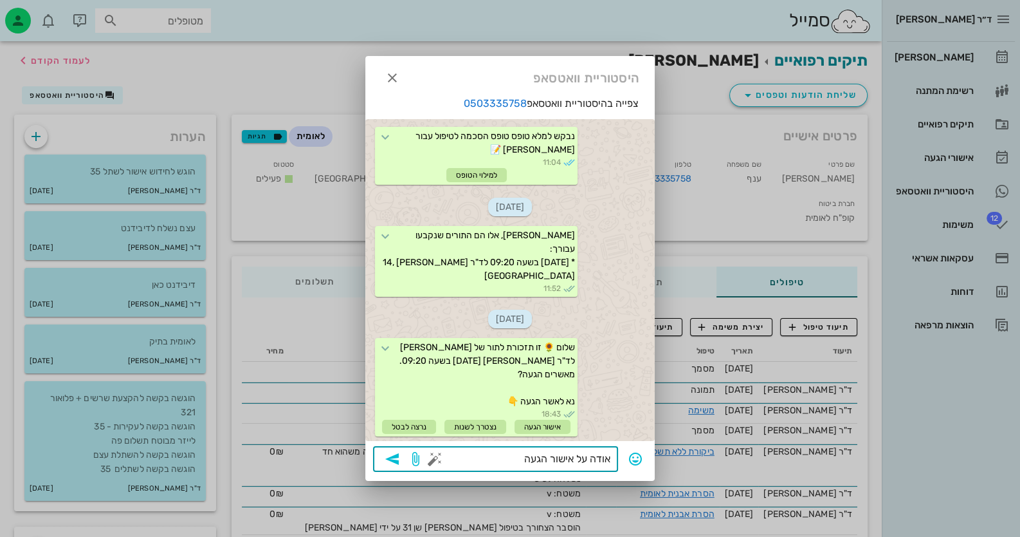
click at [392, 459] on icon "button" at bounding box center [392, 458] width 15 height 15
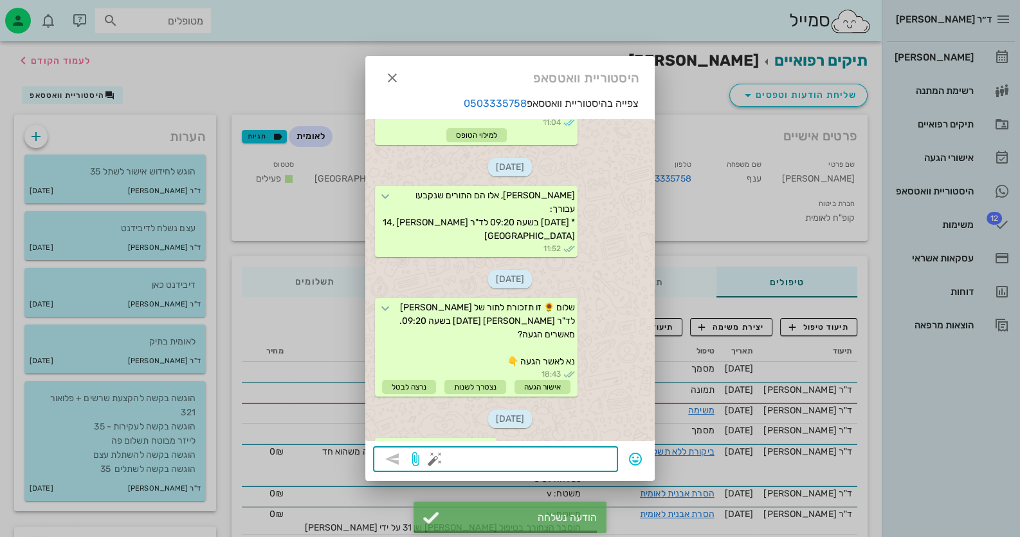
scroll to position [884, 0]
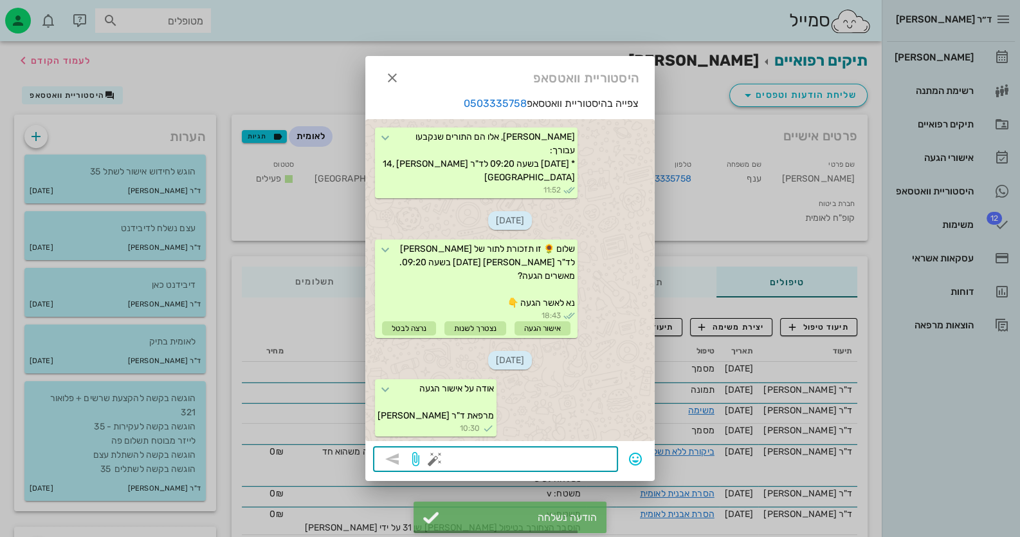
click at [993, 64] on div at bounding box center [510, 268] width 1020 height 537
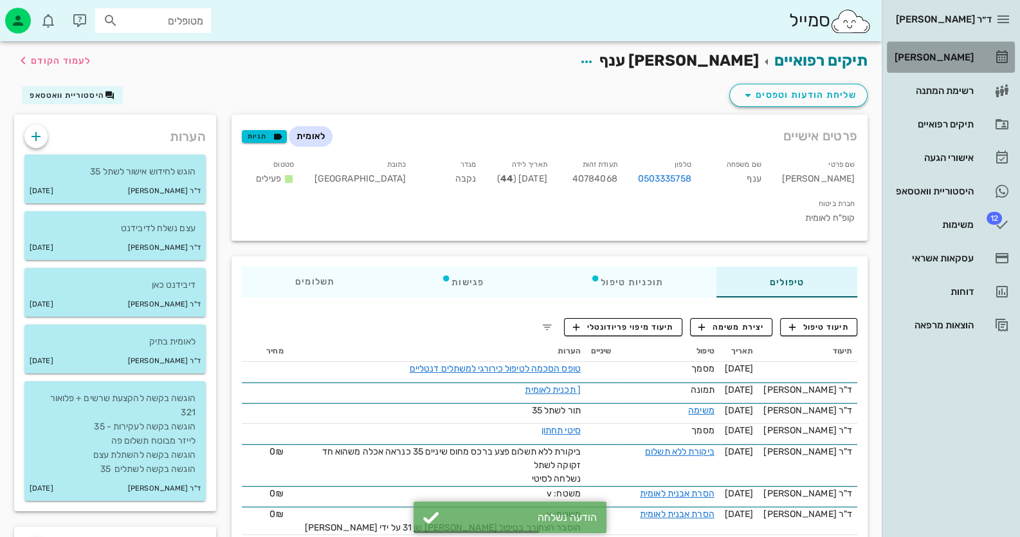
click at [996, 62] on icon at bounding box center [1002, 57] width 15 height 15
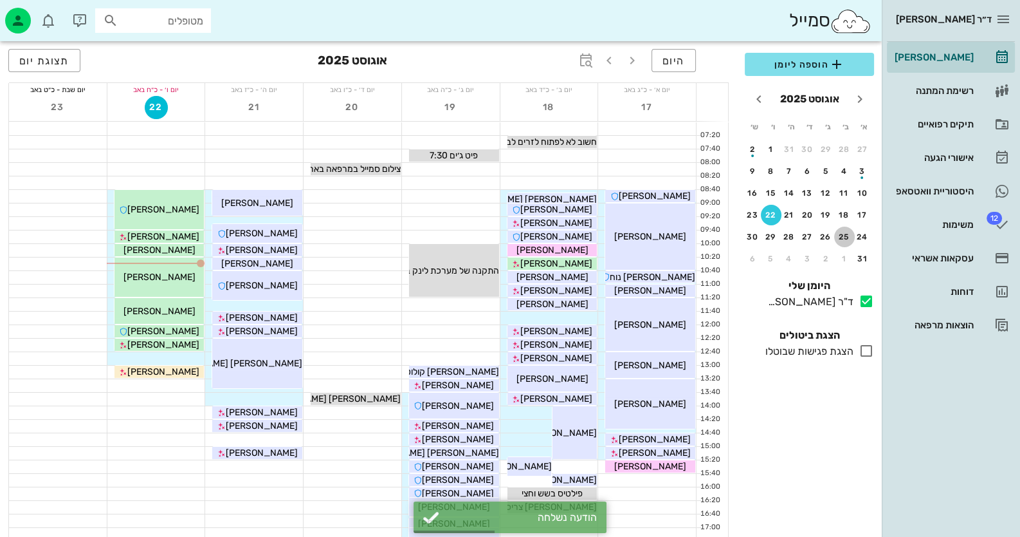
click at [852, 234] on div "25" at bounding box center [844, 236] width 21 height 9
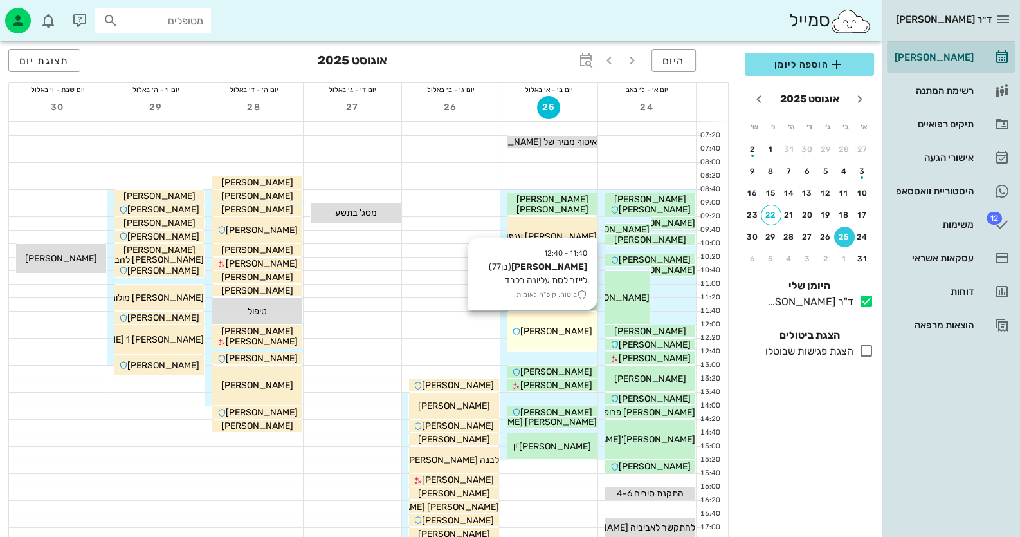
click at [546, 335] on span "[PERSON_NAME]" at bounding box center [556, 331] width 72 height 11
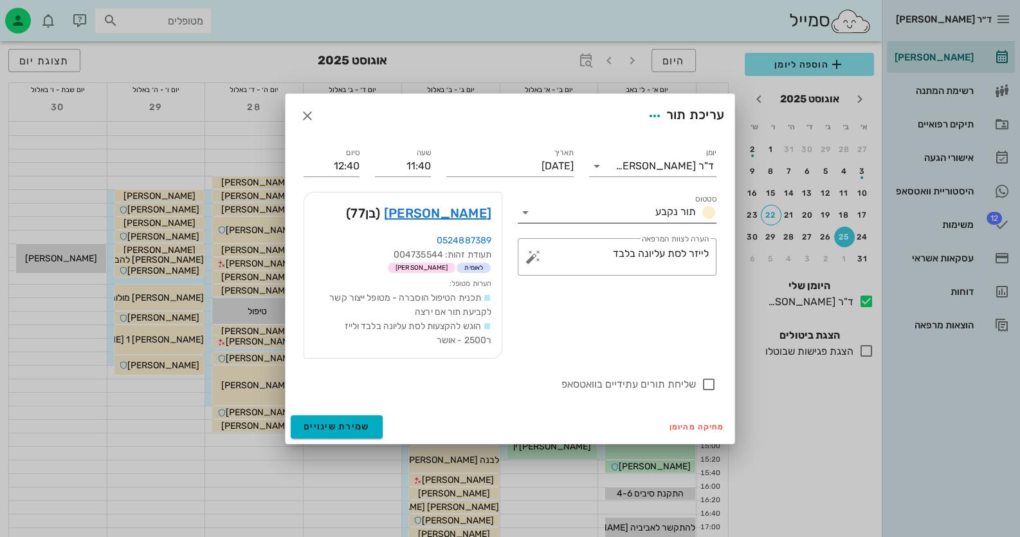
click at [528, 206] on icon at bounding box center [525, 212] width 15 height 15
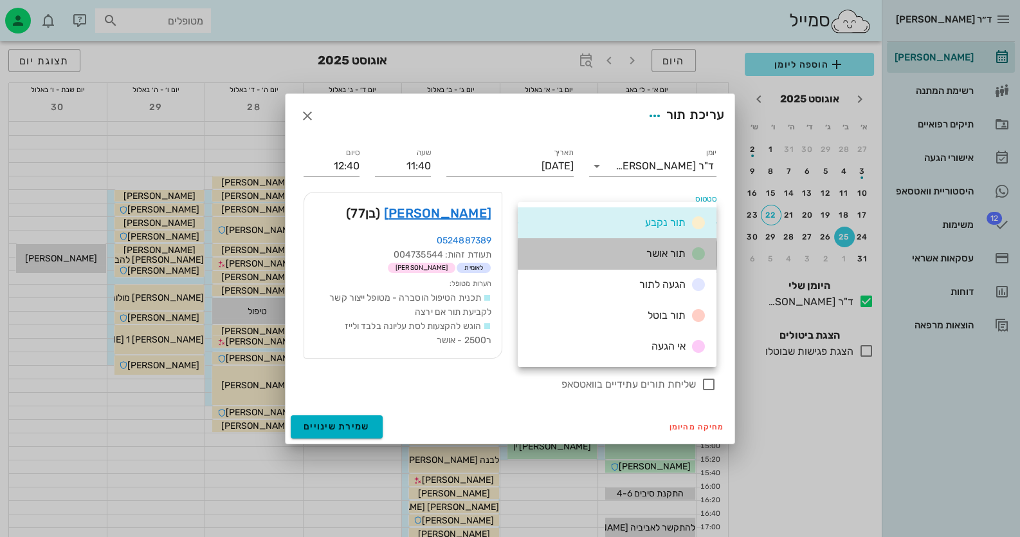
click at [621, 250] on div "תור אושר" at bounding box center [617, 253] width 199 height 31
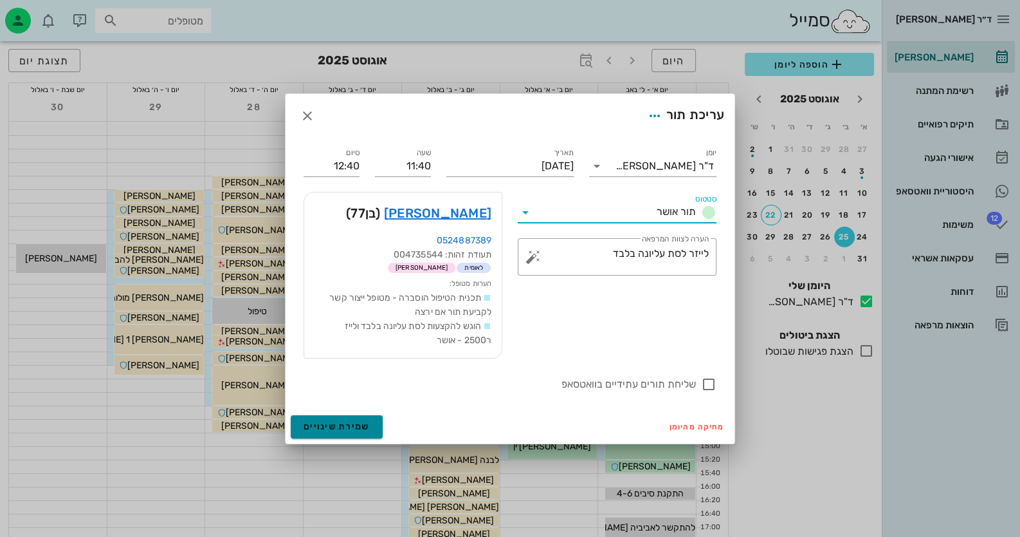
click at [351, 417] on button "שמירת שינויים" at bounding box center [337, 426] width 92 height 23
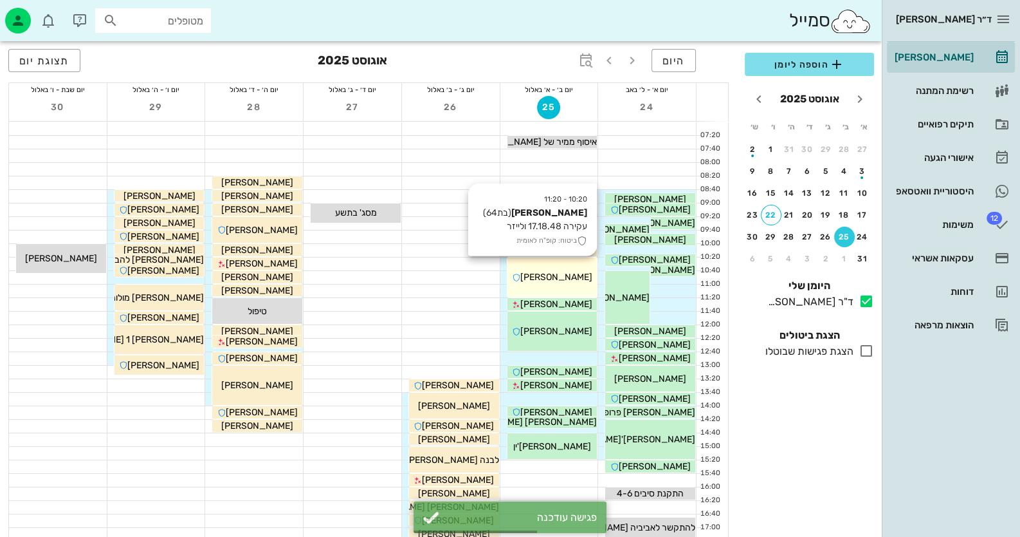
click at [577, 273] on div "[PERSON_NAME]" at bounding box center [553, 277] width 90 height 14
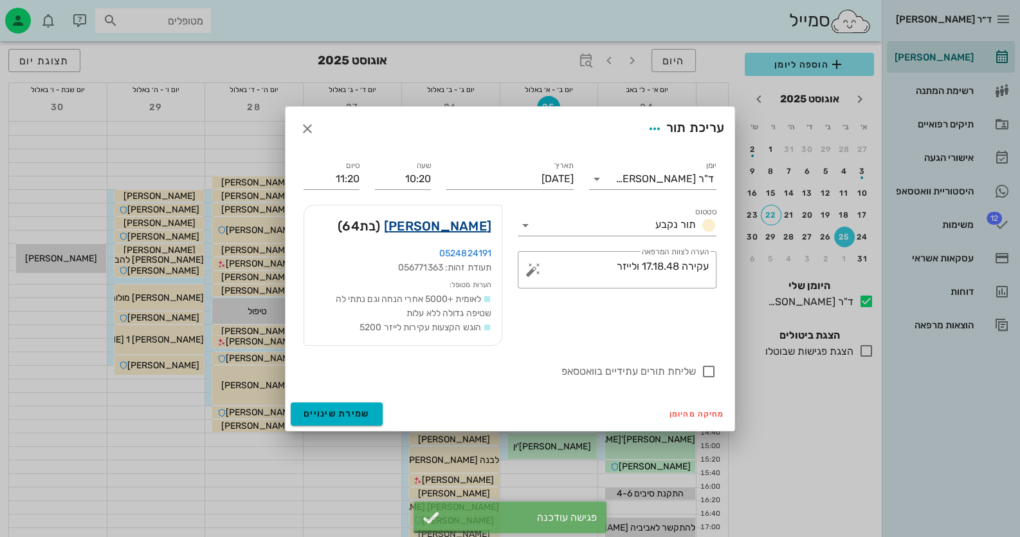
click at [475, 223] on link "[PERSON_NAME]" at bounding box center [437, 226] width 107 height 21
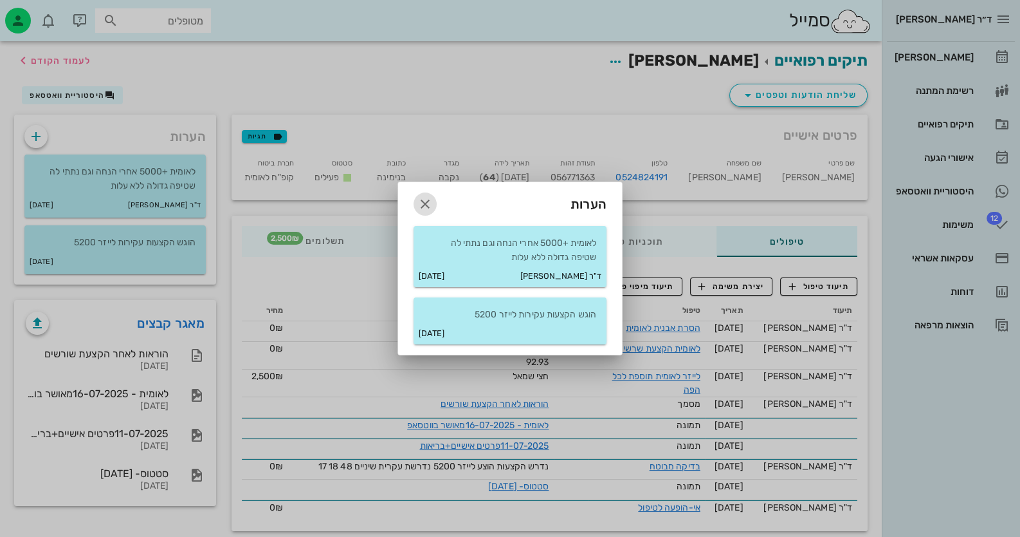
click at [423, 205] on icon "button" at bounding box center [425, 203] width 15 height 15
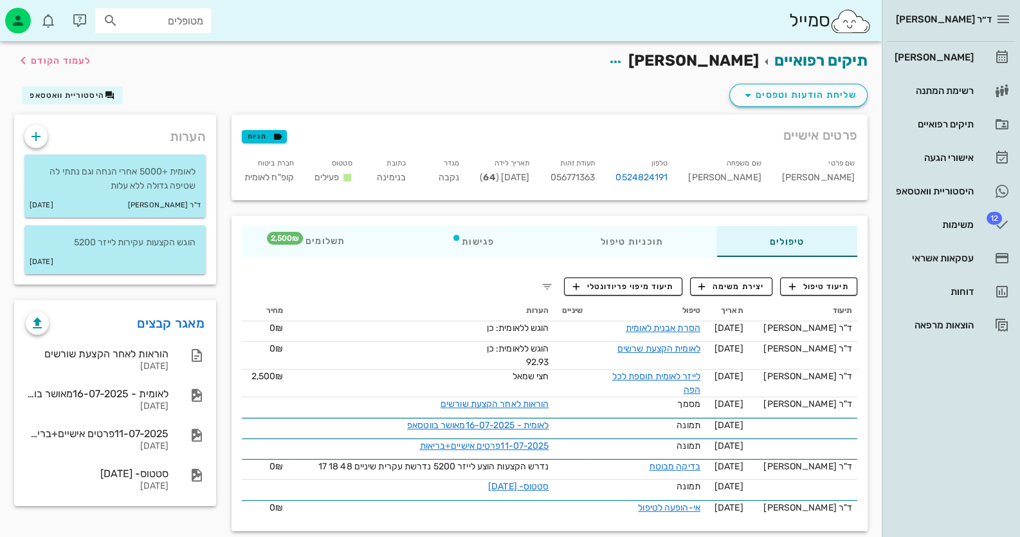
click at [97, 83] on div "שליחת הודעות וטפסים היסטוריית וואטסאפ" at bounding box center [440, 97] width 869 height 33
click at [103, 88] on button "היסטוריית וואטסאפ" at bounding box center [72, 95] width 101 height 18
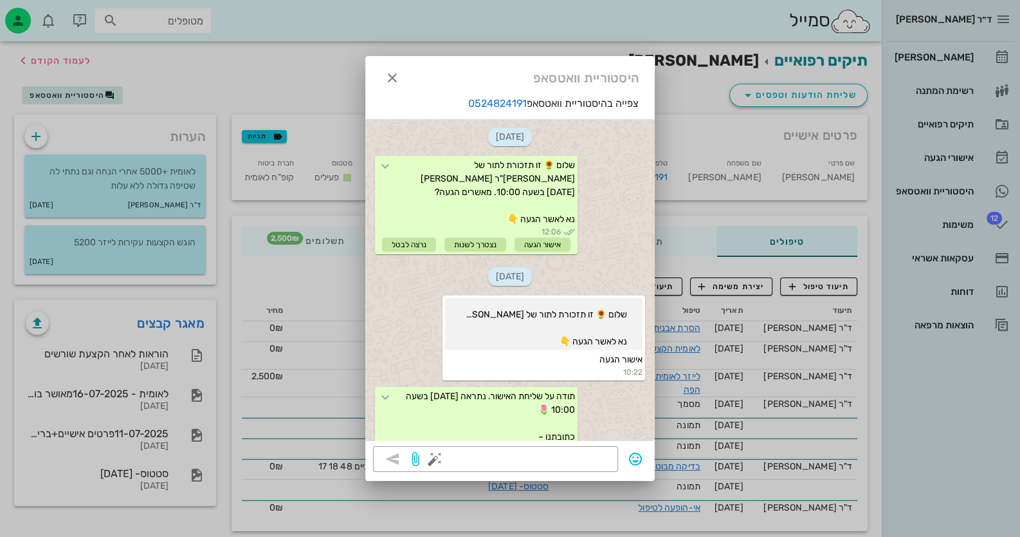
scroll to position [962, 0]
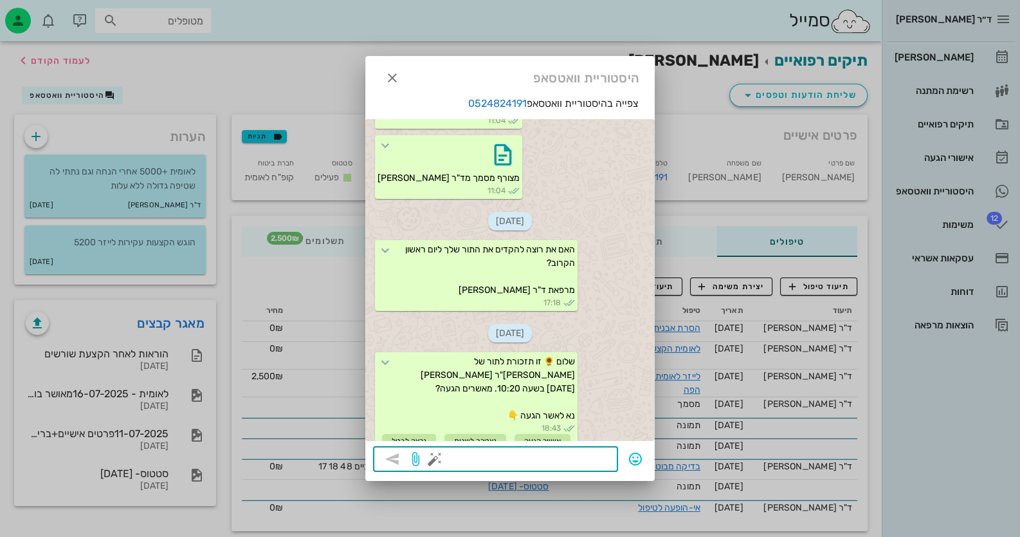
click at [557, 456] on textarea at bounding box center [523, 460] width 173 height 21
click at [428, 461] on button "button" at bounding box center [434, 458] width 15 height 15
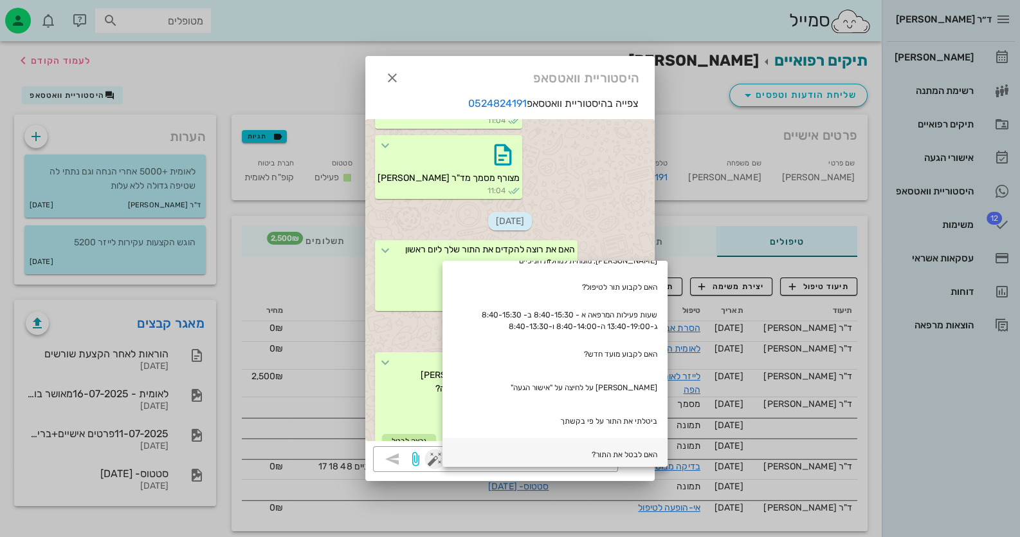
scroll to position [270, 0]
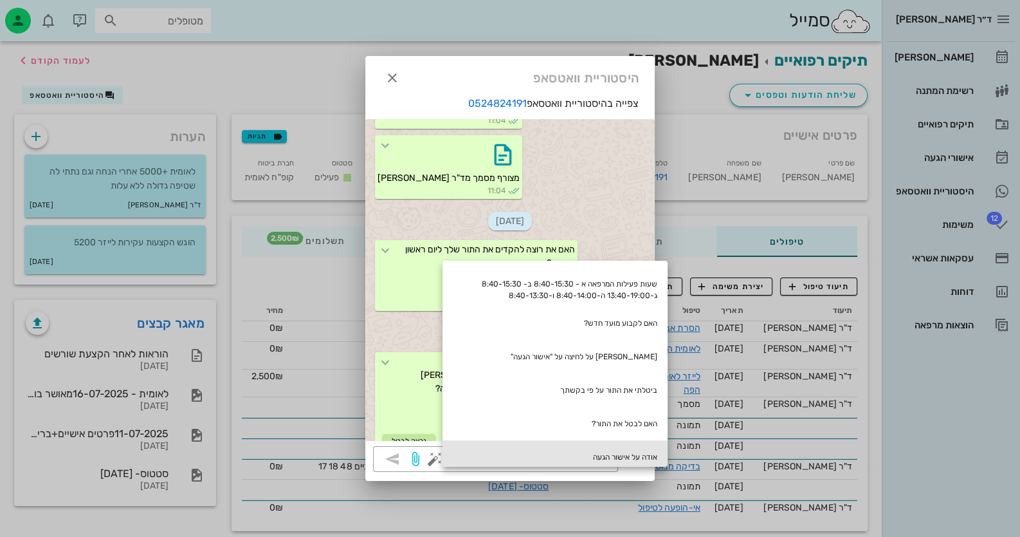
click at [630, 446] on div "אודה על אישור הגעה" at bounding box center [555, 456] width 225 height 33
type textarea "אודה על אישור הגעה"
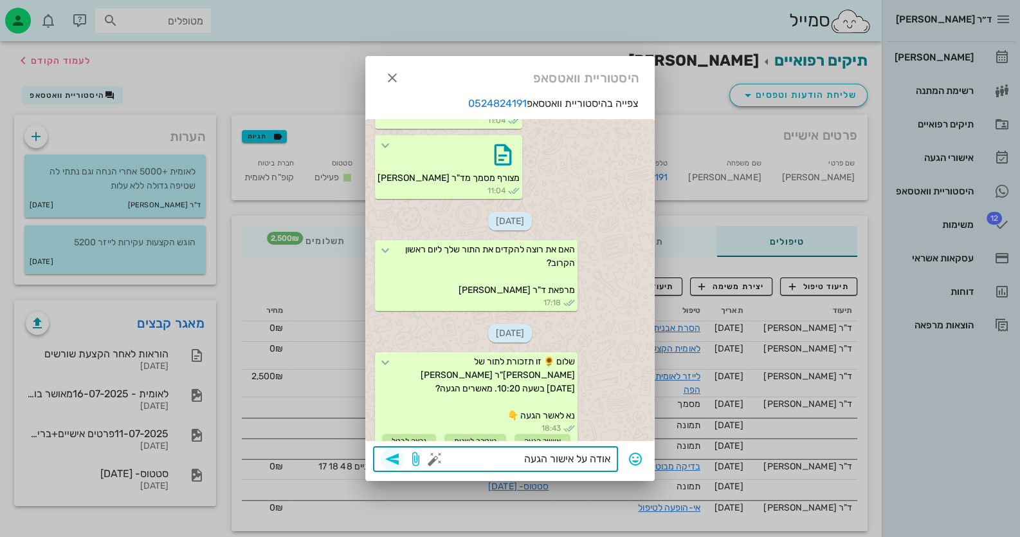
click at [391, 460] on icon "button" at bounding box center [392, 458] width 15 height 15
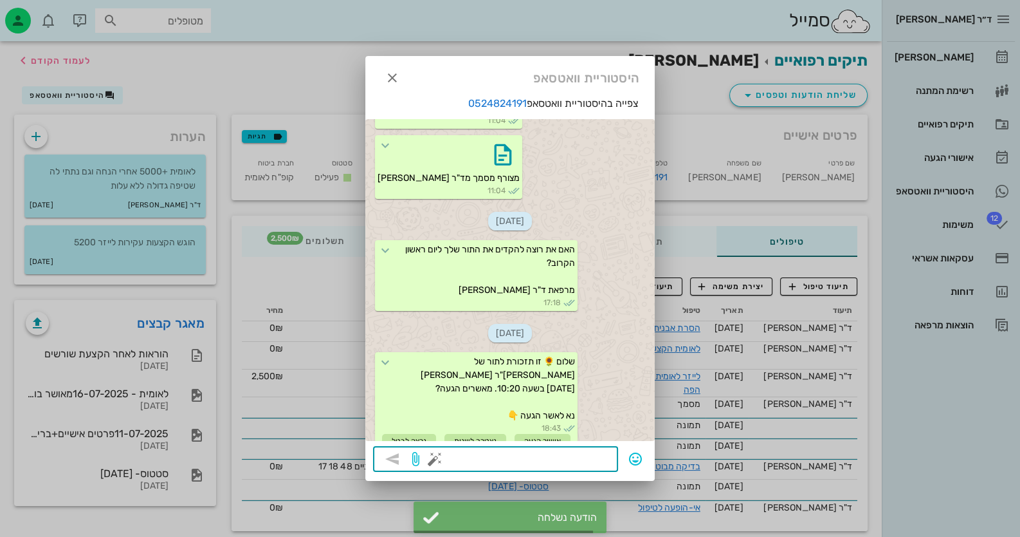
scroll to position [1061, 0]
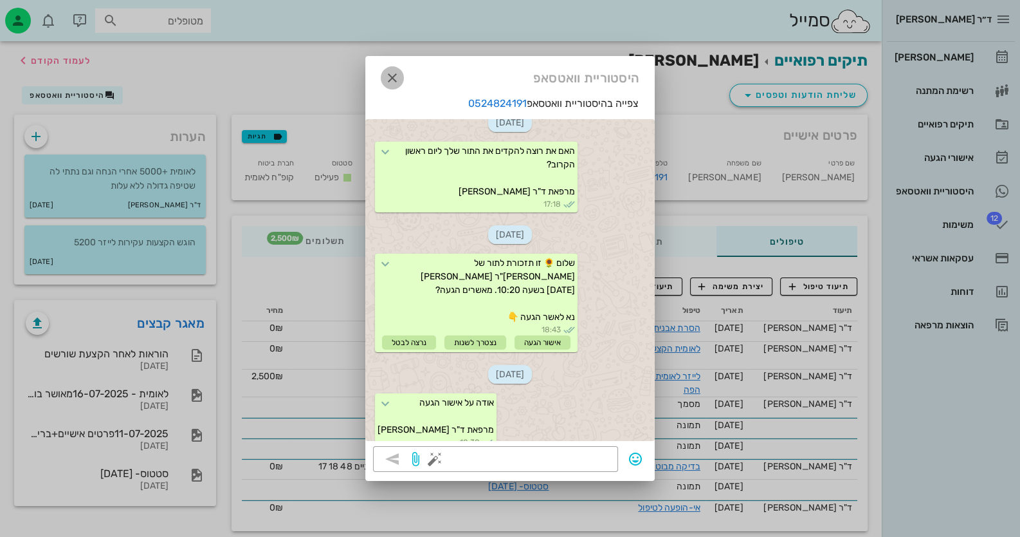
click at [395, 78] on icon "button" at bounding box center [392, 77] width 15 height 15
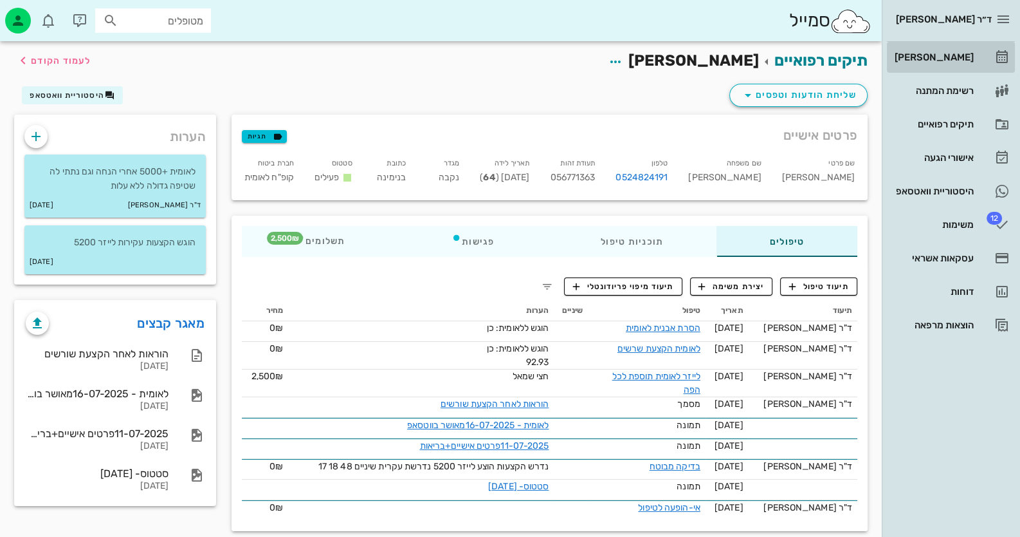
click at [944, 50] on div "[PERSON_NAME]" at bounding box center [933, 57] width 82 height 21
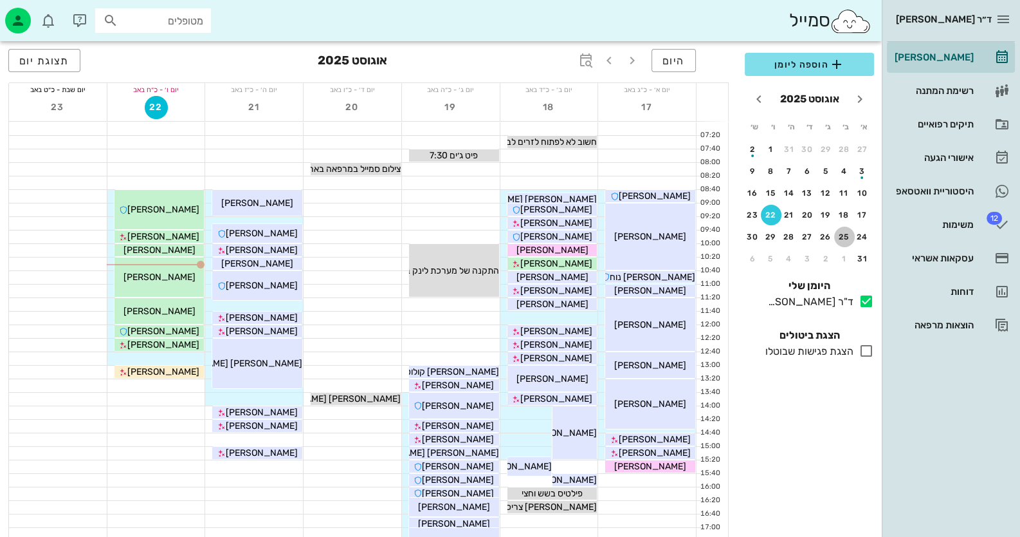
click at [844, 234] on div "25" at bounding box center [844, 236] width 21 height 9
